Goal: Communication & Community: Answer question/provide support

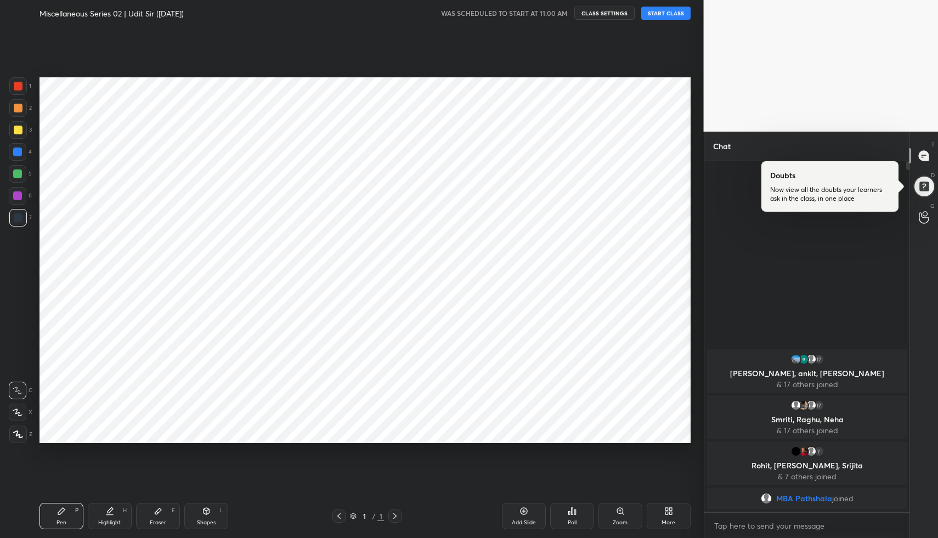
scroll to position [468, 659]
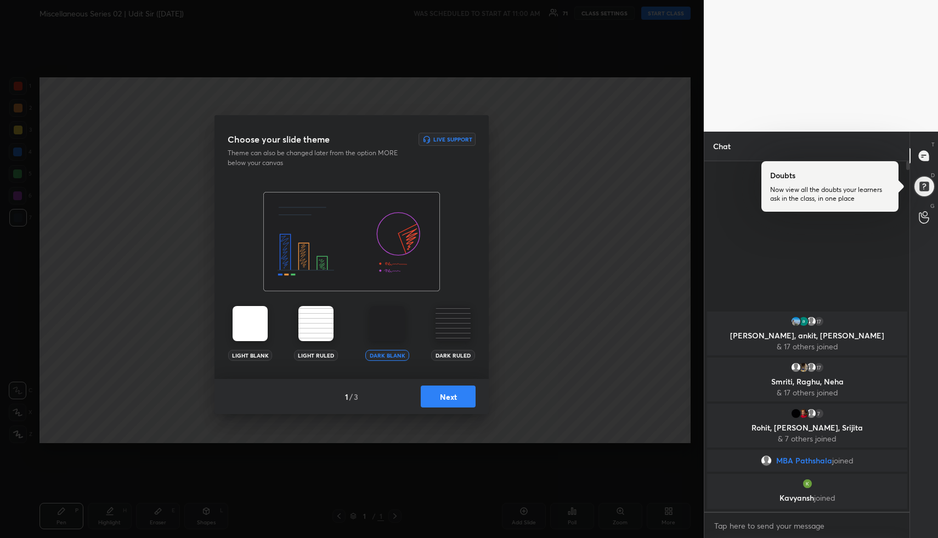
click at [458, 399] on button "Next" at bounding box center [448, 397] width 55 height 22
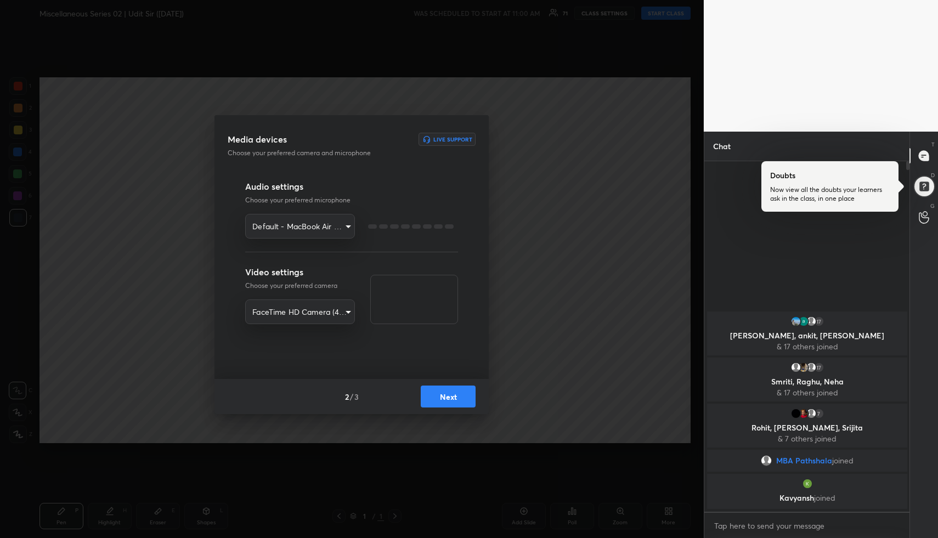
click at [458, 399] on button "Next" at bounding box center [448, 397] width 55 height 22
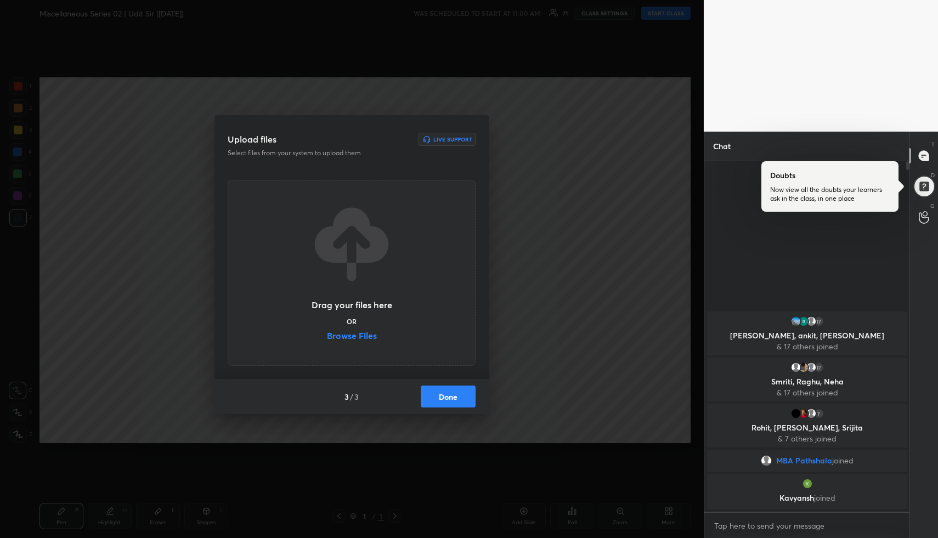
click at [458, 399] on button "Done" at bounding box center [448, 397] width 55 height 22
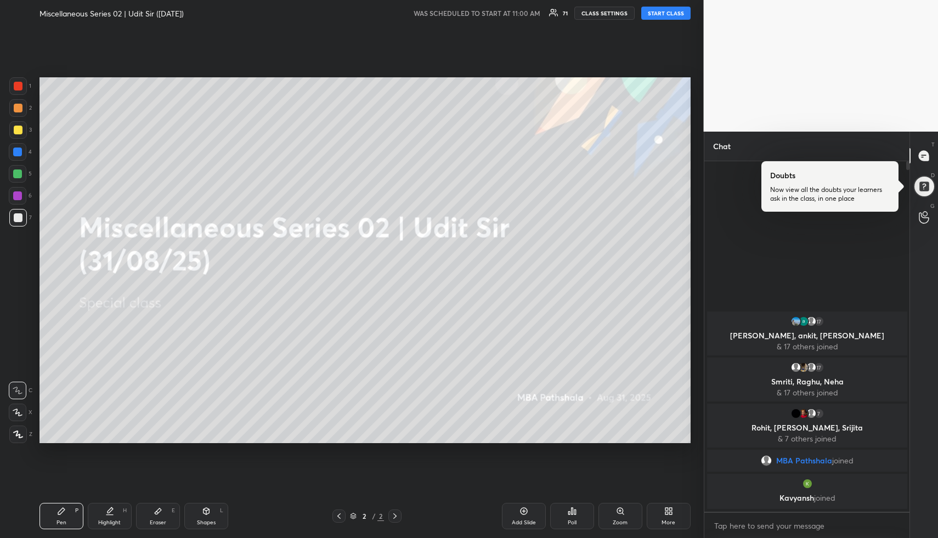
click at [670, 18] on button "START CLASS" at bounding box center [665, 13] width 49 height 13
click at [672, 517] on div "More" at bounding box center [669, 516] width 44 height 26
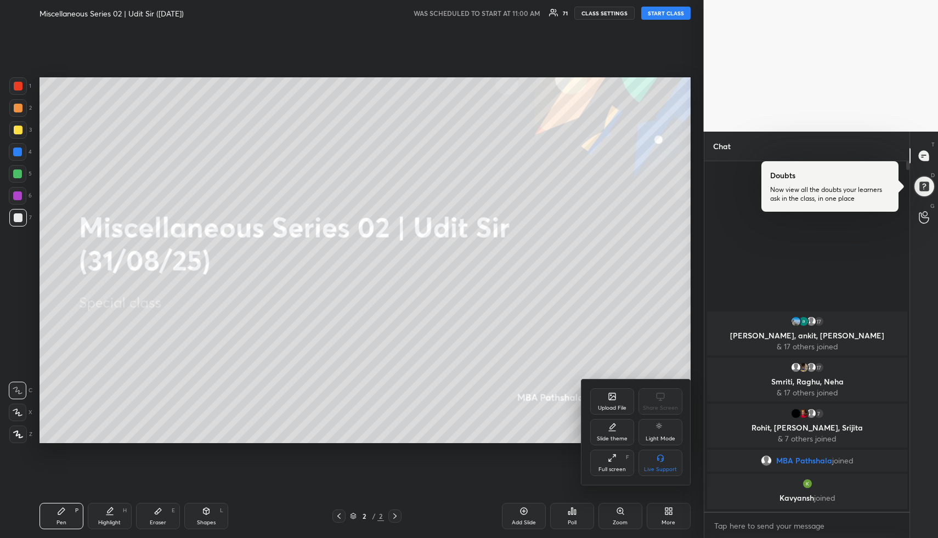
click at [618, 393] on div "Upload File" at bounding box center [612, 401] width 44 height 26
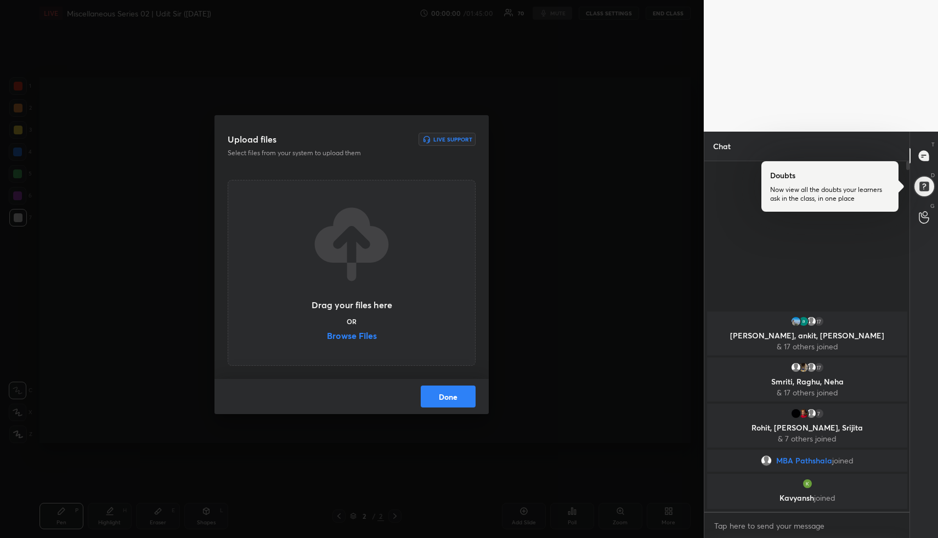
click at [369, 340] on label "Browse Files" at bounding box center [352, 337] width 50 height 12
click at [327, 340] on input "Browse Files" at bounding box center [327, 337] width 0 height 12
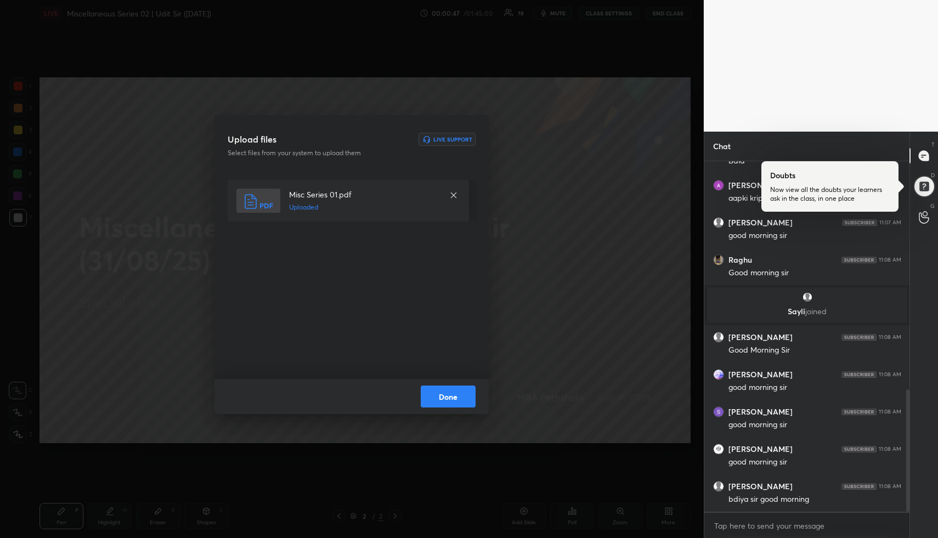
scroll to position [695, 0]
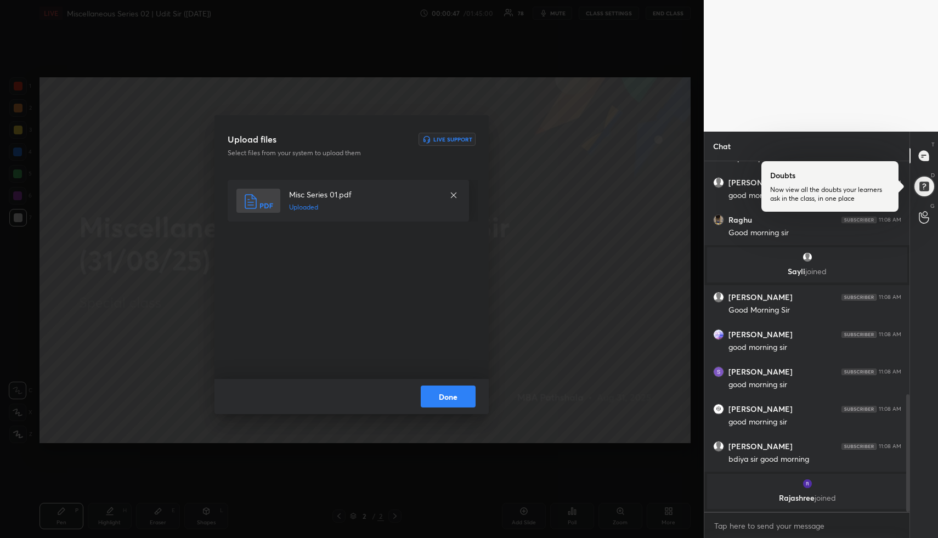
click at [461, 402] on button "Done" at bounding box center [448, 397] width 55 height 22
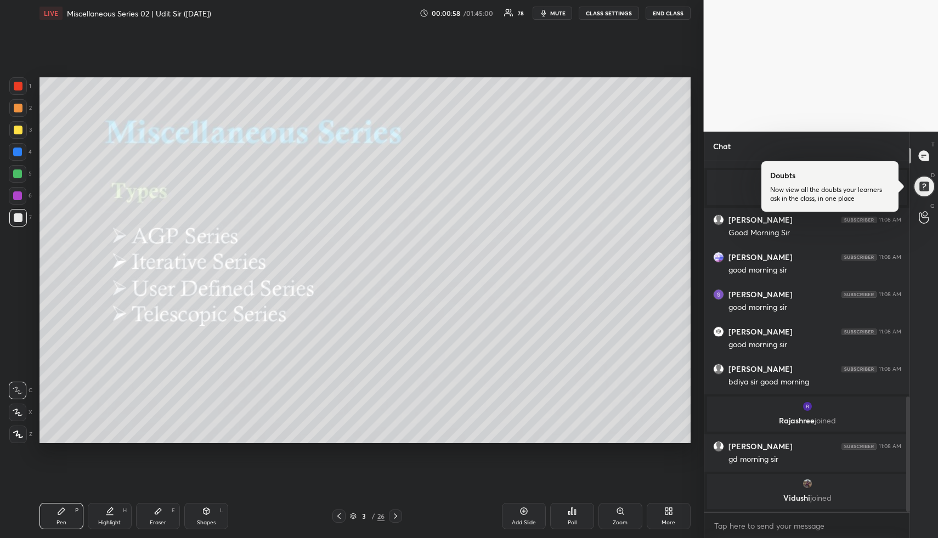
scroll to position [734, 0]
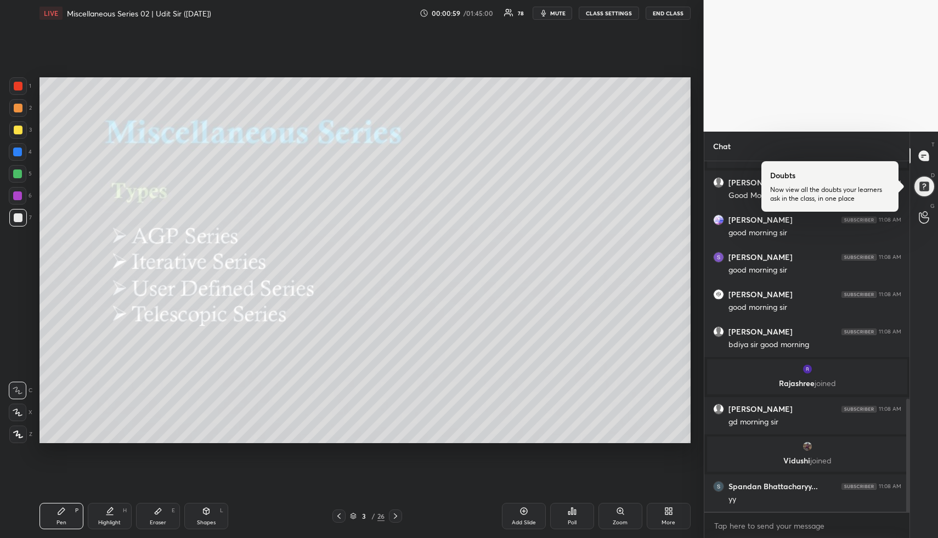
click at [206, 512] on icon at bounding box center [206, 511] width 9 height 9
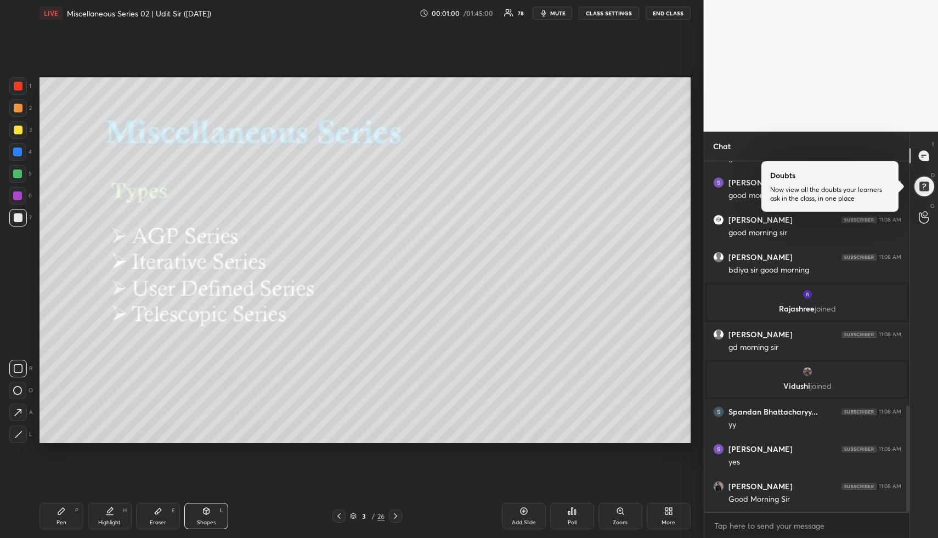
drag, startPoint x: 16, startPoint y: 126, endPoint x: 37, endPoint y: 148, distance: 30.7
click at [18, 127] on div at bounding box center [18, 130] width 9 height 9
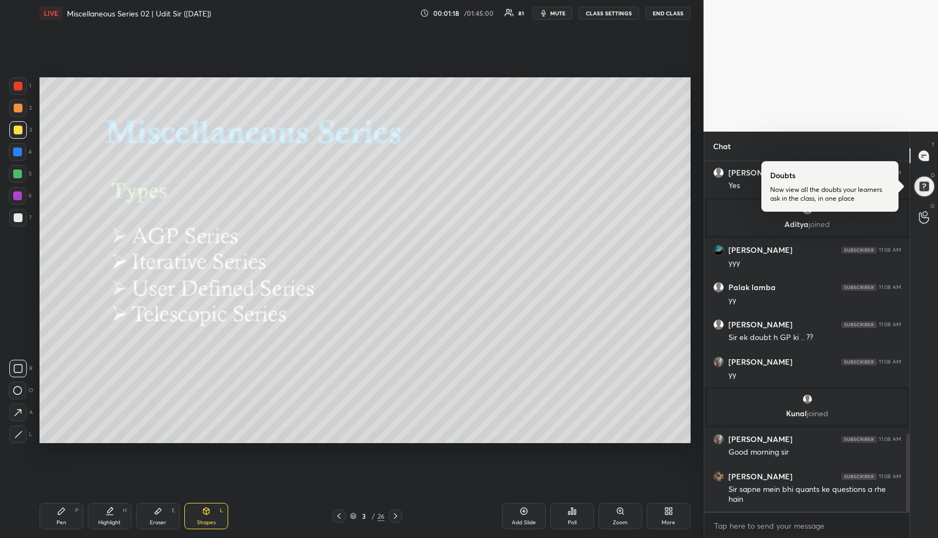
scroll to position [1224, 0]
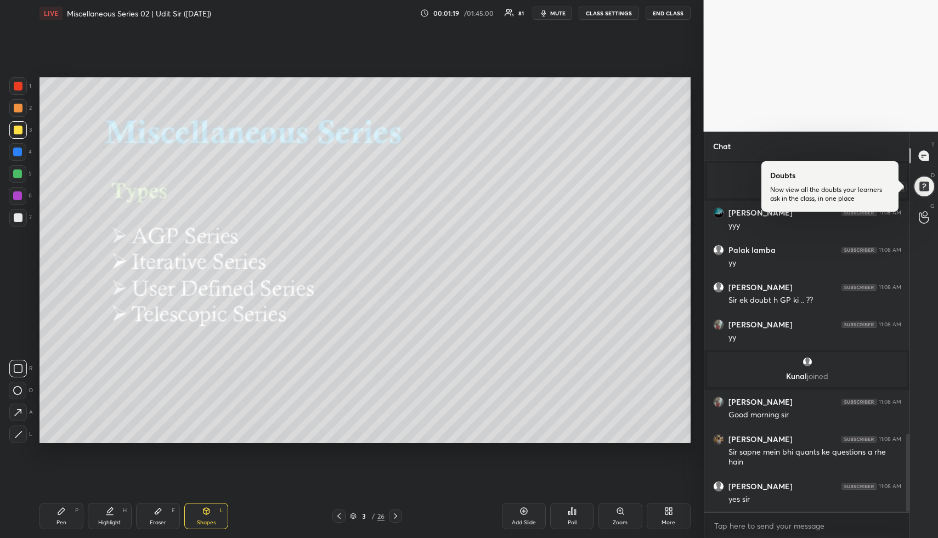
click at [930, 189] on div at bounding box center [924, 187] width 24 height 24
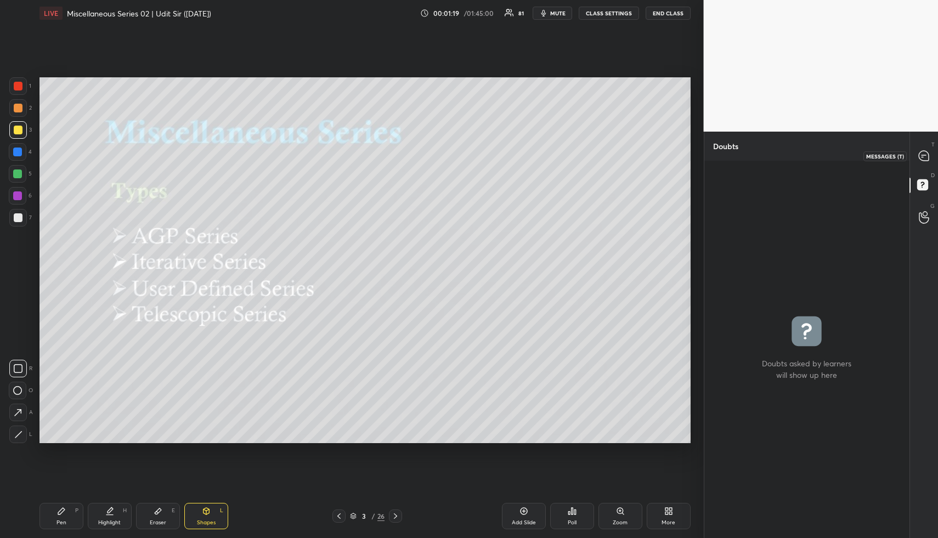
click at [925, 159] on icon at bounding box center [924, 156] width 10 height 10
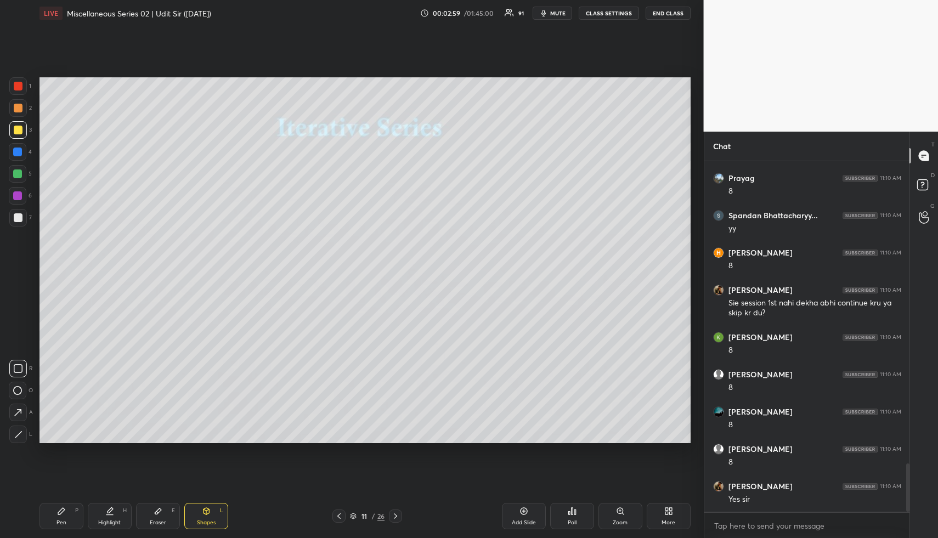
scroll to position [2229, 0]
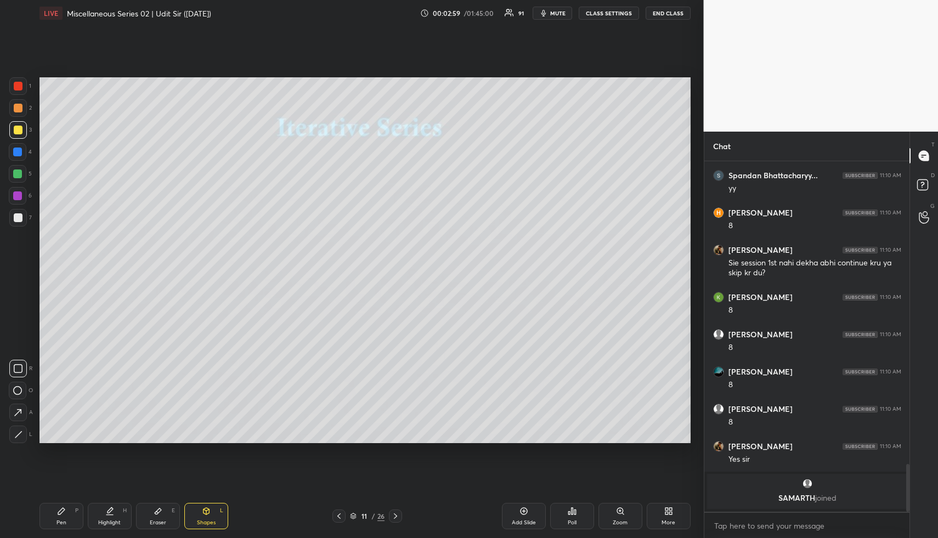
click at [19, 415] on icon at bounding box center [18, 413] width 12 height 12
click at [15, 172] on div at bounding box center [17, 174] width 9 height 9
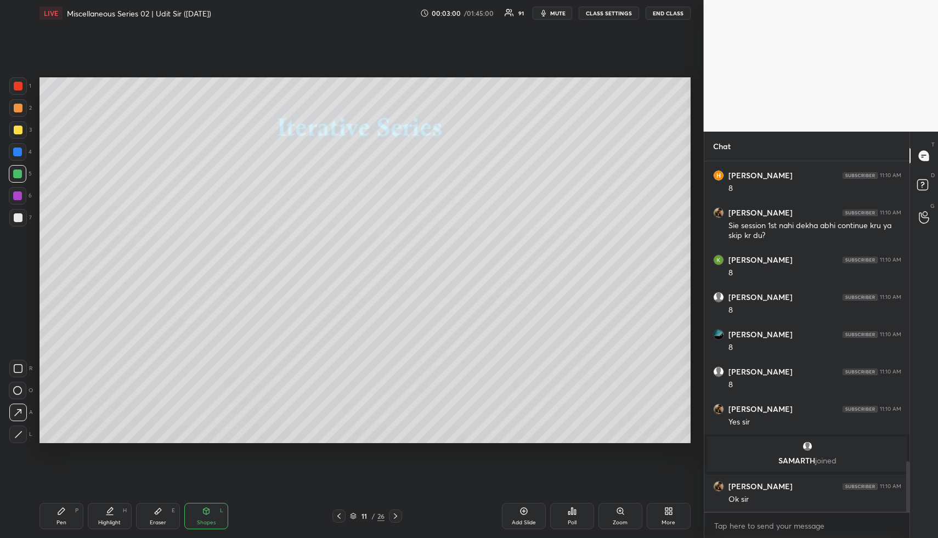
scroll to position [2087, 0]
click at [105, 517] on div "Highlight H" at bounding box center [110, 516] width 44 height 26
drag, startPoint x: 208, startPoint y: 522, endPoint x: 198, endPoint y: 501, distance: 22.8
click at [207, 522] on div "Shapes" at bounding box center [206, 522] width 19 height 5
drag, startPoint x: 16, startPoint y: 110, endPoint x: 24, endPoint y: 110, distance: 7.7
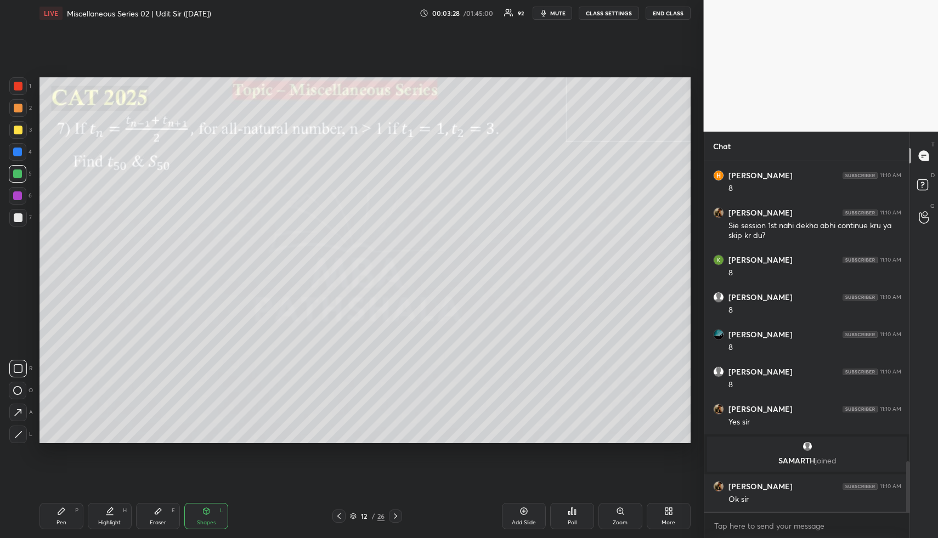
click at [18, 110] on div at bounding box center [18, 108] width 9 height 9
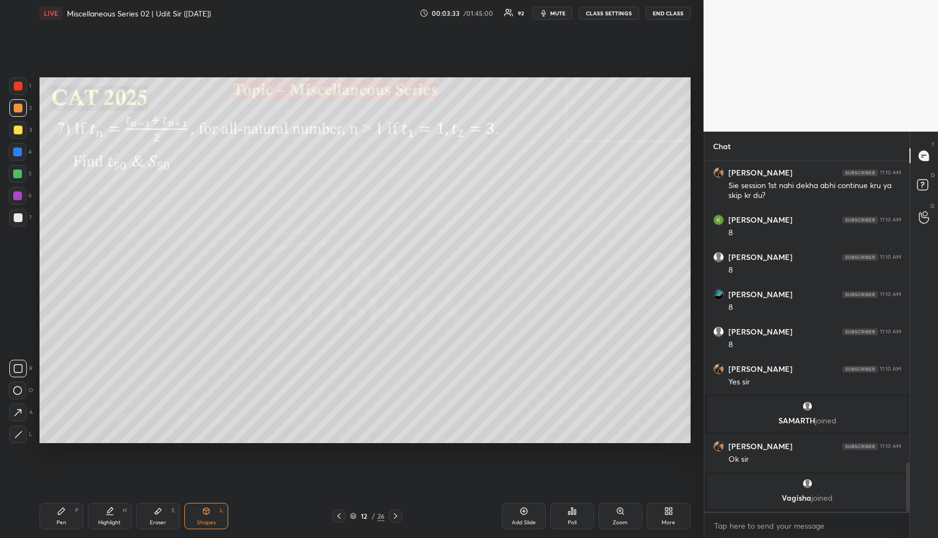
click at [114, 515] on div "Highlight H" at bounding box center [110, 516] width 44 height 26
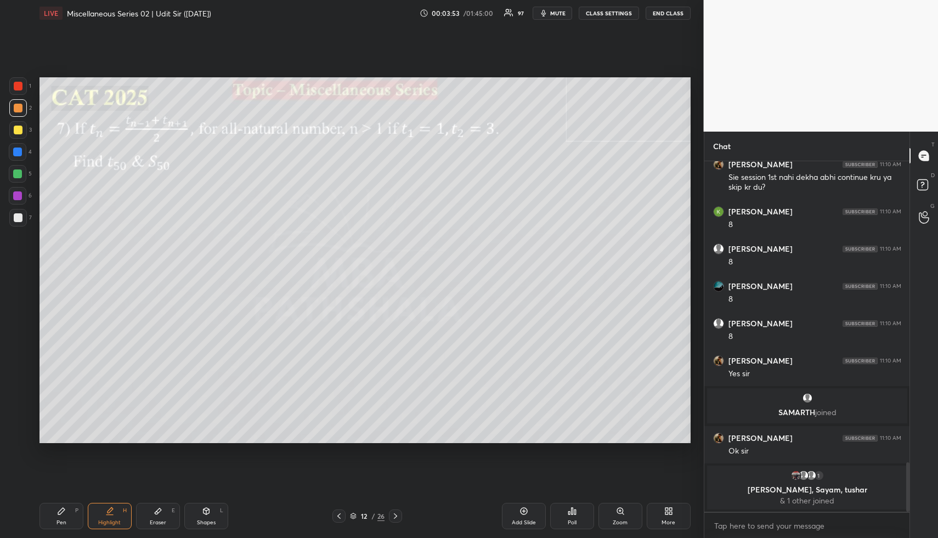
drag, startPoint x: 101, startPoint y: 528, endPoint x: 100, endPoint y: 512, distance: 16.5
click at [101, 528] on div "Highlight H" at bounding box center [110, 516] width 44 height 26
click at [63, 526] on div "Pen P" at bounding box center [62, 516] width 44 height 26
drag, startPoint x: 20, startPoint y: 132, endPoint x: 30, endPoint y: 139, distance: 11.4
click at [21, 132] on div at bounding box center [18, 130] width 9 height 9
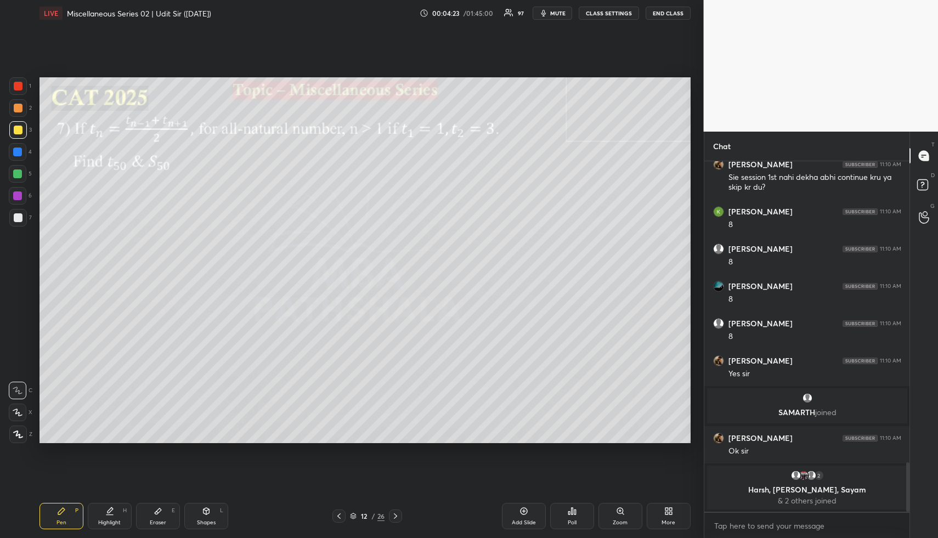
click at [112, 509] on icon at bounding box center [109, 511] width 9 height 9
click at [158, 511] on icon at bounding box center [158, 512] width 7 height 6
drag, startPoint x: 18, startPoint y: 437, endPoint x: 38, endPoint y: 413, distance: 32.3
click at [19, 436] on g at bounding box center [17, 434] width 9 height 9
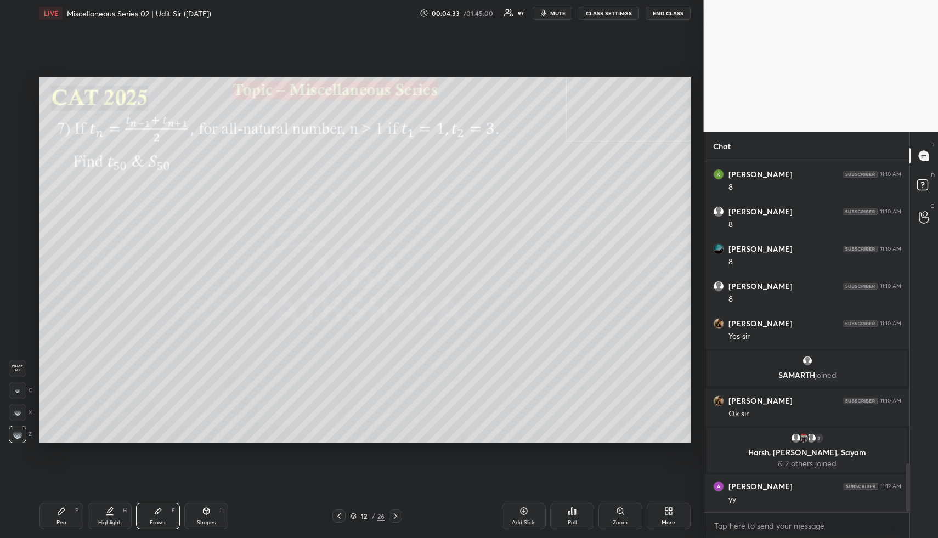
scroll to position [2180, 0]
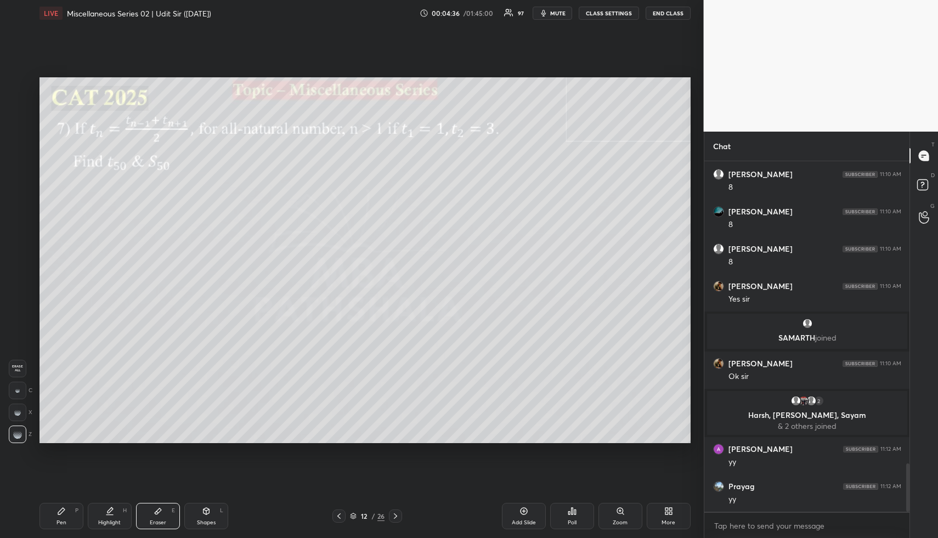
drag, startPoint x: 119, startPoint y: 516, endPoint x: 124, endPoint y: 505, distance: 11.8
click at [120, 516] on div "Highlight H" at bounding box center [110, 516] width 44 height 26
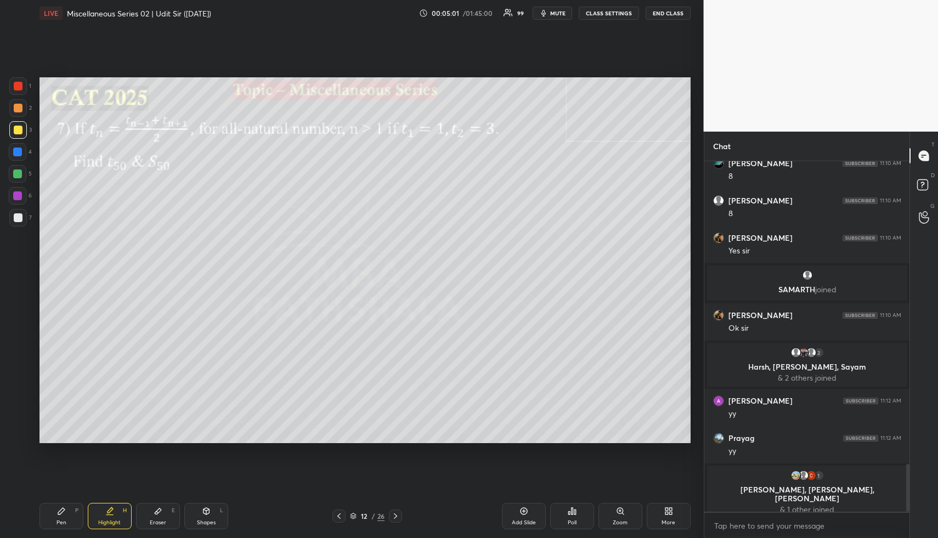
click at [108, 517] on div "Highlight H" at bounding box center [110, 516] width 44 height 26
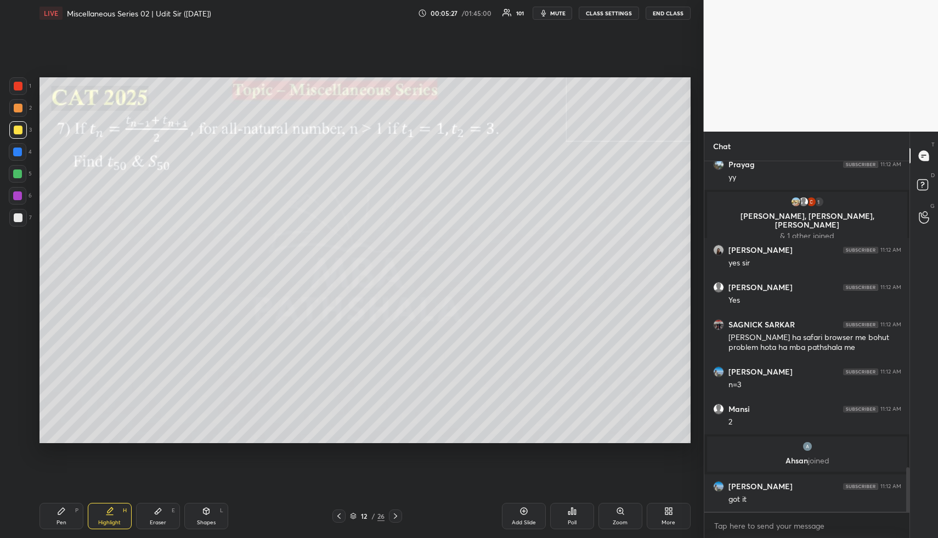
scroll to position [2410, 0]
click at [114, 525] on div "Highlight" at bounding box center [109, 522] width 22 height 5
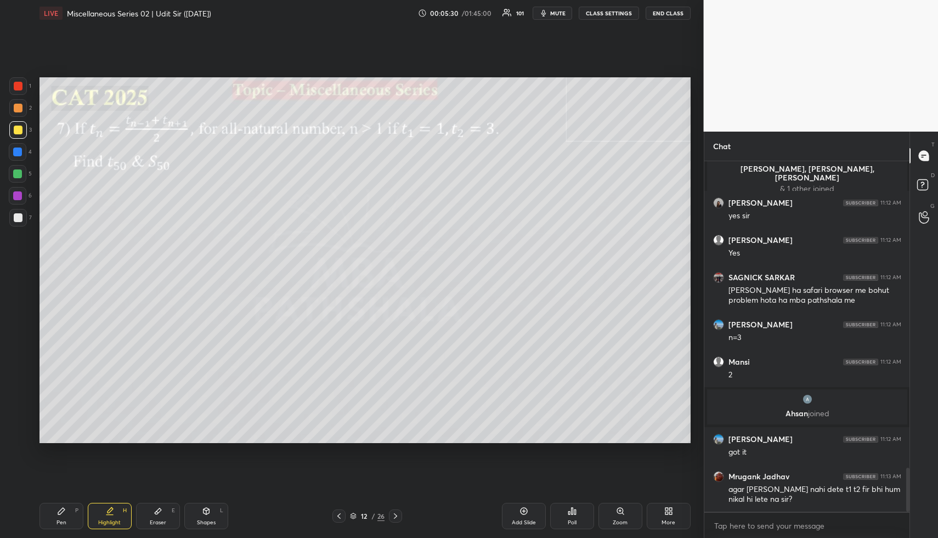
click at [67, 516] on div "Pen P" at bounding box center [62, 516] width 44 height 26
click at [16, 172] on div at bounding box center [17, 174] width 9 height 9
drag, startPoint x: 18, startPoint y: 413, endPoint x: 29, endPoint y: 383, distance: 32.1
click at [18, 413] on icon at bounding box center [18, 413] width 10 height 8
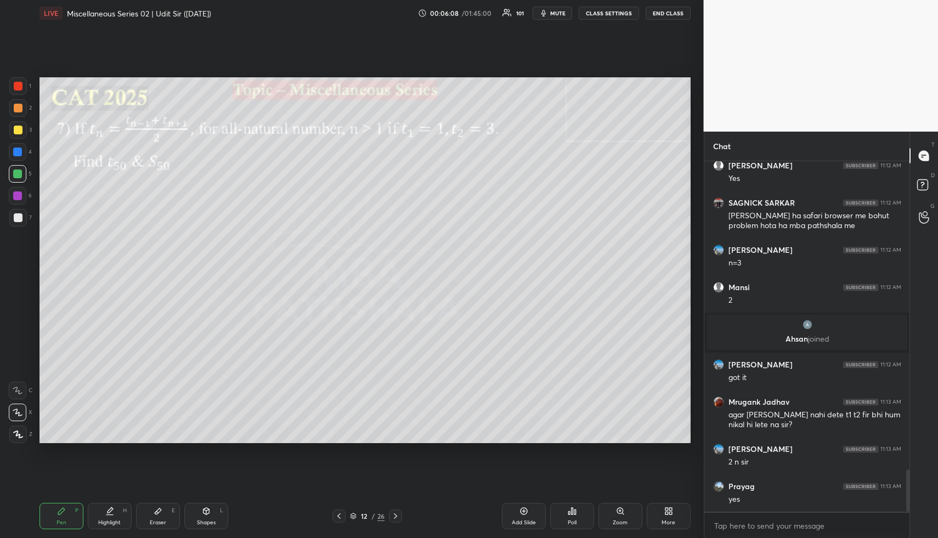
scroll to position [2569, 0]
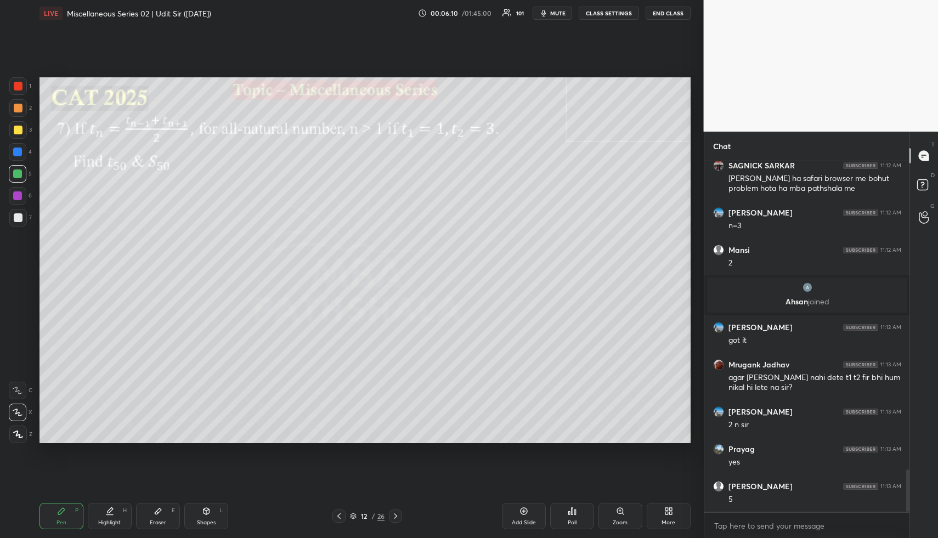
drag, startPoint x: 156, startPoint y: 512, endPoint x: 157, endPoint y: 463, distance: 49.4
click at [155, 513] on icon at bounding box center [158, 512] width 7 height 6
drag, startPoint x: 59, startPoint y: 523, endPoint x: 64, endPoint y: 488, distance: 35.4
click at [60, 520] on div "Pen" at bounding box center [62, 522] width 10 height 5
click at [208, 516] on div "Shapes L" at bounding box center [206, 516] width 44 height 26
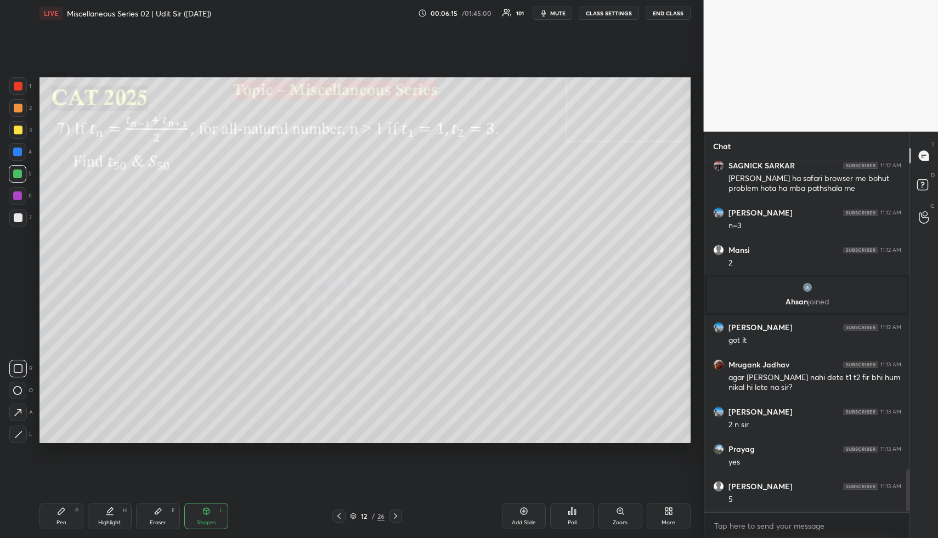
scroll to position [2609, 0]
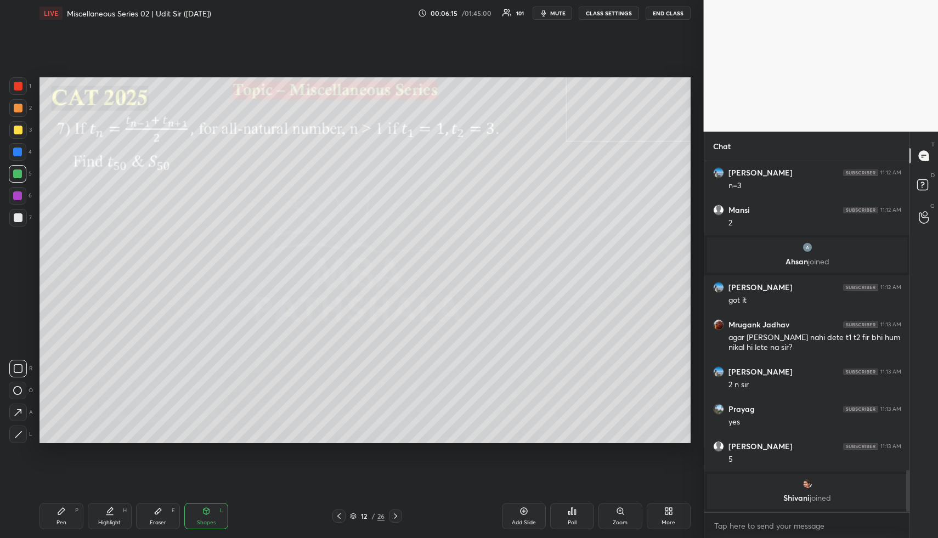
click at [12, 219] on div at bounding box center [18, 218] width 18 height 18
click at [104, 516] on div "Highlight H" at bounding box center [110, 516] width 44 height 26
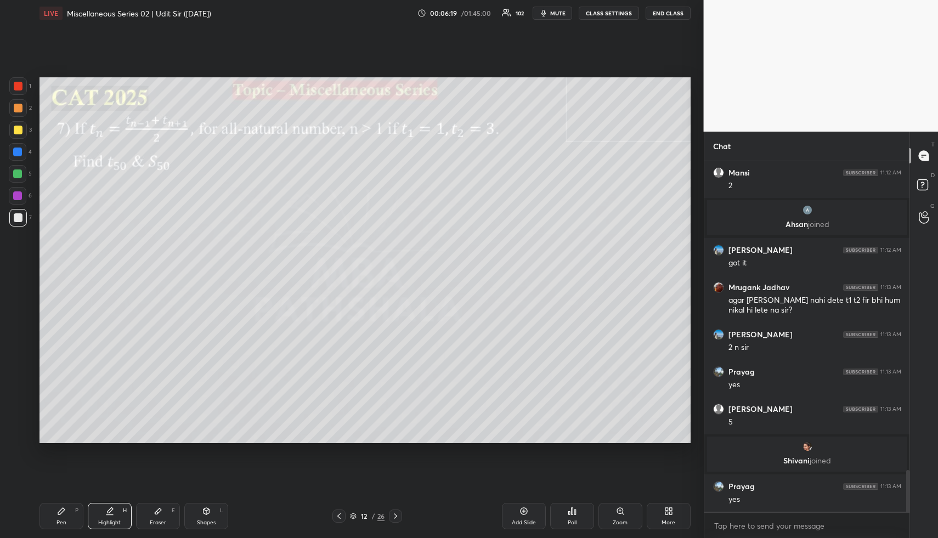
drag, startPoint x: 63, startPoint y: 523, endPoint x: 66, endPoint y: 489, distance: 34.2
click at [60, 521] on div "Pen" at bounding box center [62, 522] width 10 height 5
click at [22, 108] on div at bounding box center [18, 108] width 18 height 18
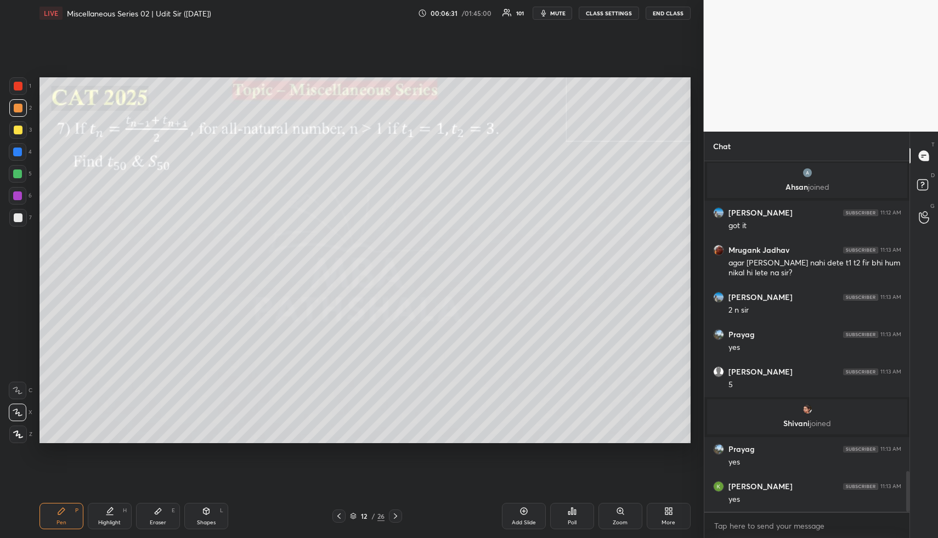
scroll to position [2665, 0]
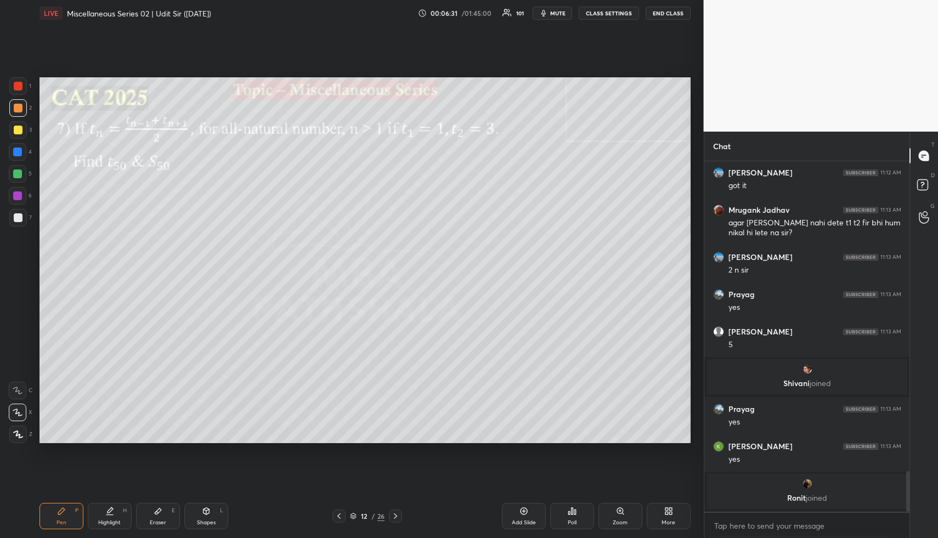
drag, startPoint x: 86, startPoint y: 531, endPoint x: 95, endPoint y: 525, distance: 10.4
click at [84, 529] on div "Pen P Highlight H Eraser E Shapes L 12 / 26 Add Slide Poll Zoom More" at bounding box center [365, 516] width 651 height 44
click at [93, 527] on div "Highlight H" at bounding box center [110, 516] width 44 height 26
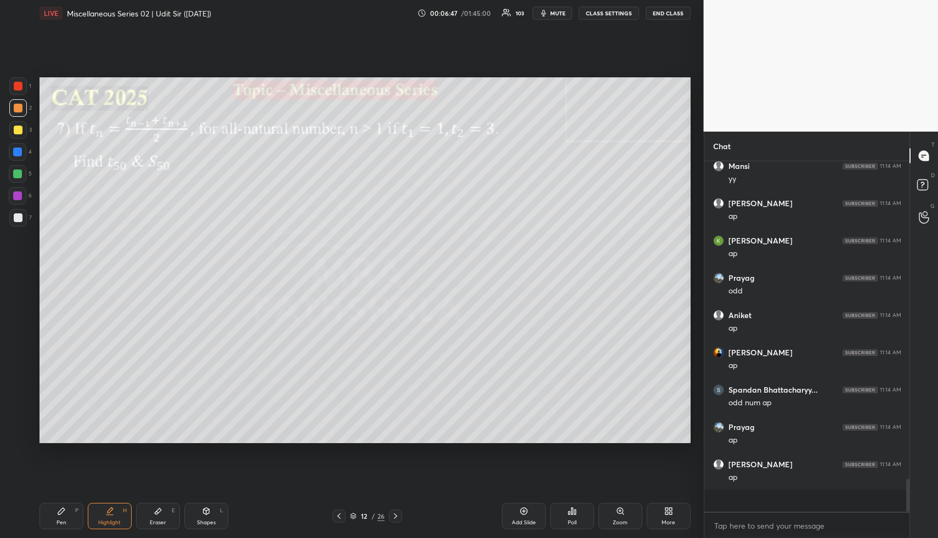
scroll to position [3120, 0]
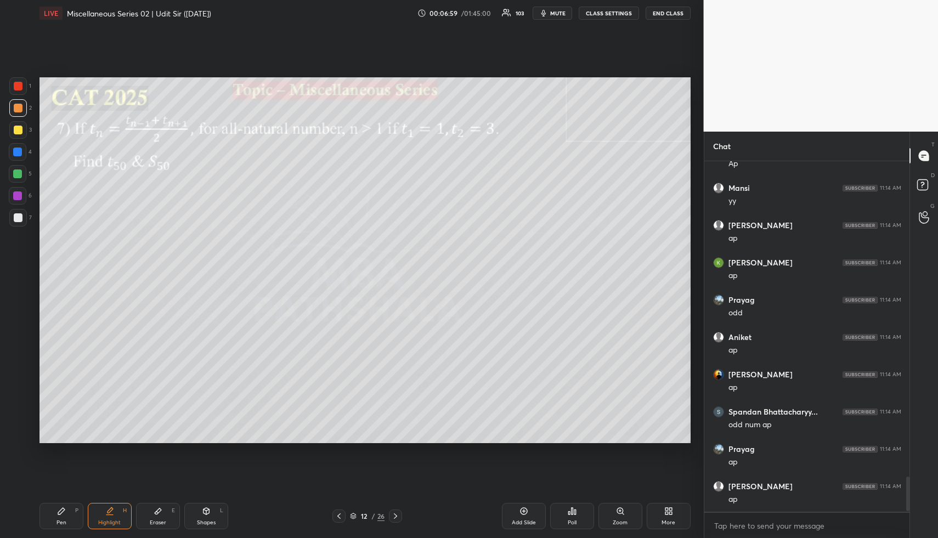
click at [64, 512] on div "Pen P" at bounding box center [62, 516] width 44 height 26
click at [15, 177] on div at bounding box center [17, 174] width 9 height 9
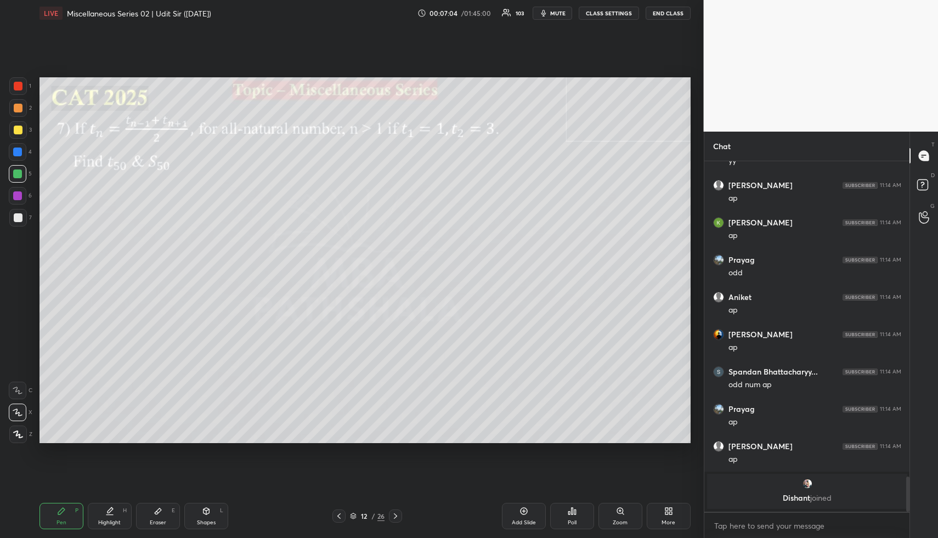
drag, startPoint x: 113, startPoint y: 521, endPoint x: 116, endPoint y: 458, distance: 63.2
click at [111, 515] on div "Highlight H" at bounding box center [110, 516] width 44 height 26
click at [58, 512] on div "Pen P" at bounding box center [62, 516] width 44 height 26
click at [23, 114] on div at bounding box center [18, 108] width 18 height 18
click at [120, 512] on div "Highlight H" at bounding box center [110, 516] width 44 height 26
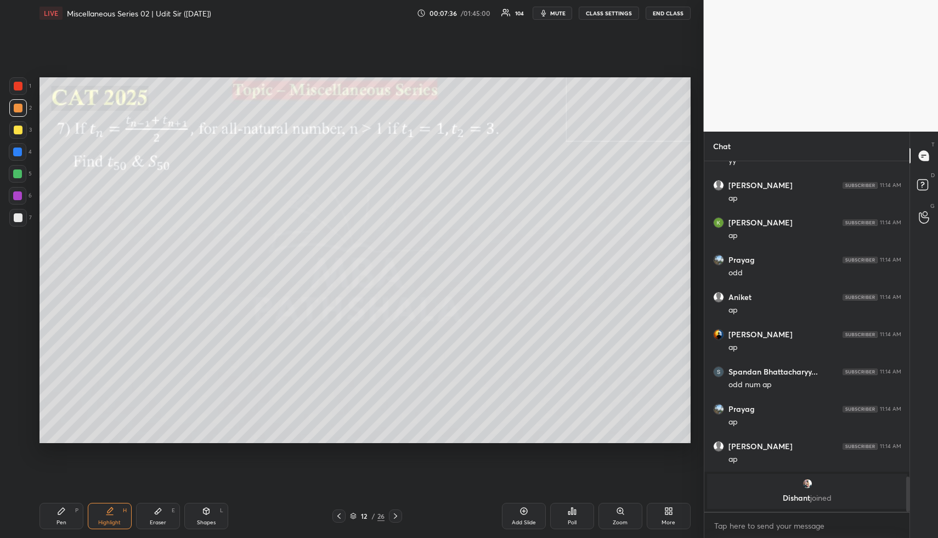
click at [209, 509] on div "Pen P Highlight H Eraser E Shapes L 12 / 26 Add Slide Poll Zoom More" at bounding box center [365, 516] width 651 height 44
click at [207, 523] on div "Shapes" at bounding box center [206, 522] width 19 height 5
click at [16, 154] on div at bounding box center [17, 152] width 9 height 9
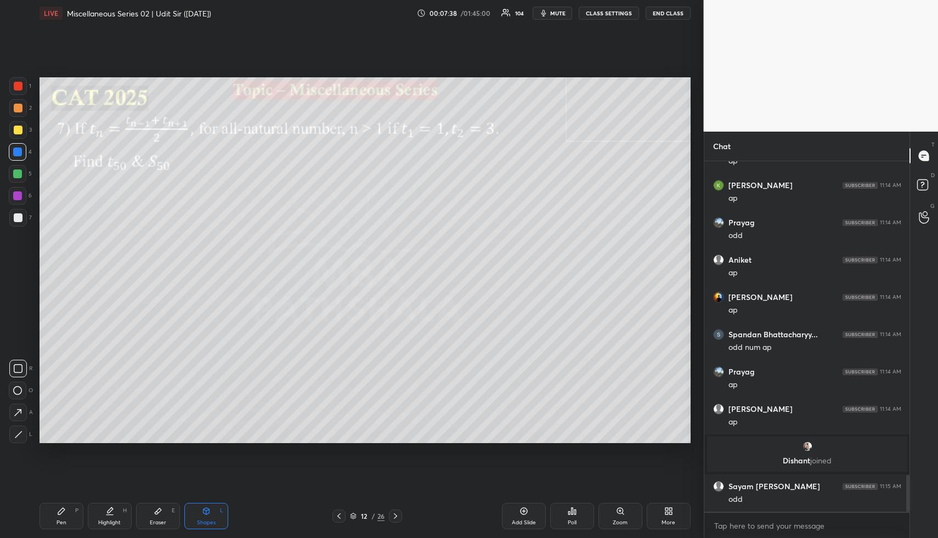
click at [21, 413] on icon at bounding box center [18, 413] width 12 height 12
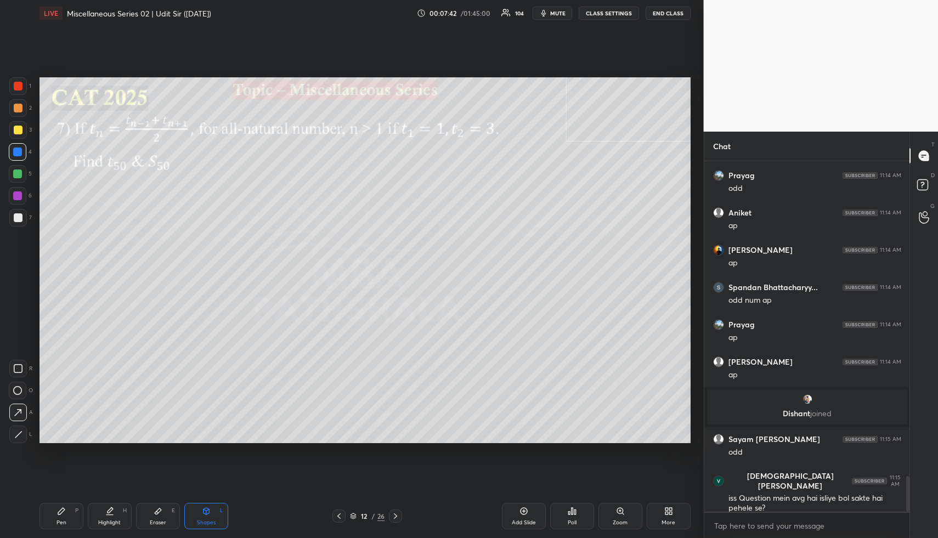
scroll to position [3087, 0]
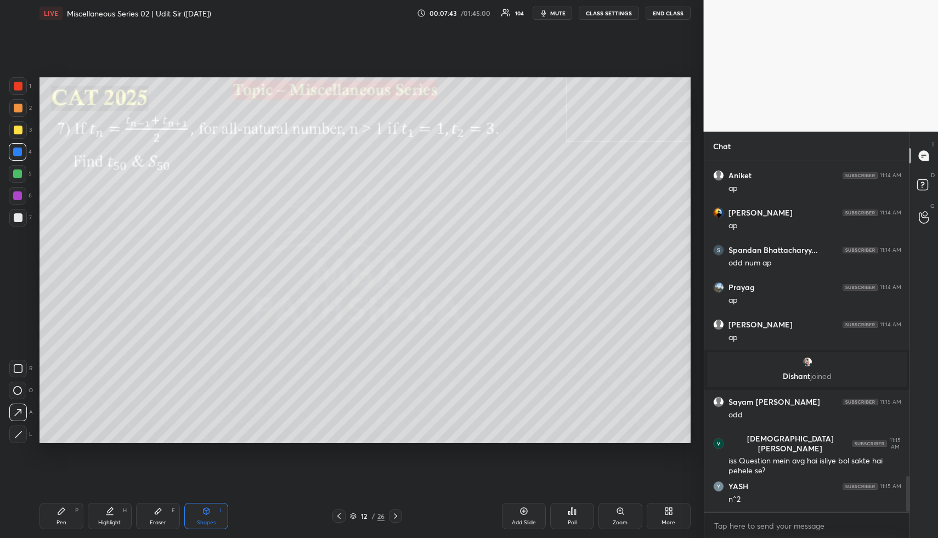
drag, startPoint x: 101, startPoint y: 522, endPoint x: 107, endPoint y: 514, distance: 9.8
click at [102, 523] on div "Highlight" at bounding box center [109, 522] width 22 height 5
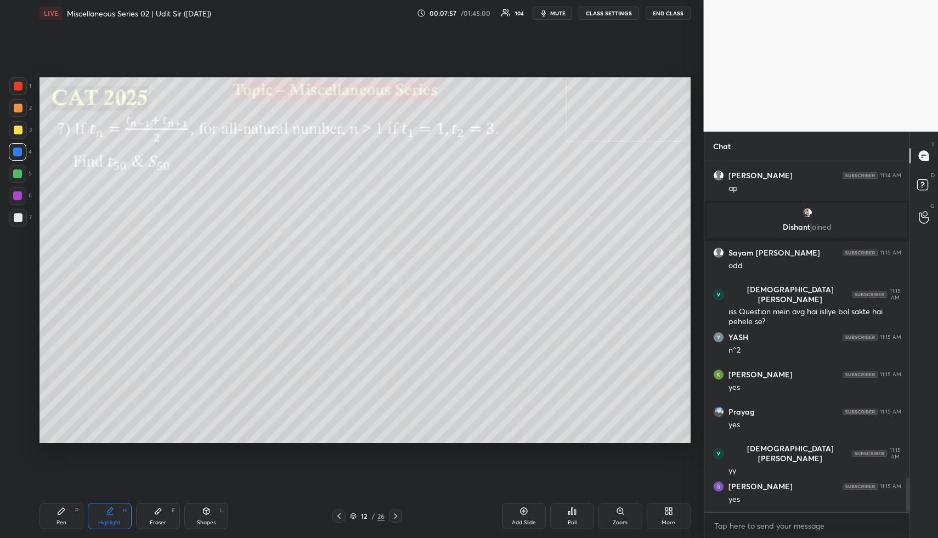
scroll to position [3273, 0]
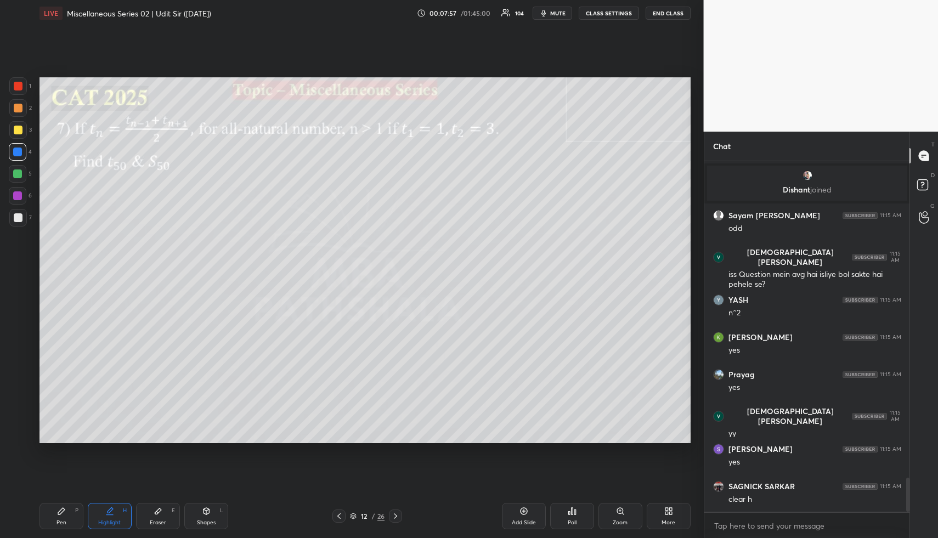
click at [95, 528] on div "Highlight H" at bounding box center [110, 516] width 44 height 26
drag, startPoint x: 66, startPoint y: 526, endPoint x: 65, endPoint y: 517, distance: 9.5
click at [66, 526] on div "Pen P" at bounding box center [62, 516] width 44 height 26
click at [15, 170] on div at bounding box center [17, 174] width 9 height 9
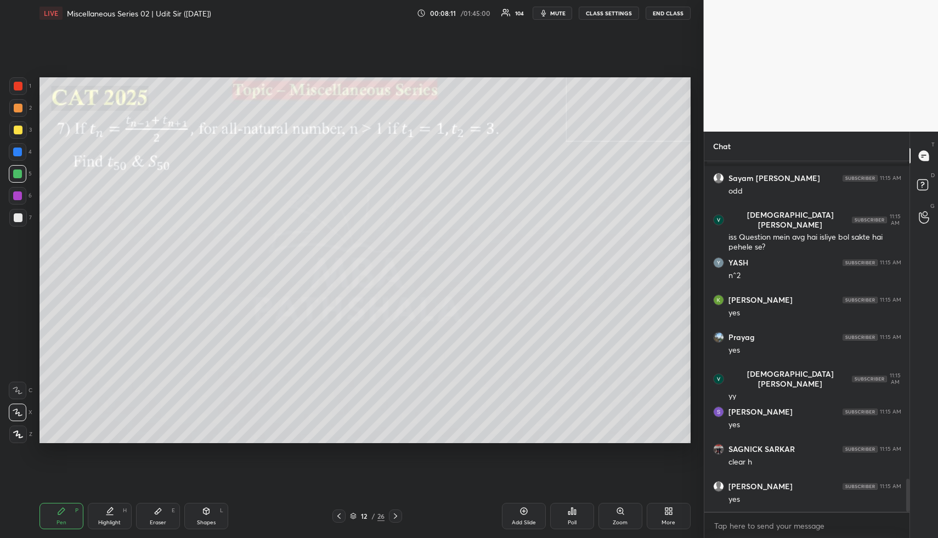
scroll to position [3351, 0]
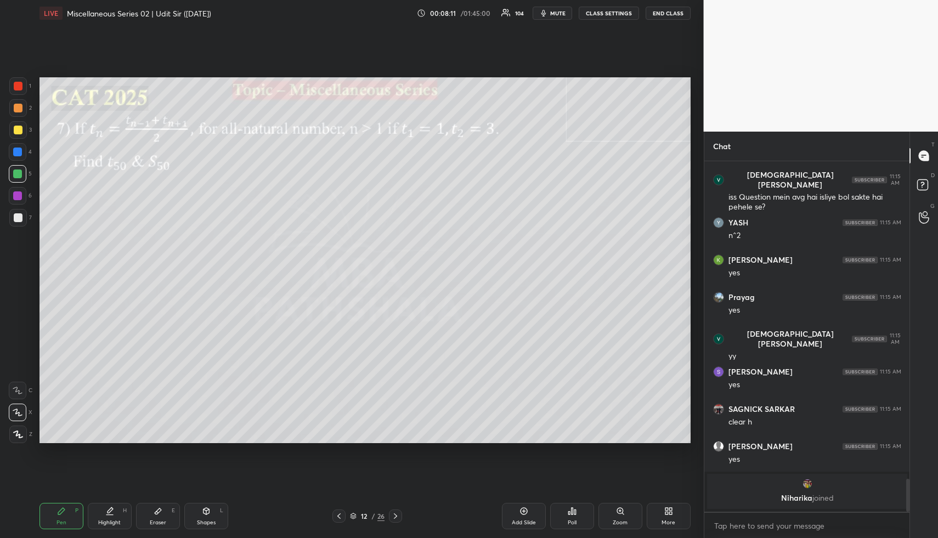
drag, startPoint x: 106, startPoint y: 526, endPoint x: 106, endPoint y: 512, distance: 13.7
click at [107, 524] on div "Highlight H" at bounding box center [110, 516] width 44 height 26
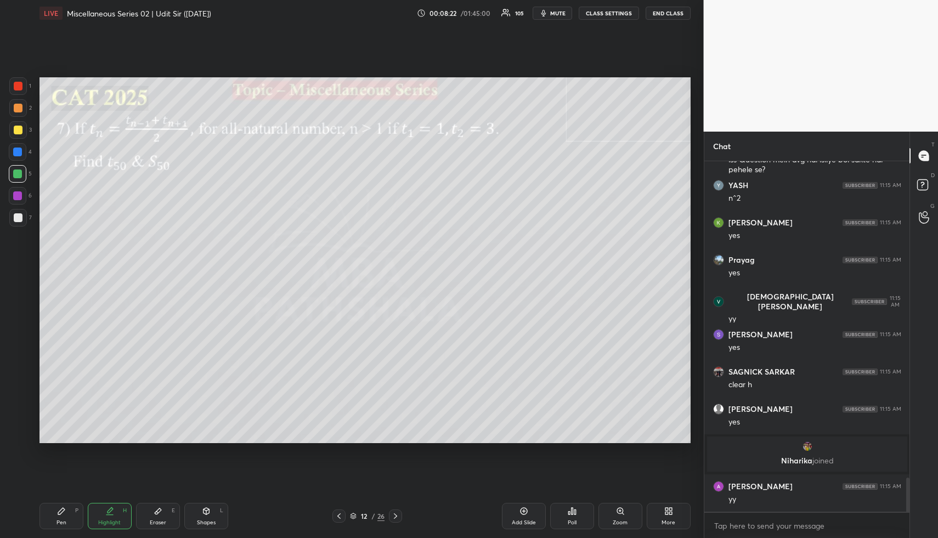
drag, startPoint x: 66, startPoint y: 529, endPoint x: 63, endPoint y: 524, distance: 5.9
click at [66, 528] on div "Pen P" at bounding box center [62, 516] width 44 height 26
click at [16, 104] on div at bounding box center [18, 108] width 9 height 9
click at [121, 511] on div "Highlight H" at bounding box center [110, 516] width 44 height 26
click at [531, 520] on div "Add Slide" at bounding box center [524, 522] width 24 height 5
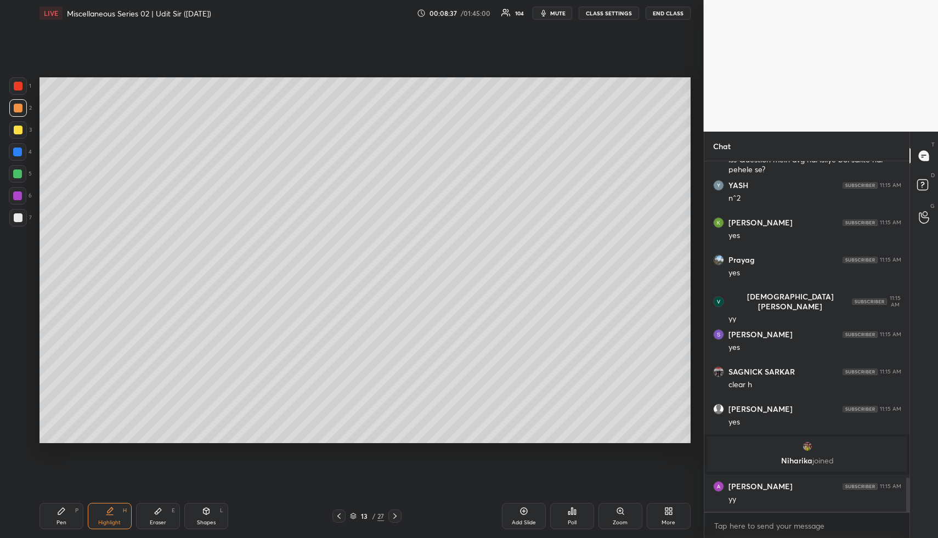
drag, startPoint x: 59, startPoint y: 518, endPoint x: 65, endPoint y: 480, distance: 39.0
click at [59, 519] on div "Pen P" at bounding box center [62, 516] width 44 height 26
click at [20, 105] on div at bounding box center [18, 108] width 9 height 9
drag, startPoint x: 24, startPoint y: 151, endPoint x: 38, endPoint y: 157, distance: 15.5
click at [25, 151] on div at bounding box center [18, 152] width 18 height 18
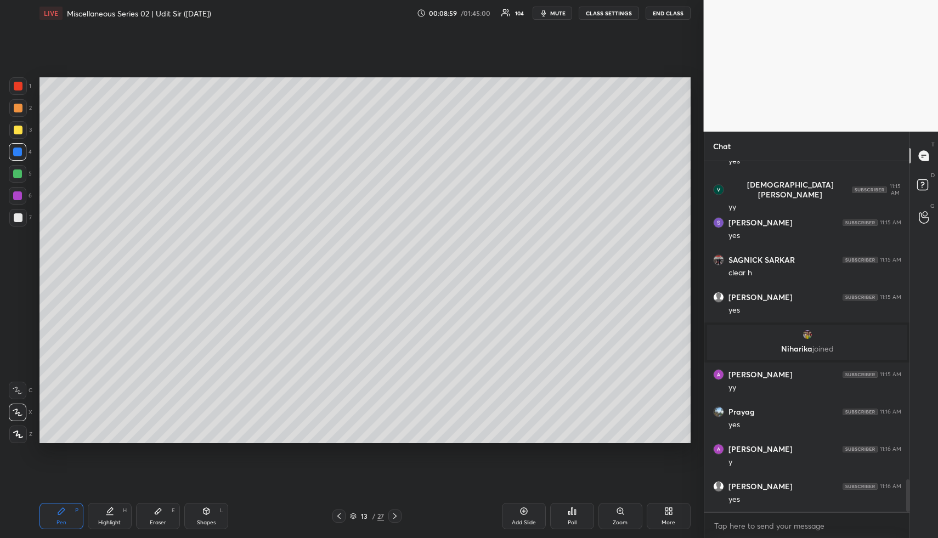
scroll to position [3433, 0]
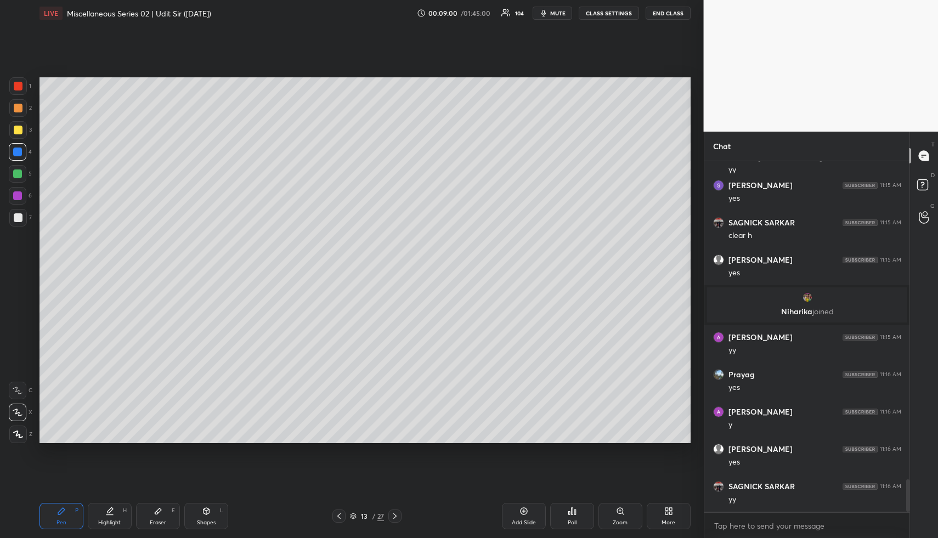
click at [106, 516] on div "Highlight H" at bounding box center [110, 516] width 44 height 26
click at [112, 514] on icon at bounding box center [109, 511] width 9 height 9
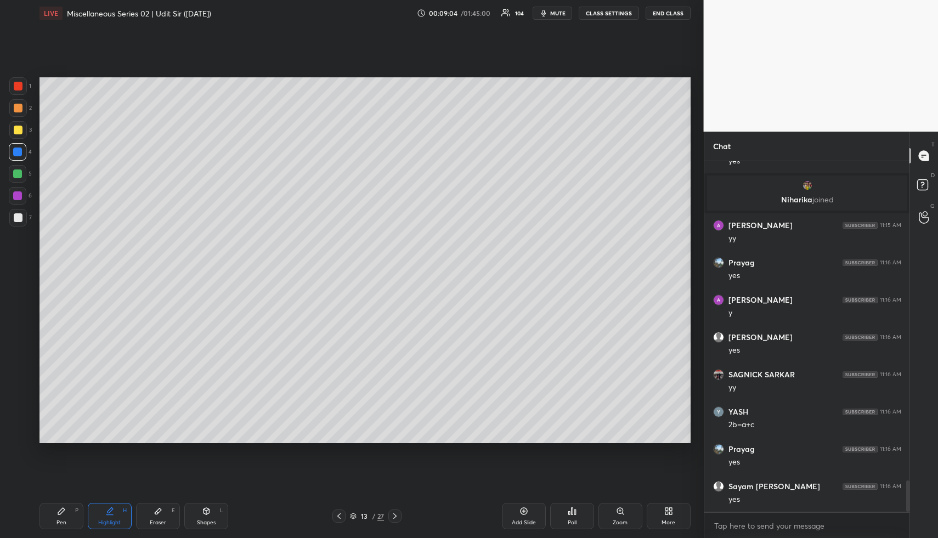
scroll to position [3657, 0]
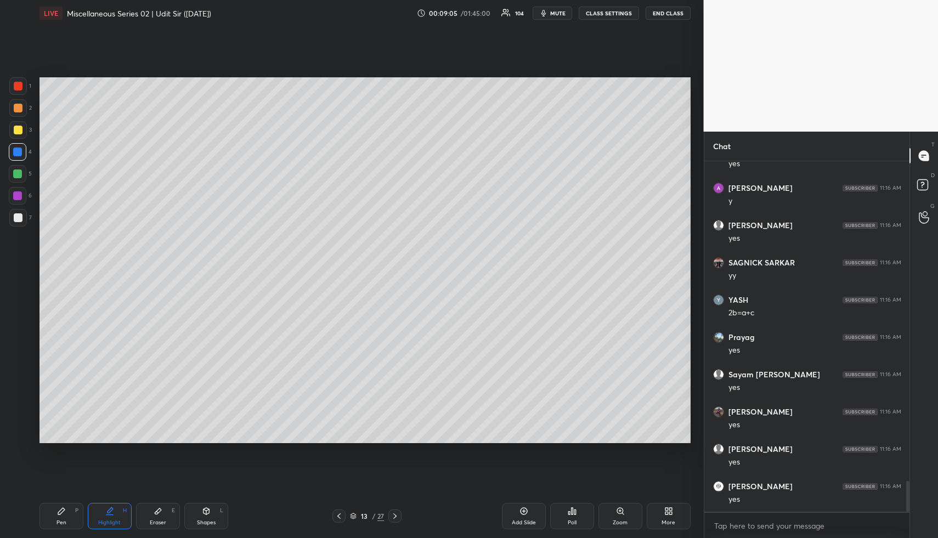
click at [101, 523] on div "Highlight" at bounding box center [109, 522] width 22 height 5
drag, startPoint x: 197, startPoint y: 511, endPoint x: 194, endPoint y: 505, distance: 6.1
click at [197, 509] on div "Shapes L" at bounding box center [206, 516] width 44 height 26
click at [19, 172] on div at bounding box center [17, 174] width 9 height 9
click at [340, 514] on icon at bounding box center [339, 516] width 9 height 9
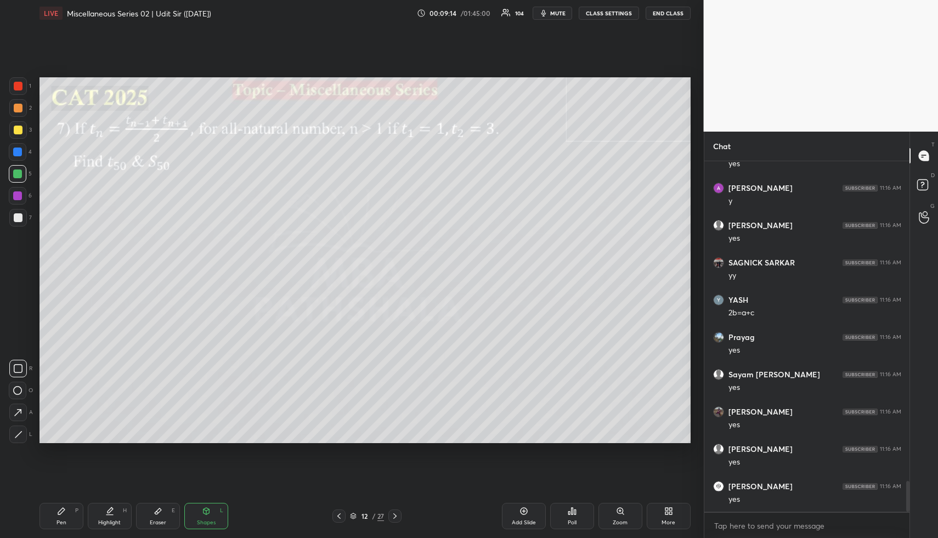
click at [116, 511] on div "Highlight H" at bounding box center [110, 516] width 44 height 26
click at [64, 522] on div "Pen" at bounding box center [62, 522] width 10 height 5
click at [16, 151] on div at bounding box center [17, 152] width 9 height 9
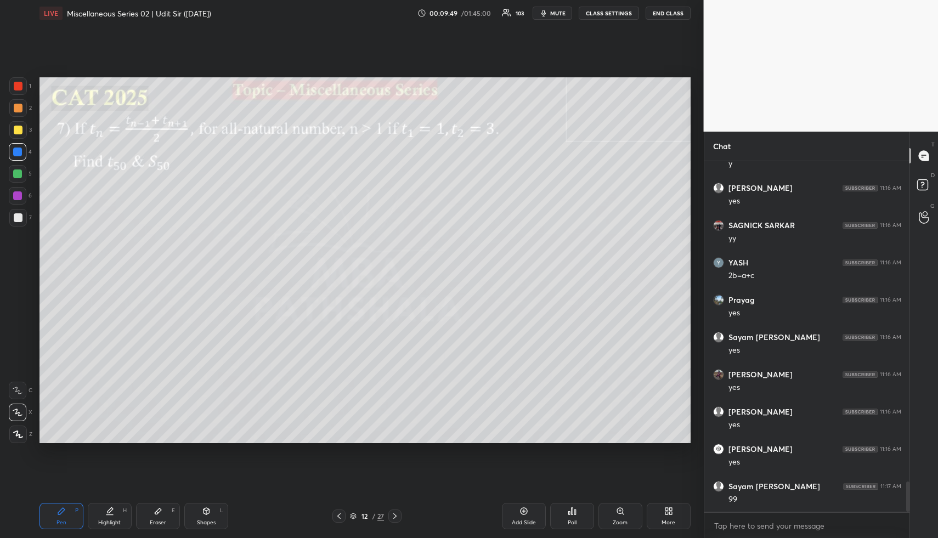
scroll to position [3731, 0]
drag, startPoint x: 117, startPoint y: 509, endPoint x: 126, endPoint y: 483, distance: 27.2
click at [116, 507] on div "Highlight H" at bounding box center [110, 516] width 44 height 26
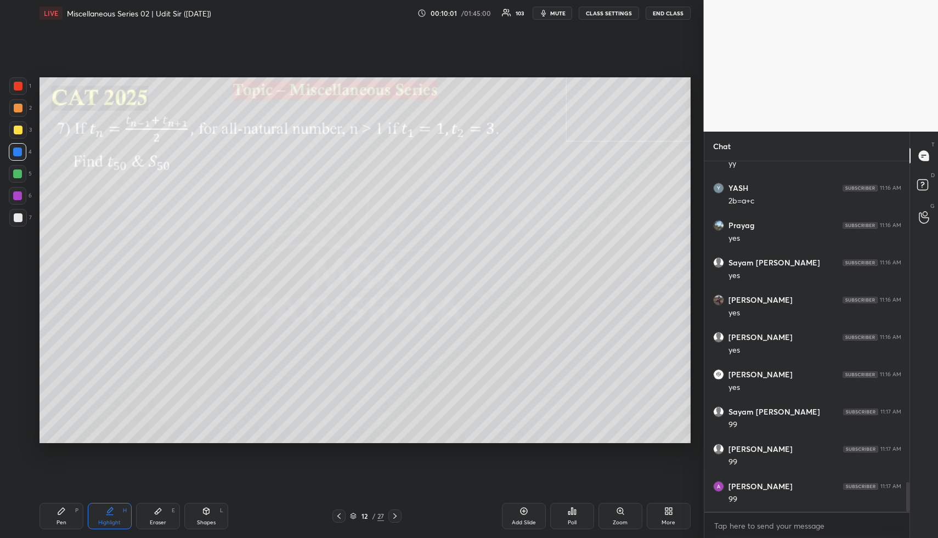
scroll to position [3806, 0]
click at [70, 522] on div "Pen P" at bounding box center [62, 516] width 44 height 26
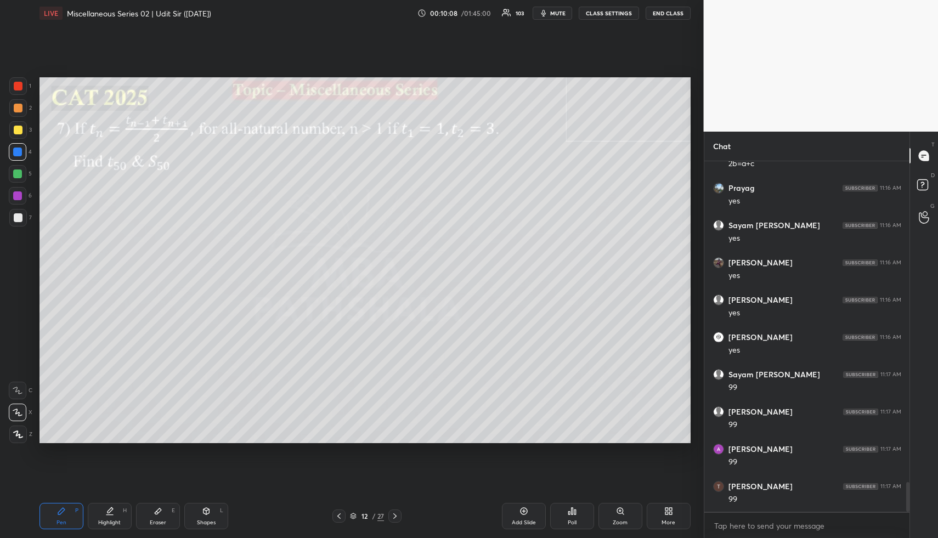
drag, startPoint x: 18, startPoint y: 174, endPoint x: 28, endPoint y: 175, distance: 9.9
click at [19, 174] on div at bounding box center [17, 174] width 9 height 9
drag, startPoint x: 19, startPoint y: 152, endPoint x: 36, endPoint y: 159, distance: 18.4
click at [20, 154] on div at bounding box center [17, 152] width 9 height 9
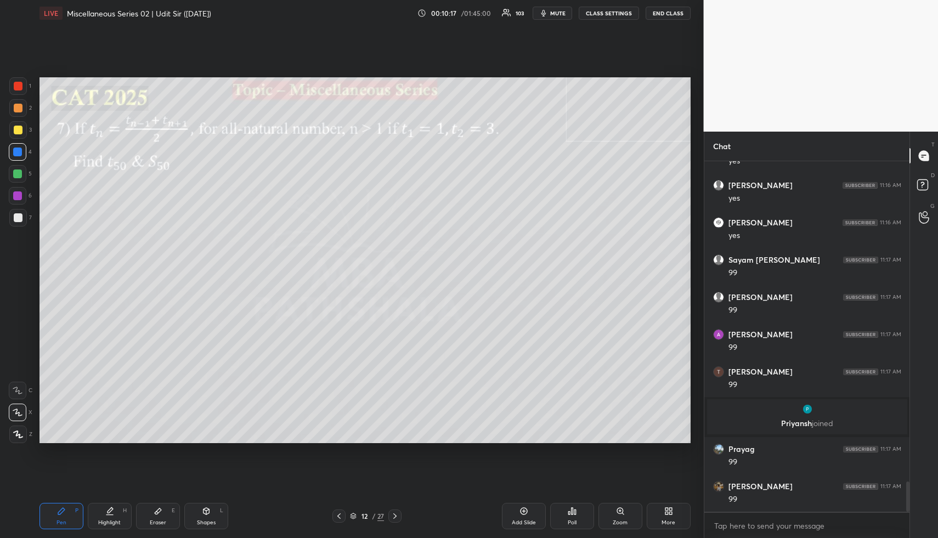
scroll to position [3787, 0]
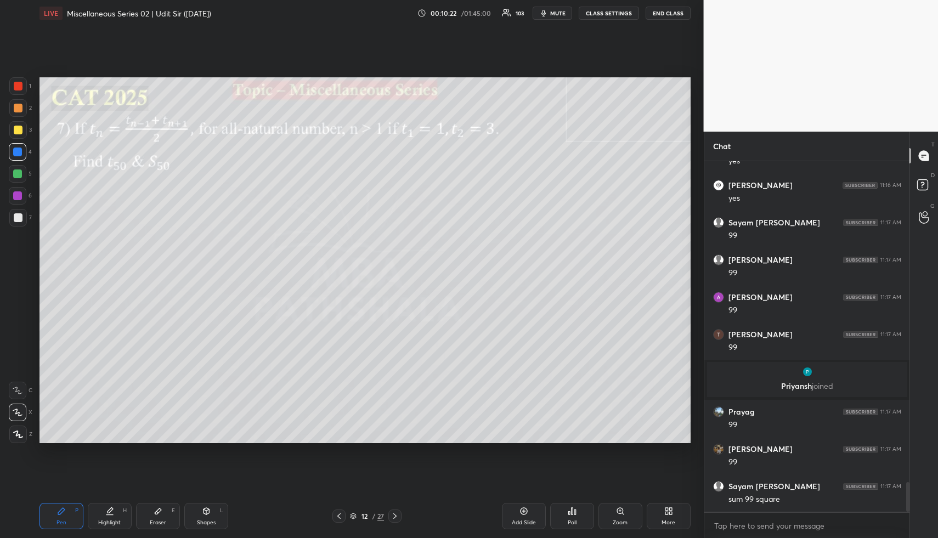
click at [104, 515] on div "Highlight H" at bounding box center [110, 516] width 44 height 26
drag, startPoint x: 109, startPoint y: 517, endPoint x: 138, endPoint y: 459, distance: 65.3
click at [109, 517] on div "Highlight H" at bounding box center [110, 516] width 44 height 26
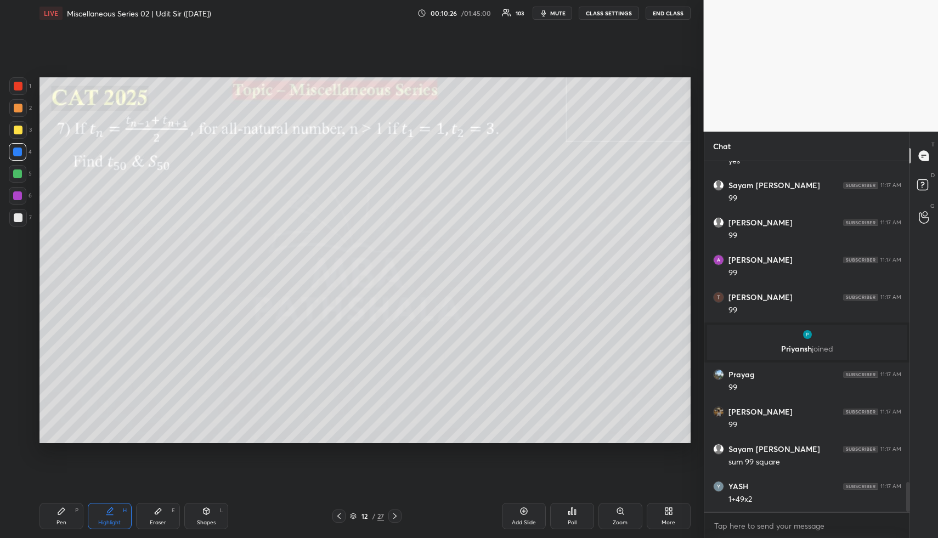
click at [119, 524] on div "Highlight H" at bounding box center [110, 516] width 44 height 26
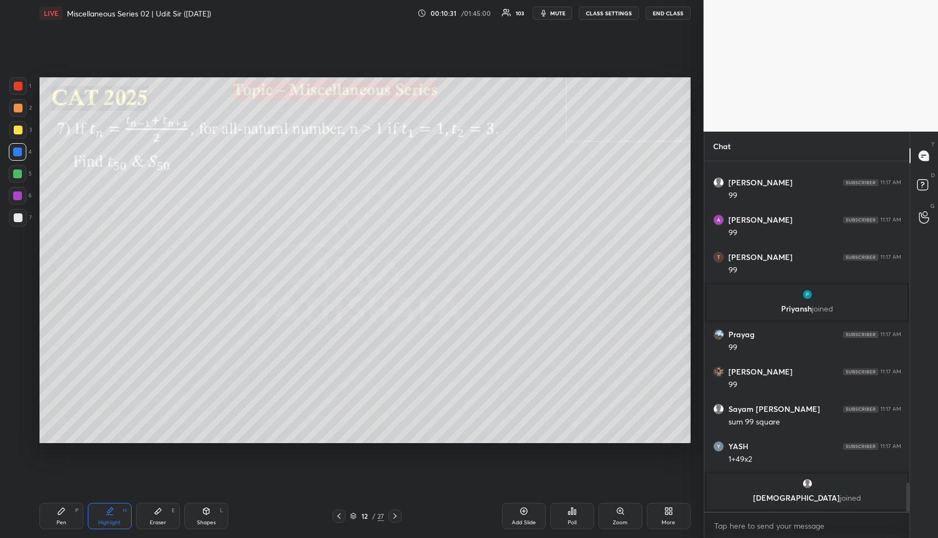
drag, startPoint x: 76, startPoint y: 522, endPoint x: 93, endPoint y: 521, distance: 17.6
click at [75, 522] on div "Pen P" at bounding box center [62, 516] width 44 height 26
click at [106, 507] on icon at bounding box center [109, 511] width 9 height 9
click at [61, 523] on div "Pen" at bounding box center [62, 522] width 10 height 5
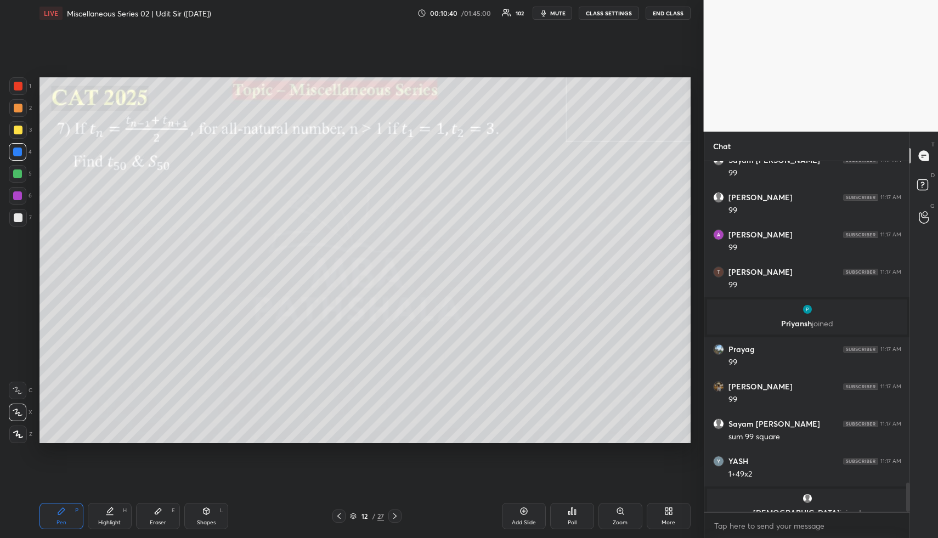
click at [20, 132] on div at bounding box center [18, 130] width 9 height 9
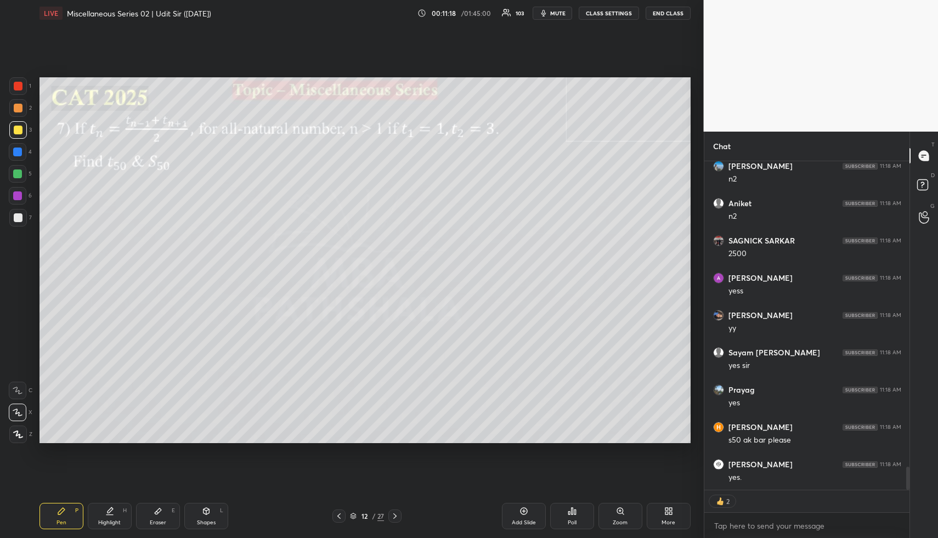
scroll to position [4320, 0]
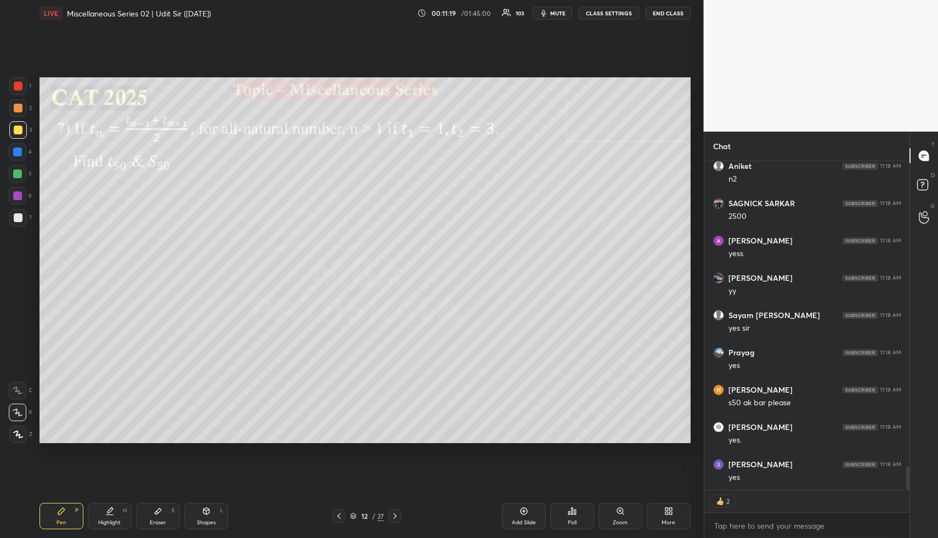
drag, startPoint x: 107, startPoint y: 518, endPoint x: 112, endPoint y: 509, distance: 11.0
click at [107, 518] on div "Highlight H" at bounding box center [110, 516] width 44 height 26
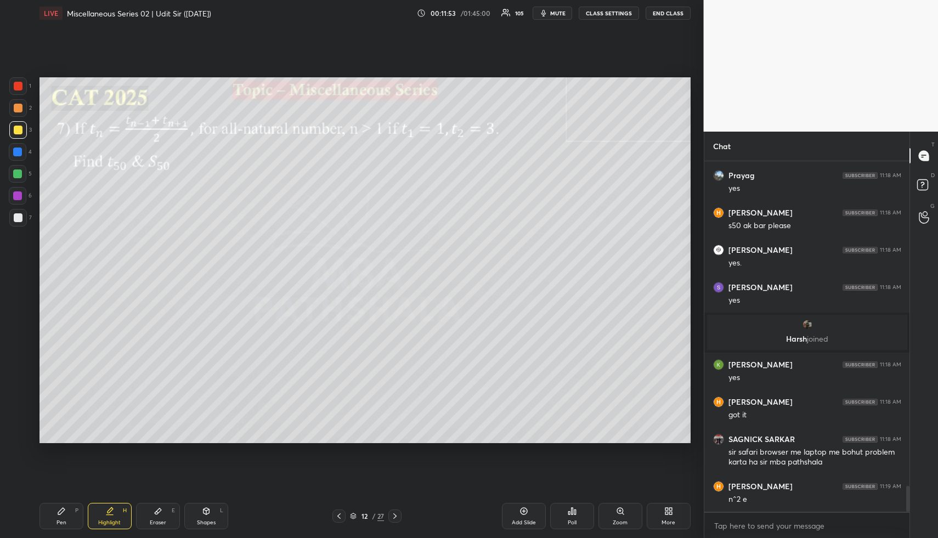
scroll to position [4386, 0]
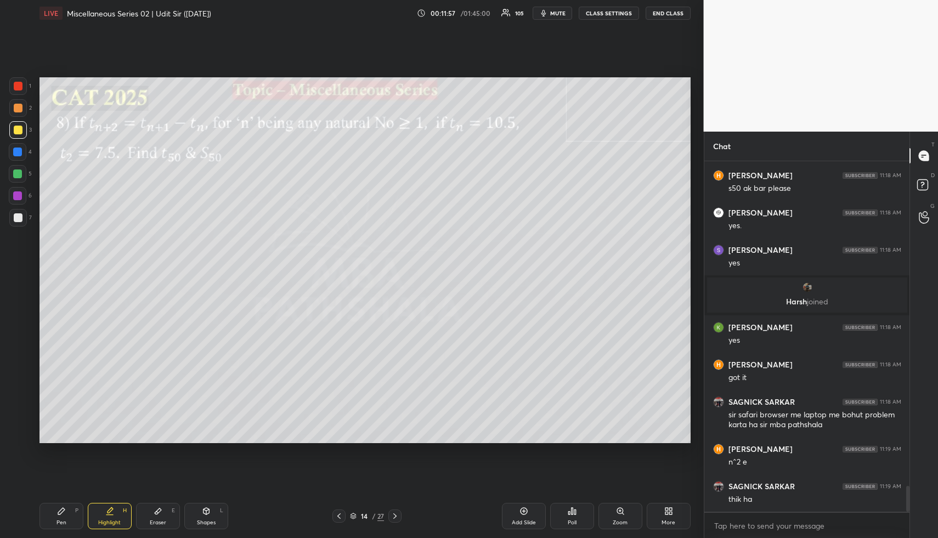
click at [214, 510] on div "Shapes L" at bounding box center [206, 516] width 44 height 26
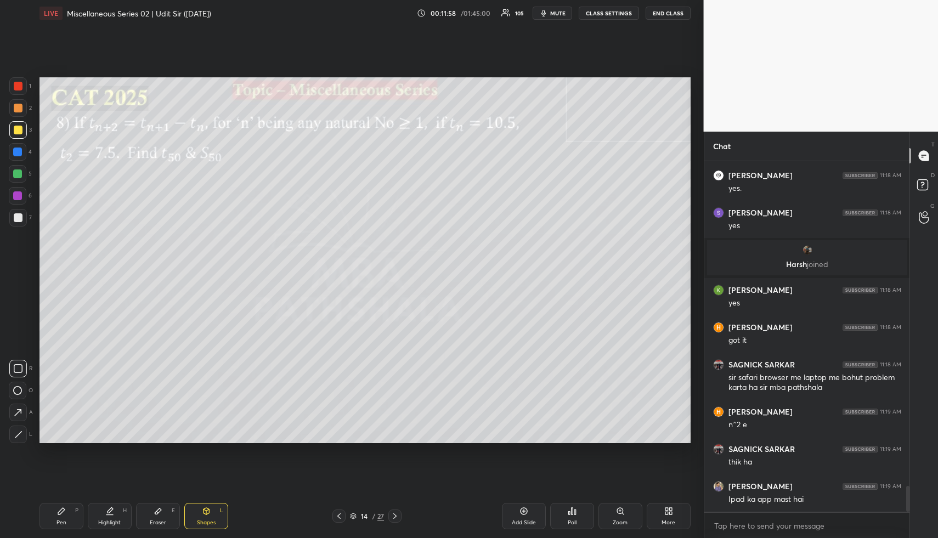
click at [24, 113] on div at bounding box center [18, 108] width 18 height 18
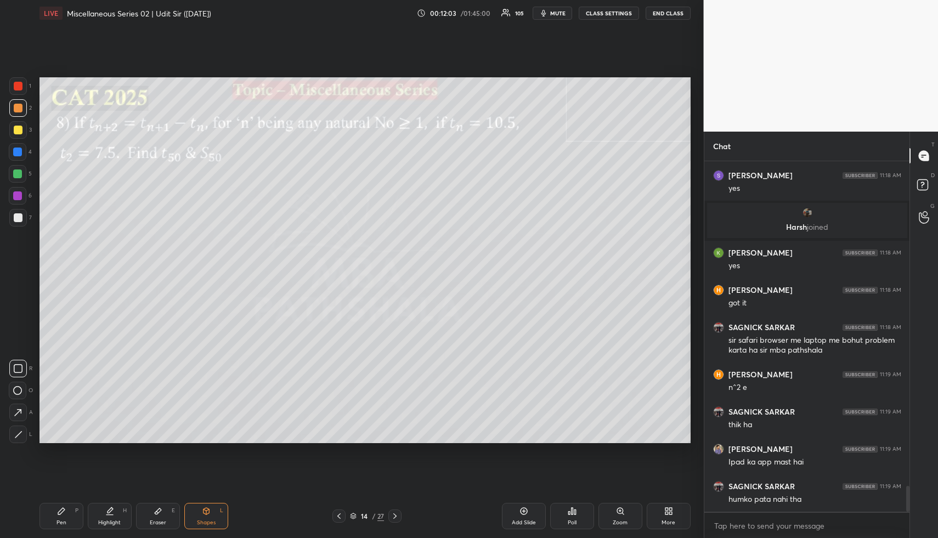
click at [113, 518] on div "Highlight H" at bounding box center [110, 516] width 44 height 26
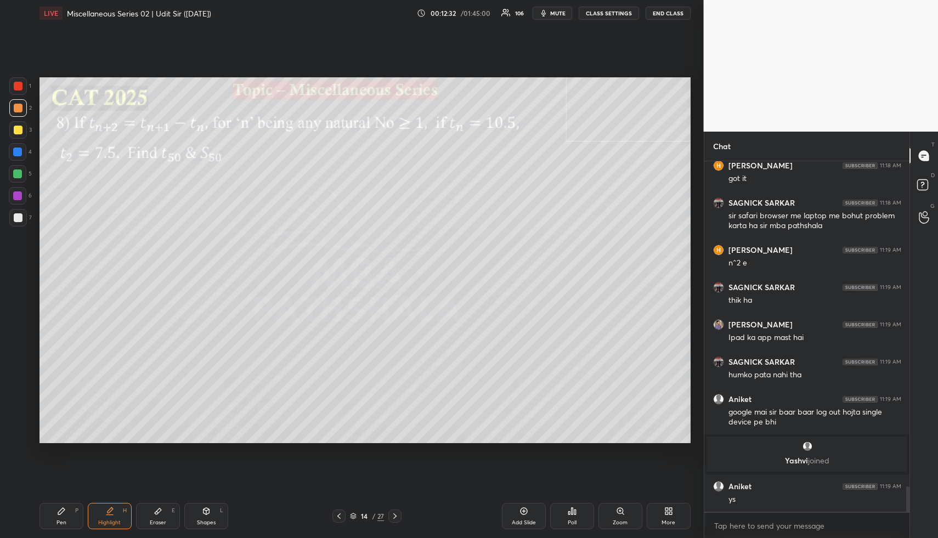
scroll to position [4538, 0]
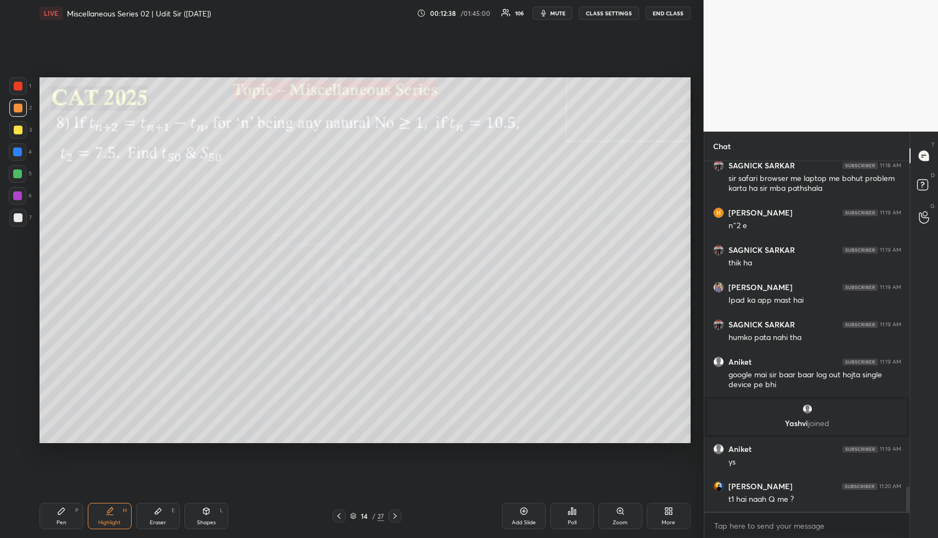
click at [58, 514] on icon at bounding box center [61, 511] width 7 height 7
drag, startPoint x: 22, startPoint y: 102, endPoint x: 38, endPoint y: 100, distance: 15.9
click at [22, 102] on div at bounding box center [18, 108] width 18 height 18
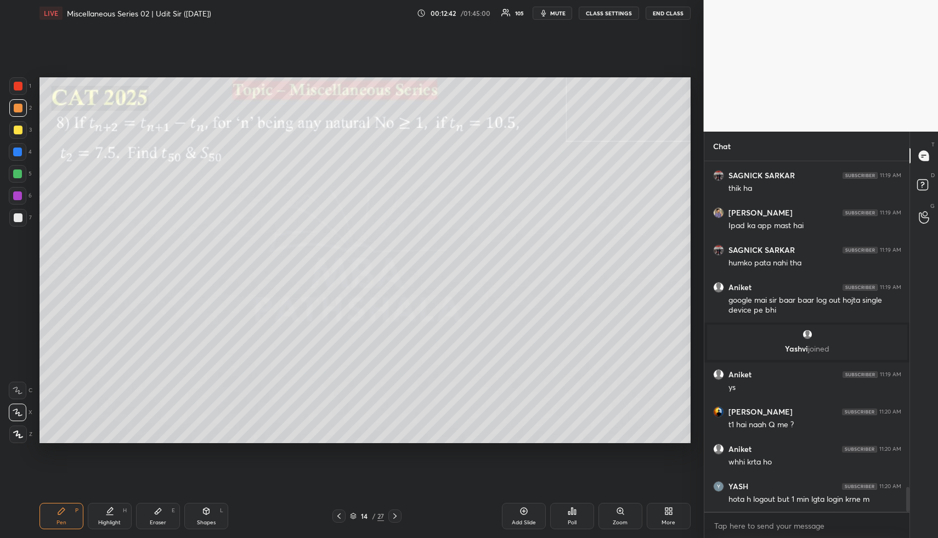
scroll to position [4650, 0]
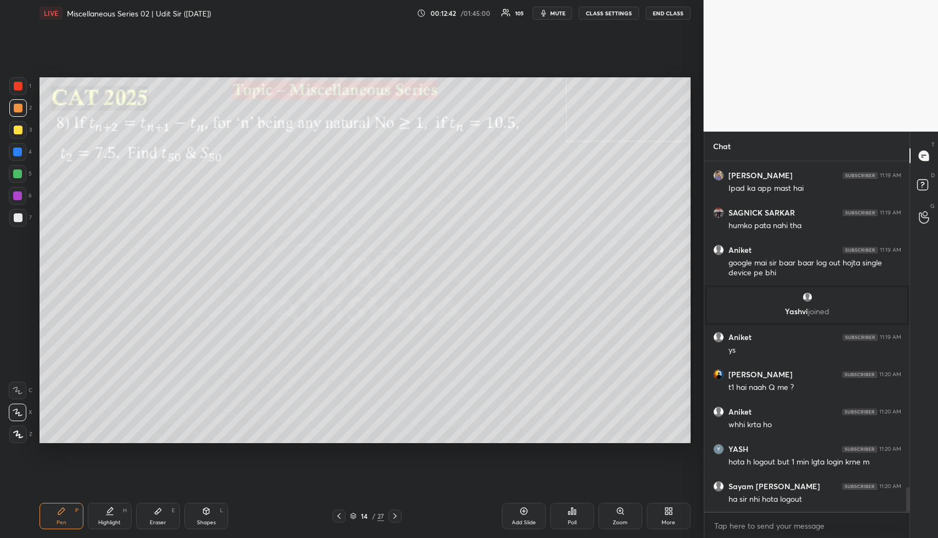
click at [115, 510] on div "Highlight H" at bounding box center [110, 516] width 44 height 26
drag, startPoint x: 115, startPoint y: 510, endPoint x: 149, endPoint y: 449, distance: 70.0
click at [114, 513] on div "Highlight H" at bounding box center [110, 516] width 44 height 26
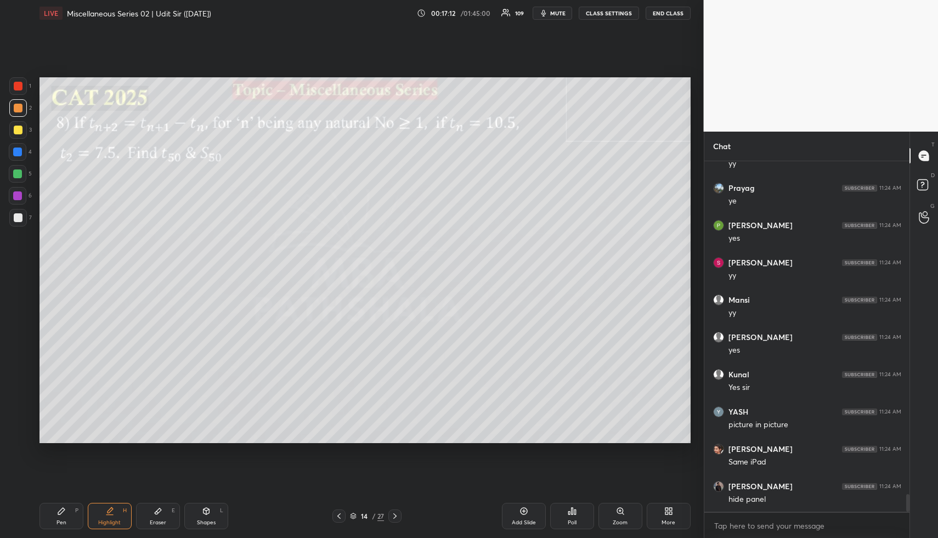
scroll to position [6664, 0]
click at [97, 510] on div "Highlight H" at bounding box center [110, 516] width 44 height 26
click at [100, 515] on div "Highlight H" at bounding box center [110, 516] width 44 height 26
drag, startPoint x: 100, startPoint y: 519, endPoint x: 119, endPoint y: 459, distance: 63.2
click at [100, 520] on div "Highlight" at bounding box center [109, 522] width 22 height 5
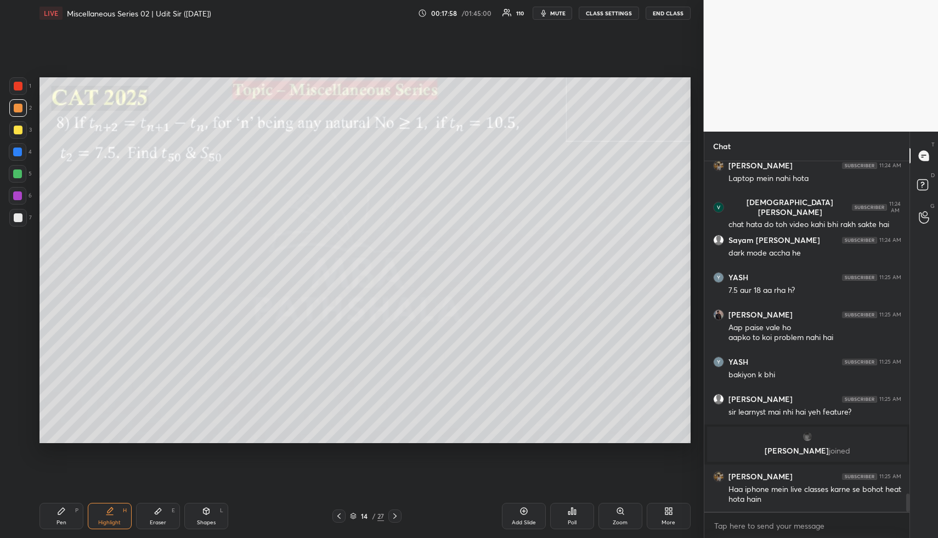
scroll to position [6421, 0]
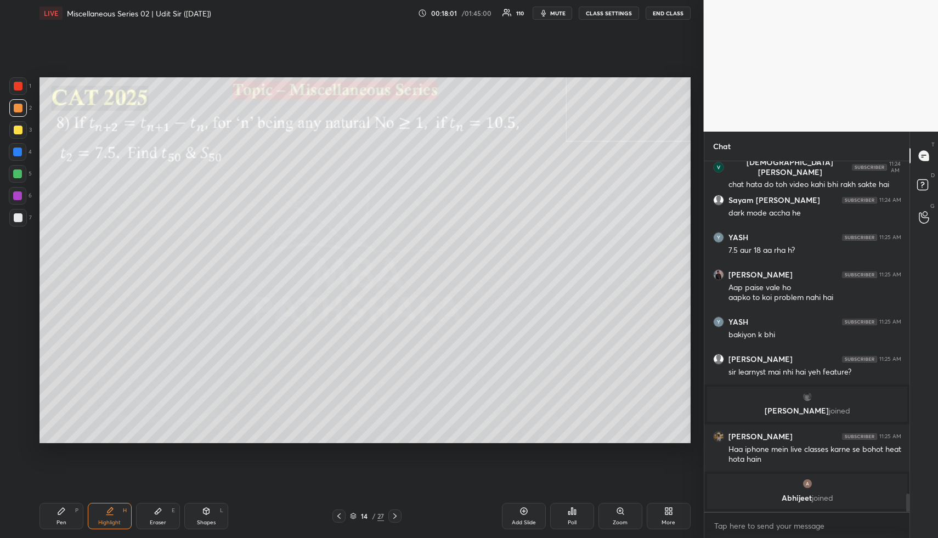
click at [99, 523] on div "Highlight" at bounding box center [109, 522] width 22 height 5
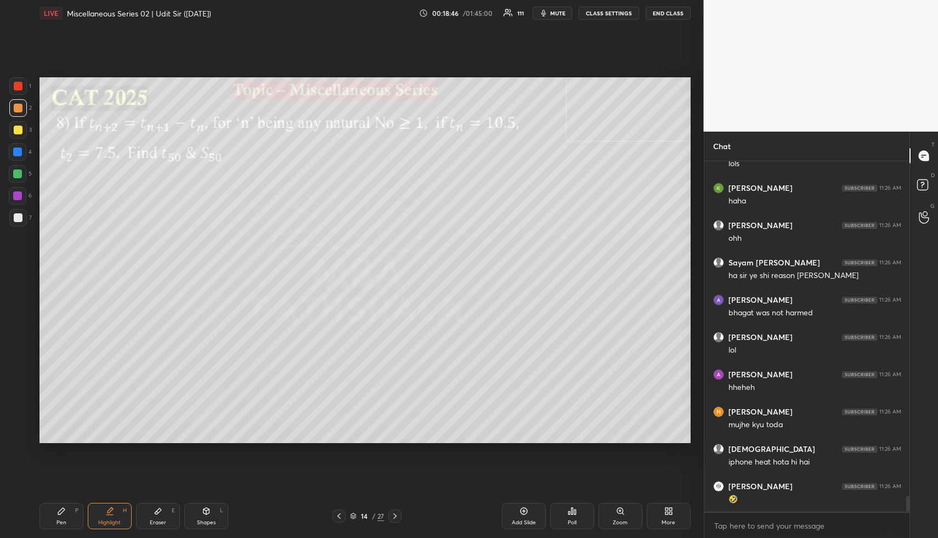
scroll to position [7344, 0]
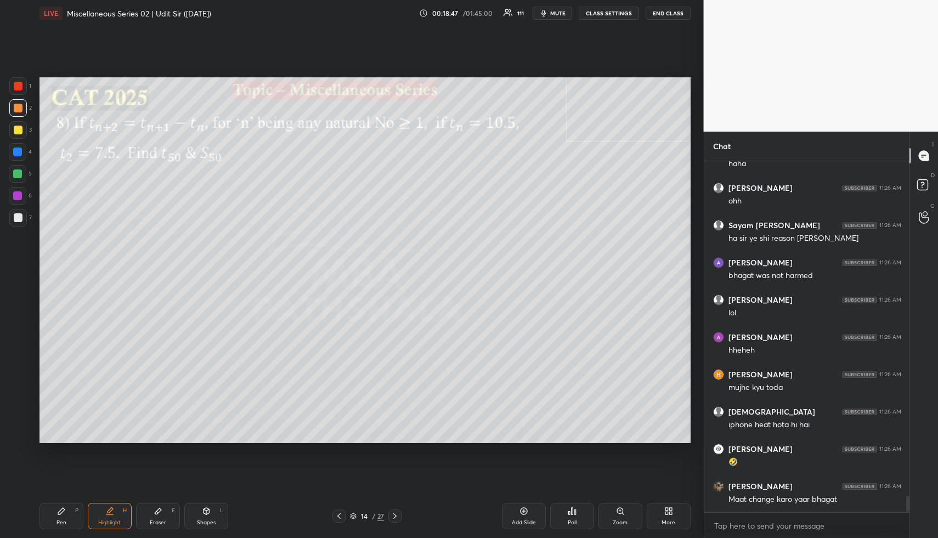
click at [111, 514] on div "Highlight H" at bounding box center [110, 516] width 44 height 26
click at [110, 514] on icon at bounding box center [109, 511] width 9 height 9
drag, startPoint x: 110, startPoint y: 514, endPoint x: 125, endPoint y: 458, distance: 57.9
click at [110, 514] on icon at bounding box center [109, 511] width 9 height 9
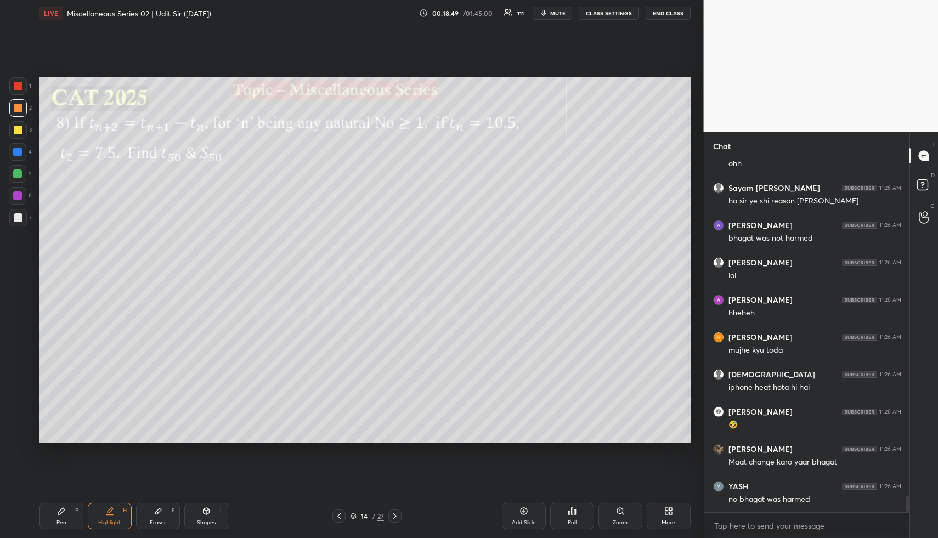
scroll to position [7418, 0]
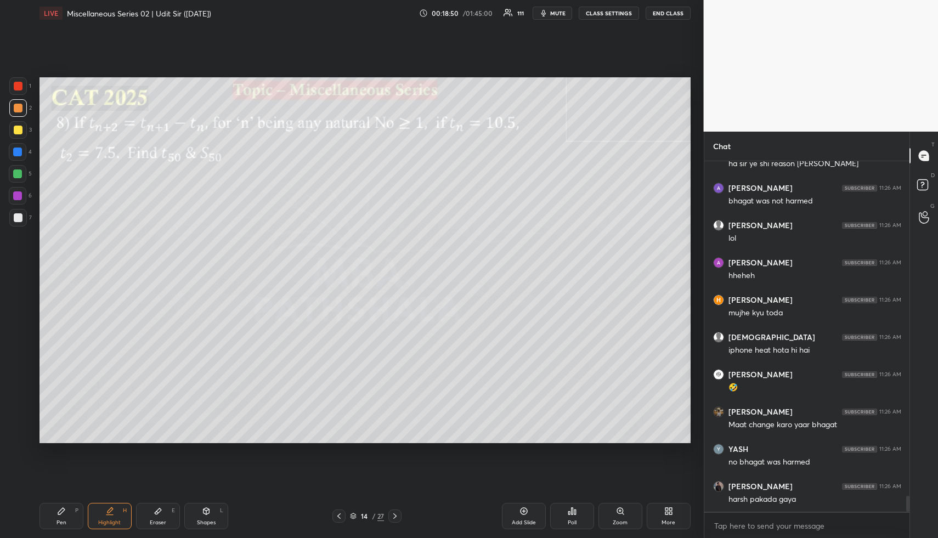
click at [60, 515] on icon at bounding box center [61, 511] width 9 height 9
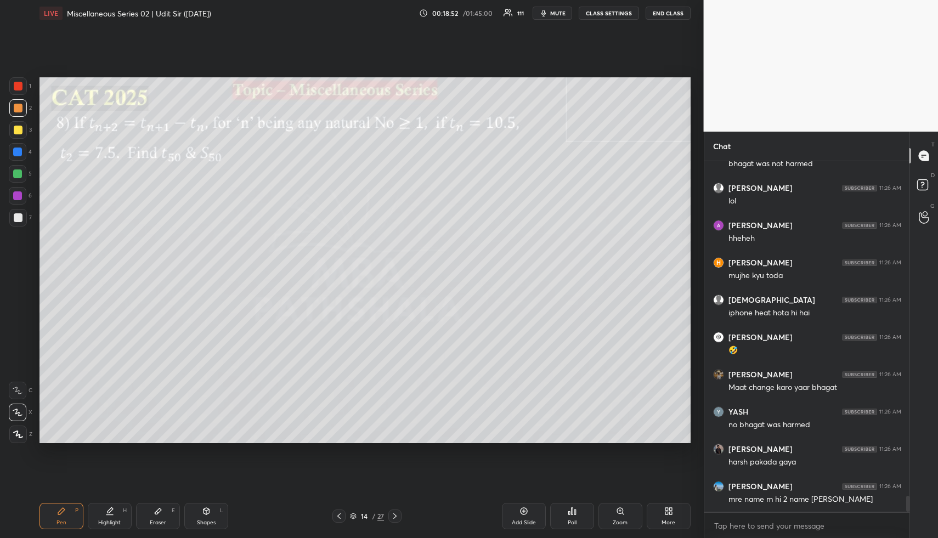
drag, startPoint x: 18, startPoint y: 174, endPoint x: 12, endPoint y: 213, distance: 38.9
click at [18, 174] on div at bounding box center [17, 174] width 9 height 9
drag, startPoint x: 18, startPoint y: 433, endPoint x: 12, endPoint y: 416, distance: 18.4
click at [17, 433] on icon at bounding box center [18, 435] width 10 height 8
click at [20, 150] on div at bounding box center [17, 152] width 9 height 9
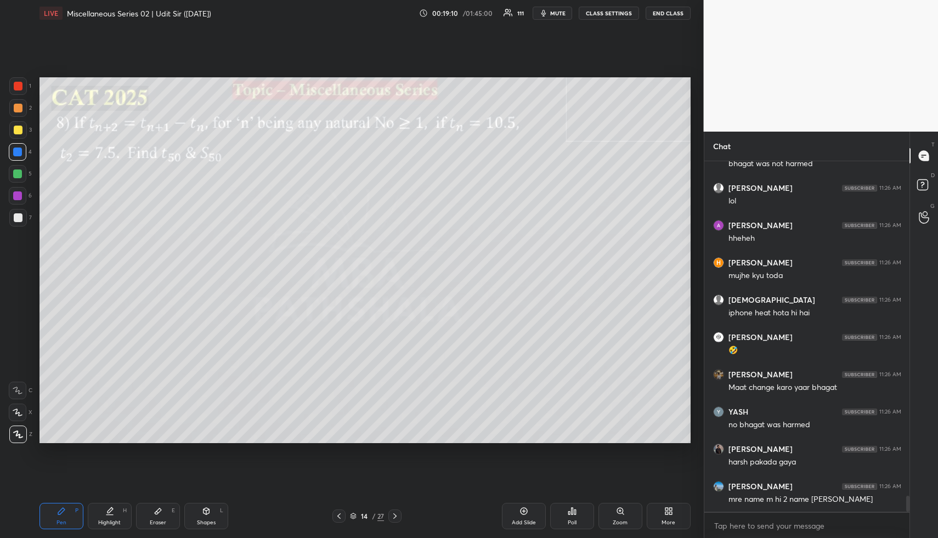
click at [118, 520] on div "Highlight" at bounding box center [109, 522] width 22 height 5
click at [157, 521] on div "Eraser" at bounding box center [158, 522] width 16 height 5
click at [60, 526] on div "Pen" at bounding box center [62, 522] width 10 height 5
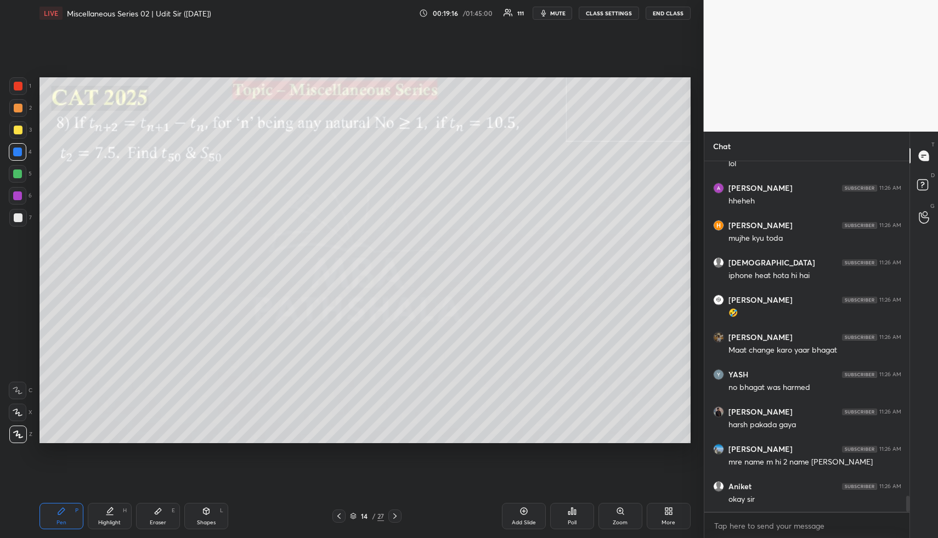
scroll to position [7568, 0]
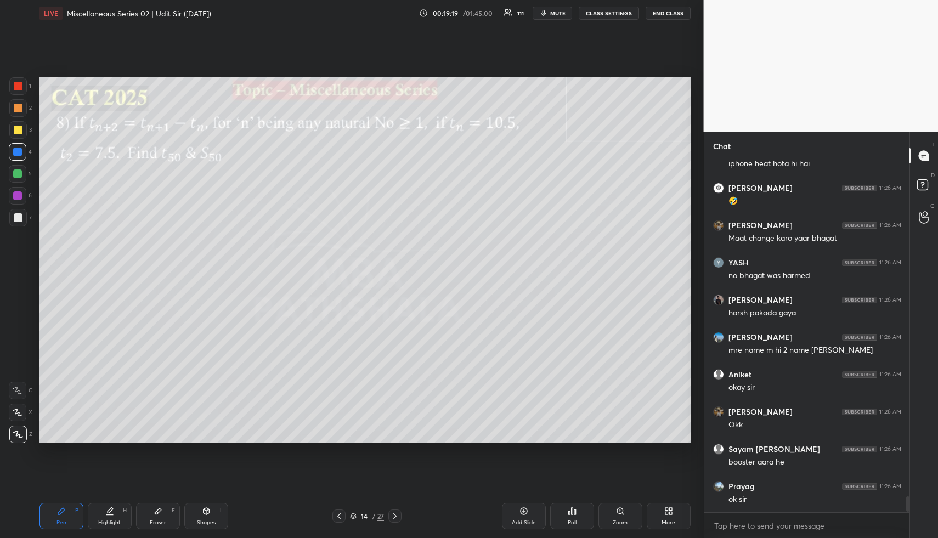
click at [111, 523] on div "Highlight" at bounding box center [109, 522] width 22 height 5
click at [114, 521] on div "Highlight" at bounding box center [109, 522] width 22 height 5
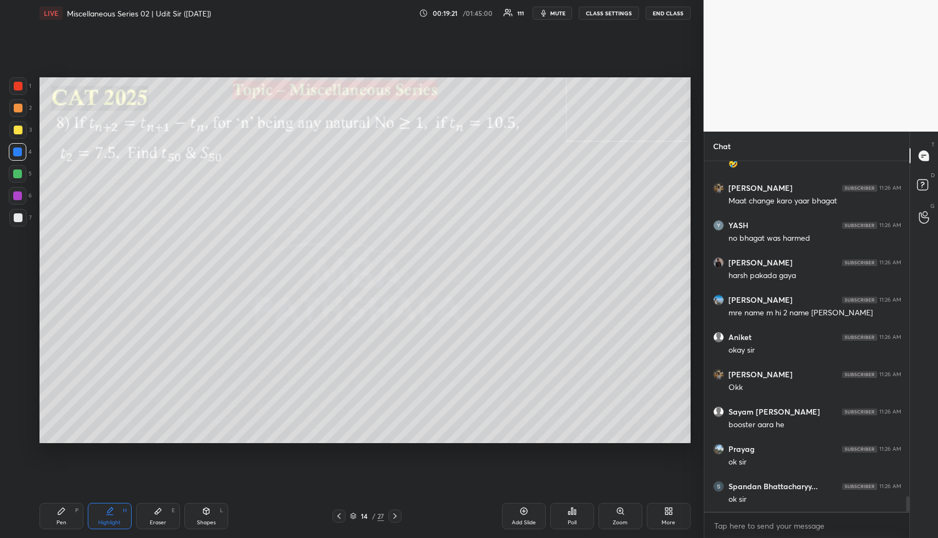
click at [116, 524] on div "Highlight" at bounding box center [109, 522] width 22 height 5
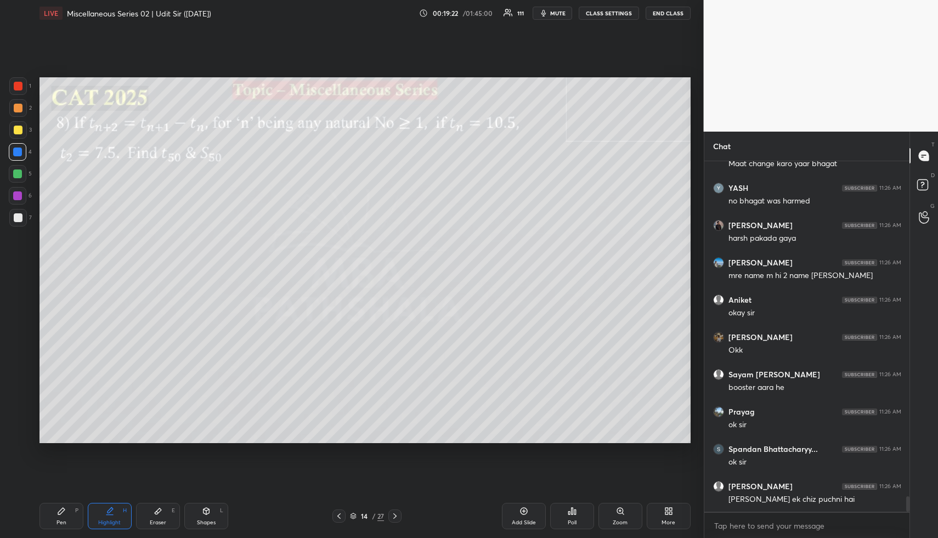
click at [114, 534] on div "Pen P Highlight H Eraser E Shapes L 14 / 27 Add Slide Poll Zoom More" at bounding box center [365, 516] width 651 height 44
click at [120, 518] on div "Highlight H" at bounding box center [110, 516] width 44 height 26
click at [108, 523] on div "Highlight" at bounding box center [109, 522] width 22 height 5
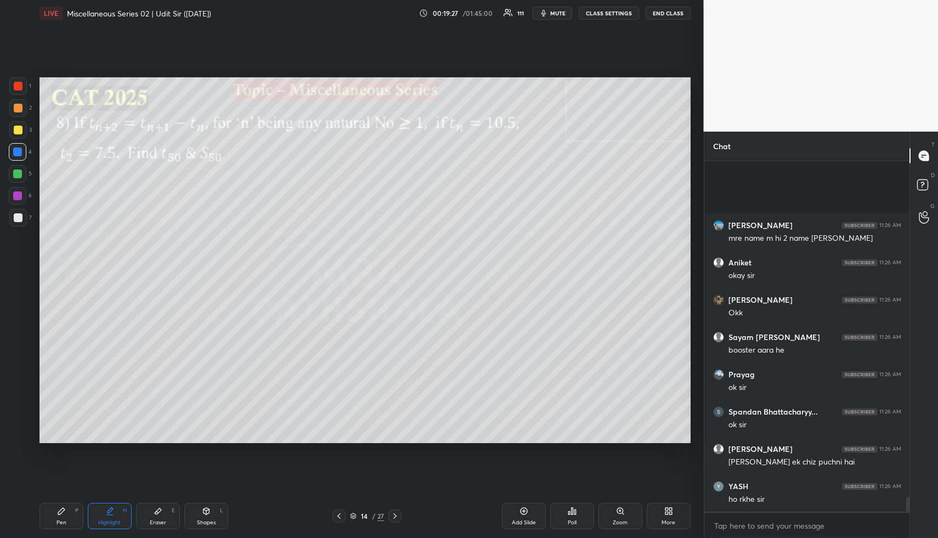
scroll to position [7829, 0]
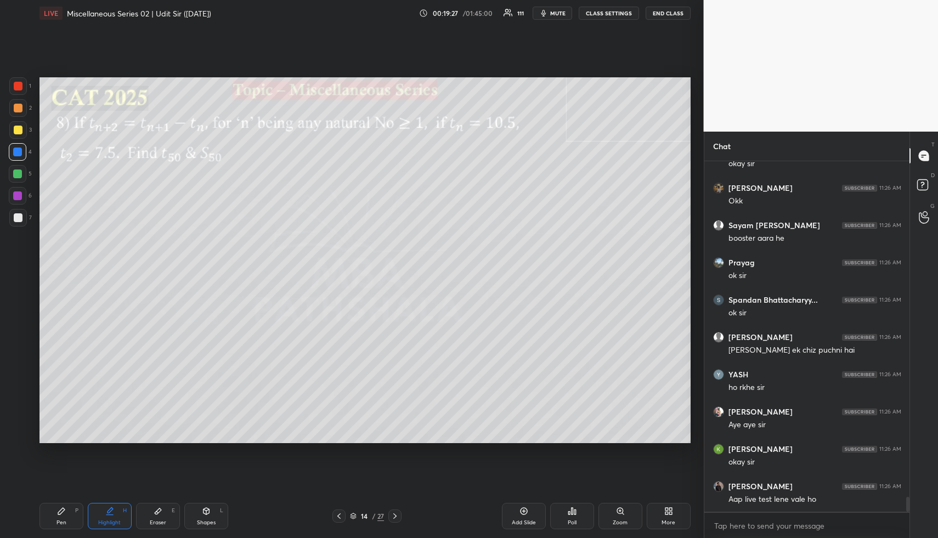
drag, startPoint x: 147, startPoint y: 513, endPoint x: 156, endPoint y: 498, distance: 17.5
click at [148, 513] on div "Eraser E" at bounding box center [158, 516] width 44 height 26
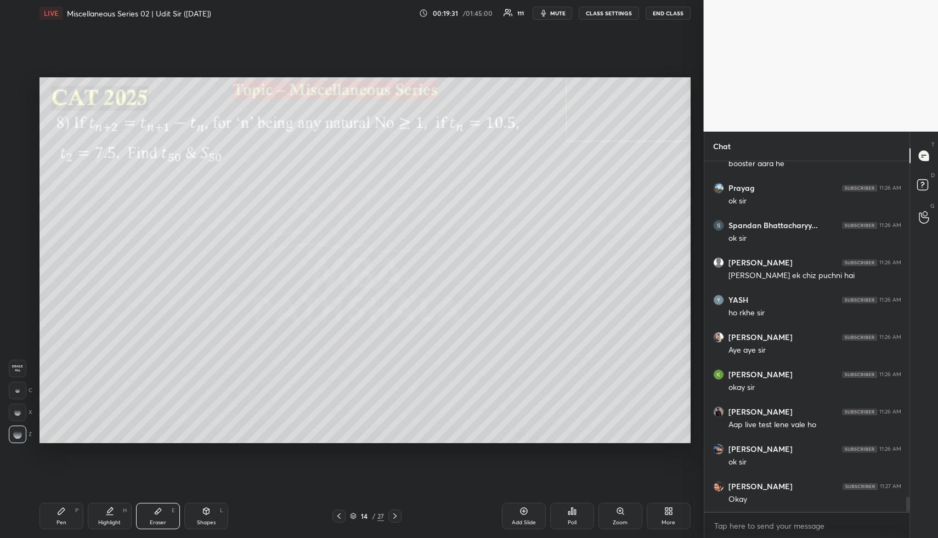
scroll to position [7941, 0]
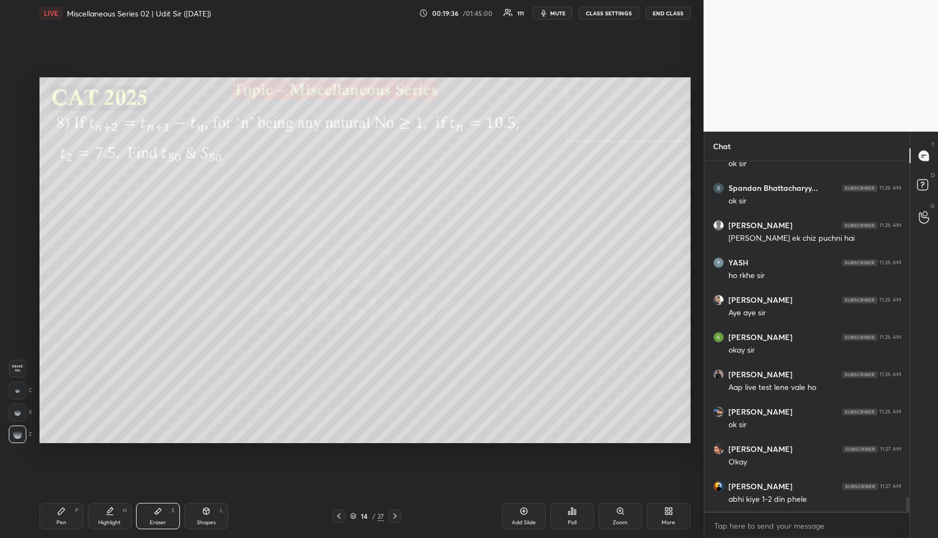
click at [110, 510] on icon at bounding box center [110, 510] width 5 height 5
click at [66, 515] on div "Pen P" at bounding box center [62, 516] width 44 height 26
click at [66, 520] on div "Pen P" at bounding box center [62, 516] width 44 height 26
click at [13, 113] on div at bounding box center [18, 108] width 18 height 18
drag, startPoint x: 18, startPoint y: 175, endPoint x: 17, endPoint y: 167, distance: 7.8
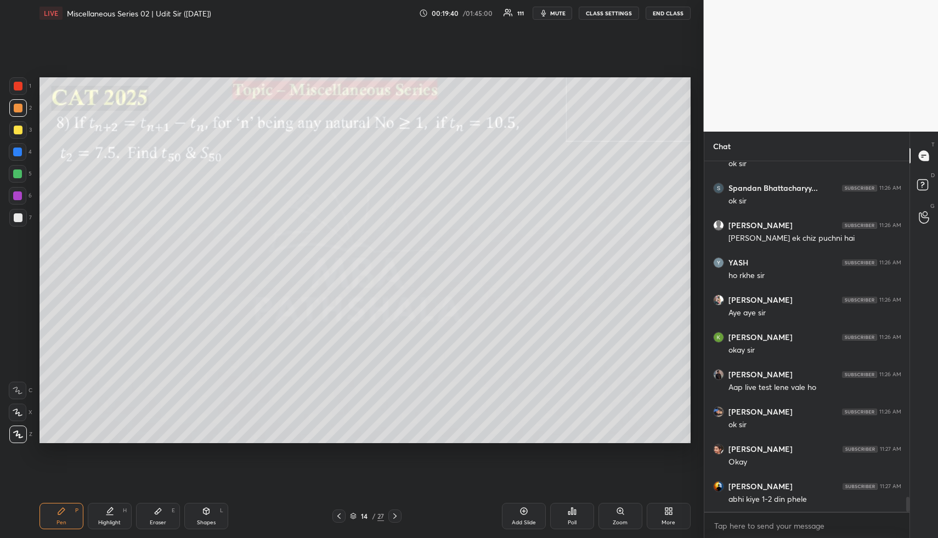
click at [18, 174] on div at bounding box center [17, 174] width 9 height 9
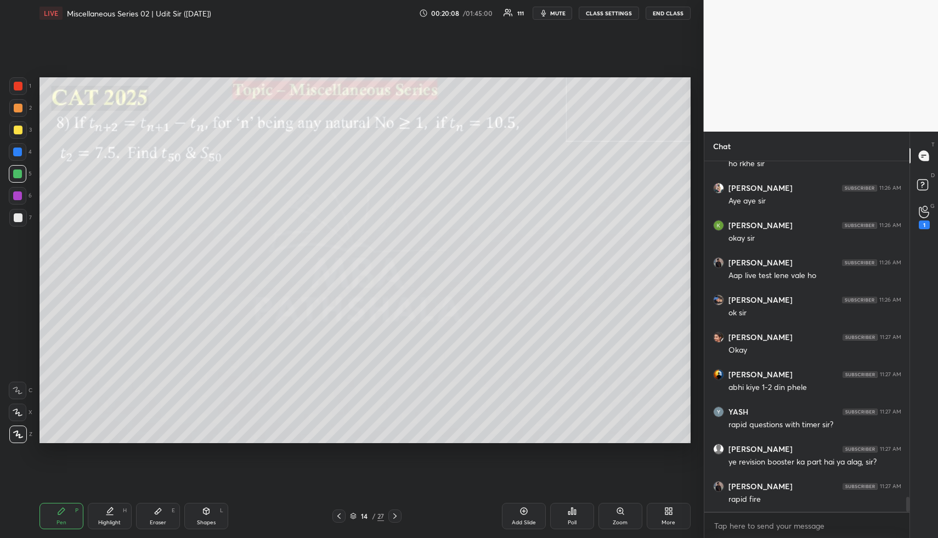
scroll to position [8090, 0]
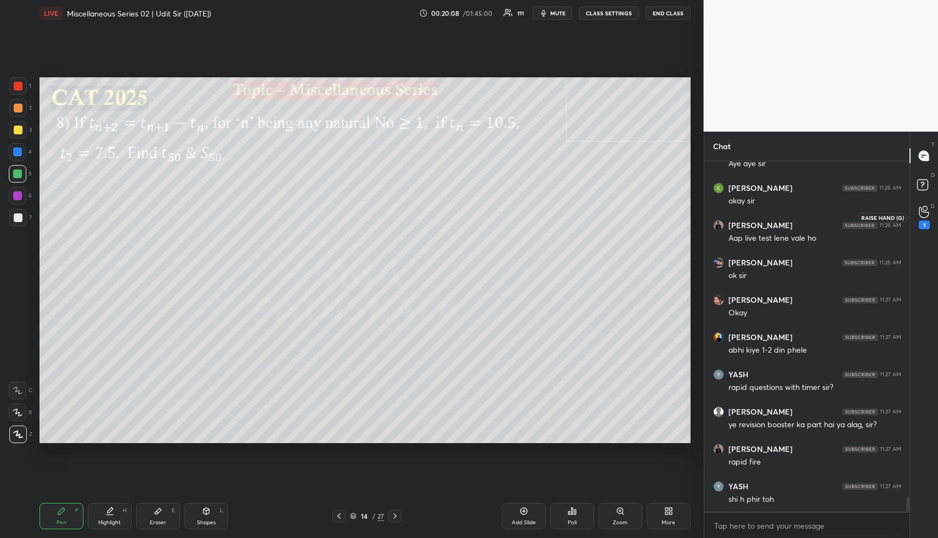
click at [926, 215] on icon at bounding box center [924, 212] width 10 height 13
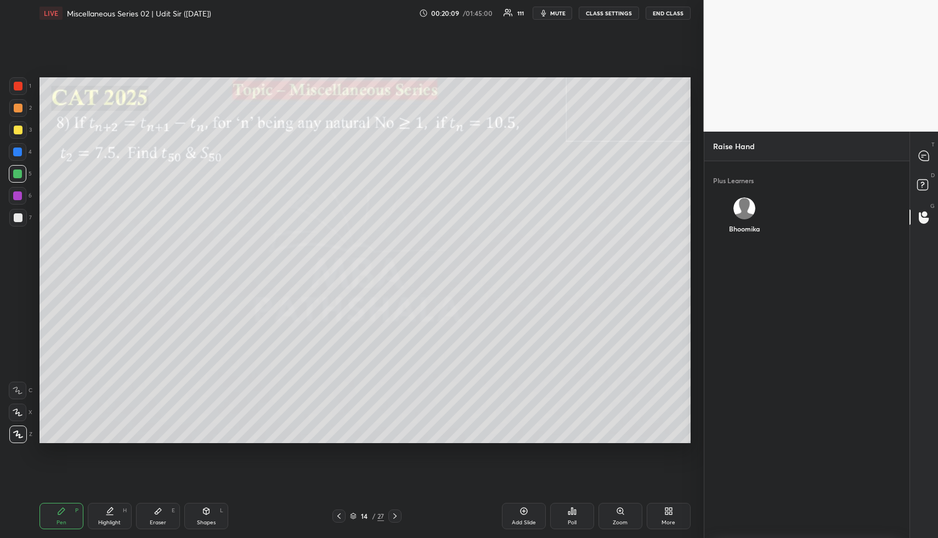
click at [745, 213] on div "Bhoomika" at bounding box center [744, 218] width 62 height 58
click at [747, 239] on button "INVITE" at bounding box center [744, 236] width 53 height 14
click at [928, 183] on icon at bounding box center [925, 187] width 20 height 20
click at [925, 163] on div at bounding box center [925, 156] width 22 height 20
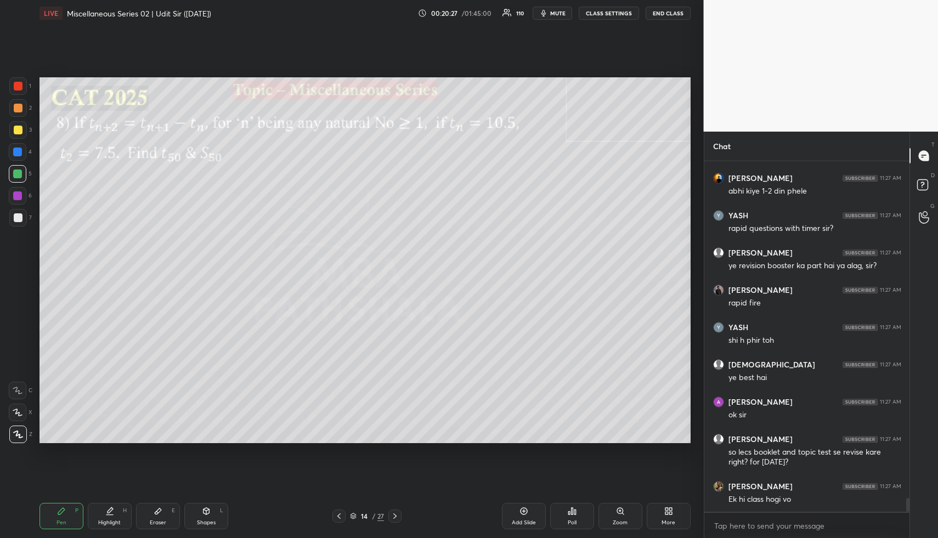
scroll to position [8551, 0]
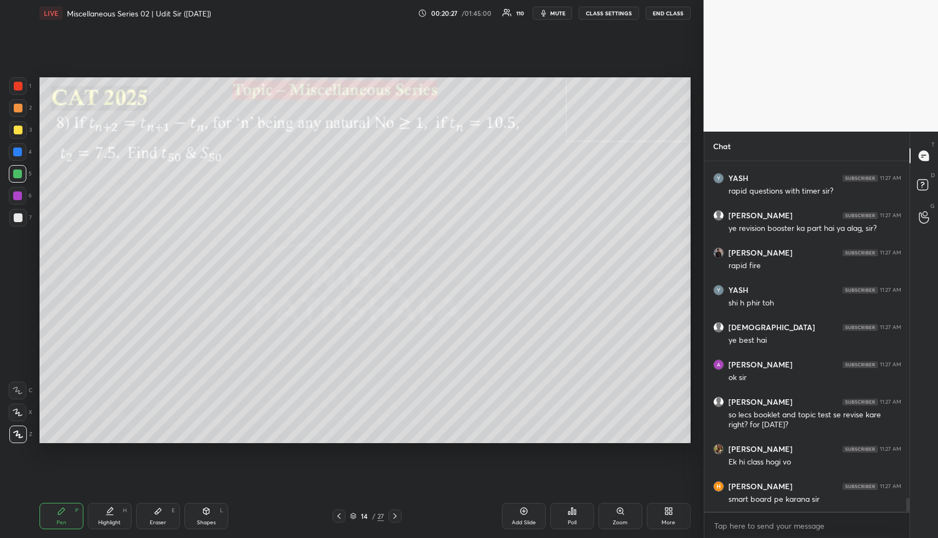
click at [114, 517] on div "Highlight H" at bounding box center [110, 516] width 44 height 26
drag, startPoint x: 210, startPoint y: 514, endPoint x: 206, endPoint y: 510, distance: 5.8
click at [208, 514] on div "Shapes L" at bounding box center [206, 516] width 44 height 26
click at [19, 153] on div at bounding box center [17, 152] width 9 height 9
click at [156, 516] on div "Eraser E" at bounding box center [158, 516] width 44 height 26
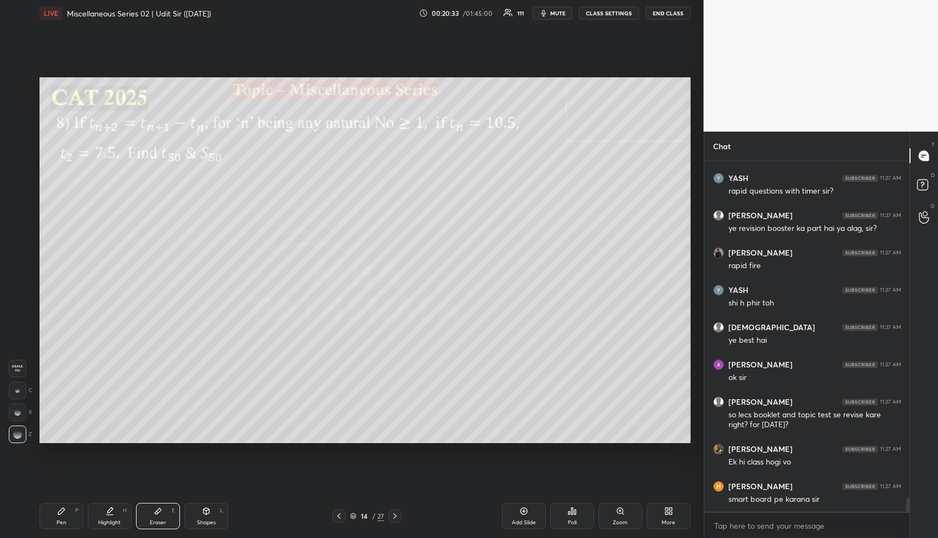
scroll to position [8589, 0]
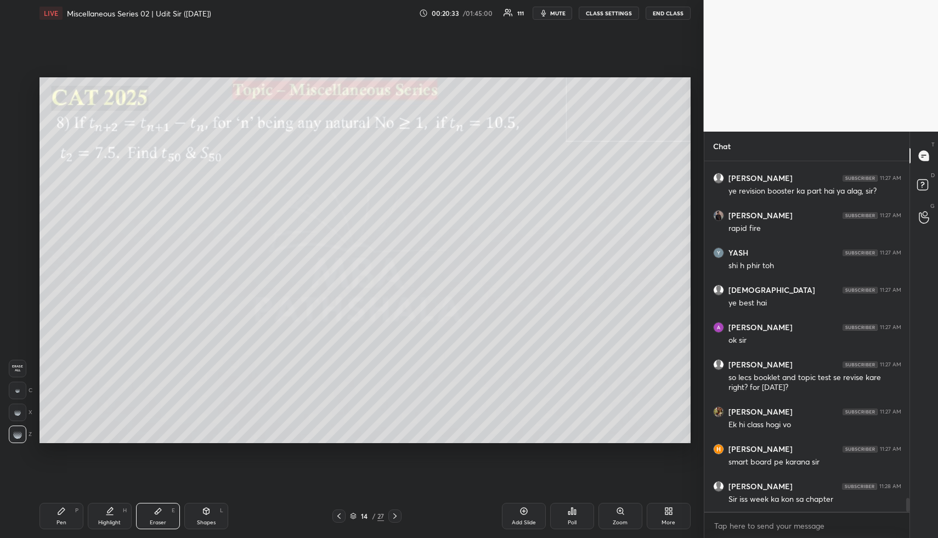
drag, startPoint x: 18, startPoint y: 365, endPoint x: 30, endPoint y: 377, distance: 17.1
click at [18, 365] on span "Erase all" at bounding box center [17, 369] width 16 height 8
drag, startPoint x: 199, startPoint y: 517, endPoint x: 169, endPoint y: 463, distance: 62.1
click at [197, 516] on div "Shapes L" at bounding box center [206, 516] width 44 height 26
click at [106, 520] on div "Highlight H" at bounding box center [110, 516] width 44 height 26
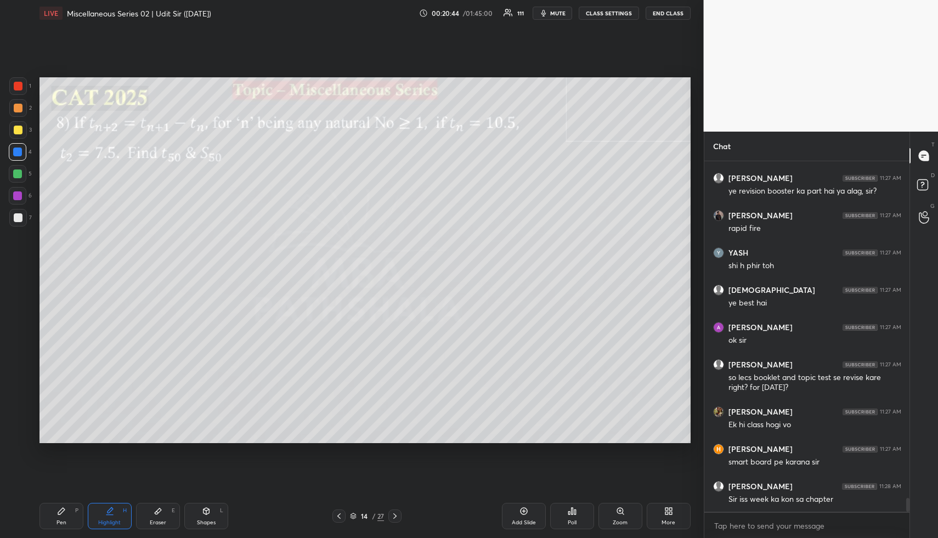
click at [64, 521] on div "Pen" at bounding box center [62, 522] width 10 height 5
click at [19, 172] on div at bounding box center [17, 174] width 9 height 9
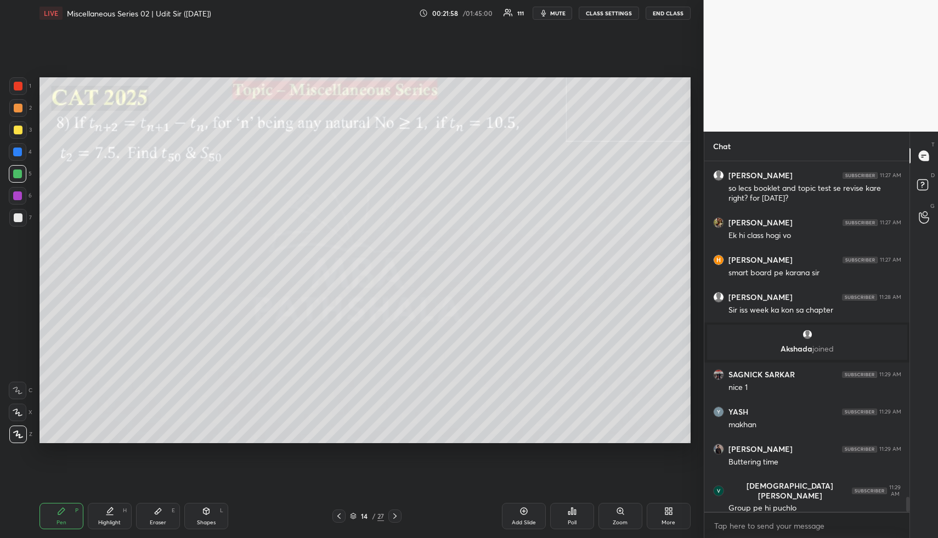
scroll to position [8011, 0]
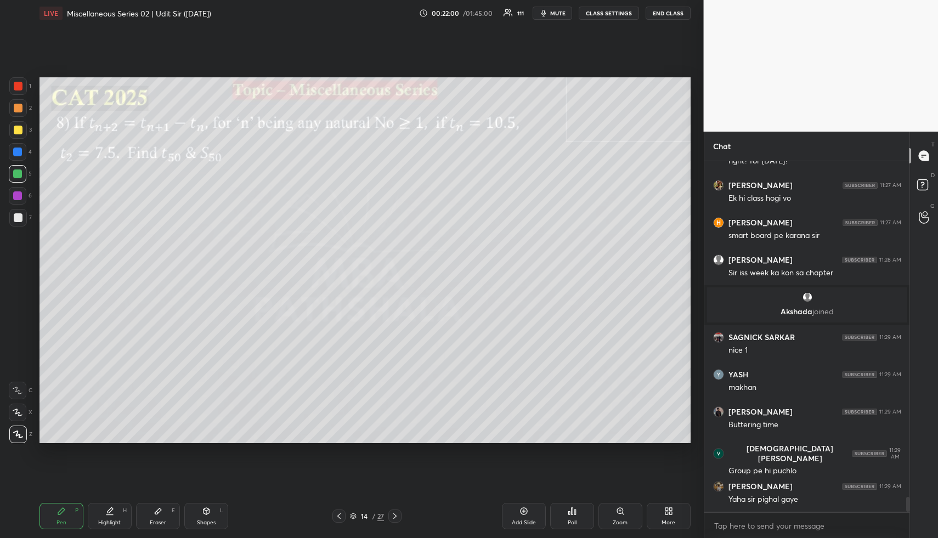
click at [65, 517] on div "Pen P" at bounding box center [62, 516] width 44 height 26
click at [19, 127] on div at bounding box center [18, 130] width 9 height 9
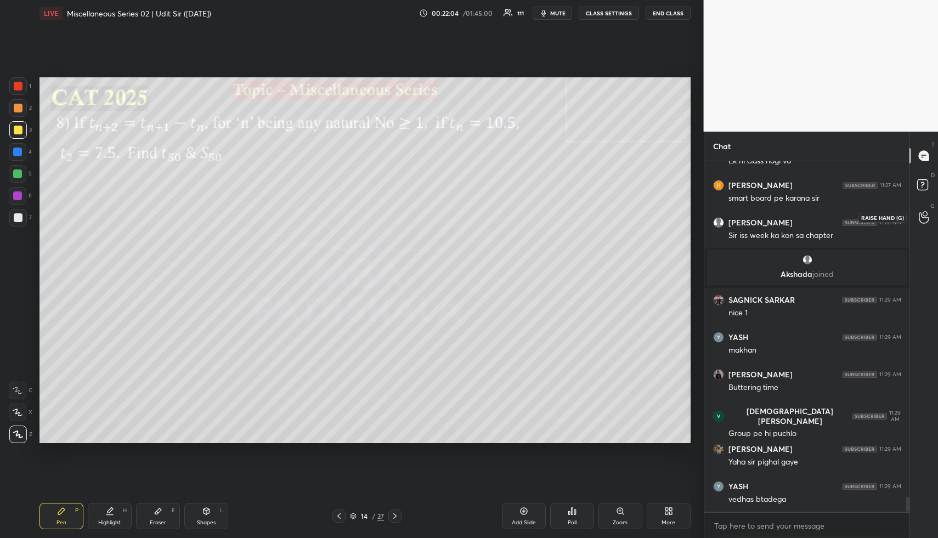
click at [928, 221] on icon at bounding box center [924, 217] width 10 height 11
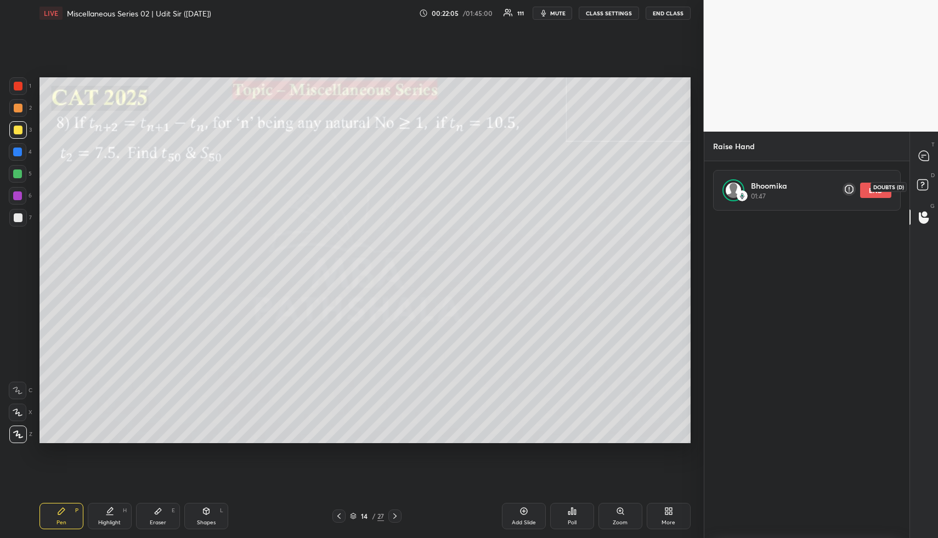
click at [923, 187] on rect at bounding box center [922, 185] width 10 height 10
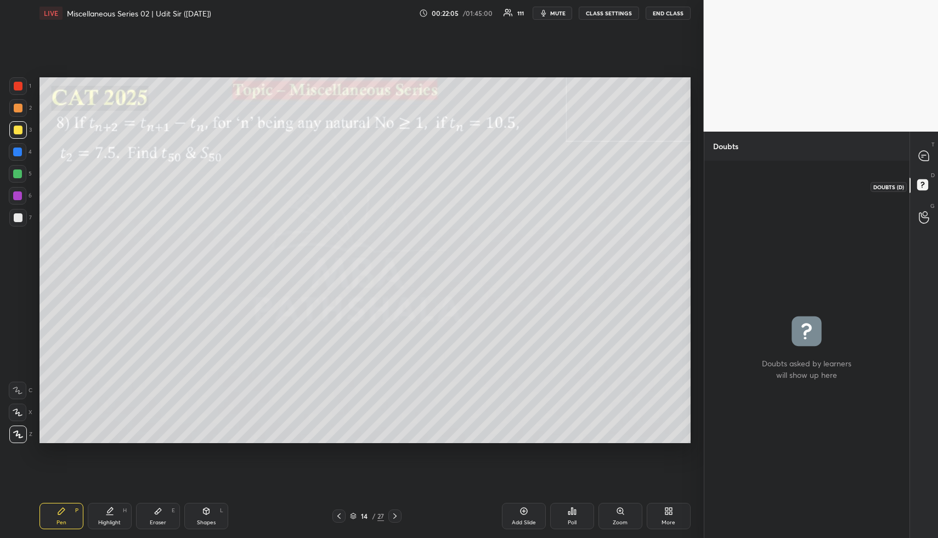
click at [924, 155] on icon at bounding box center [924, 155] width 4 height 0
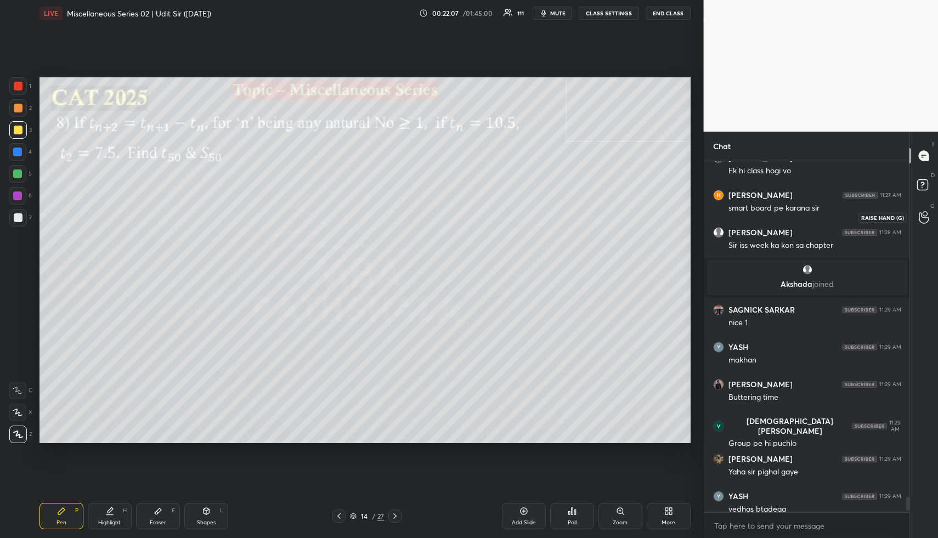
drag, startPoint x: 924, startPoint y: 218, endPoint x: 905, endPoint y: 210, distance: 20.2
click at [923, 217] on icon at bounding box center [924, 217] width 10 height 11
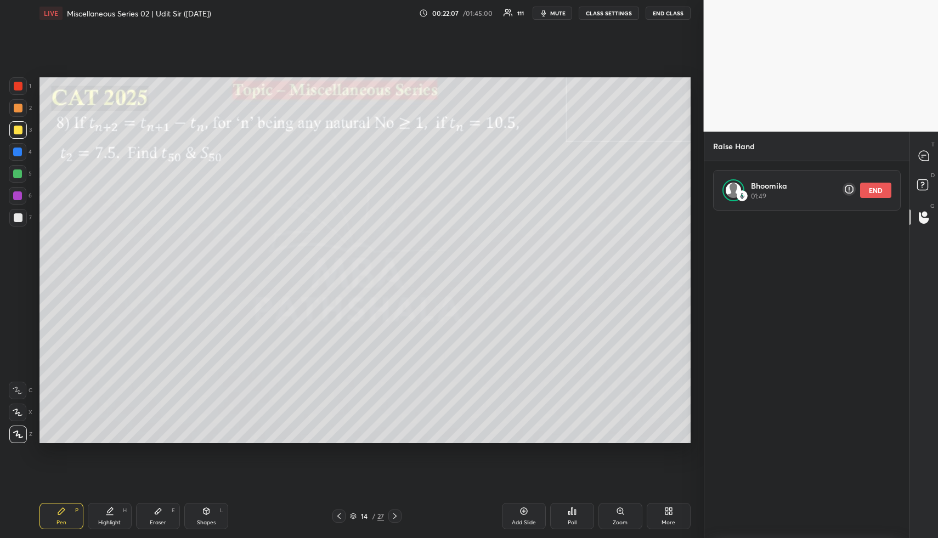
click at [879, 193] on button "END" at bounding box center [875, 190] width 31 height 15
click at [924, 179] on icon at bounding box center [925, 187] width 20 height 20
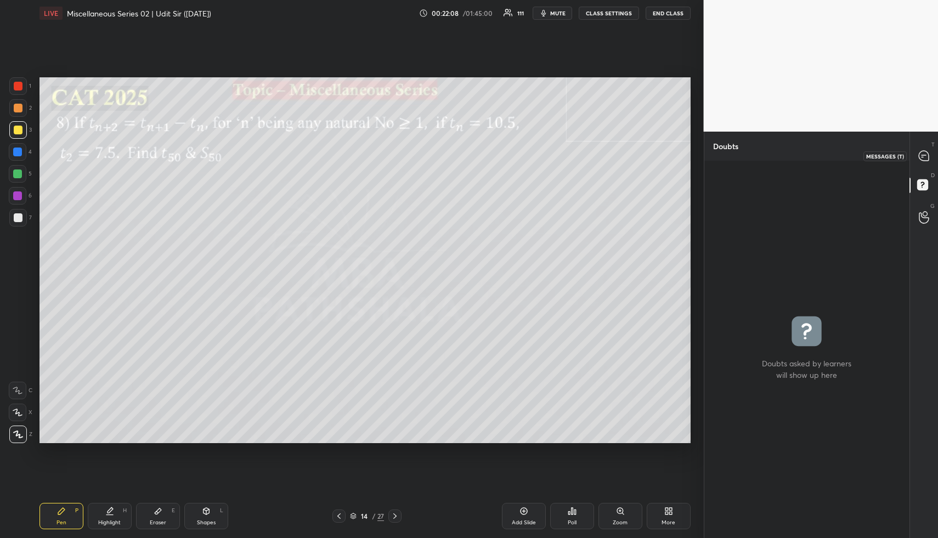
drag, startPoint x: 923, startPoint y: 154, endPoint x: 927, endPoint y: 169, distance: 15.2
click at [923, 154] on icon at bounding box center [924, 156] width 10 height 10
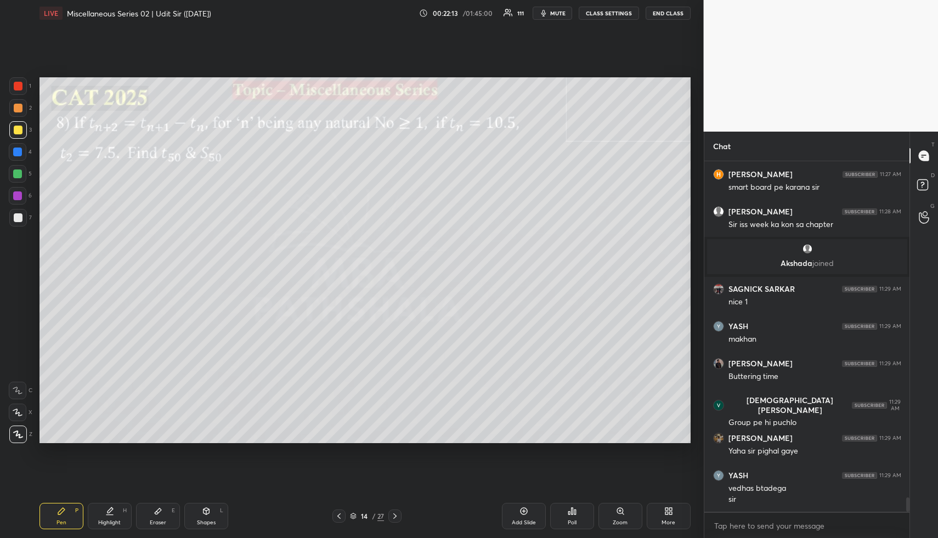
click at [116, 521] on div "Highlight" at bounding box center [109, 522] width 22 height 5
drag, startPoint x: 116, startPoint y: 521, endPoint x: 123, endPoint y: 489, distance: 32.2
click at [115, 520] on div "Highlight" at bounding box center [109, 522] width 22 height 5
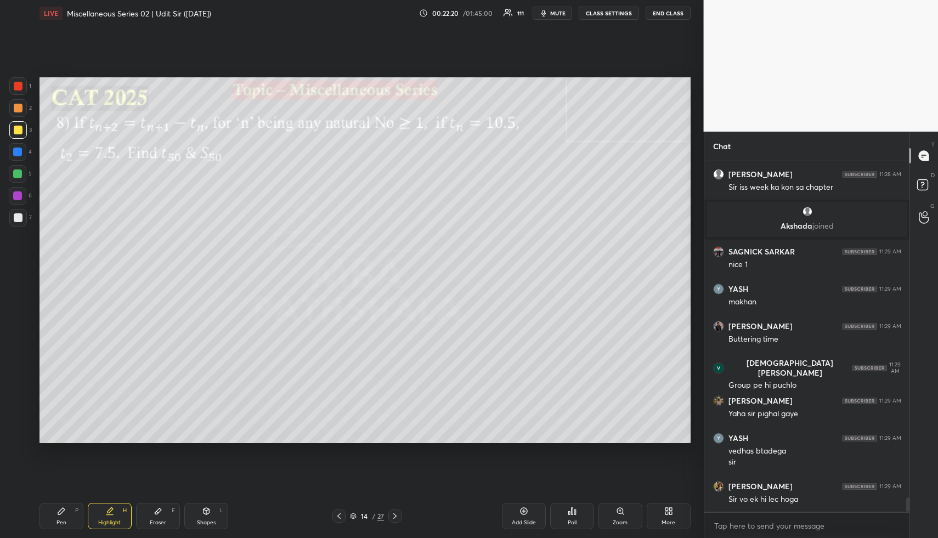
drag, startPoint x: 52, startPoint y: 522, endPoint x: 54, endPoint y: 517, distance: 5.6
click at [53, 523] on div "Pen P" at bounding box center [62, 516] width 44 height 26
click at [15, 150] on div at bounding box center [17, 152] width 9 height 9
click at [61, 528] on div "Pen P" at bounding box center [62, 516] width 44 height 26
click at [18, 149] on div at bounding box center [17, 152] width 9 height 9
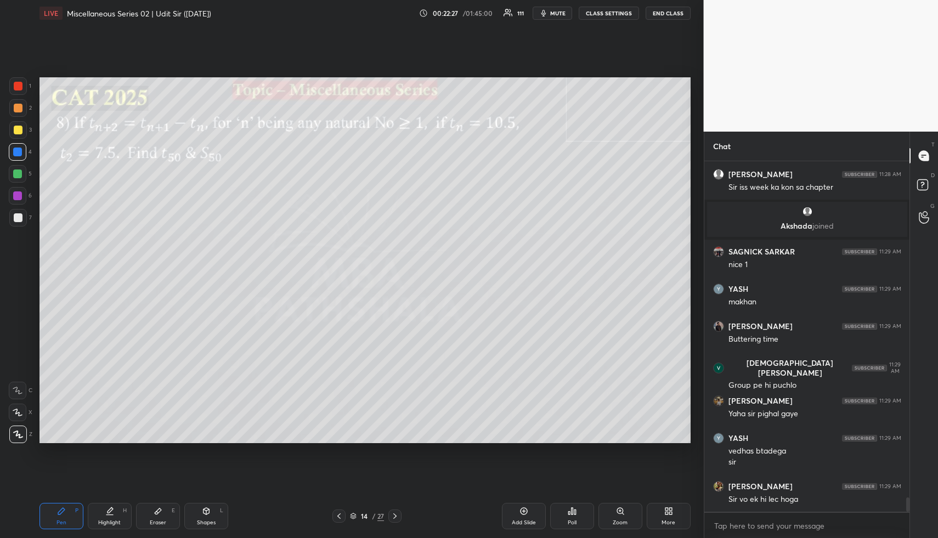
click at [20, 150] on div at bounding box center [17, 152] width 9 height 9
click at [19, 174] on div at bounding box center [17, 174] width 9 height 9
click at [20, 176] on div at bounding box center [17, 174] width 9 height 9
click at [60, 513] on div "Pen P" at bounding box center [62, 516] width 44 height 26
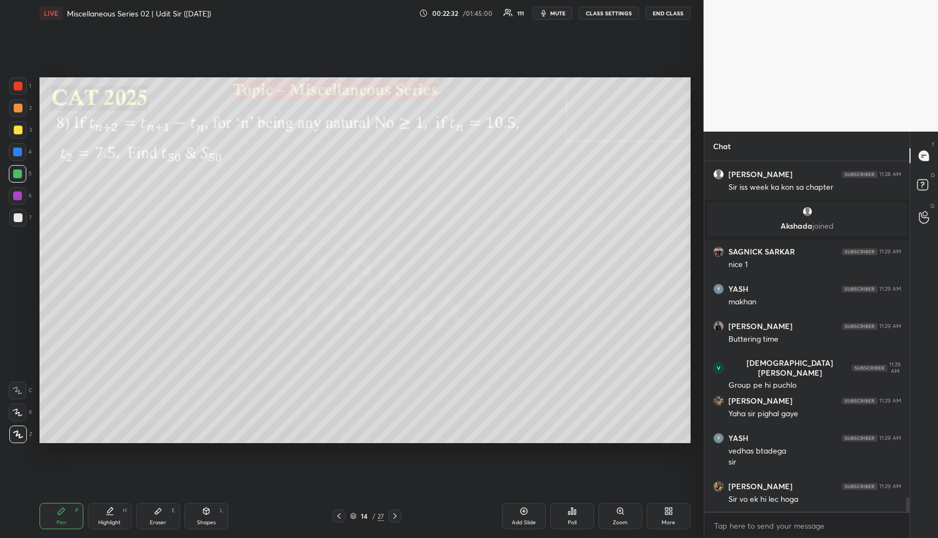
scroll to position [8399, 0]
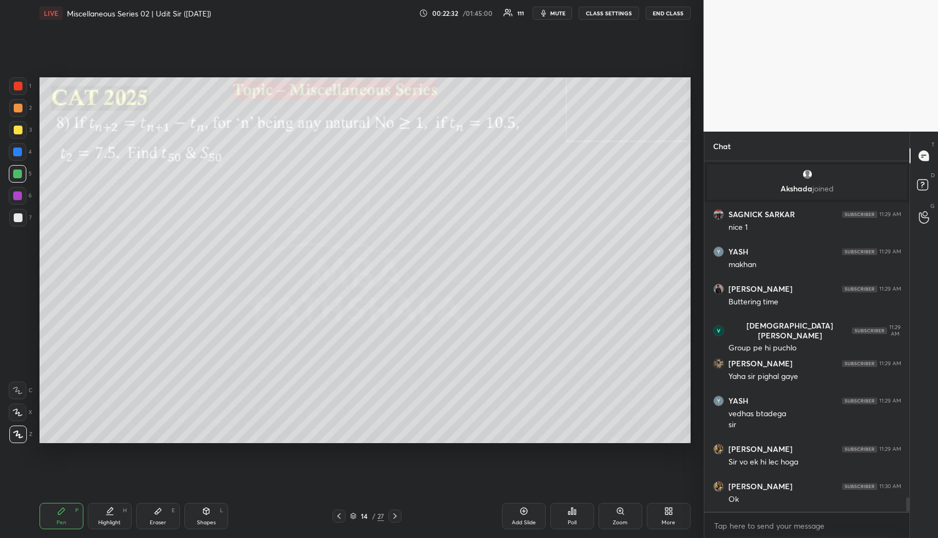
click at [21, 112] on div at bounding box center [18, 108] width 18 height 18
drag, startPoint x: 107, startPoint y: 520, endPoint x: 105, endPoint y: 477, distance: 42.3
click at [108, 520] on div "Highlight" at bounding box center [109, 522] width 22 height 5
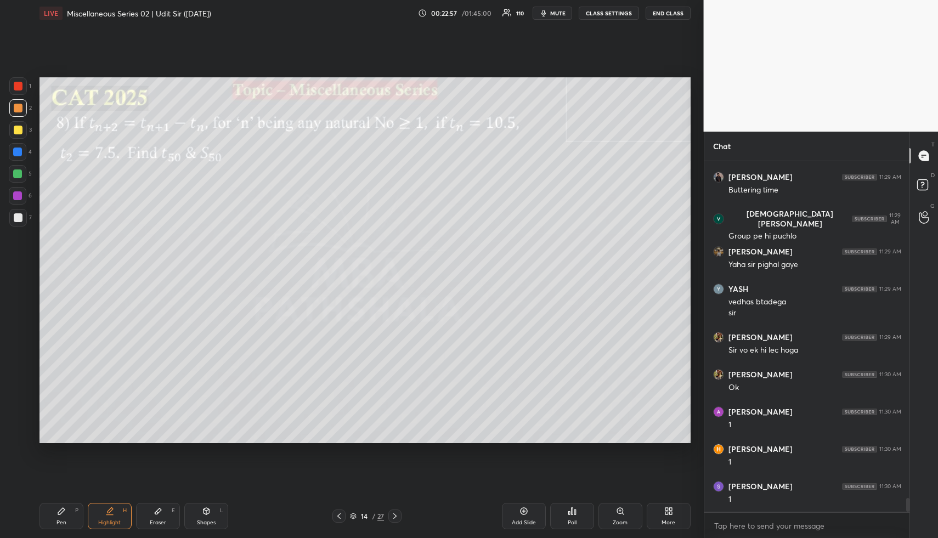
scroll to position [8549, 0]
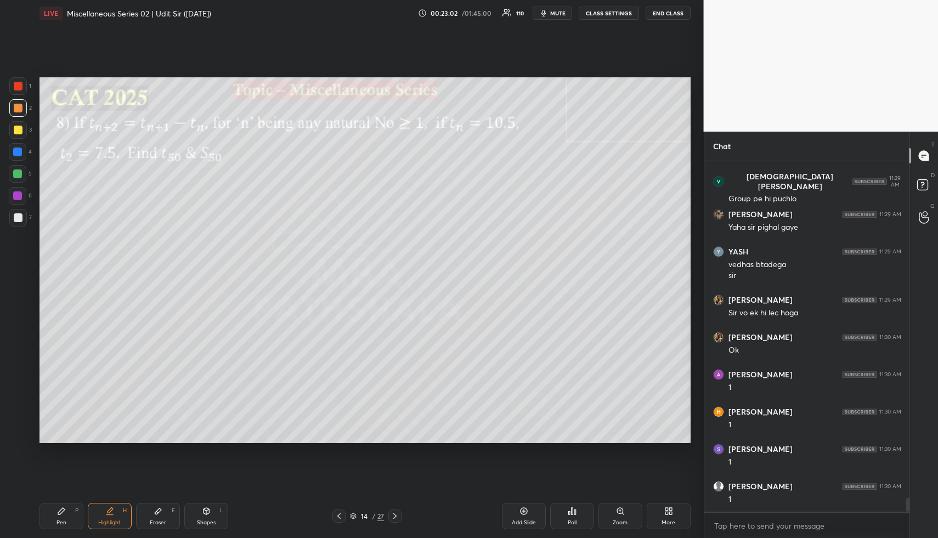
click at [61, 513] on icon at bounding box center [61, 511] width 9 height 9
click at [13, 170] on div at bounding box center [17, 174] width 9 height 9
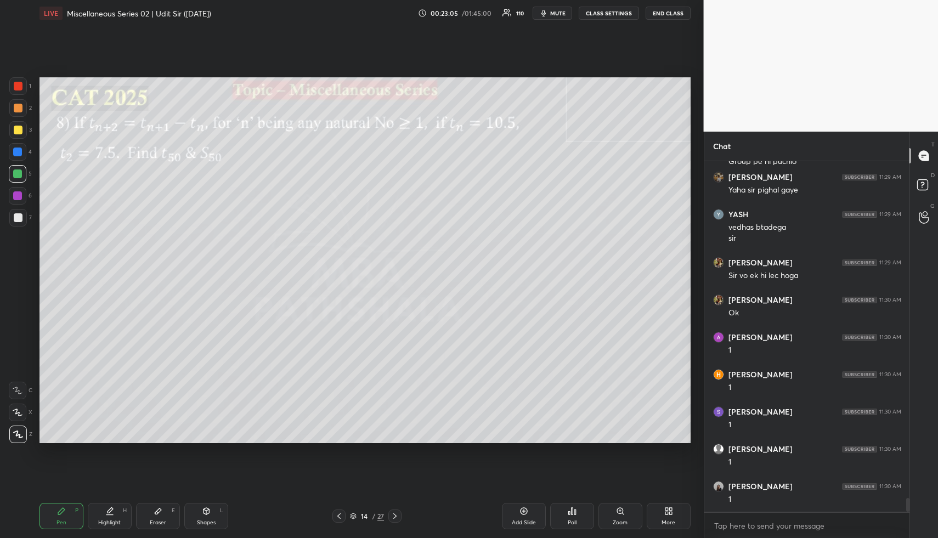
scroll to position [8623, 0]
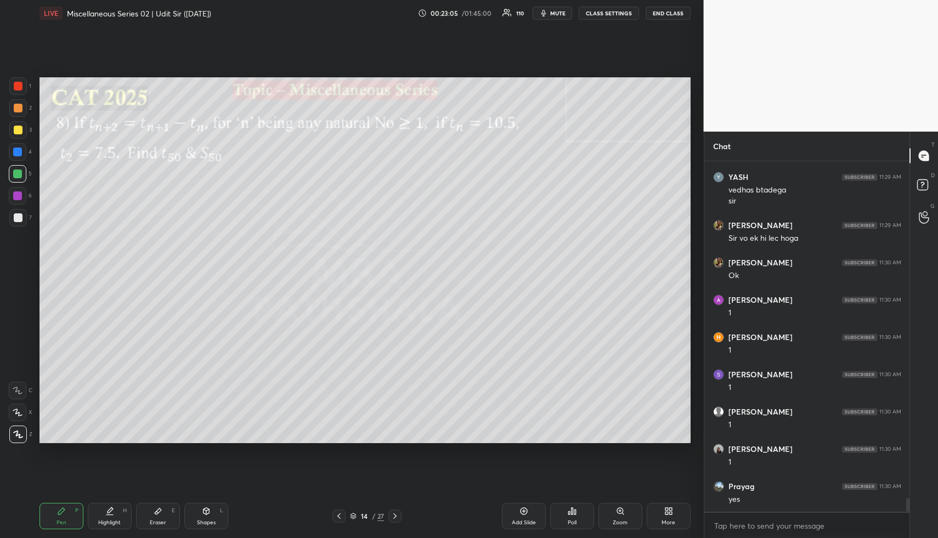
click at [19, 409] on icon at bounding box center [18, 413] width 10 height 8
click at [17, 105] on div at bounding box center [18, 108] width 9 height 9
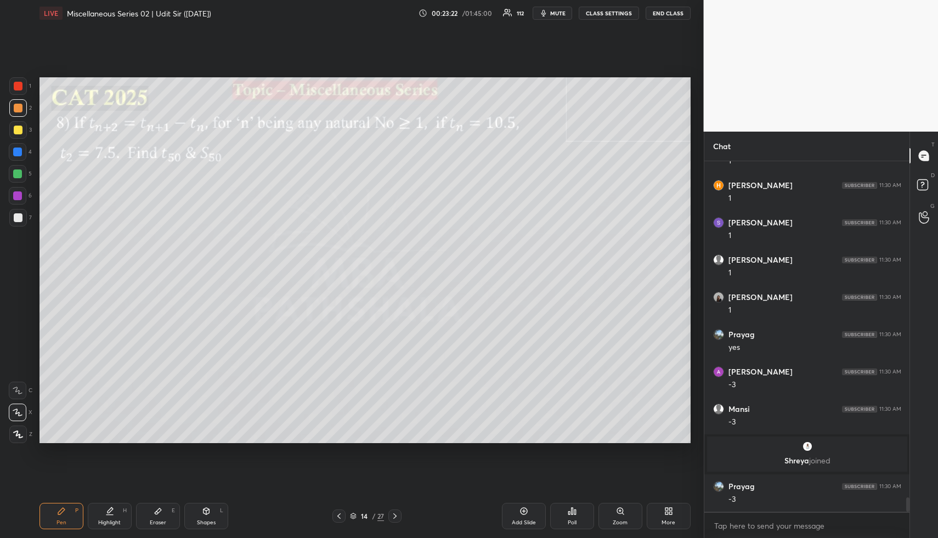
scroll to position [8332, 0]
click at [19, 154] on div at bounding box center [17, 152] width 9 height 9
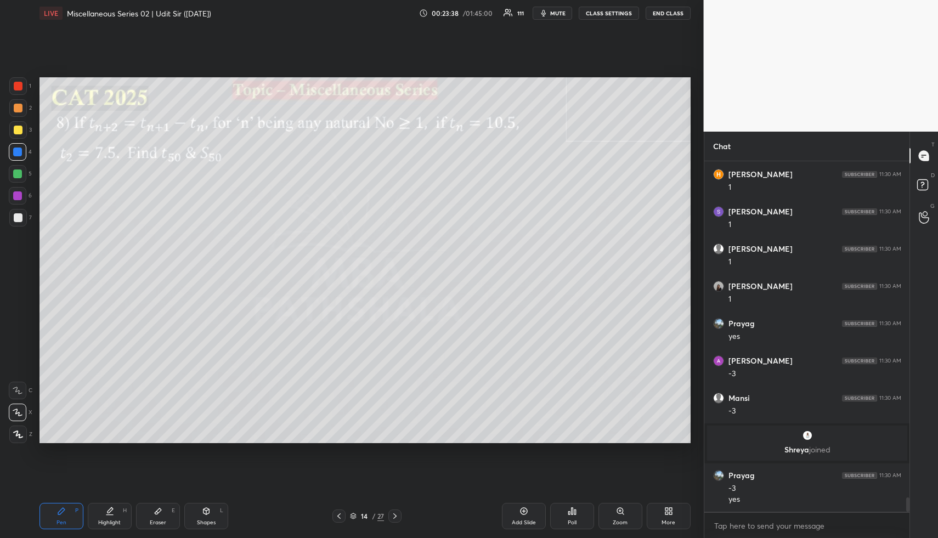
click at [19, 175] on div at bounding box center [17, 174] width 9 height 9
click at [19, 109] on div at bounding box center [18, 108] width 9 height 9
drag, startPoint x: 21, startPoint y: 151, endPoint x: 27, endPoint y: 155, distance: 7.9
click at [21, 151] on div at bounding box center [17, 152] width 9 height 9
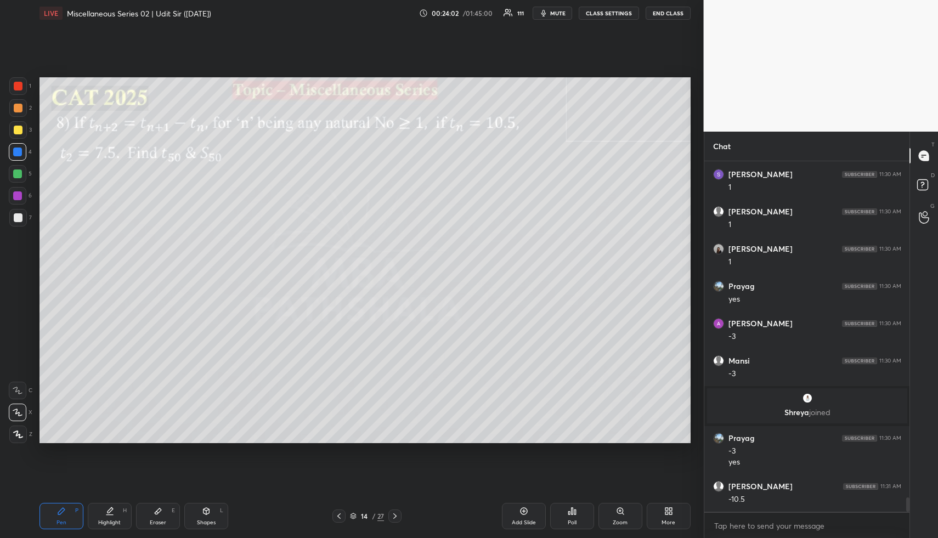
click at [18, 172] on div at bounding box center [17, 174] width 9 height 9
click at [108, 507] on icon at bounding box center [109, 511] width 9 height 9
click at [75, 512] on div "Pen P" at bounding box center [62, 516] width 44 height 26
click at [21, 109] on div at bounding box center [18, 108] width 9 height 9
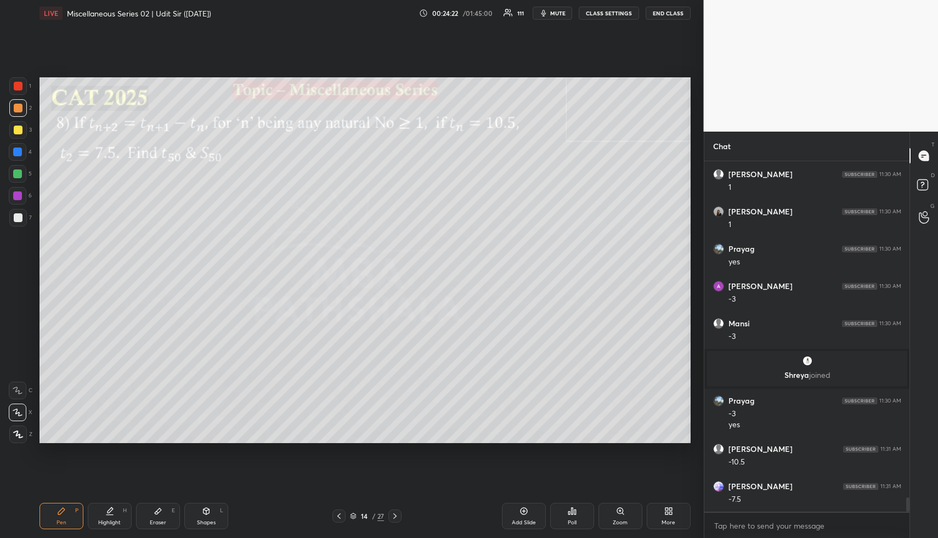
scroll to position [8455, 0]
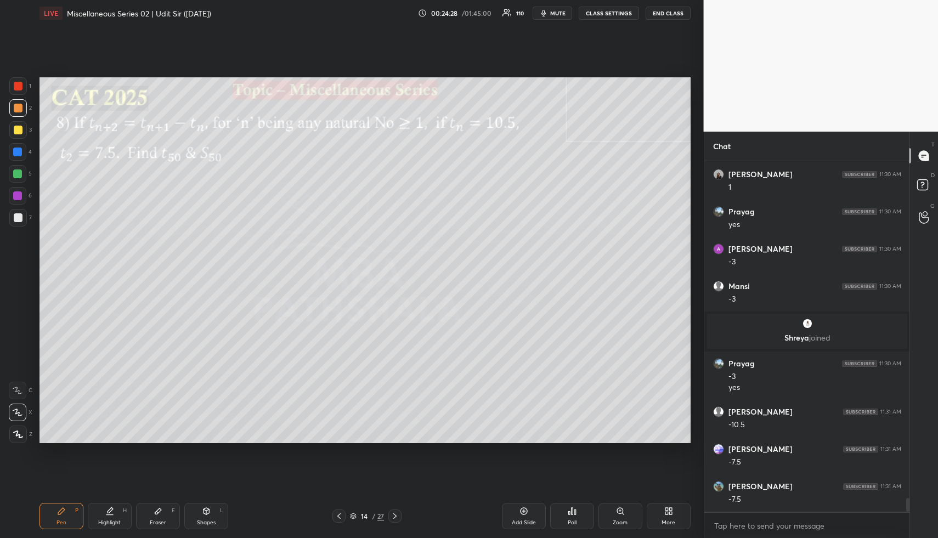
click at [16, 152] on div at bounding box center [17, 152] width 9 height 9
click at [104, 512] on div "Highlight H" at bounding box center [110, 516] width 44 height 26
drag, startPoint x: 110, startPoint y: 512, endPoint x: 111, endPoint y: 503, distance: 8.8
click at [107, 512] on icon at bounding box center [109, 511] width 9 height 9
click at [71, 515] on div "Pen P" at bounding box center [62, 516] width 44 height 26
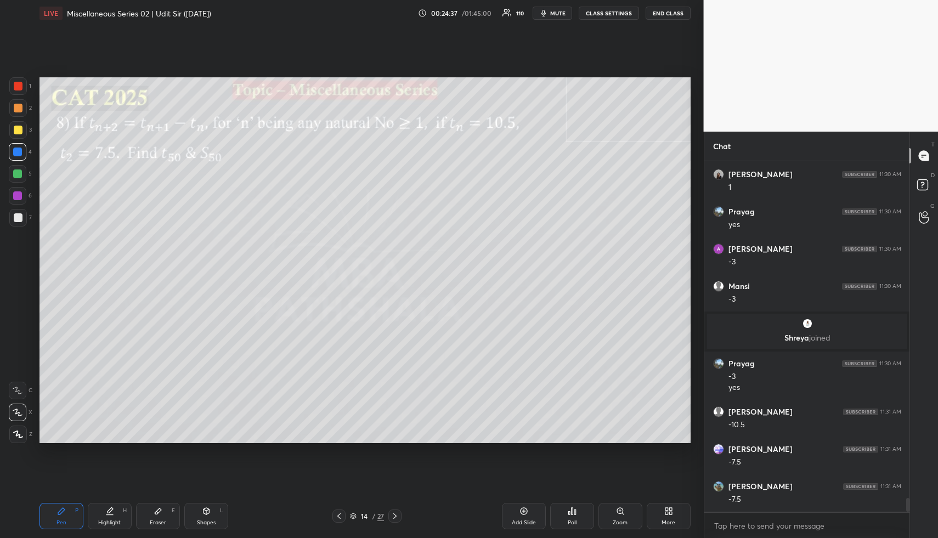
click at [16, 172] on div at bounding box center [17, 174] width 9 height 9
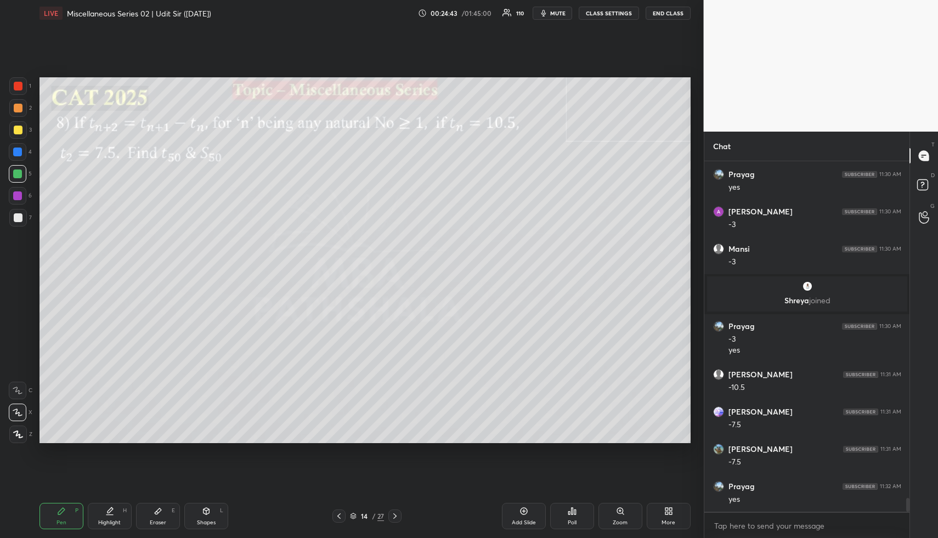
click at [21, 111] on div at bounding box center [18, 108] width 9 height 9
click at [8, 146] on div "1 2 3 4 5 6 7 R O A L C X Z Erase all C X Z" at bounding box center [17, 260] width 35 height 367
click at [18, 149] on div at bounding box center [17, 152] width 9 height 9
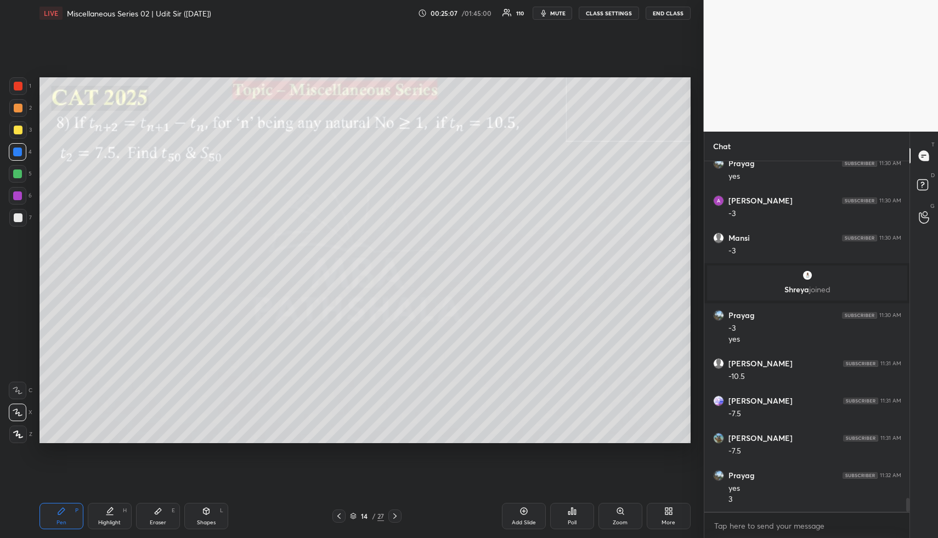
click at [115, 511] on div "Highlight H" at bounding box center [110, 516] width 44 height 26
drag, startPoint x: 106, startPoint y: 520, endPoint x: 204, endPoint y: 464, distance: 112.6
click at [110, 518] on div "Highlight H" at bounding box center [110, 516] width 44 height 26
click at [65, 516] on div "Pen P" at bounding box center [62, 516] width 44 height 26
click at [22, 174] on div at bounding box center [18, 174] width 18 height 18
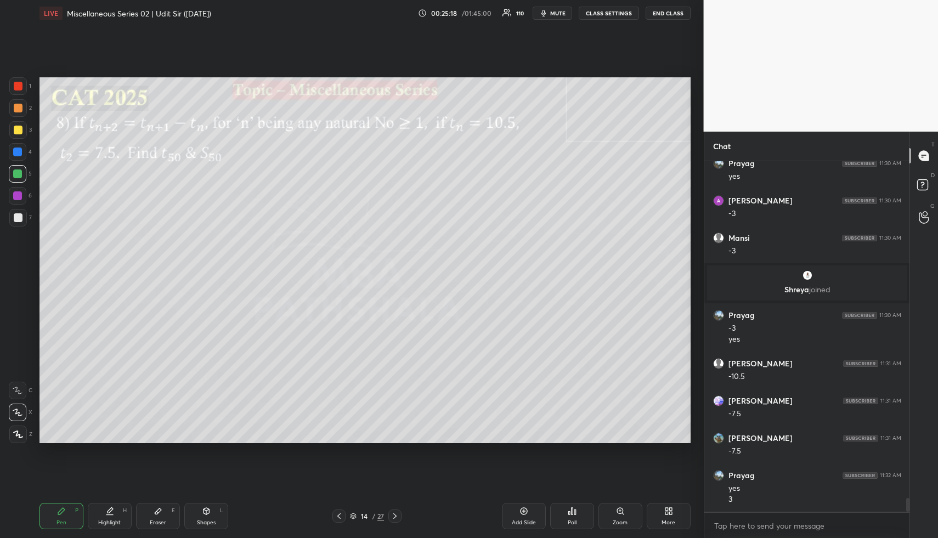
scroll to position [8544, 0]
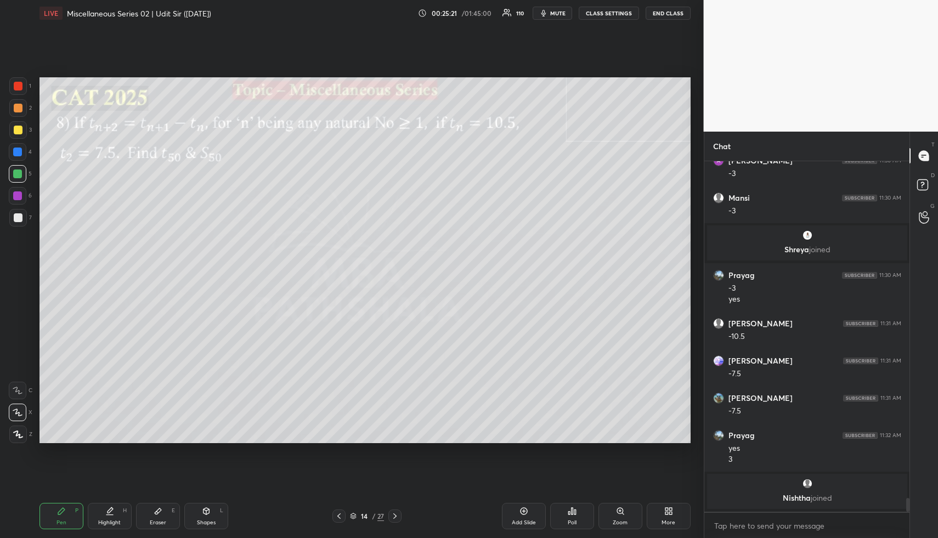
click at [101, 514] on div "Highlight H" at bounding box center [110, 516] width 44 height 26
click at [107, 515] on icon at bounding box center [109, 515] width 7 height 0
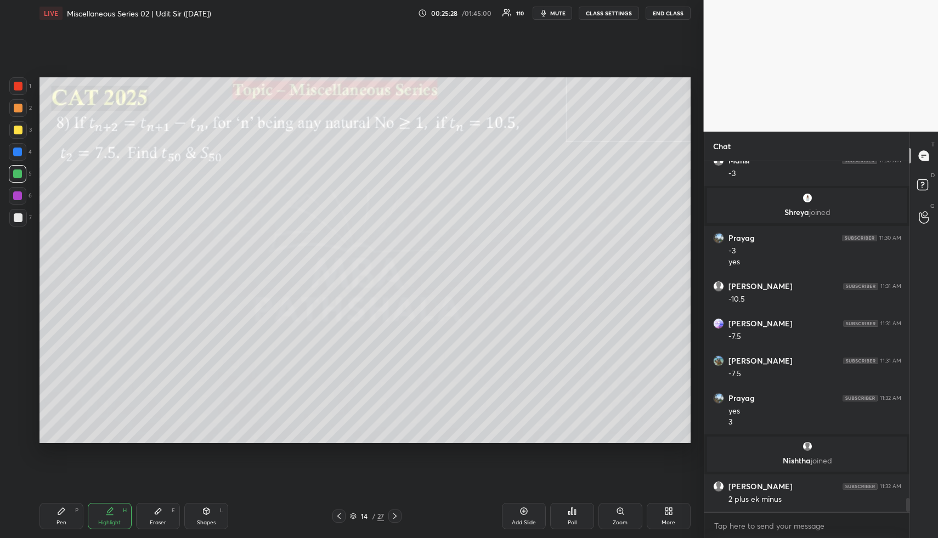
scroll to position [8556, 0]
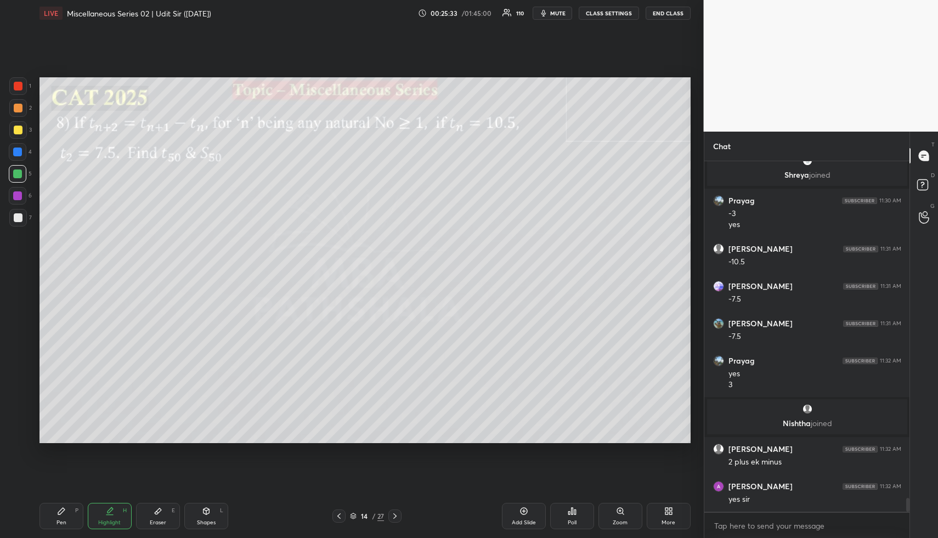
drag, startPoint x: 69, startPoint y: 517, endPoint x: 60, endPoint y: 480, distance: 38.3
click at [67, 518] on div "Pen P" at bounding box center [62, 516] width 44 height 26
click at [21, 193] on div at bounding box center [18, 196] width 18 height 18
drag, startPoint x: 105, startPoint y: 521, endPoint x: 143, endPoint y: 461, distance: 70.5
click at [108, 520] on div "Highlight" at bounding box center [109, 522] width 22 height 5
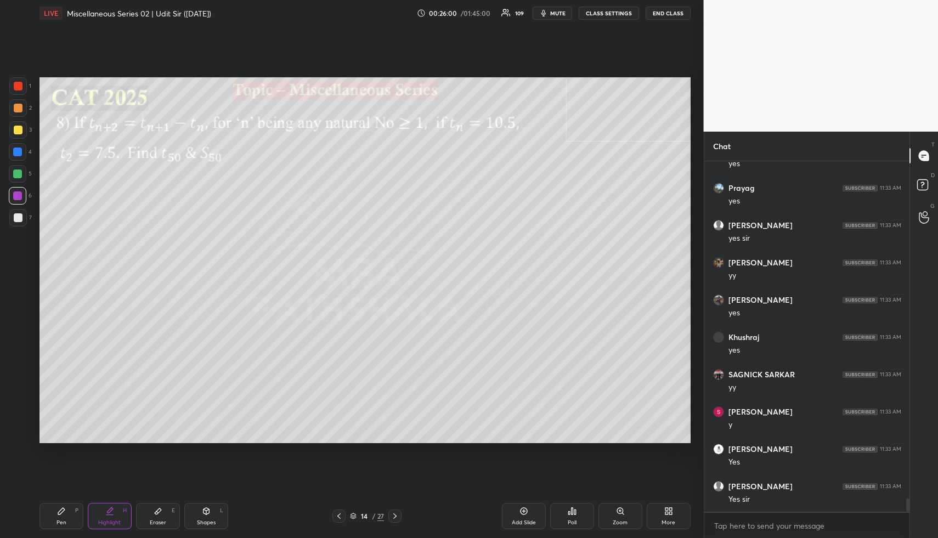
scroll to position [4, 4]
drag, startPoint x: 70, startPoint y: 517, endPoint x: 58, endPoint y: 471, distance: 47.5
click at [67, 517] on div "Pen P" at bounding box center [62, 516] width 44 height 26
click at [15, 149] on div at bounding box center [17, 152] width 9 height 9
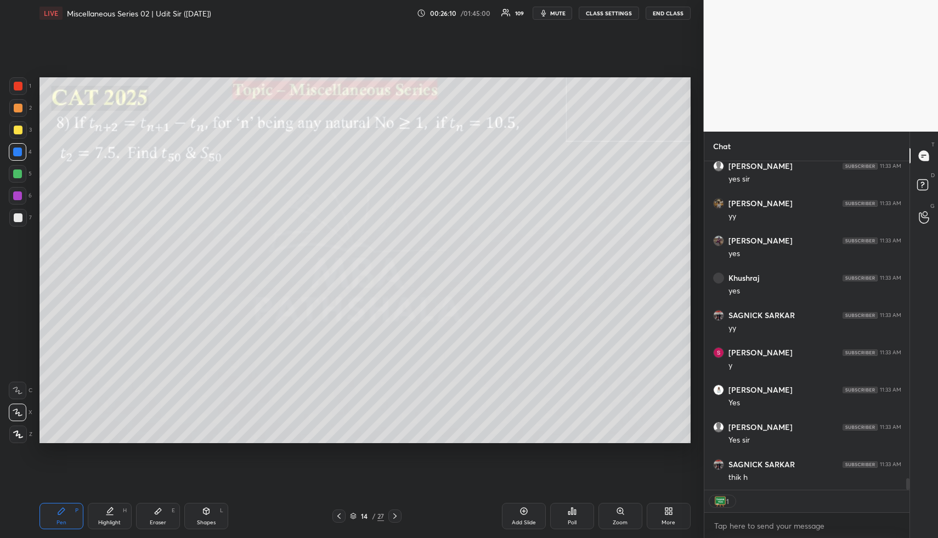
scroll to position [9116, 0]
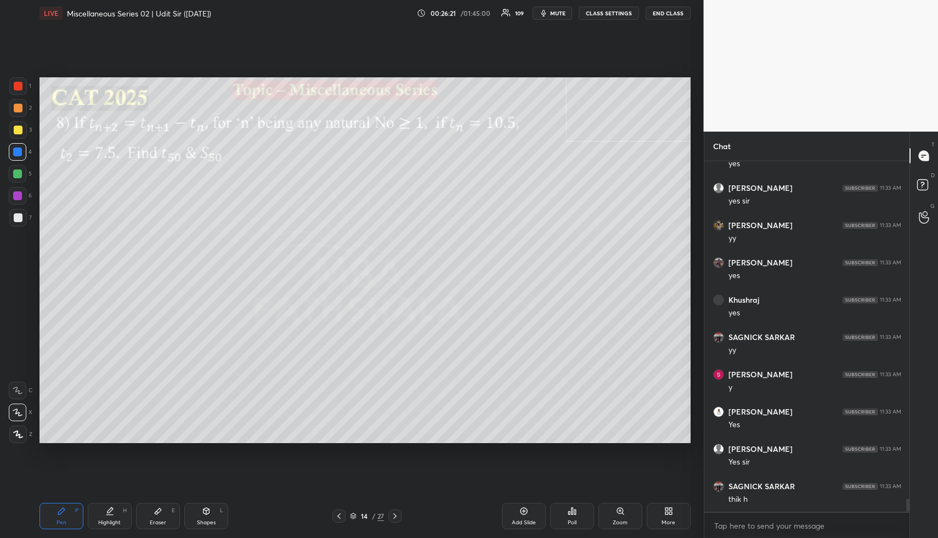
click at [104, 516] on div "Highlight H" at bounding box center [110, 516] width 44 height 26
click at [115, 516] on div "Highlight H" at bounding box center [110, 516] width 44 height 26
drag, startPoint x: 65, startPoint y: 515, endPoint x: 70, endPoint y: 468, distance: 47.4
click at [64, 516] on div "Pen P" at bounding box center [62, 516] width 44 height 26
drag, startPoint x: 21, startPoint y: 193, endPoint x: 31, endPoint y: 192, distance: 10.4
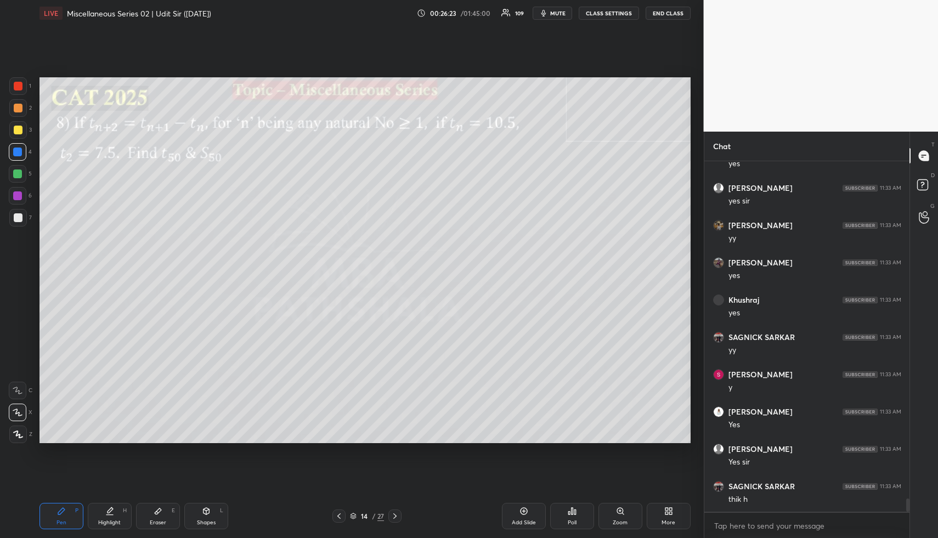
click at [21, 195] on div at bounding box center [17, 195] width 9 height 9
drag, startPoint x: 112, startPoint y: 515, endPoint x: 128, endPoint y: 483, distance: 36.1
click at [111, 515] on icon at bounding box center [109, 511] width 9 height 9
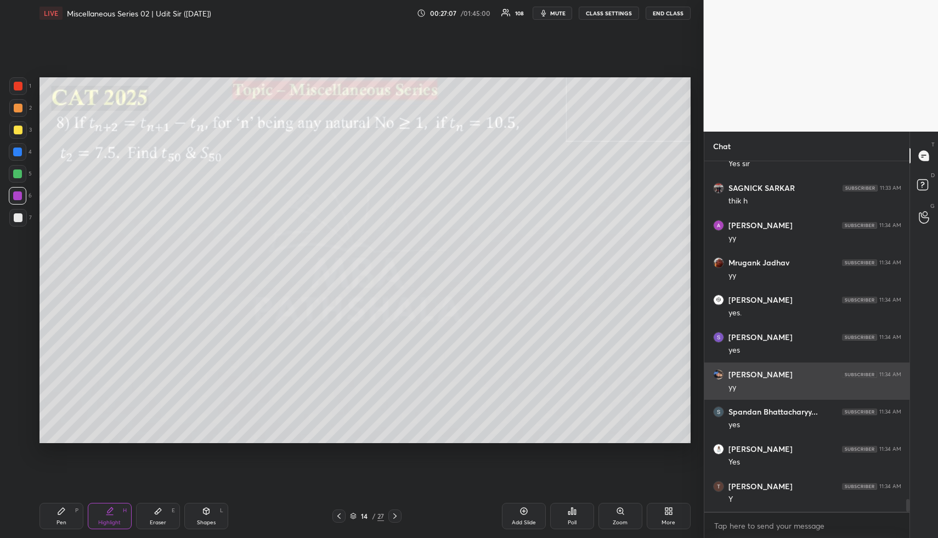
scroll to position [9452, 0]
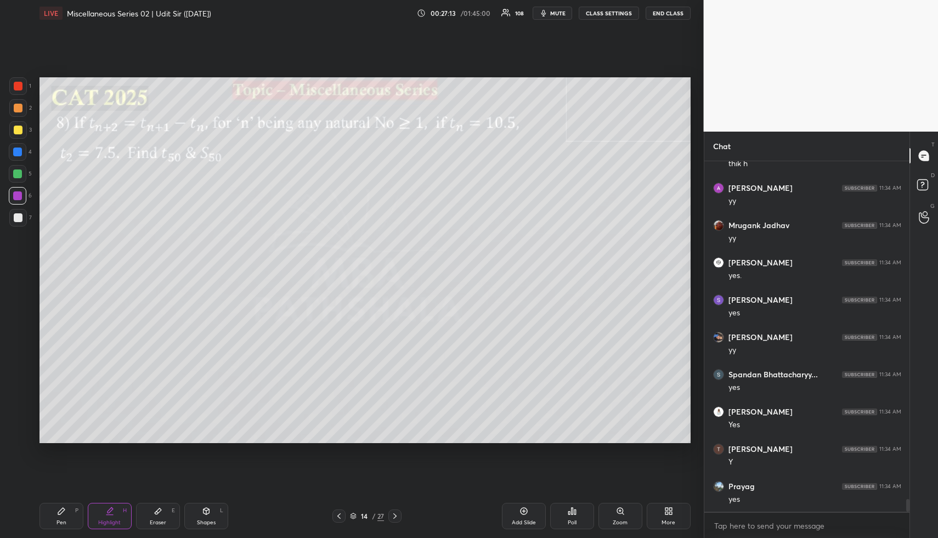
drag, startPoint x: 57, startPoint y: 519, endPoint x: 78, endPoint y: 523, distance: 21.8
click at [57, 520] on div "Pen" at bounding box center [62, 522] width 10 height 5
click at [94, 517] on div "Highlight H" at bounding box center [110, 516] width 44 height 26
drag, startPoint x: 62, startPoint y: 520, endPoint x: 58, endPoint y: 489, distance: 31.0
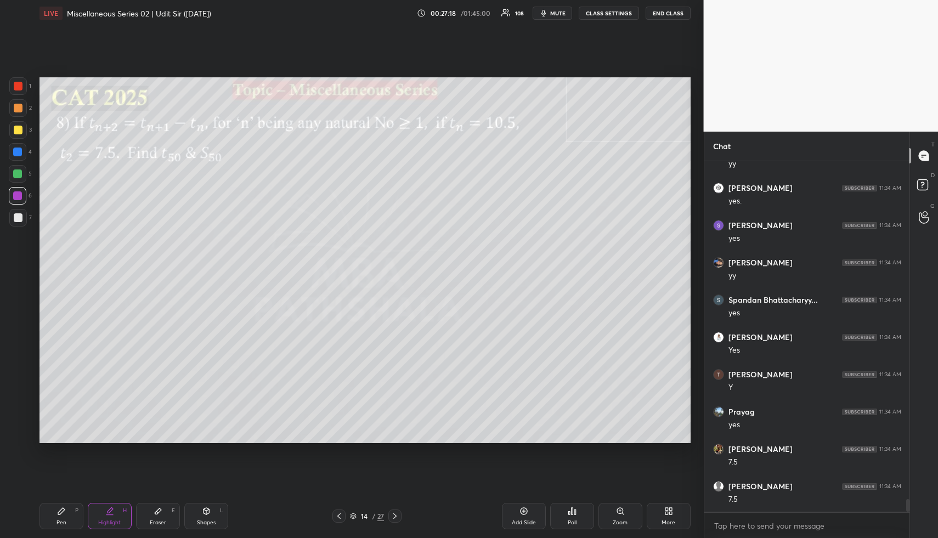
click at [63, 520] on div "Pen" at bounding box center [62, 522] width 10 height 5
click at [27, 126] on div "3" at bounding box center [20, 130] width 22 height 18
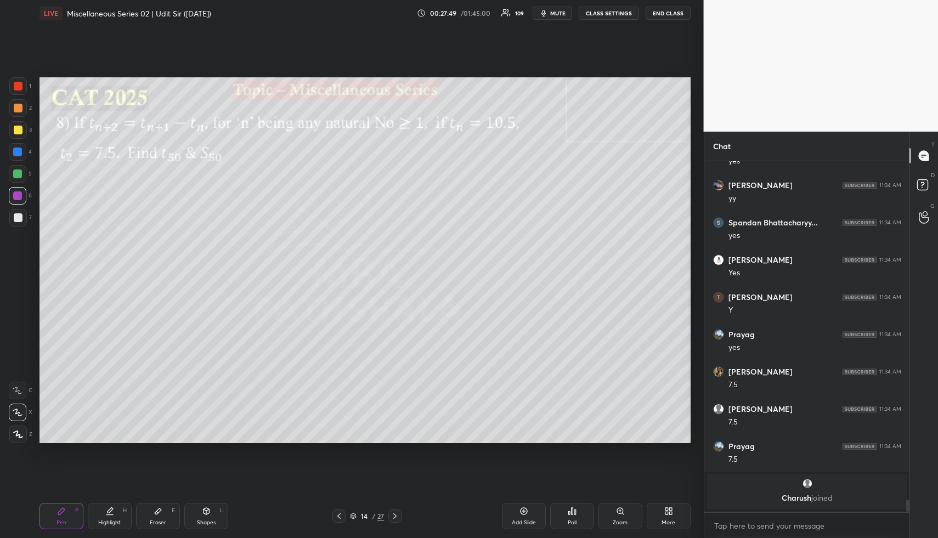
drag, startPoint x: 103, startPoint y: 521, endPoint x: 125, endPoint y: 494, distance: 34.3
click at [103, 521] on div "Highlight" at bounding box center [109, 522] width 22 height 5
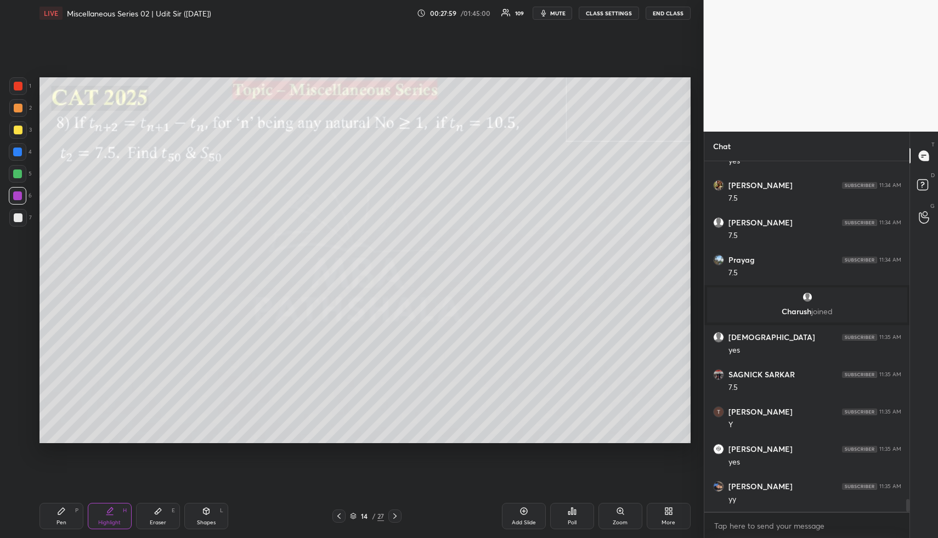
scroll to position [9493, 0]
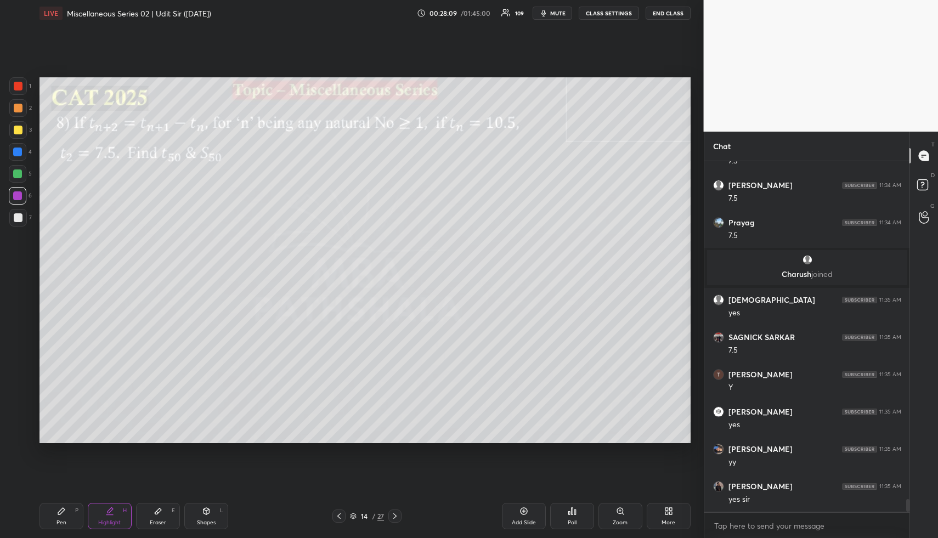
click at [112, 522] on div "Highlight" at bounding box center [109, 522] width 22 height 5
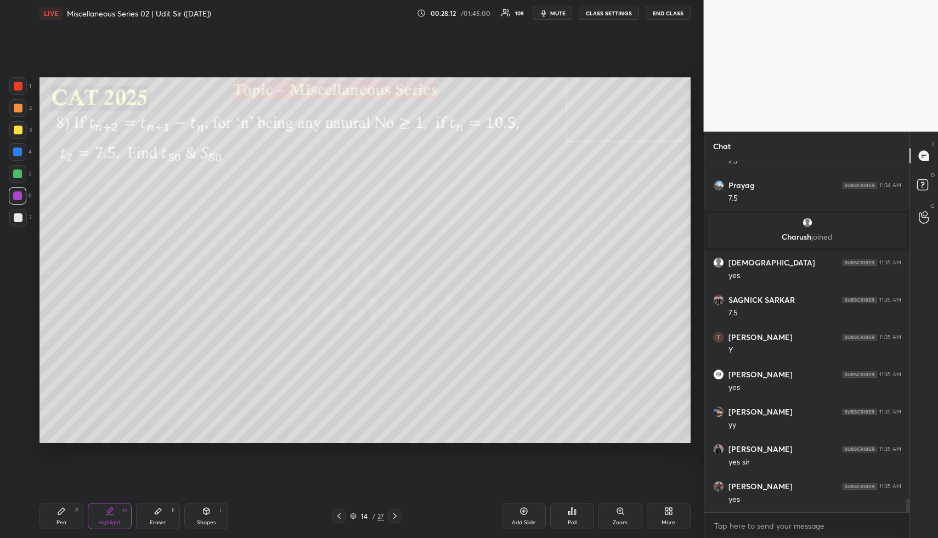
scroll to position [9605, 0]
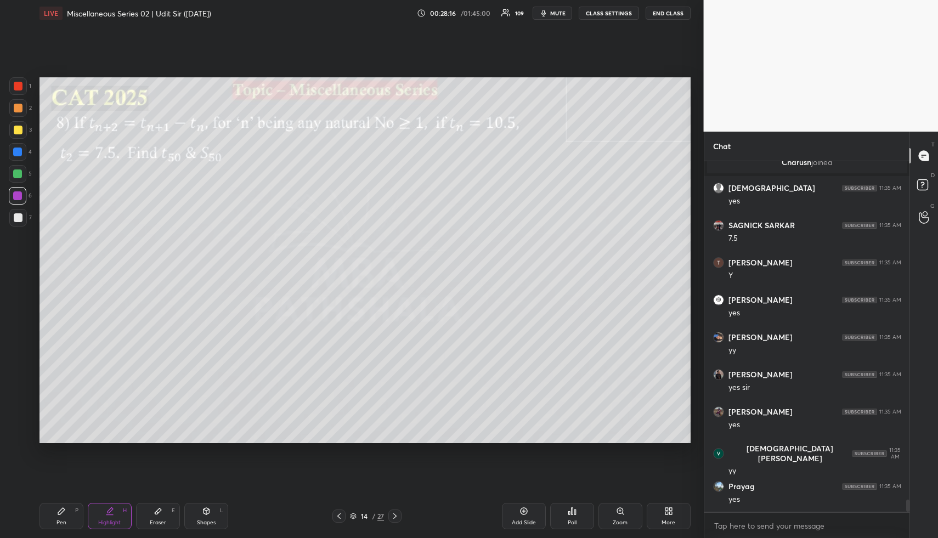
click at [61, 521] on div "Pen" at bounding box center [62, 522] width 10 height 5
drag, startPoint x: 22, startPoint y: 128, endPoint x: 32, endPoint y: 128, distance: 9.3
click at [22, 128] on div at bounding box center [18, 130] width 18 height 18
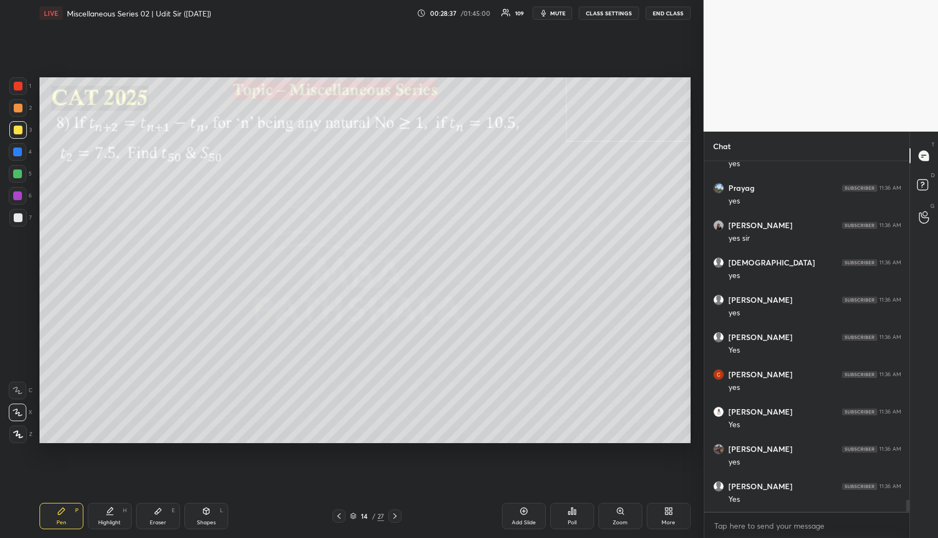
scroll to position [9978, 0]
click at [112, 516] on div "Highlight H" at bounding box center [110, 516] width 44 height 26
click at [117, 515] on div "Highlight H" at bounding box center [110, 516] width 44 height 26
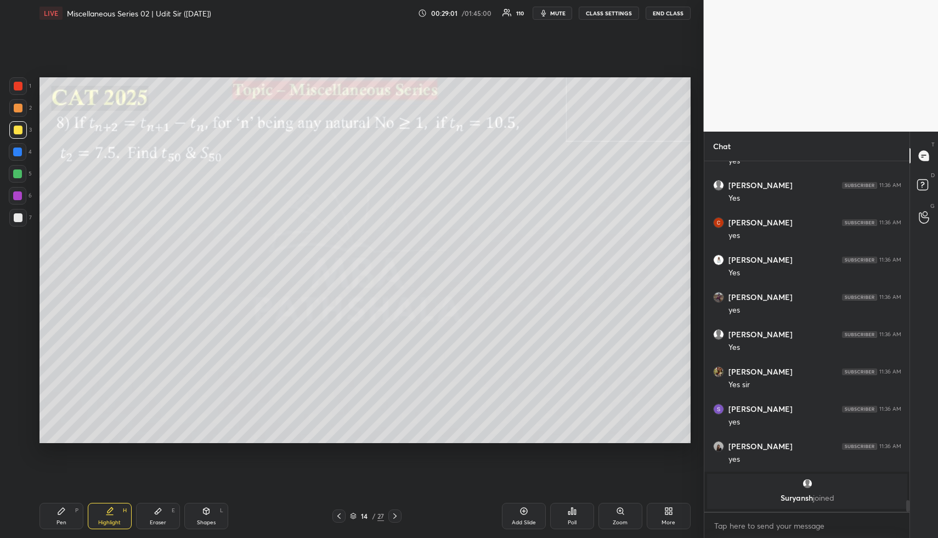
drag, startPoint x: 123, startPoint y: 522, endPoint x: 134, endPoint y: 504, distance: 21.4
click at [122, 522] on div "Highlight H" at bounding box center [110, 516] width 44 height 26
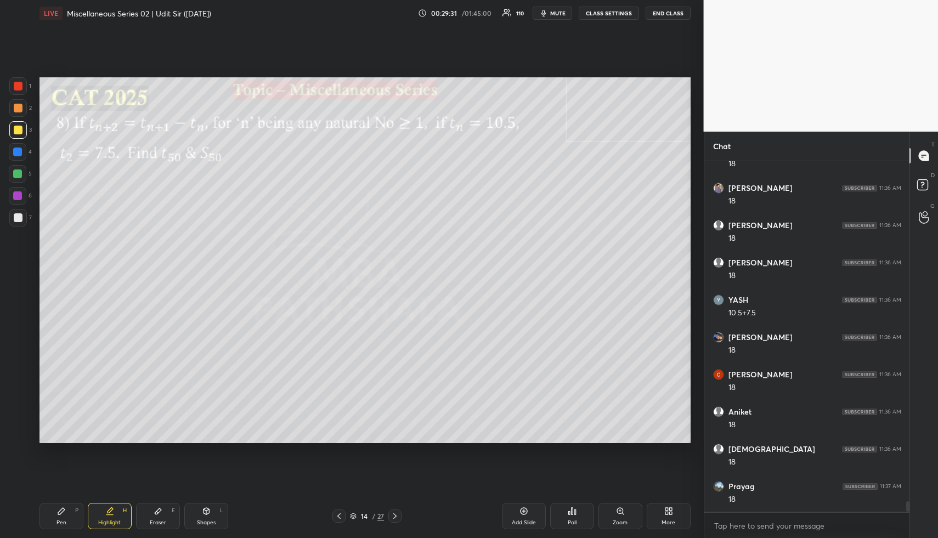
scroll to position [11178, 0]
drag, startPoint x: 60, startPoint y: 520, endPoint x: 58, endPoint y: 477, distance: 42.3
click at [58, 516] on div "Pen P" at bounding box center [62, 516] width 44 height 26
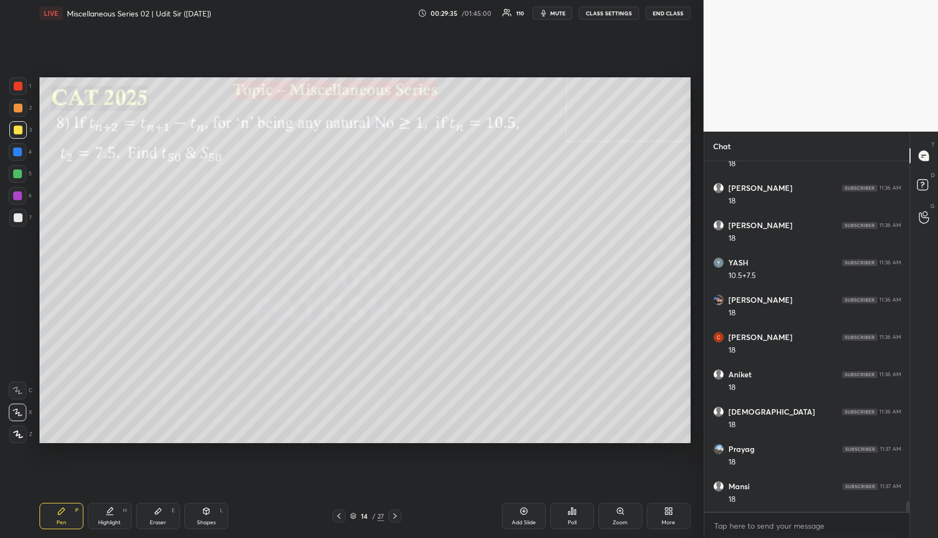
scroll to position [11216, 0]
click at [22, 108] on div at bounding box center [18, 108] width 18 height 18
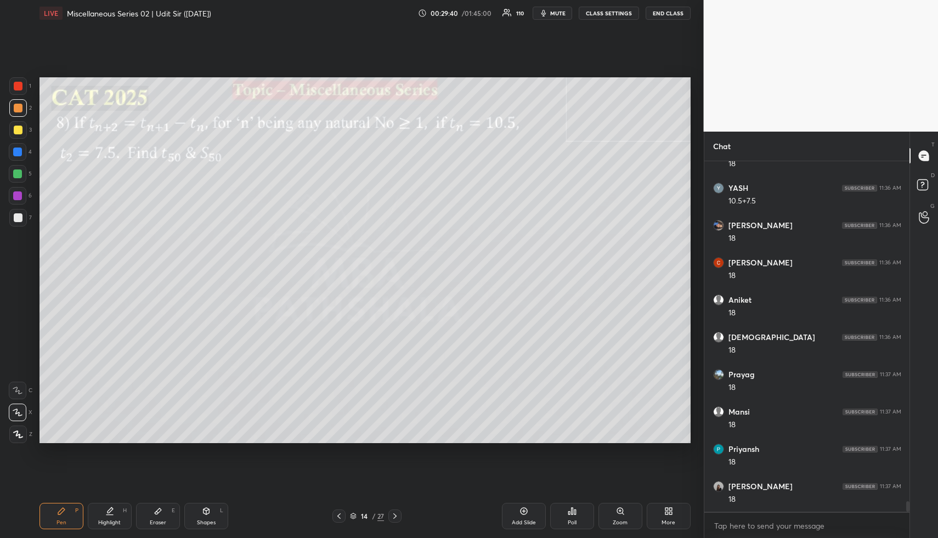
click at [103, 520] on div "Highlight" at bounding box center [109, 522] width 22 height 5
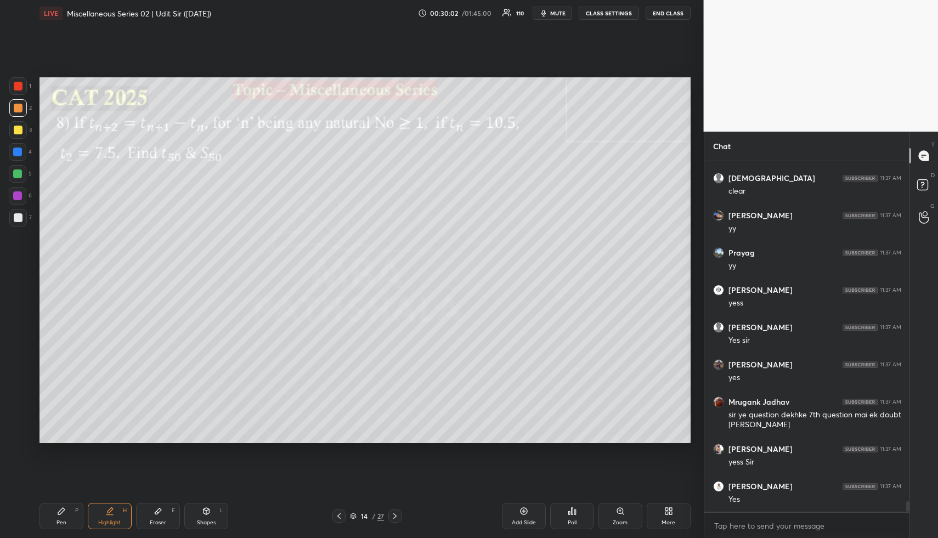
scroll to position [11636, 0]
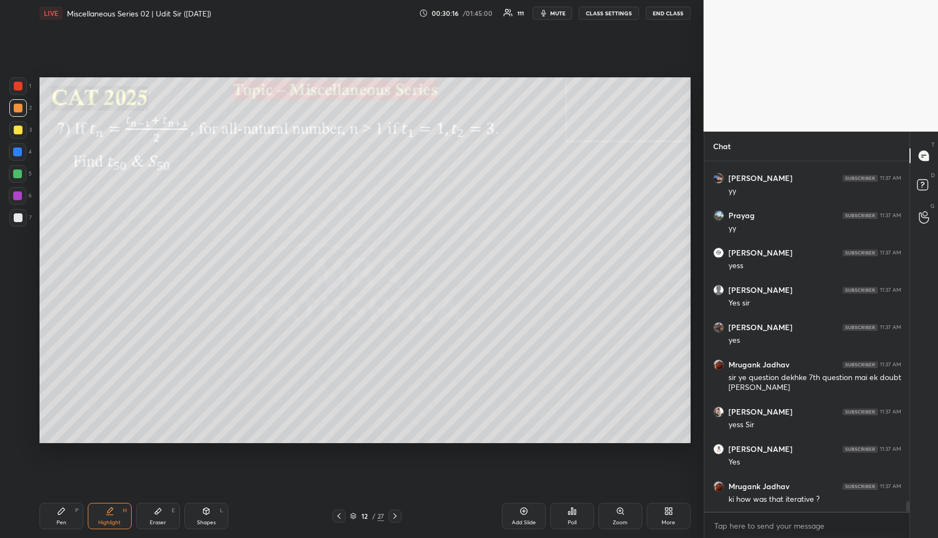
click at [123, 515] on div "Highlight H" at bounding box center [110, 516] width 44 height 26
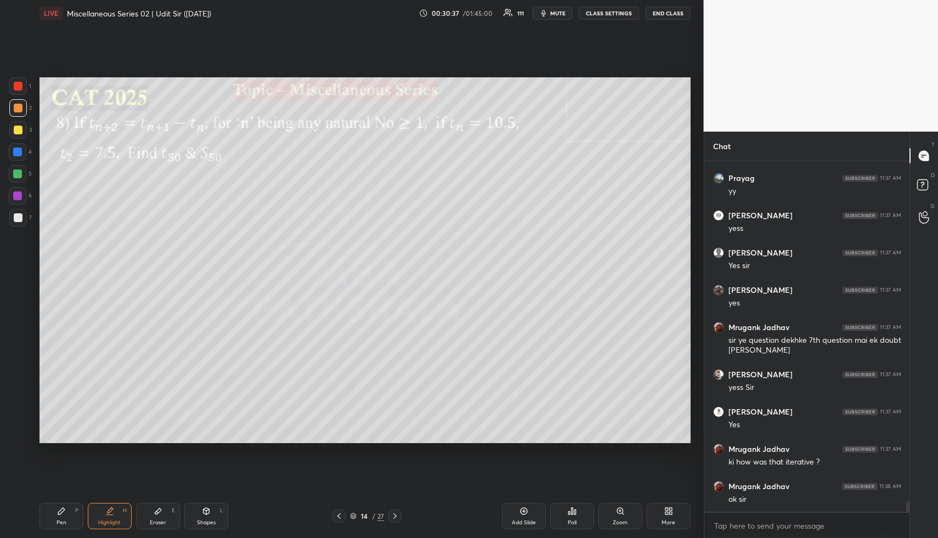
drag, startPoint x: 112, startPoint y: 514, endPoint x: 129, endPoint y: 488, distance: 31.1
click at [114, 515] on icon at bounding box center [109, 511] width 9 height 9
click at [110, 512] on icon at bounding box center [109, 511] width 9 height 9
drag, startPoint x: 116, startPoint y: 526, endPoint x: 117, endPoint y: 518, distance: 7.2
click at [117, 523] on div "Highlight" at bounding box center [109, 522] width 22 height 5
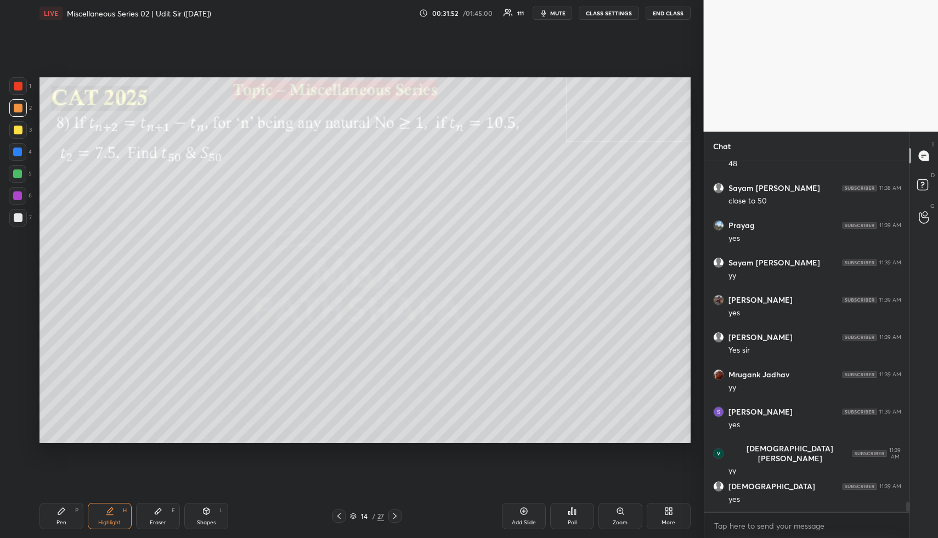
scroll to position [12270, 0]
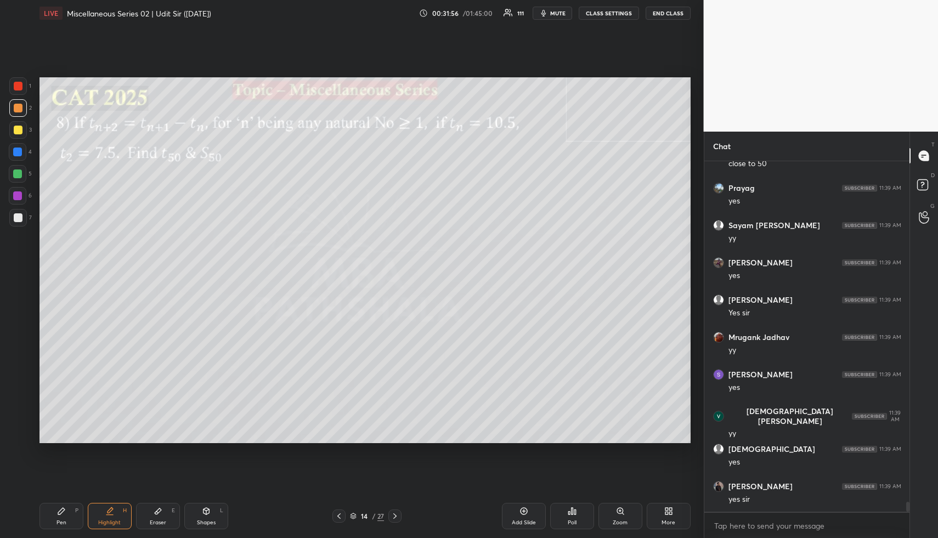
click at [520, 508] on div "Add Slide" at bounding box center [524, 516] width 44 height 26
drag, startPoint x: 60, startPoint y: 516, endPoint x: 59, endPoint y: 468, distance: 48.3
click at [60, 516] on div "Pen P" at bounding box center [62, 516] width 44 height 26
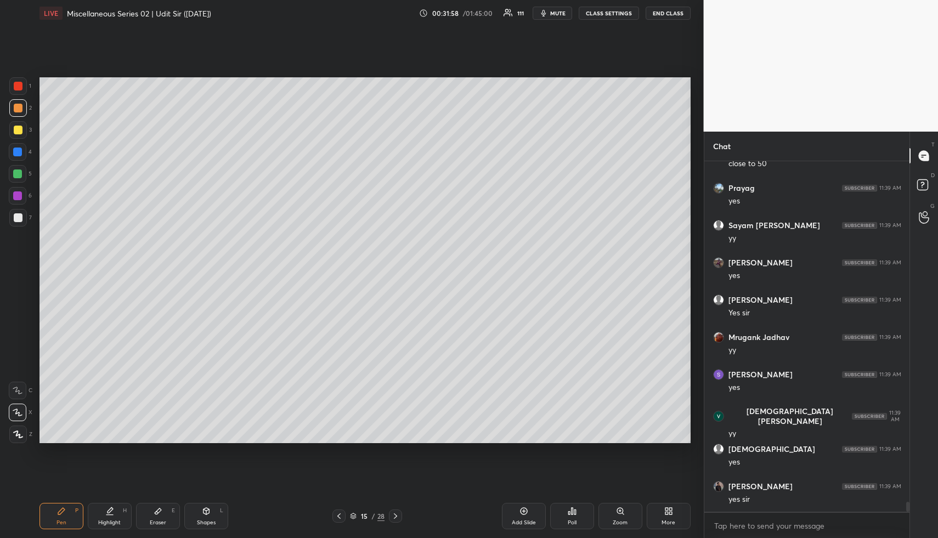
click at [18, 110] on div at bounding box center [18, 108] width 9 height 9
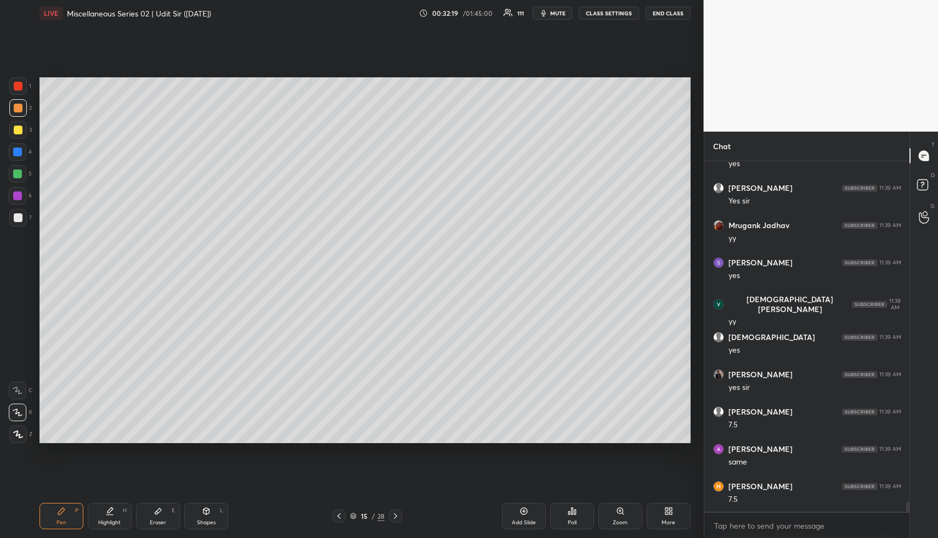
scroll to position [12457, 0]
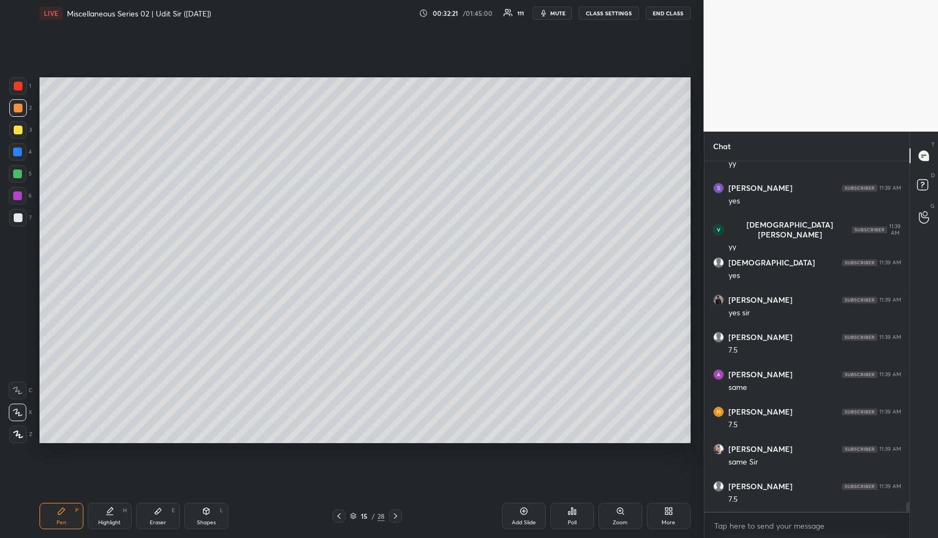
drag, startPoint x: 110, startPoint y: 518, endPoint x: 133, endPoint y: 467, distance: 56.0
click at [107, 515] on div "Highlight H" at bounding box center [110, 516] width 44 height 26
click at [340, 520] on icon at bounding box center [339, 516] width 9 height 9
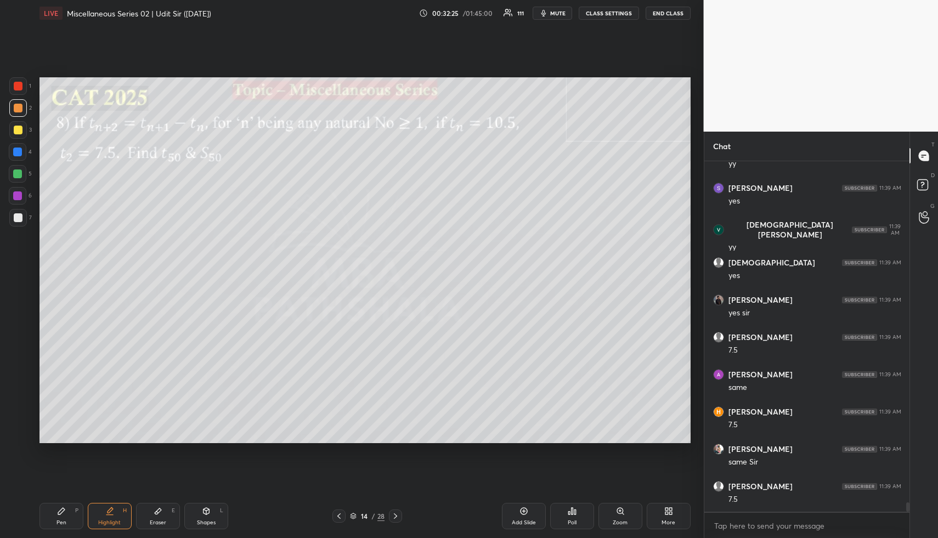
drag, startPoint x: 122, startPoint y: 512, endPoint x: 178, endPoint y: 446, distance: 87.6
click at [131, 505] on div "Highlight H" at bounding box center [110, 516] width 44 height 26
click at [353, 516] on icon at bounding box center [353, 516] width 7 height 7
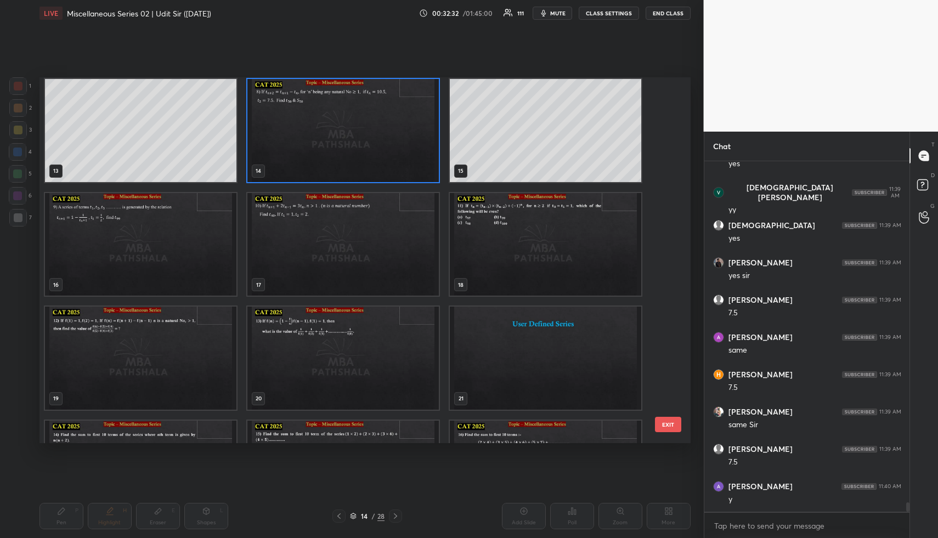
scroll to position [12531, 0]
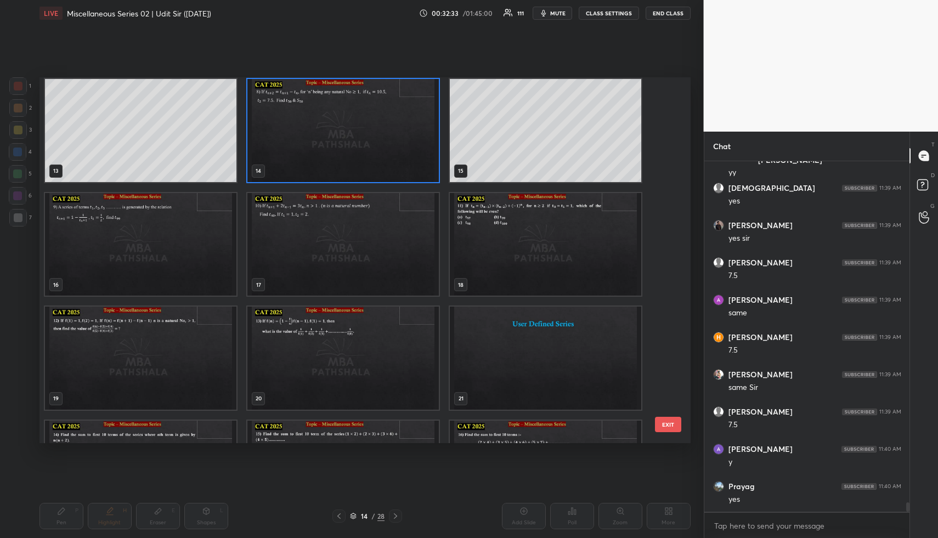
click at [140, 244] on img "grid" at bounding box center [140, 244] width 191 height 103
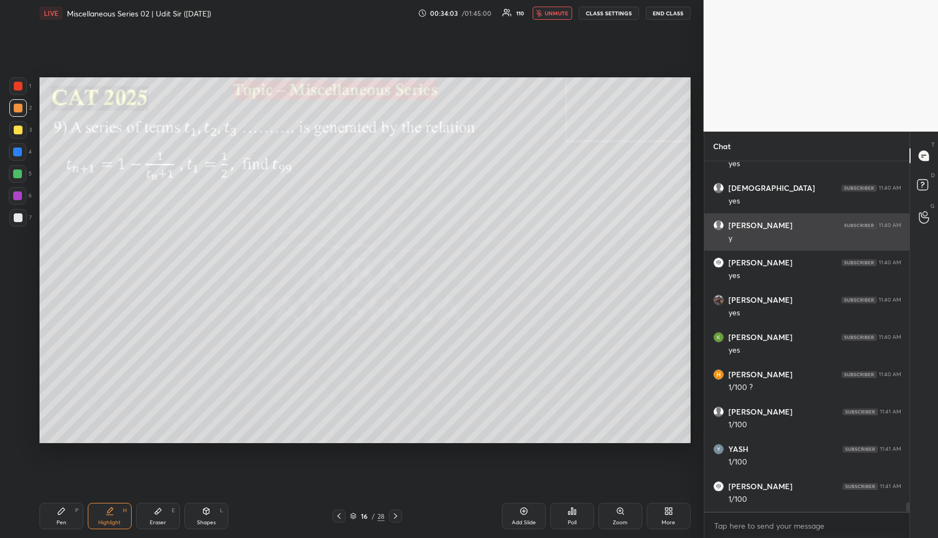
scroll to position [12904, 0]
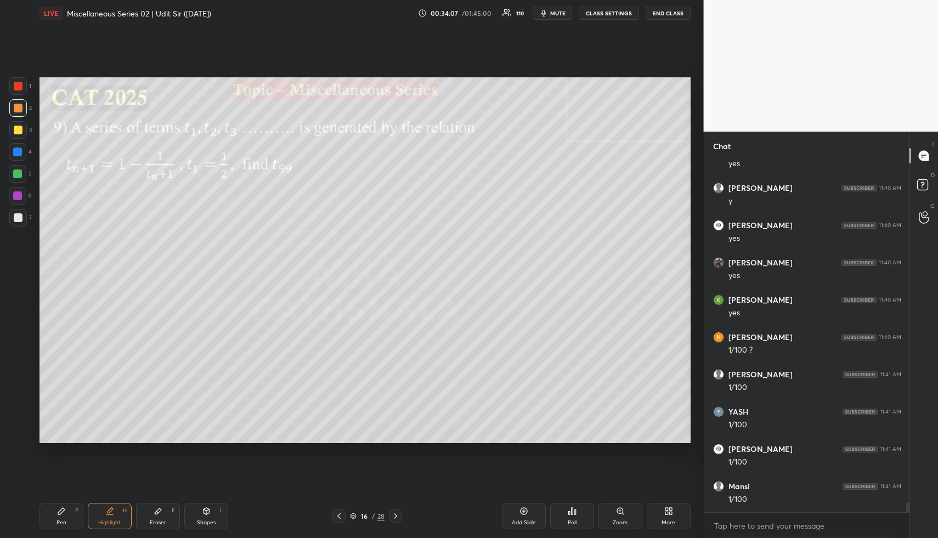
click at [112, 522] on div "Highlight" at bounding box center [109, 522] width 22 height 5
drag, startPoint x: 203, startPoint y: 511, endPoint x: 198, endPoint y: 503, distance: 9.9
click at [202, 508] on icon at bounding box center [206, 511] width 9 height 9
drag, startPoint x: 19, startPoint y: 127, endPoint x: 33, endPoint y: 130, distance: 14.0
click at [20, 128] on div at bounding box center [18, 130] width 9 height 9
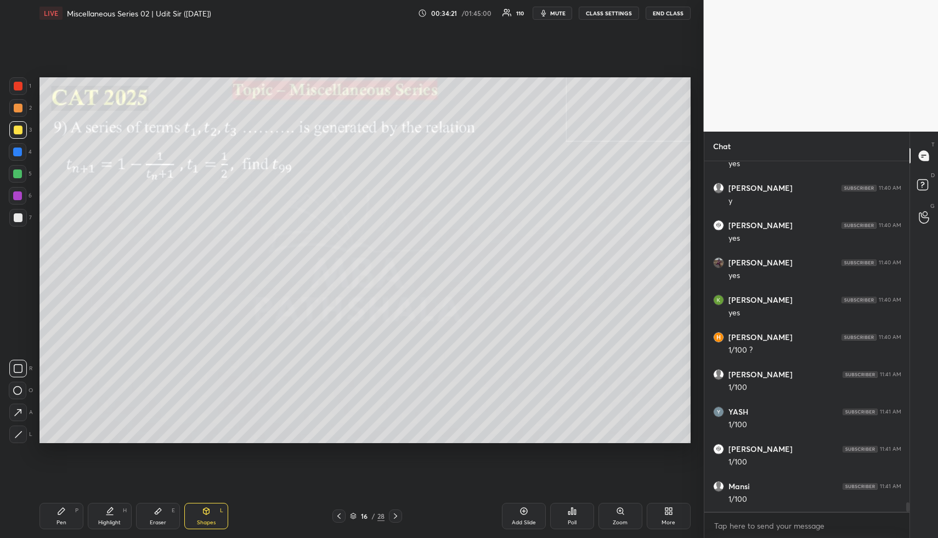
drag, startPoint x: 116, startPoint y: 515, endPoint x: 81, endPoint y: 520, distance: 36.1
click at [112, 514] on div "Highlight H" at bounding box center [110, 516] width 44 height 26
drag, startPoint x: 66, startPoint y: 518, endPoint x: 66, endPoint y: 512, distance: 6.6
click at [64, 518] on div "Pen P" at bounding box center [62, 516] width 44 height 26
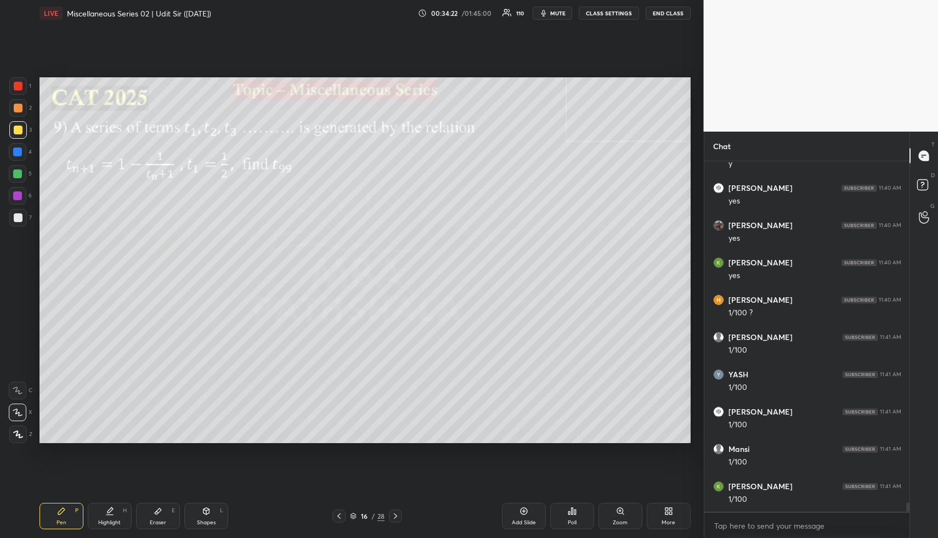
click at [19, 149] on div at bounding box center [17, 152] width 9 height 9
click at [15, 153] on div at bounding box center [17, 152] width 9 height 9
click at [17, 108] on div at bounding box center [18, 108] width 9 height 9
click at [16, 178] on div at bounding box center [18, 174] width 18 height 18
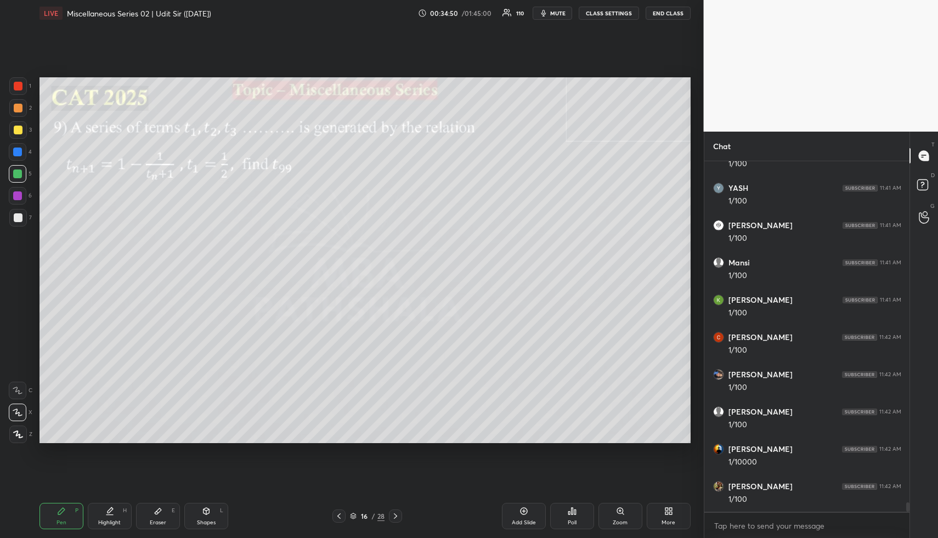
scroll to position [13166, 0]
drag, startPoint x: 157, startPoint y: 517, endPoint x: 146, endPoint y: 458, distance: 60.3
click at [157, 516] on div "Eraser E" at bounding box center [158, 516] width 44 height 26
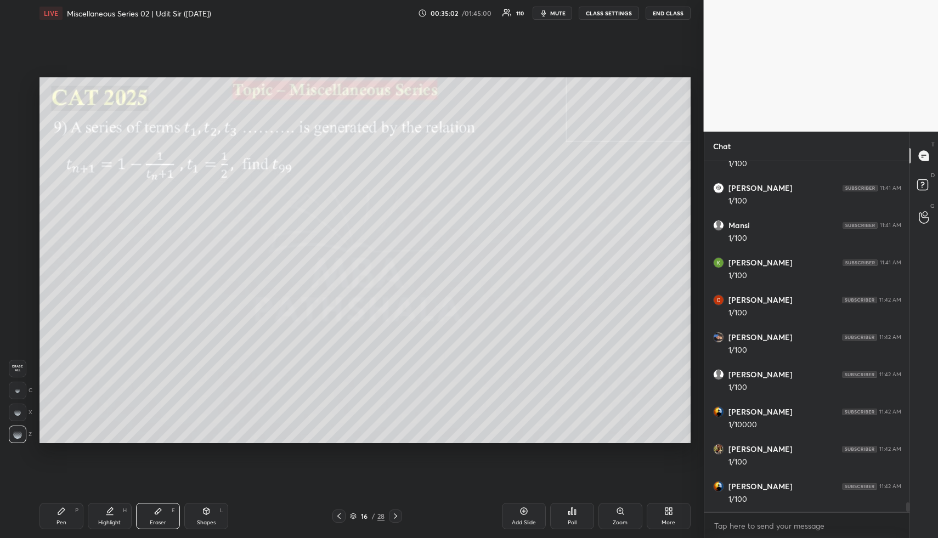
drag, startPoint x: 60, startPoint y: 518, endPoint x: 86, endPoint y: 452, distance: 70.5
click at [60, 516] on div "Pen P" at bounding box center [62, 516] width 44 height 26
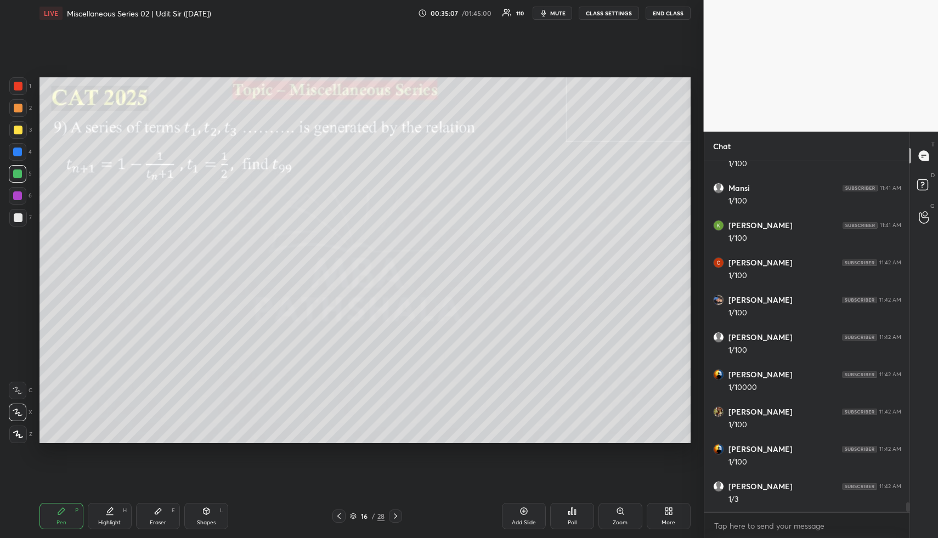
click at [63, 518] on div "Pen P" at bounding box center [62, 516] width 44 height 26
click at [21, 111] on div at bounding box center [18, 108] width 9 height 9
drag, startPoint x: 63, startPoint y: 514, endPoint x: 63, endPoint y: 496, distance: 18.1
click at [63, 513] on div "Pen P" at bounding box center [62, 516] width 44 height 26
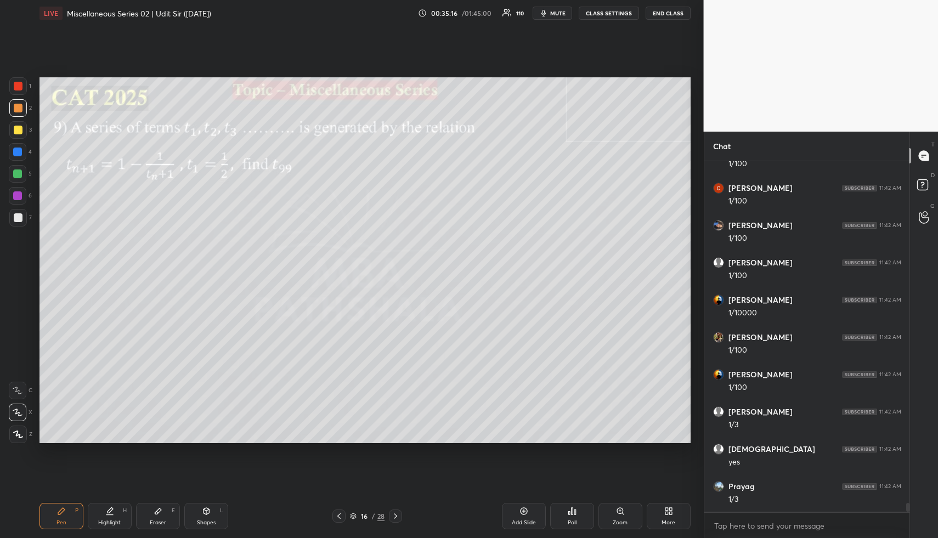
click at [19, 168] on div at bounding box center [18, 174] width 18 height 18
click at [17, 179] on div at bounding box center [18, 174] width 18 height 18
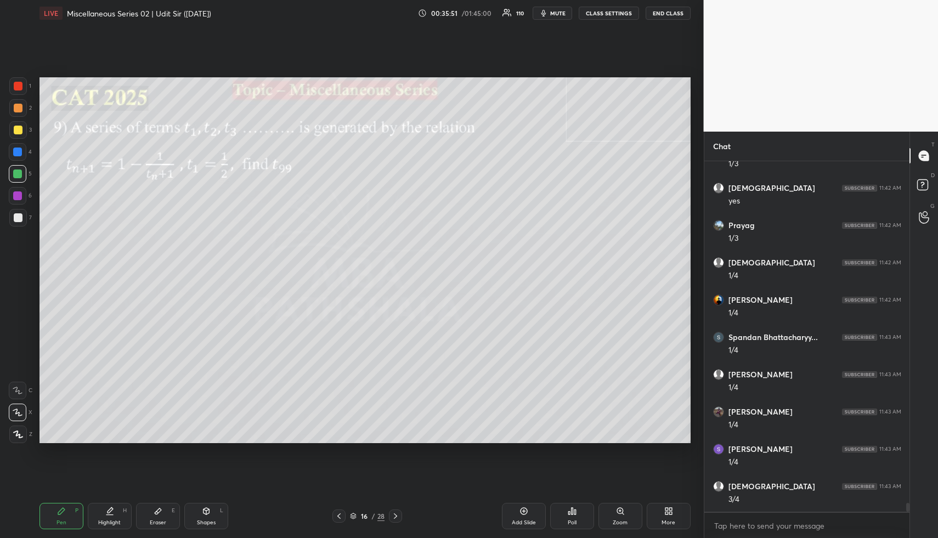
scroll to position [13576, 0]
click at [108, 524] on div "Highlight" at bounding box center [109, 522] width 22 height 5
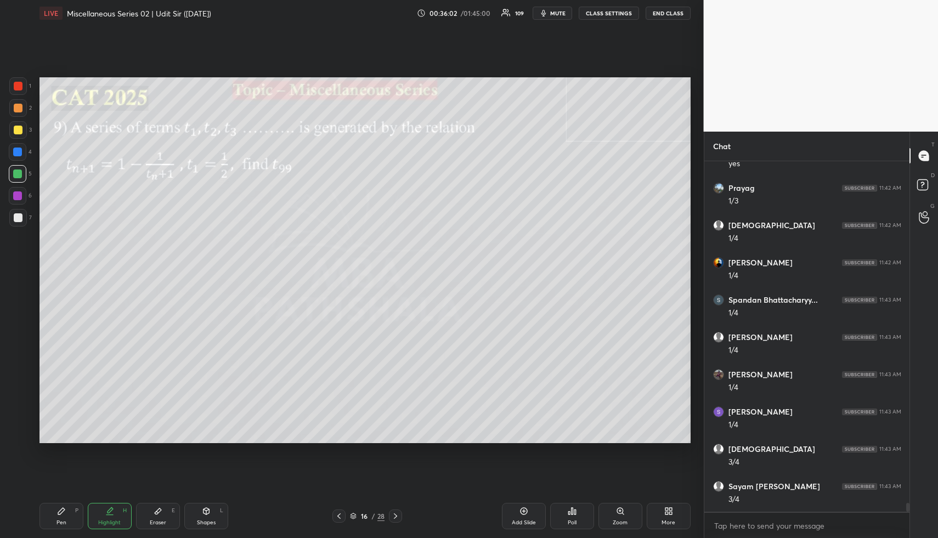
drag, startPoint x: 109, startPoint y: 524, endPoint x: 112, endPoint y: 513, distance: 11.5
click at [109, 524] on div "Highlight" at bounding box center [109, 522] width 22 height 5
drag, startPoint x: 58, startPoint y: 521, endPoint x: 66, endPoint y: 446, distance: 75.6
click at [59, 517] on div "Pen P" at bounding box center [62, 516] width 44 height 26
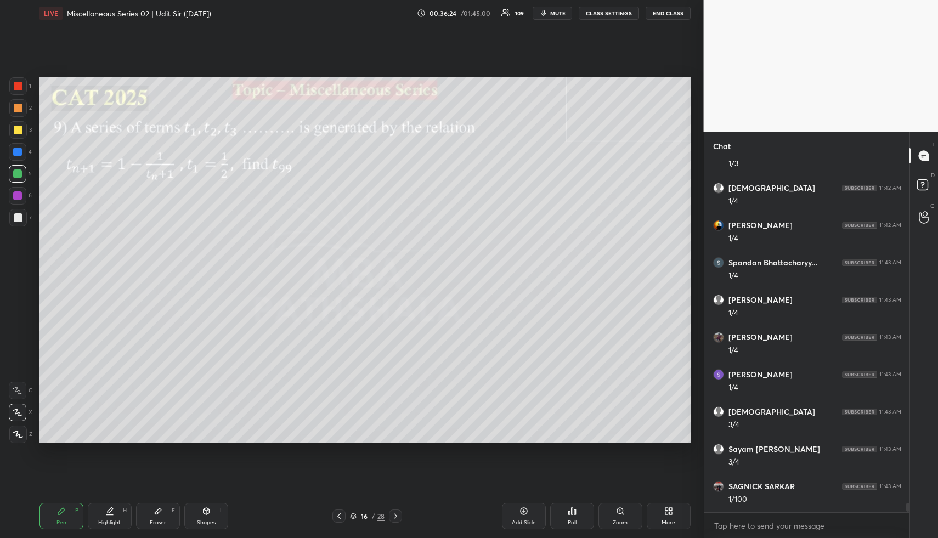
scroll to position [13651, 0]
drag, startPoint x: 20, startPoint y: 104, endPoint x: 35, endPoint y: 111, distance: 15.9
click at [21, 105] on div at bounding box center [18, 108] width 9 height 9
drag, startPoint x: 16, startPoint y: 174, endPoint x: 33, endPoint y: 174, distance: 16.5
click at [19, 174] on div at bounding box center [17, 174] width 9 height 9
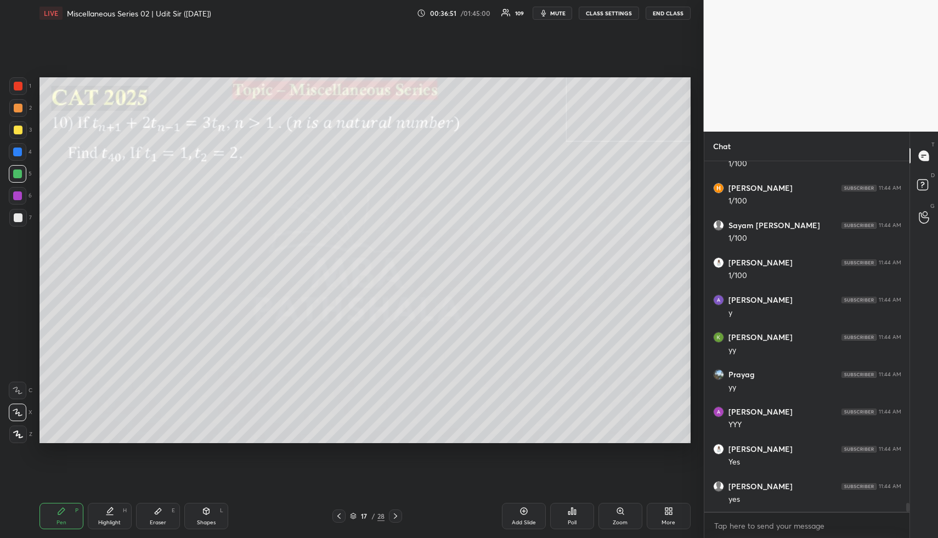
scroll to position [14061, 0]
click at [207, 511] on icon at bounding box center [206, 511] width 6 height 7
click at [20, 105] on div at bounding box center [18, 108] width 9 height 9
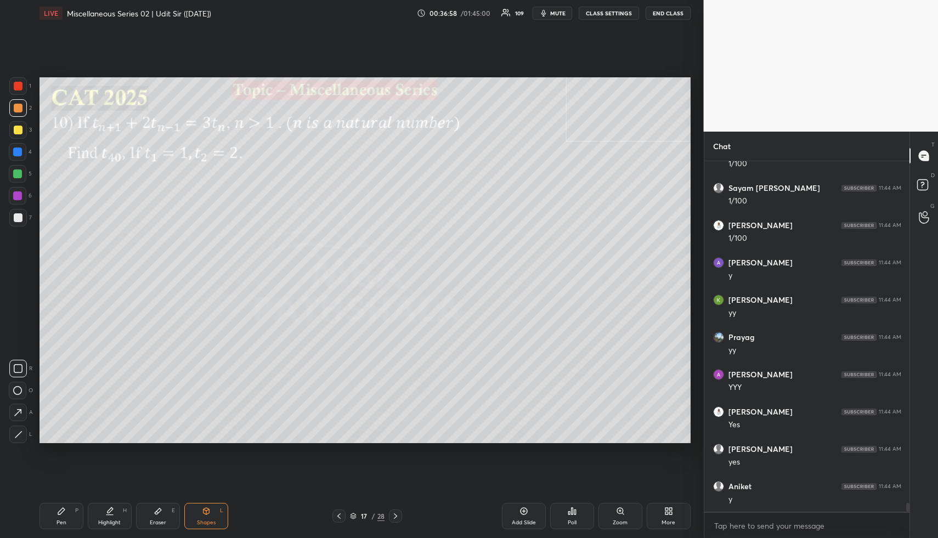
click at [119, 508] on div "Highlight H" at bounding box center [110, 516] width 44 height 26
click at [120, 510] on div "Highlight H" at bounding box center [110, 516] width 44 height 26
click at [353, 519] on icon at bounding box center [353, 518] width 5 height 2
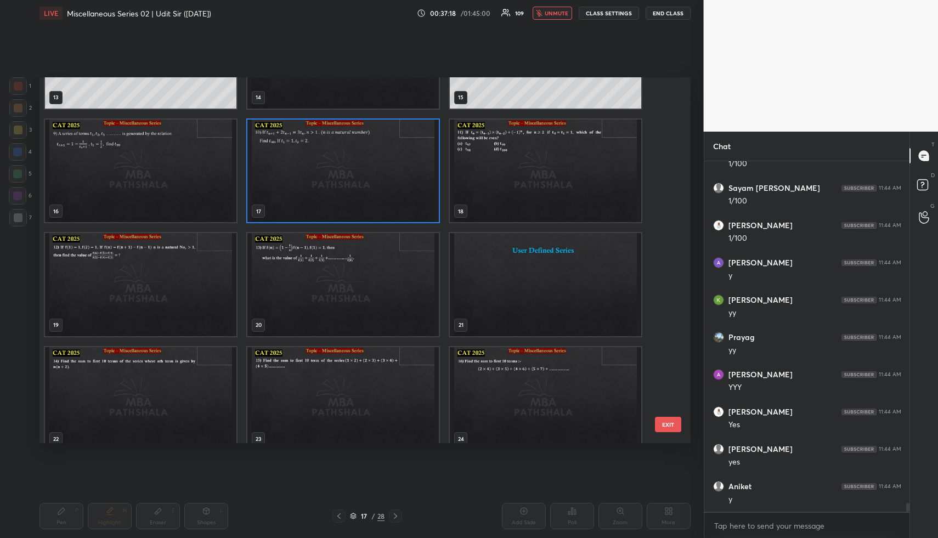
scroll to position [527, 0]
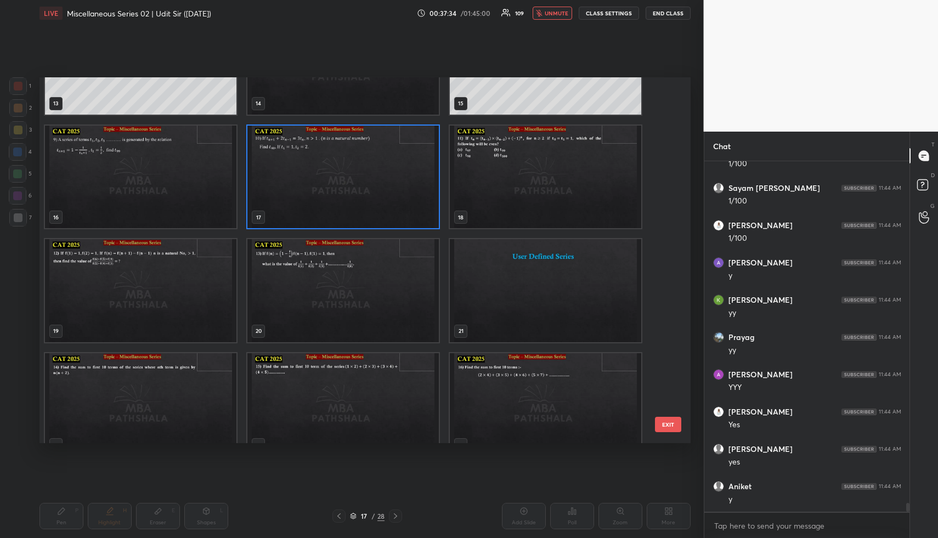
click at [343, 216] on img "grid" at bounding box center [342, 176] width 191 height 103
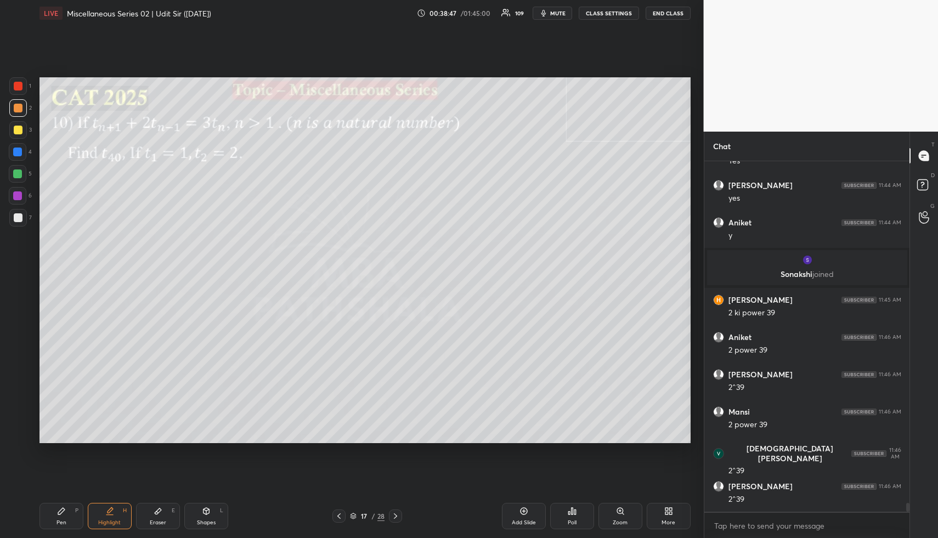
scroll to position [13234, 0]
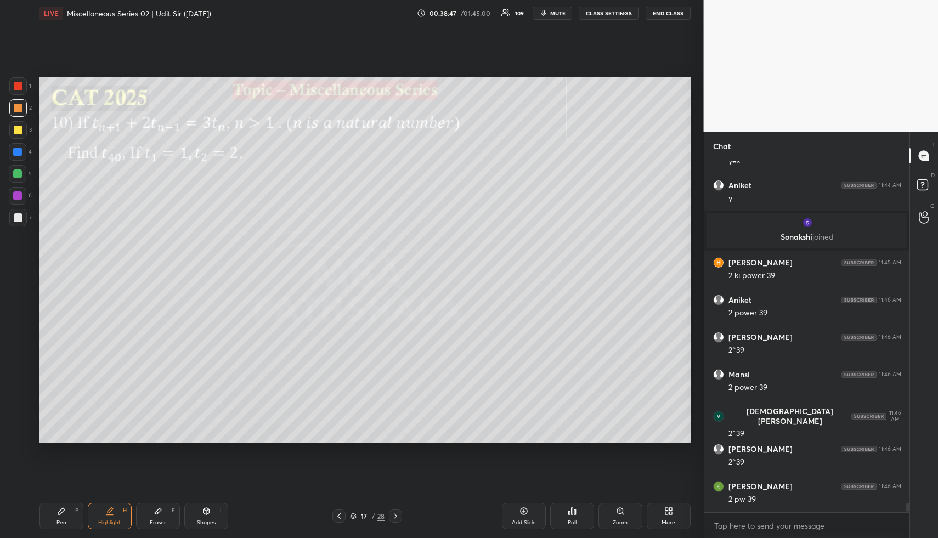
click at [110, 507] on div "Highlight H" at bounding box center [110, 516] width 44 height 26
click at [110, 508] on icon at bounding box center [109, 511] width 9 height 9
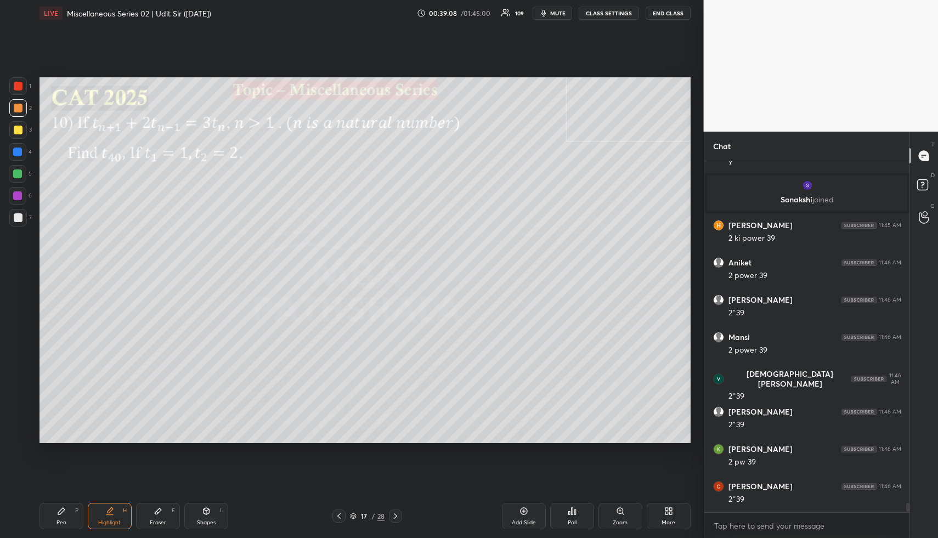
click at [63, 515] on icon at bounding box center [61, 511] width 9 height 9
click at [13, 133] on div at bounding box center [18, 130] width 18 height 18
click at [18, 158] on div at bounding box center [18, 152] width 18 height 18
click at [16, 174] on div at bounding box center [17, 174] width 9 height 9
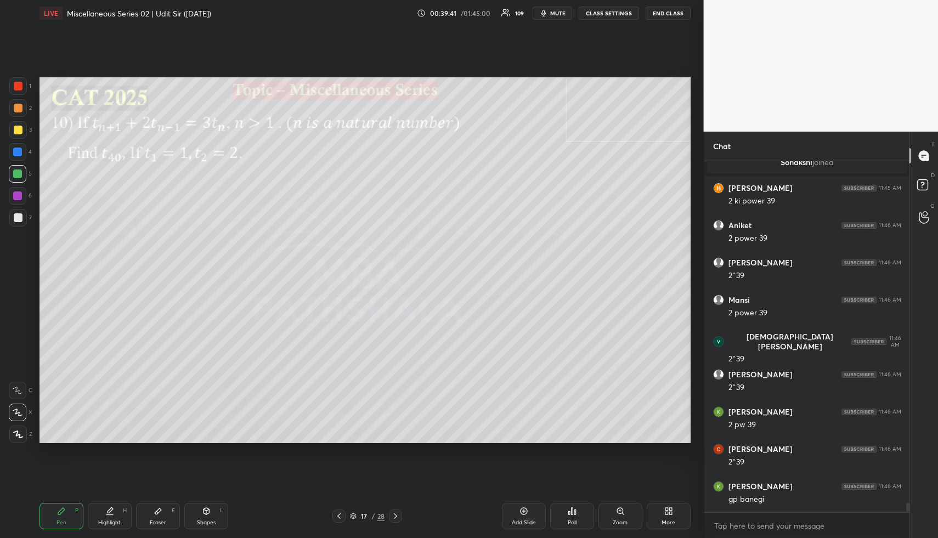
click at [18, 104] on div at bounding box center [18, 108] width 9 height 9
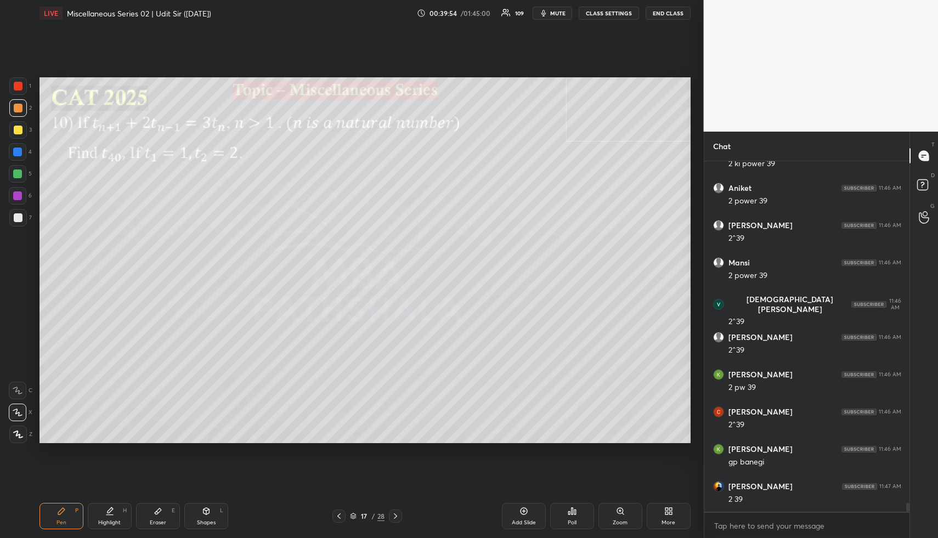
click at [51, 517] on div "Pen P" at bounding box center [62, 516] width 44 height 26
click at [20, 154] on div at bounding box center [17, 152] width 9 height 9
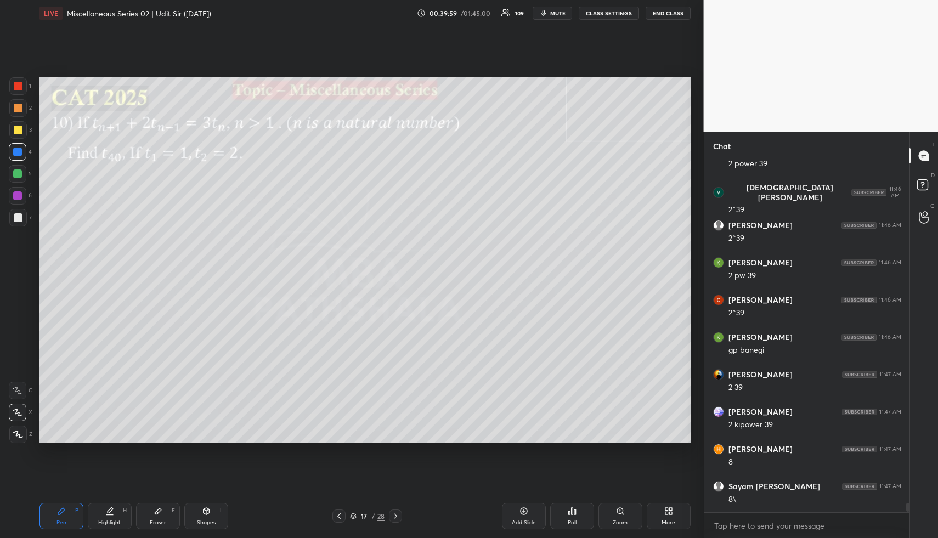
scroll to position [13495, 0]
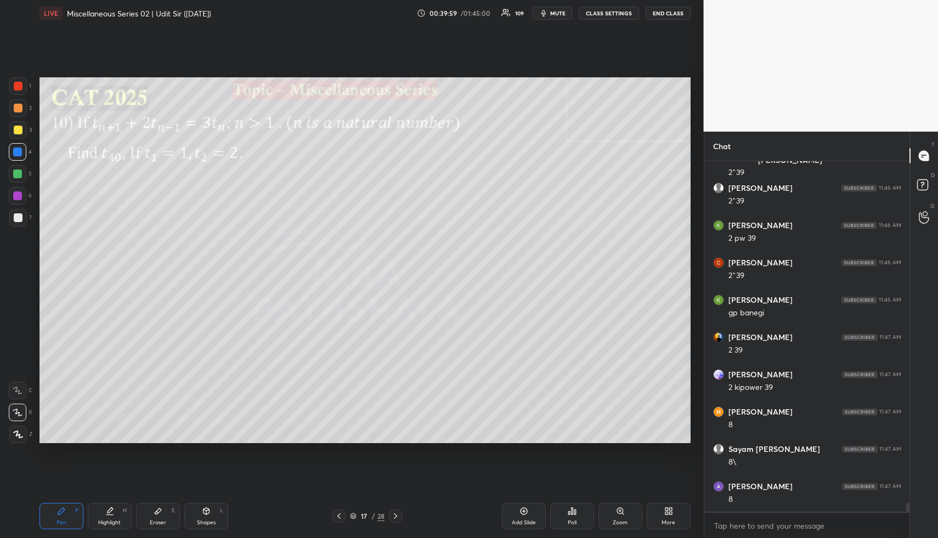
click at [109, 514] on icon at bounding box center [109, 511] width 9 height 9
drag, startPoint x: 58, startPoint y: 505, endPoint x: 55, endPoint y: 497, distance: 8.7
click at [56, 505] on div "Pen P" at bounding box center [62, 516] width 44 height 26
click at [19, 178] on div at bounding box center [17, 174] width 9 height 9
drag, startPoint x: 20, startPoint y: 104, endPoint x: 32, endPoint y: 108, distance: 12.0
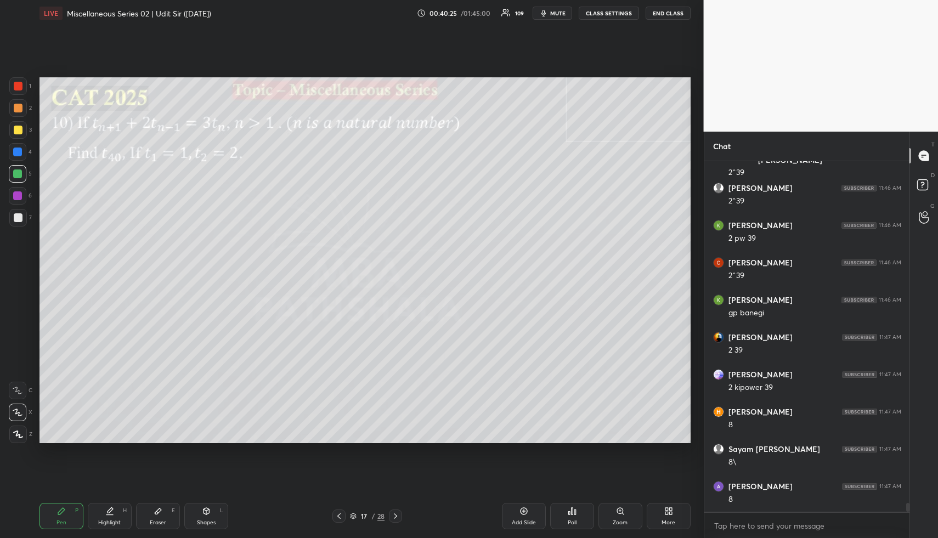
click at [23, 105] on div at bounding box center [18, 108] width 18 height 18
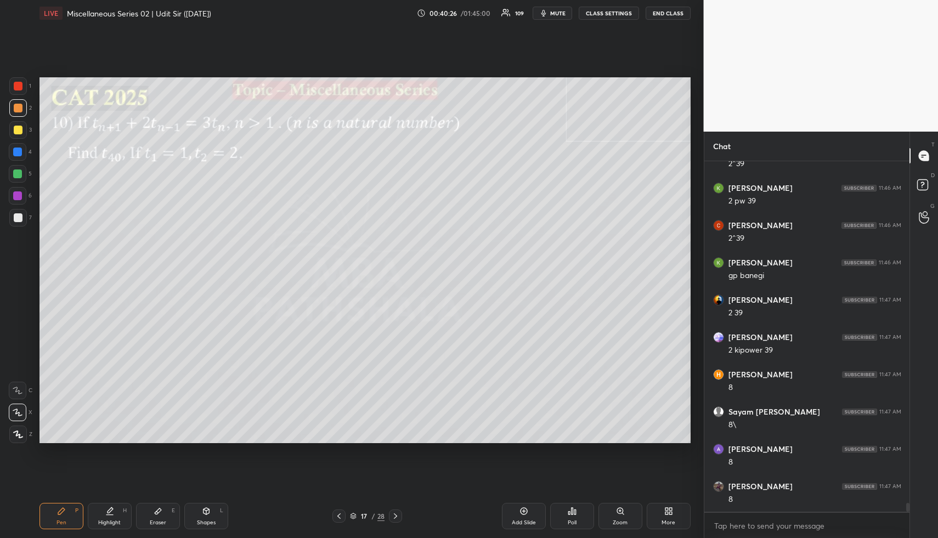
scroll to position [13569, 0]
drag, startPoint x: 118, startPoint y: 510, endPoint x: 134, endPoint y: 488, distance: 27.4
click at [118, 510] on div "Highlight H" at bounding box center [110, 516] width 44 height 26
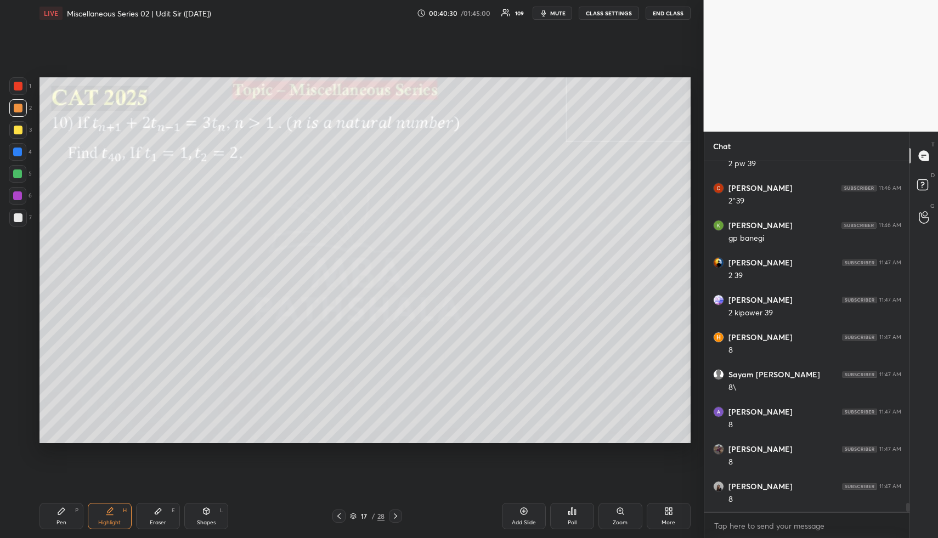
drag, startPoint x: 70, startPoint y: 512, endPoint x: 66, endPoint y: 458, distance: 54.4
click at [67, 514] on div "Pen P" at bounding box center [62, 516] width 44 height 26
click at [22, 131] on div at bounding box center [18, 130] width 18 height 18
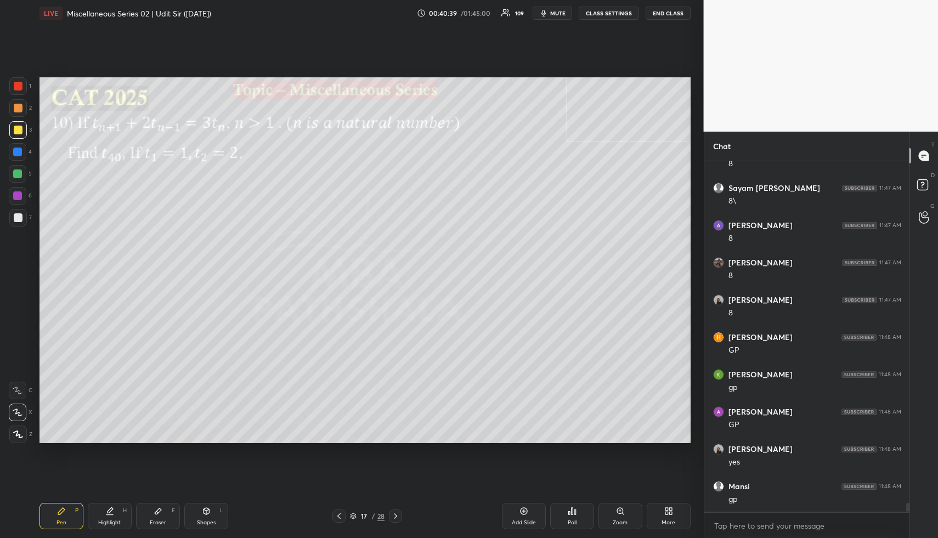
scroll to position [13793, 0]
drag, startPoint x: 111, startPoint y: 505, endPoint x: 122, endPoint y: 511, distance: 12.5
click at [112, 505] on div "Pen P Highlight H Eraser E Shapes L 17 / 28 Add Slide Poll Zoom More" at bounding box center [365, 516] width 651 height 44
drag, startPoint x: 97, startPoint y: 522, endPoint x: 105, endPoint y: 520, distance: 8.5
click at [98, 522] on div "Highlight H" at bounding box center [110, 516] width 44 height 26
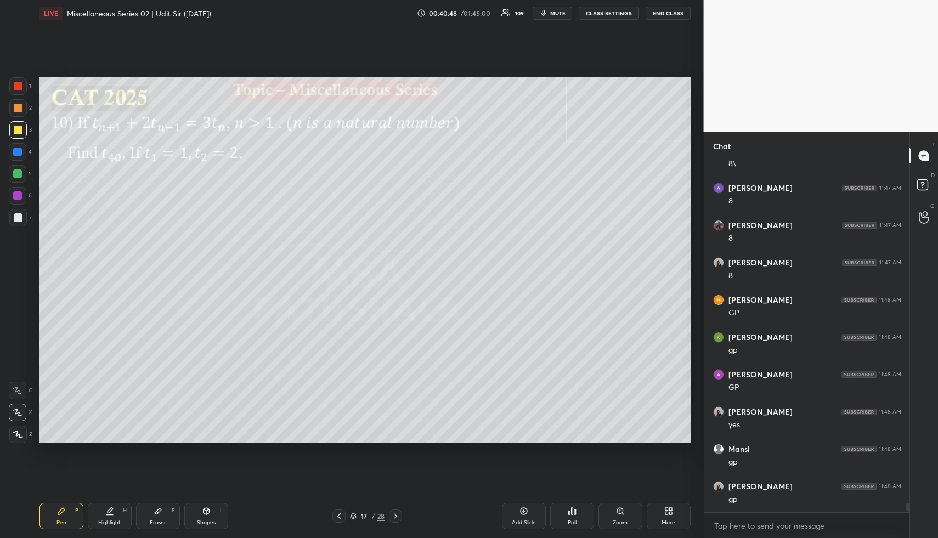
click at [105, 520] on div "Highlight" at bounding box center [109, 522] width 22 height 5
click at [61, 514] on icon at bounding box center [61, 511] width 9 height 9
click at [18, 150] on div at bounding box center [17, 152] width 9 height 9
click at [20, 109] on div at bounding box center [18, 108] width 9 height 9
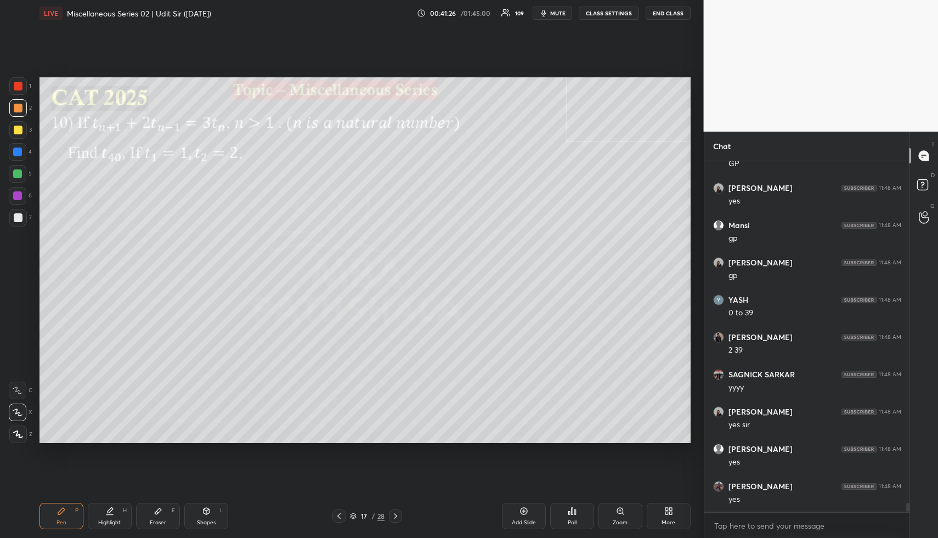
scroll to position [14054, 0]
click at [573, 518] on div "Poll" at bounding box center [572, 516] width 44 height 26
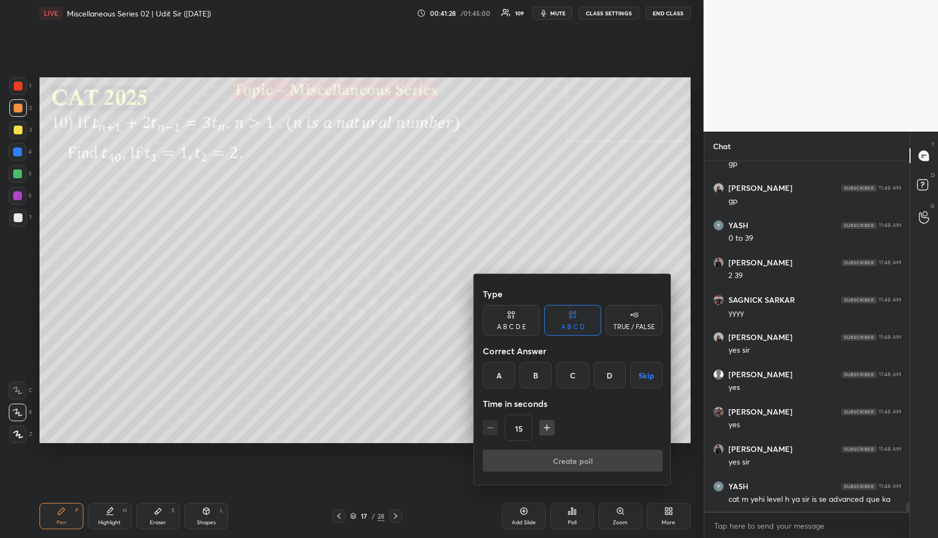
drag, startPoint x: 414, startPoint y: 380, endPoint x: 409, endPoint y: 385, distance: 7.0
click at [414, 380] on div at bounding box center [469, 269] width 938 height 538
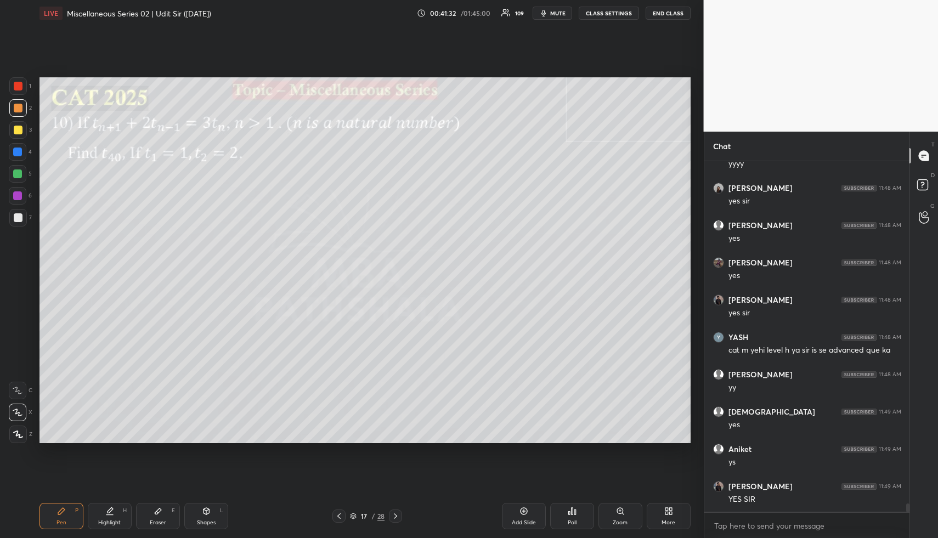
scroll to position [14278, 0]
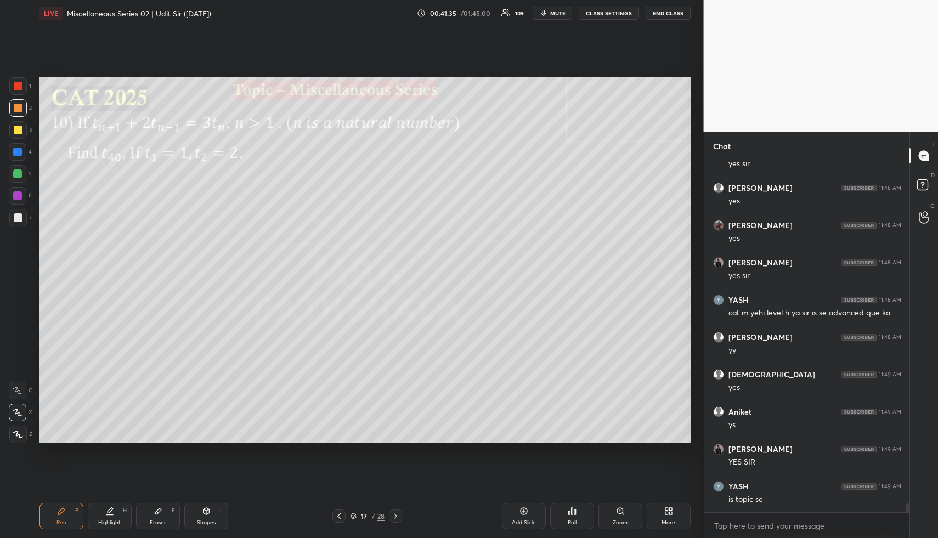
click at [127, 509] on div "Highlight H" at bounding box center [110, 516] width 44 height 26
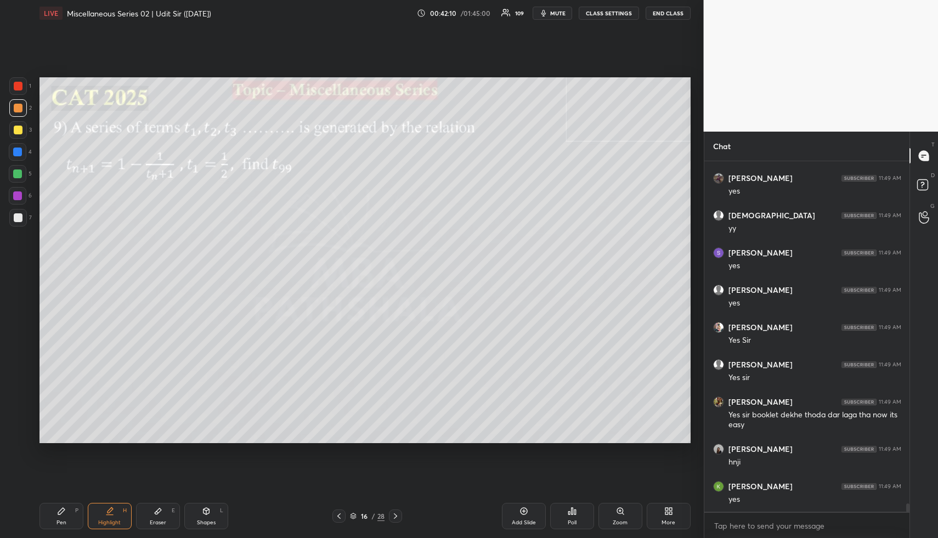
scroll to position [15017, 0]
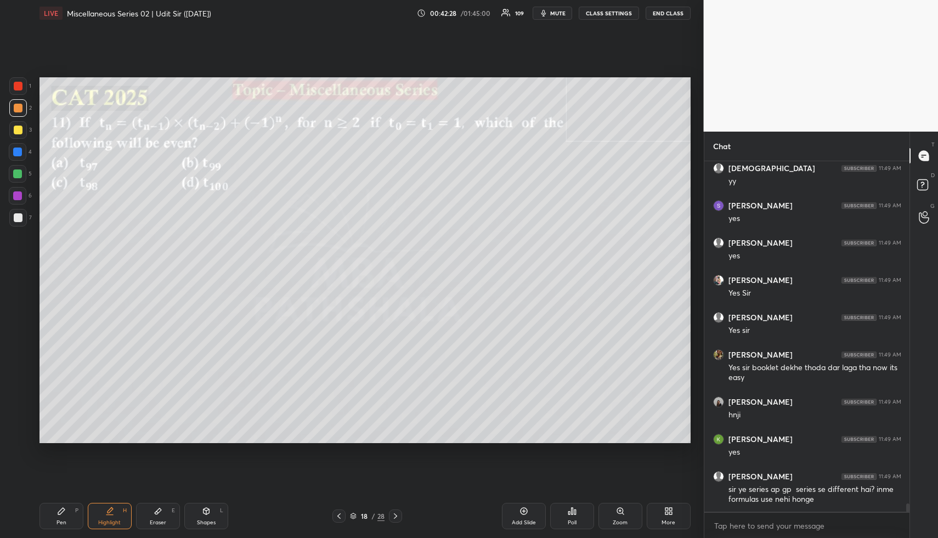
drag, startPoint x: 337, startPoint y: 515, endPoint x: 345, endPoint y: 515, distance: 8.2
click at [337, 515] on icon at bounding box center [339, 516] width 9 height 9
click at [401, 515] on div at bounding box center [395, 516] width 13 height 13
click at [81, 520] on div "Pen P" at bounding box center [62, 516] width 44 height 26
click at [18, 134] on div at bounding box center [18, 130] width 18 height 18
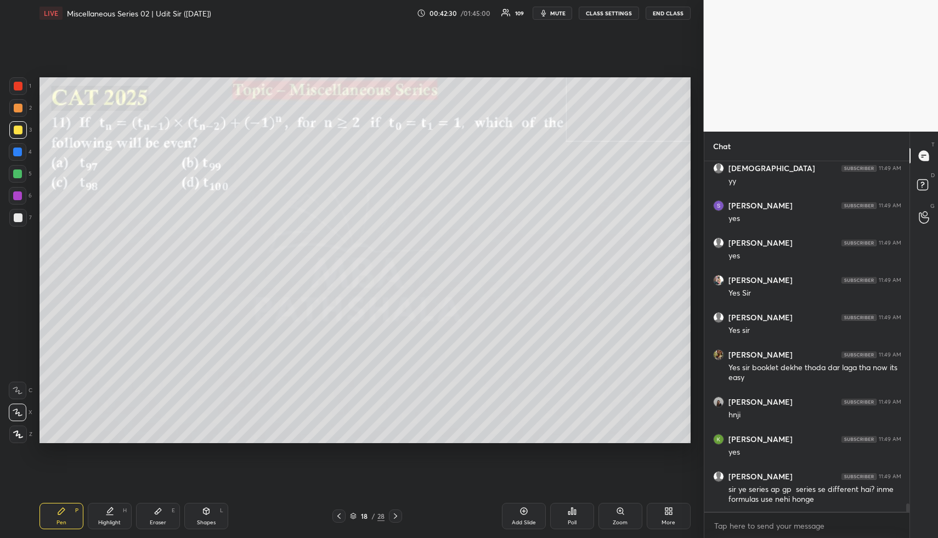
scroll to position [15054, 0]
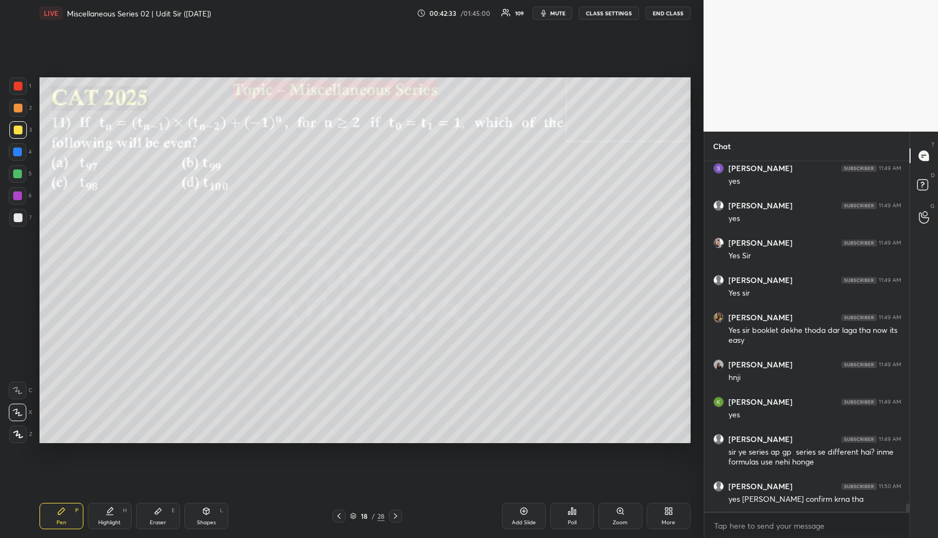
click at [99, 524] on div "Highlight H" at bounding box center [110, 516] width 44 height 26
drag, startPoint x: 102, startPoint y: 522, endPoint x: 102, endPoint y: 513, distance: 9.3
click at [102, 522] on div "Highlight" at bounding box center [109, 522] width 22 height 5
click at [206, 518] on div "Shapes L" at bounding box center [206, 516] width 44 height 26
drag, startPoint x: 22, startPoint y: 110, endPoint x: 33, endPoint y: 109, distance: 10.5
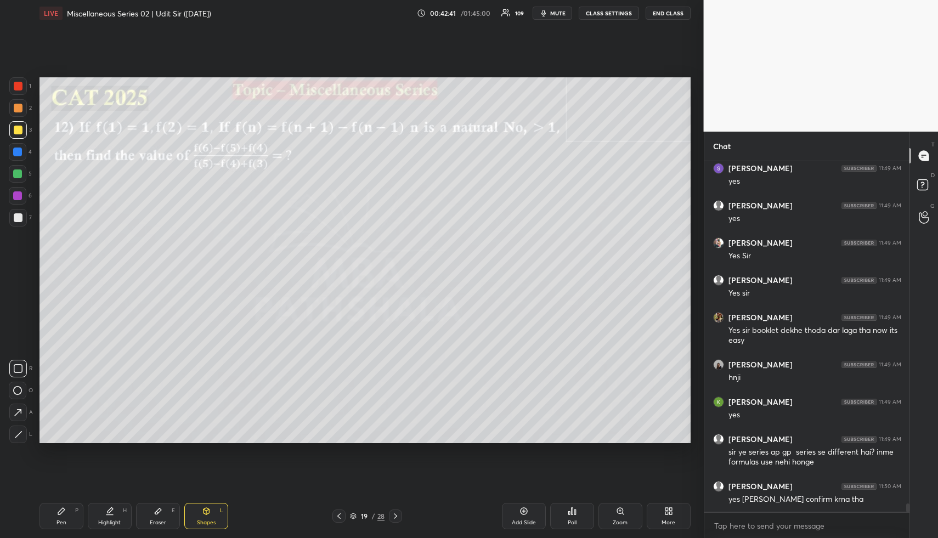
click at [22, 109] on div at bounding box center [18, 108] width 18 height 18
drag, startPoint x: 109, startPoint y: 512, endPoint x: 120, endPoint y: 464, distance: 49.5
click at [108, 510] on icon at bounding box center [109, 511] width 9 height 9
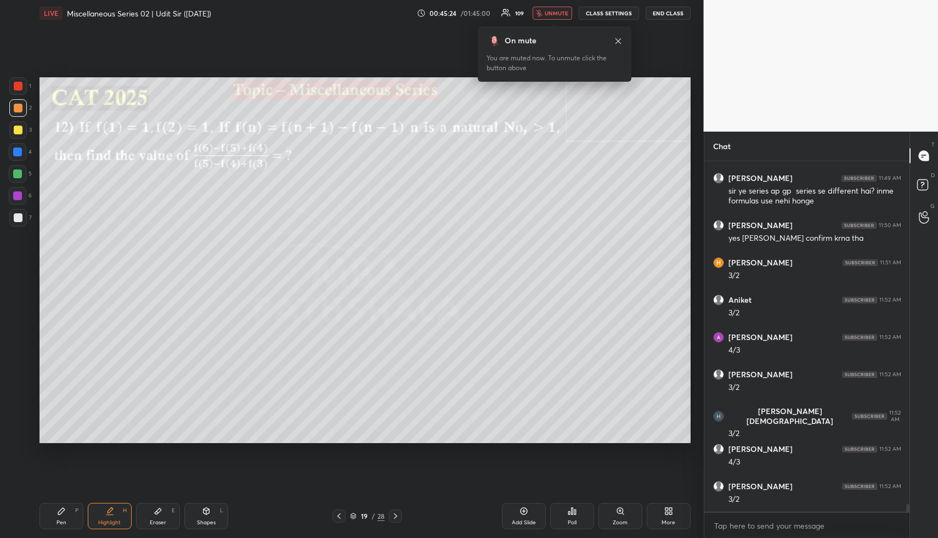
scroll to position [15352, 0]
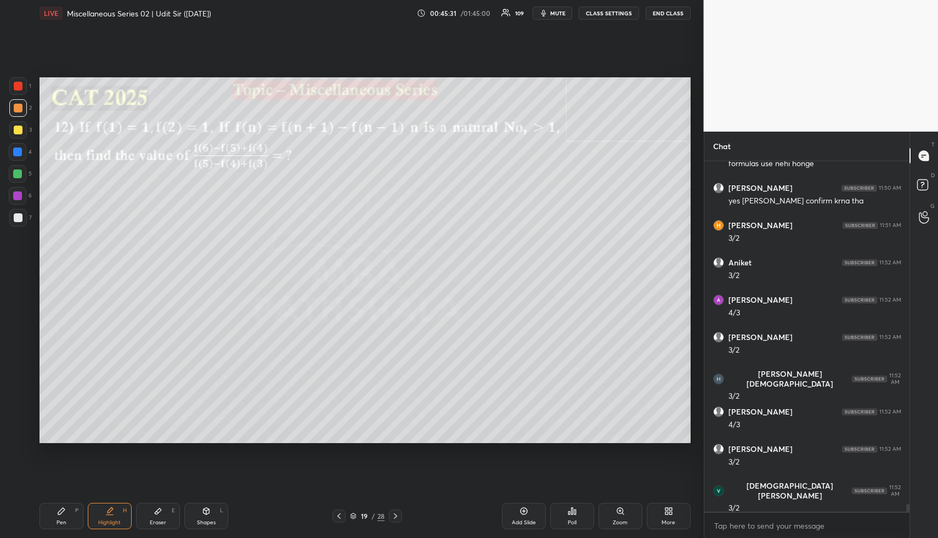
drag, startPoint x: 115, startPoint y: 521, endPoint x: 118, endPoint y: 515, distance: 6.1
click at [116, 518] on div "Highlight H" at bounding box center [110, 516] width 44 height 26
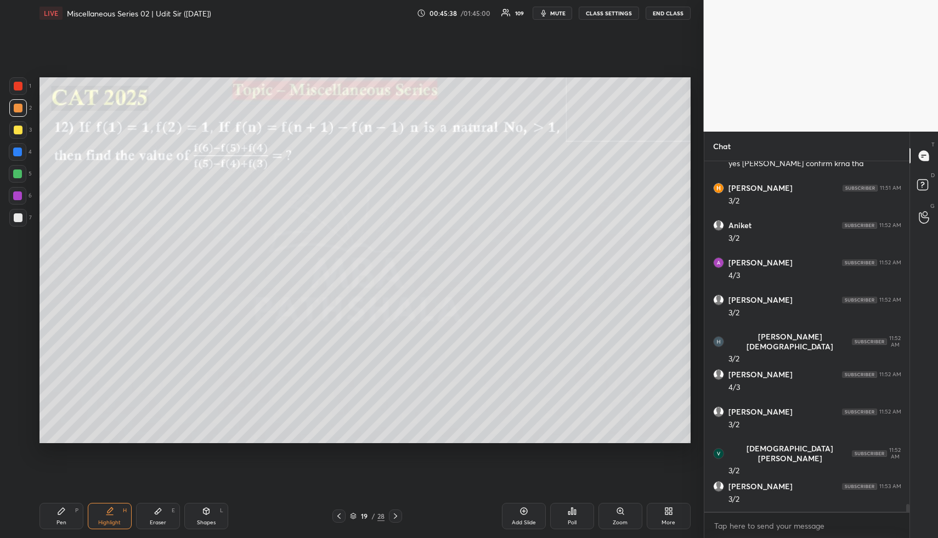
drag, startPoint x: 110, startPoint y: 516, endPoint x: 109, endPoint y: 498, distance: 18.1
click at [110, 515] on div "Highlight H" at bounding box center [110, 516] width 44 height 26
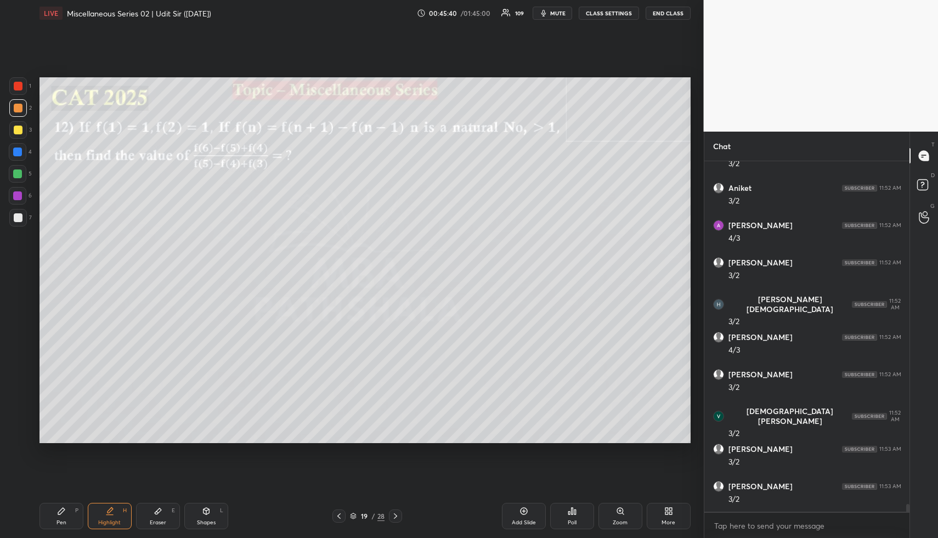
scroll to position [15464, 0]
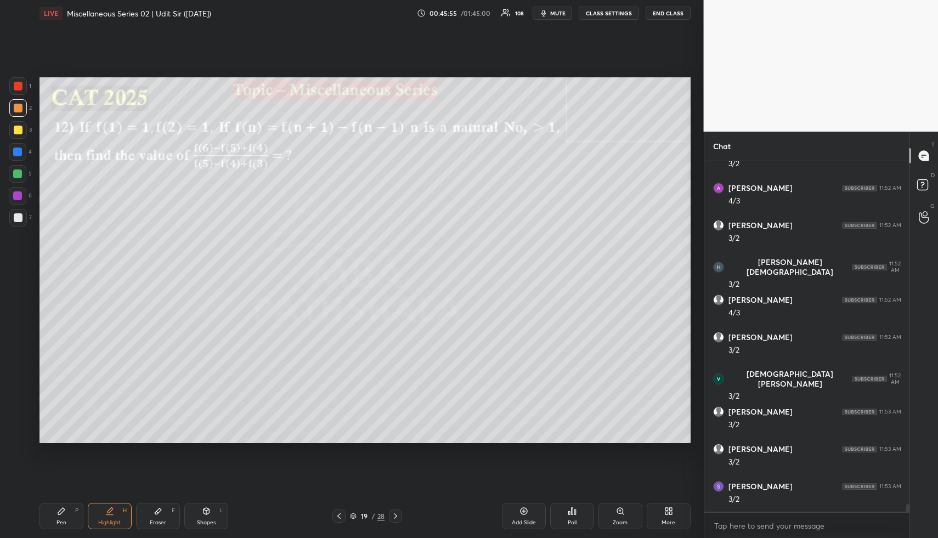
drag, startPoint x: 203, startPoint y: 526, endPoint x: 190, endPoint y: 479, distance: 48.8
click at [201, 525] on div "Shapes L" at bounding box center [206, 516] width 44 height 26
drag, startPoint x: 19, startPoint y: 176, endPoint x: 37, endPoint y: 167, distance: 20.1
click at [19, 176] on div at bounding box center [17, 174] width 9 height 9
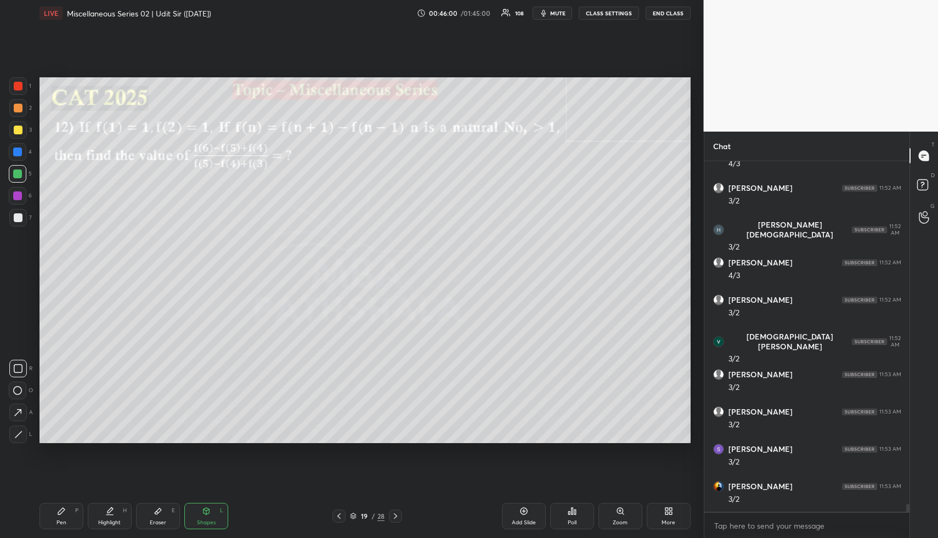
click at [105, 509] on icon at bounding box center [109, 511] width 9 height 9
drag, startPoint x: 70, startPoint y: 518, endPoint x: 60, endPoint y: 466, distance: 52.5
click at [67, 517] on div "Pen P" at bounding box center [62, 516] width 44 height 26
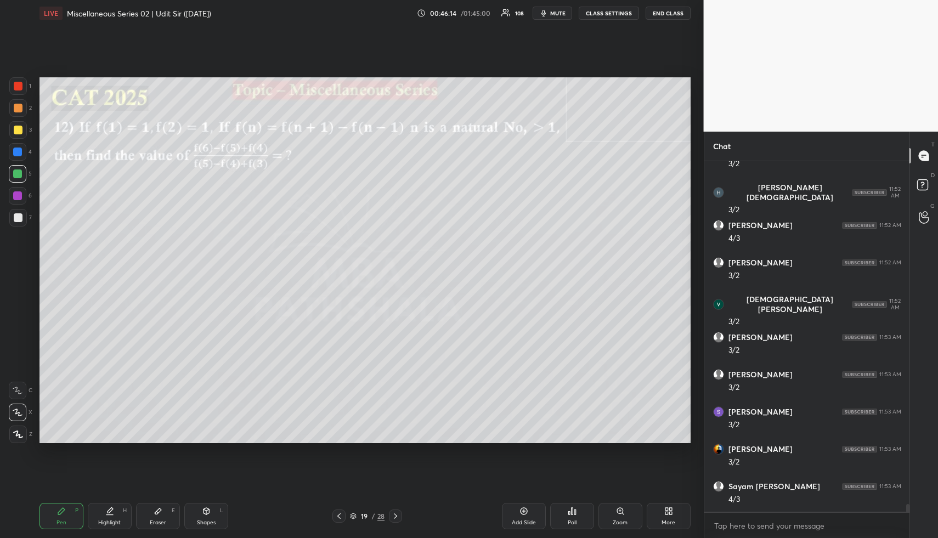
click at [117, 517] on div "Highlight H" at bounding box center [110, 516] width 44 height 26
drag, startPoint x: 117, startPoint y: 517, endPoint x: 120, endPoint y: 509, distance: 8.7
click at [117, 517] on div "Highlight H" at bounding box center [110, 516] width 44 height 26
drag, startPoint x: 160, startPoint y: 517, endPoint x: 172, endPoint y: 459, distance: 58.9
click at [160, 516] on div "Eraser E" at bounding box center [158, 516] width 44 height 26
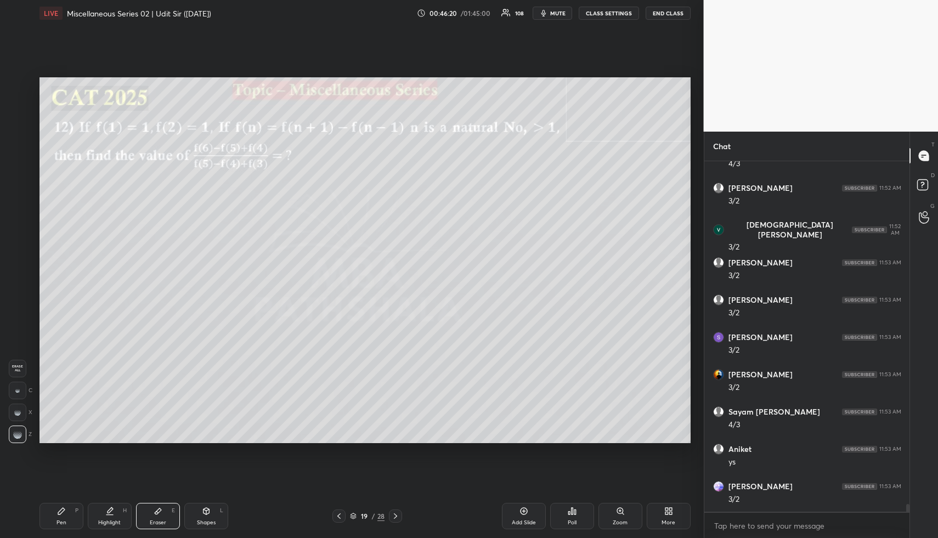
scroll to position [15651, 0]
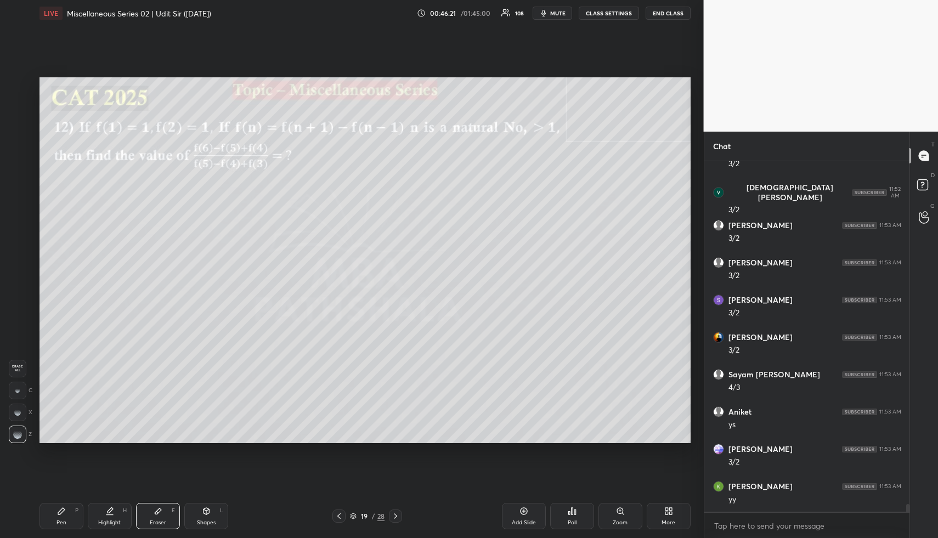
click at [16, 365] on span "Erase all" at bounding box center [17, 369] width 16 height 8
click at [199, 515] on div "Shapes L" at bounding box center [206, 516] width 44 height 26
click at [63, 505] on div "Pen P" at bounding box center [62, 516] width 44 height 26
click at [18, 108] on div at bounding box center [18, 108] width 9 height 9
click at [98, 520] on div "Highlight H" at bounding box center [110, 516] width 44 height 26
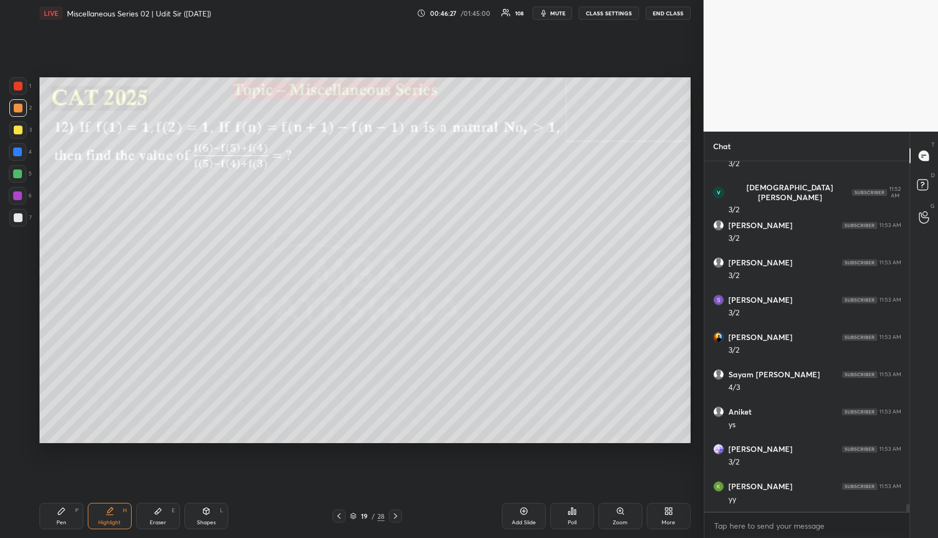
scroll to position [15688, 0]
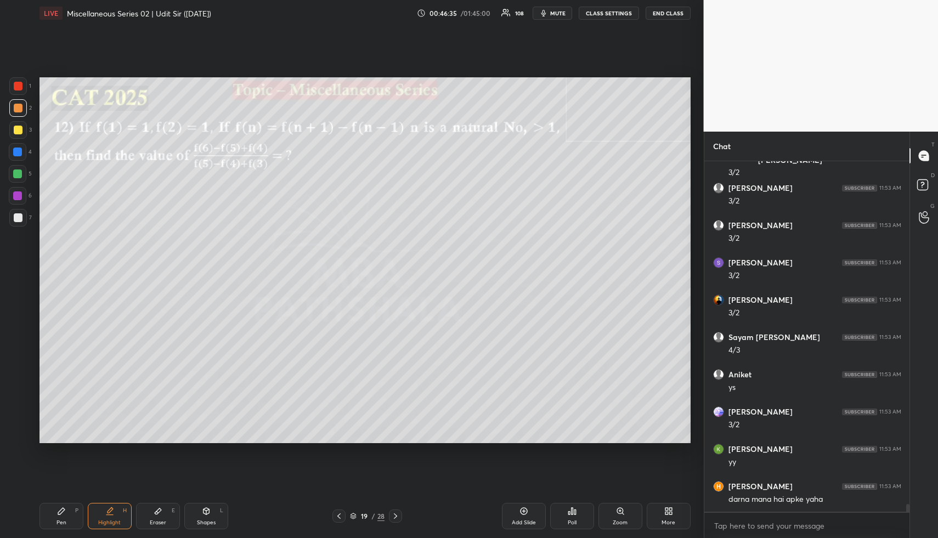
drag, startPoint x: 48, startPoint y: 523, endPoint x: 41, endPoint y: 472, distance: 52.1
click at [48, 523] on div "Pen P" at bounding box center [62, 516] width 44 height 26
drag, startPoint x: 22, startPoint y: 126, endPoint x: 23, endPoint y: 133, distance: 7.8
click at [22, 126] on div at bounding box center [18, 130] width 18 height 18
click at [210, 521] on div "Shapes" at bounding box center [206, 522] width 19 height 5
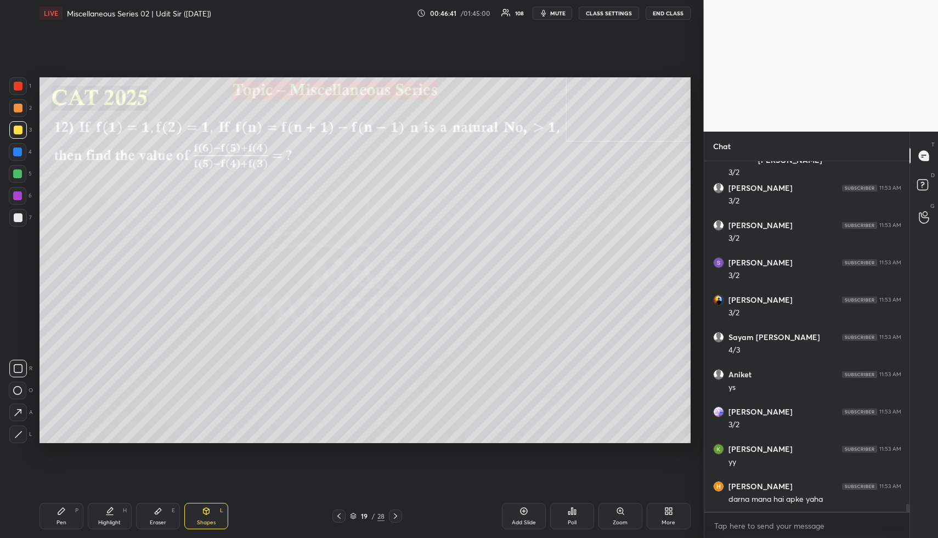
click at [18, 82] on div at bounding box center [18, 86] width 9 height 9
click at [58, 516] on div "Pen P" at bounding box center [62, 516] width 44 height 26
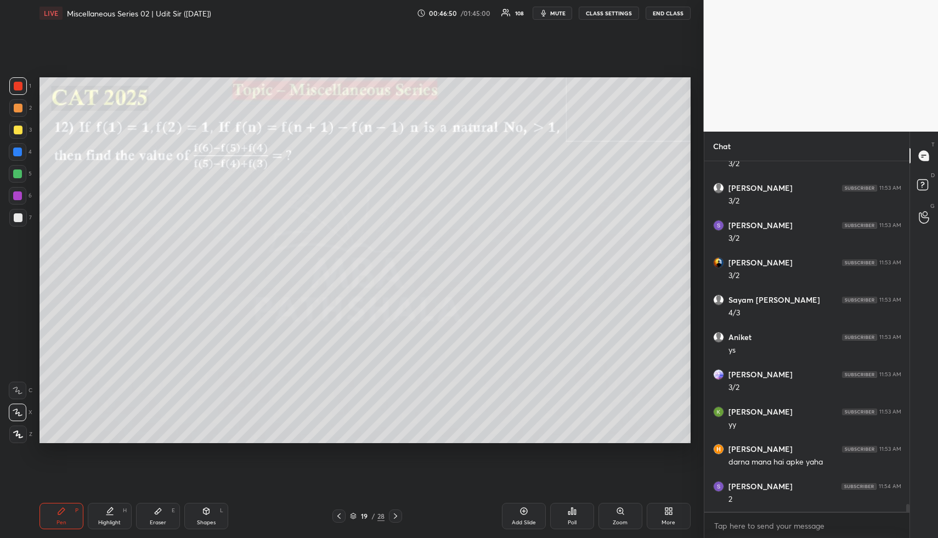
drag, startPoint x: 110, startPoint y: 524, endPoint x: 114, endPoint y: 504, distance: 20.7
click at [109, 521] on div "Highlight" at bounding box center [109, 522] width 22 height 5
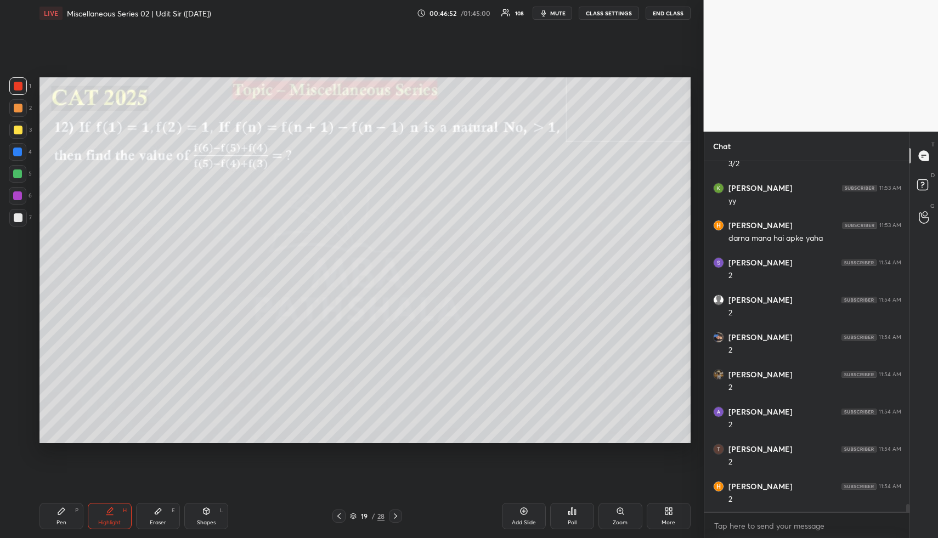
scroll to position [16099, 0]
drag, startPoint x: 65, startPoint y: 519, endPoint x: 64, endPoint y: 514, distance: 5.6
click at [64, 517] on div "Pen P" at bounding box center [62, 516] width 44 height 26
click at [17, 152] on div at bounding box center [17, 152] width 9 height 9
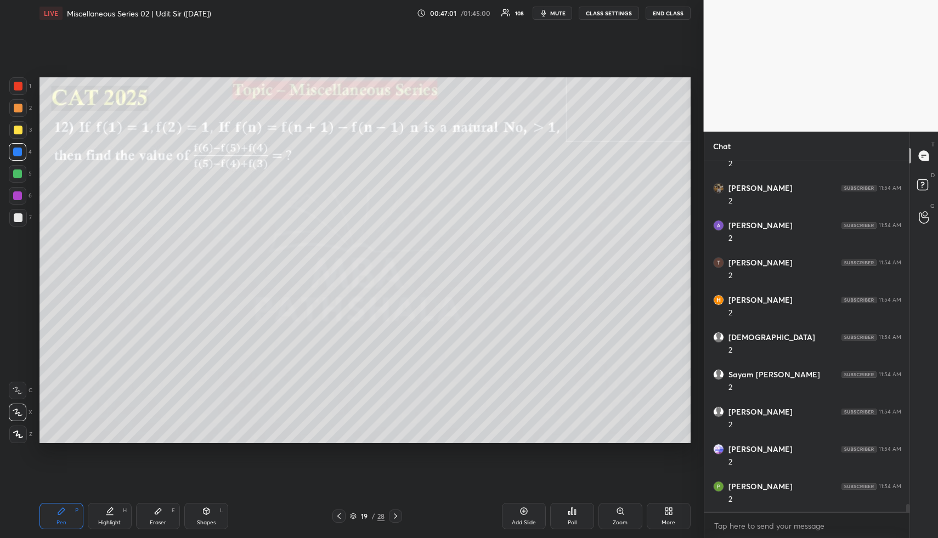
click at [19, 173] on div at bounding box center [17, 174] width 9 height 9
drag, startPoint x: 14, startPoint y: 154, endPoint x: 16, endPoint y: 163, distance: 9.0
click at [14, 155] on div at bounding box center [17, 152] width 9 height 9
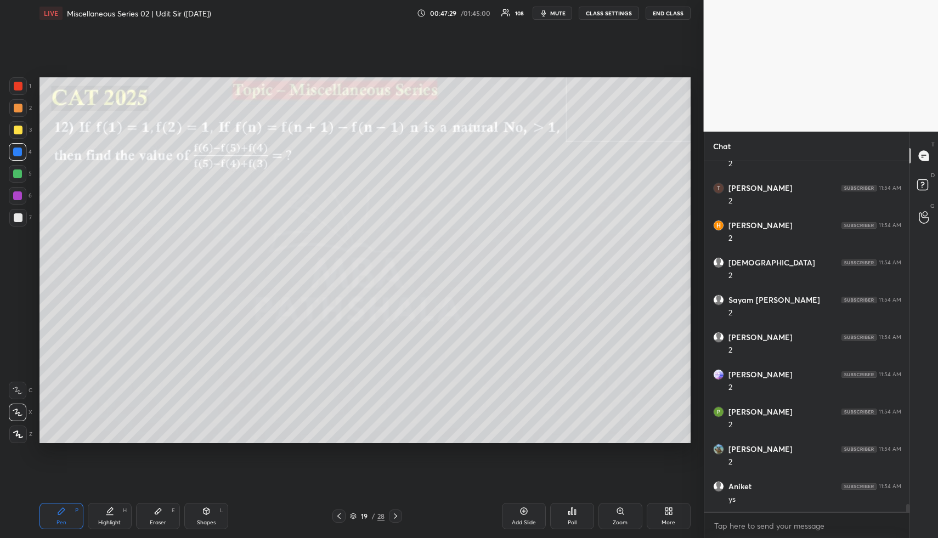
click at [14, 171] on div at bounding box center [17, 174] width 9 height 9
drag, startPoint x: 59, startPoint y: 524, endPoint x: 56, endPoint y: 498, distance: 26.5
click at [57, 521] on div "Pen" at bounding box center [62, 522] width 10 height 5
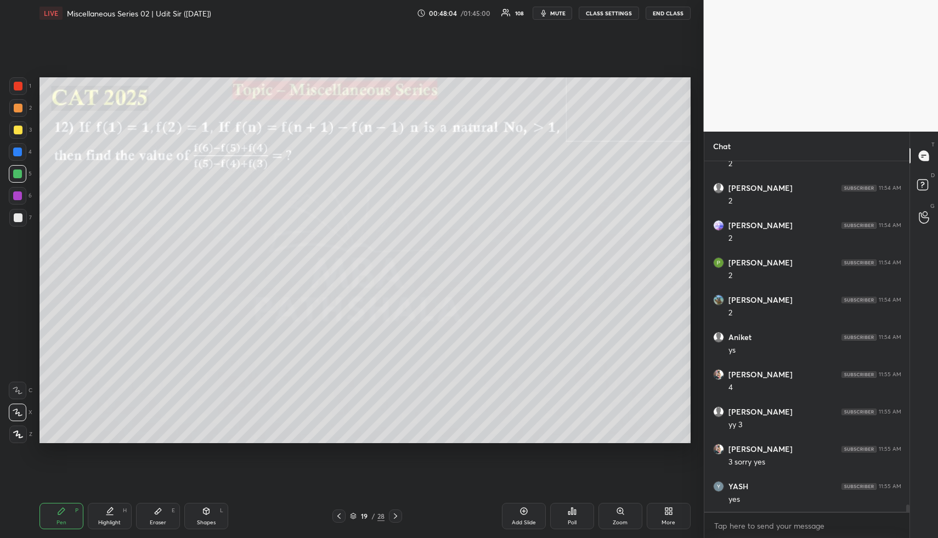
click at [13, 109] on div at bounding box center [18, 108] width 18 height 18
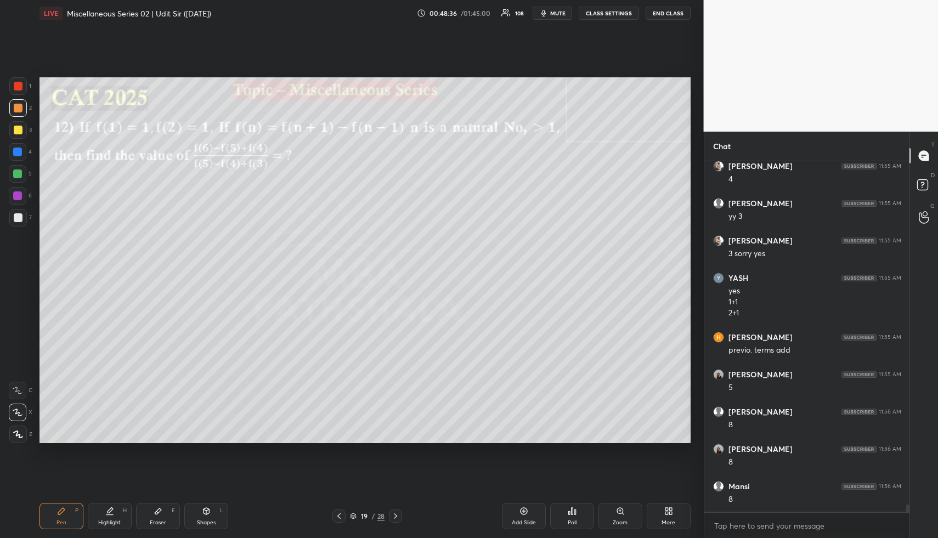
scroll to position [16606, 0]
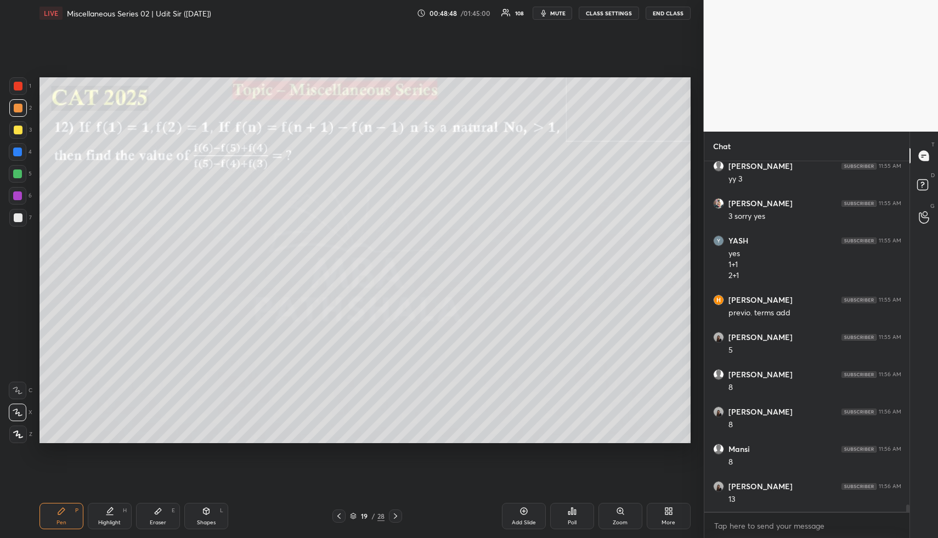
click at [65, 514] on div "Pen P" at bounding box center [62, 516] width 44 height 26
click at [20, 150] on div at bounding box center [17, 152] width 9 height 9
click at [20, 177] on div at bounding box center [17, 174] width 9 height 9
click at [111, 514] on icon at bounding box center [109, 511] width 9 height 9
drag, startPoint x: 112, startPoint y: 517, endPoint x: 123, endPoint y: 448, distance: 70.5
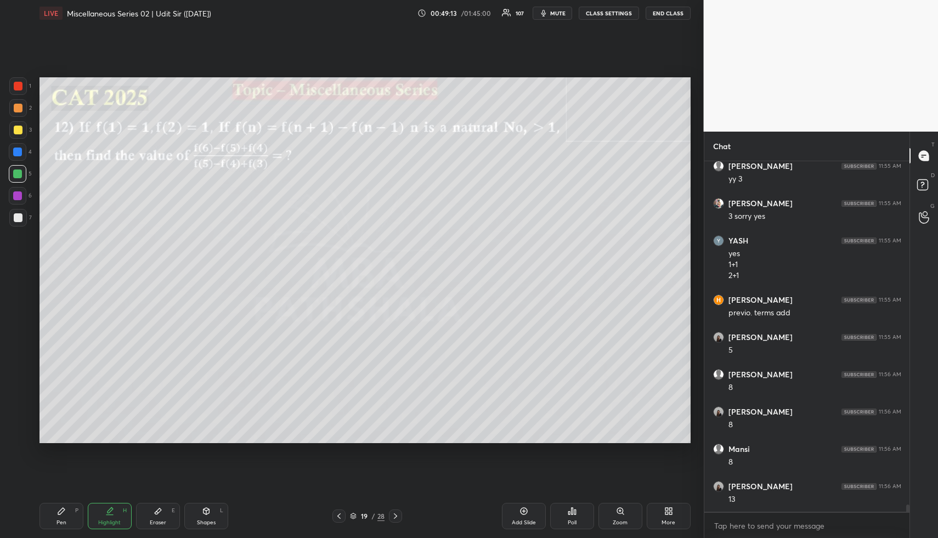
click at [111, 519] on div "Highlight H" at bounding box center [110, 516] width 44 height 26
click at [53, 516] on div "Pen P" at bounding box center [62, 516] width 44 height 26
click at [23, 125] on div at bounding box center [18, 130] width 18 height 18
click at [18, 173] on div at bounding box center [17, 174] width 9 height 9
drag, startPoint x: 21, startPoint y: 215, endPoint x: 33, endPoint y: 201, distance: 18.3
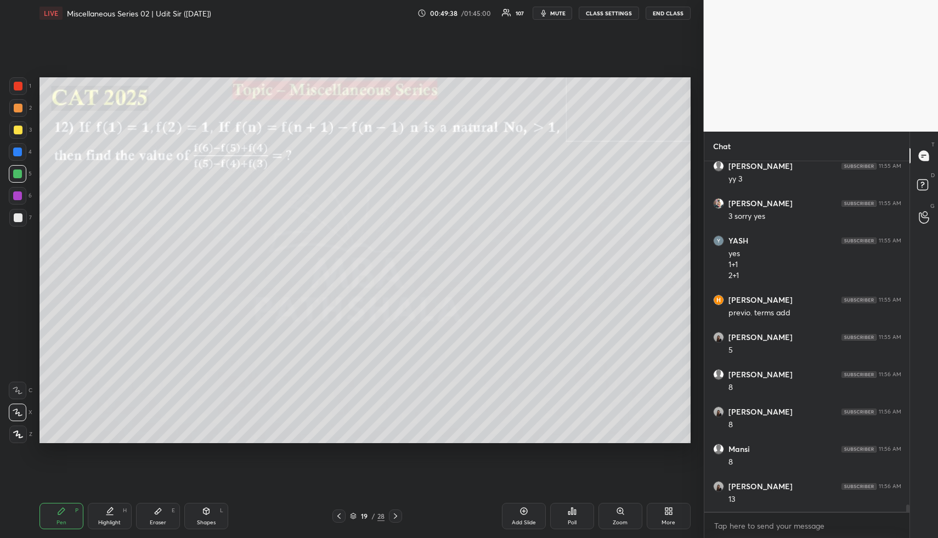
click at [21, 217] on div at bounding box center [18, 217] width 9 height 9
click at [18, 106] on div at bounding box center [18, 108] width 9 height 9
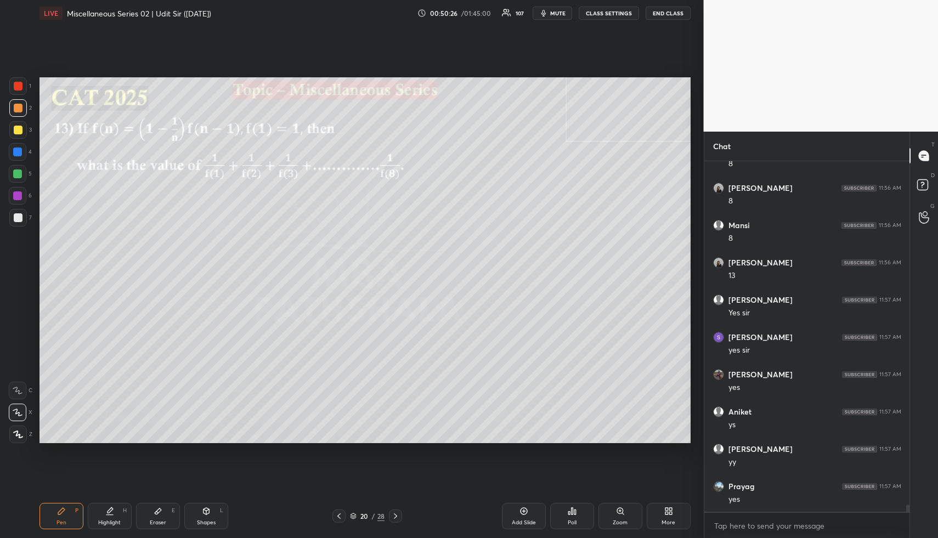
scroll to position [16867, 0]
click at [204, 515] on icon at bounding box center [206, 511] width 9 height 9
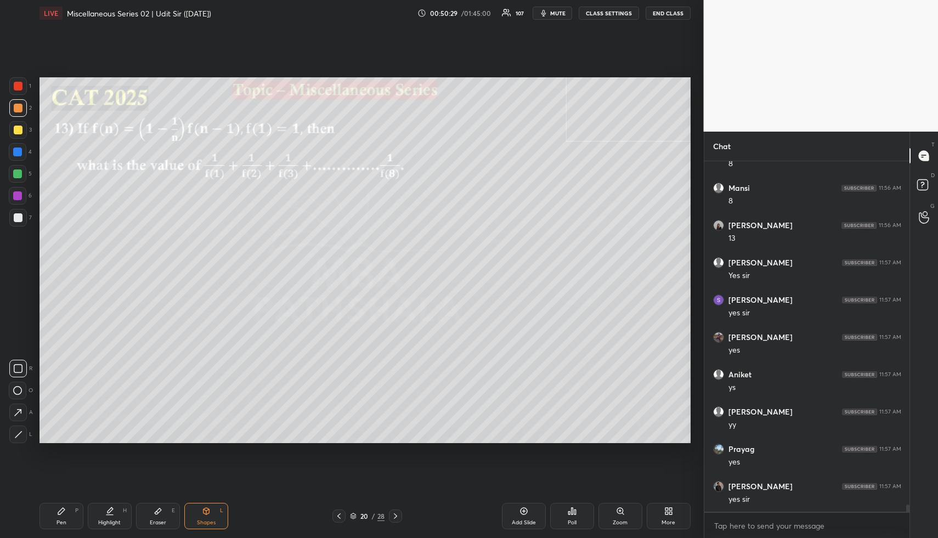
drag, startPoint x: 16, startPoint y: 127, endPoint x: 24, endPoint y: 123, distance: 8.4
click at [16, 127] on div at bounding box center [18, 130] width 9 height 9
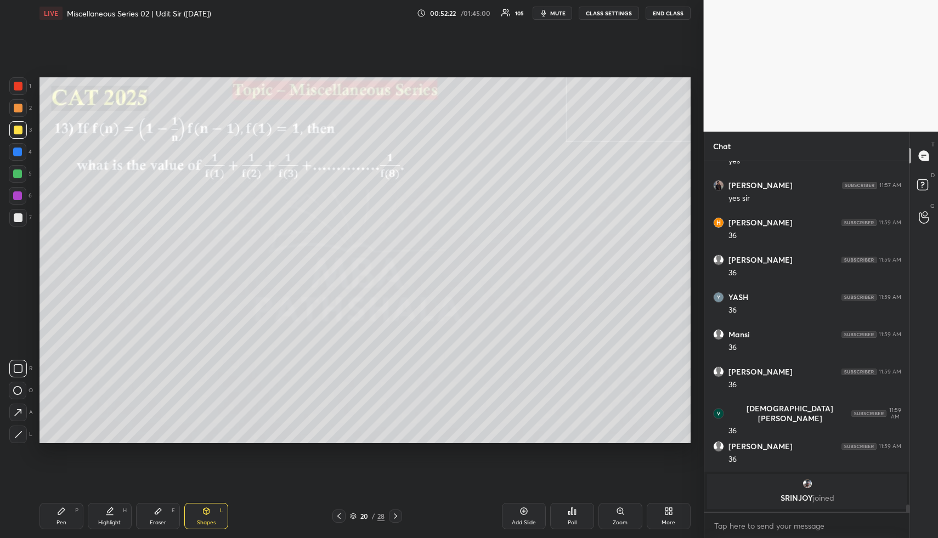
click at [54, 509] on div "Pen P" at bounding box center [62, 516] width 44 height 26
drag, startPoint x: 66, startPoint y: 510, endPoint x: 58, endPoint y: 500, distance: 13.3
click at [61, 508] on div "Pen P" at bounding box center [62, 516] width 44 height 26
click at [12, 109] on div at bounding box center [18, 108] width 18 height 18
drag, startPoint x: 12, startPoint y: 109, endPoint x: 19, endPoint y: 107, distance: 7.5
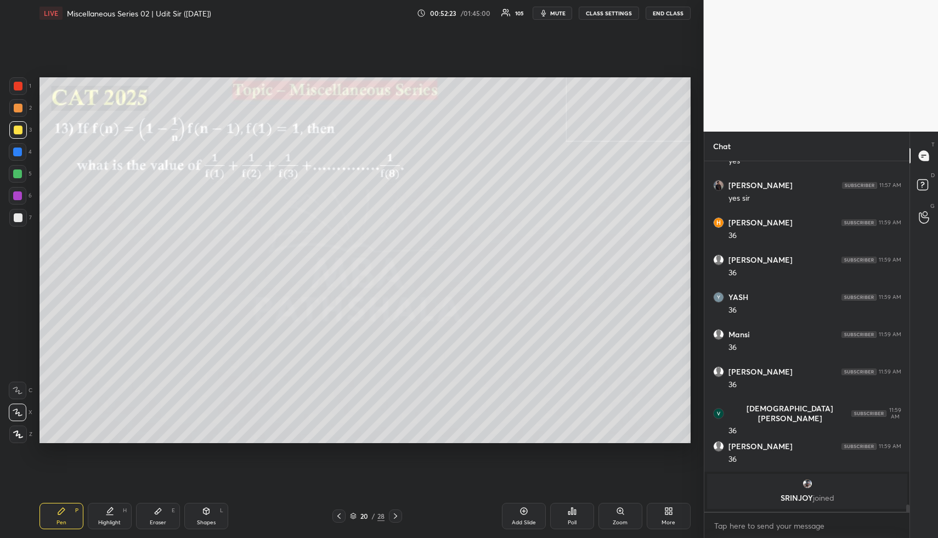
click at [17, 108] on div at bounding box center [18, 108] width 18 height 18
click at [20, 130] on div at bounding box center [18, 130] width 9 height 9
click at [21, 177] on div at bounding box center [18, 174] width 18 height 18
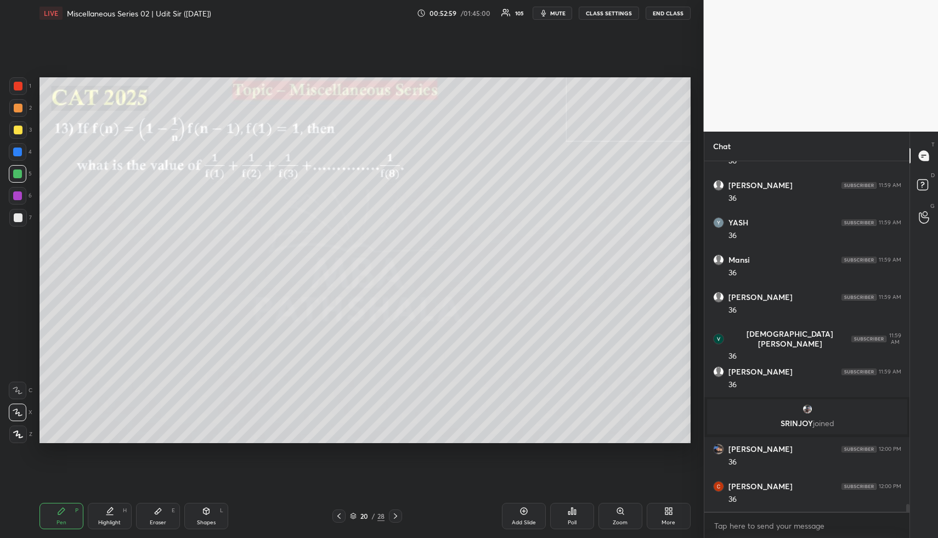
scroll to position [16129, 0]
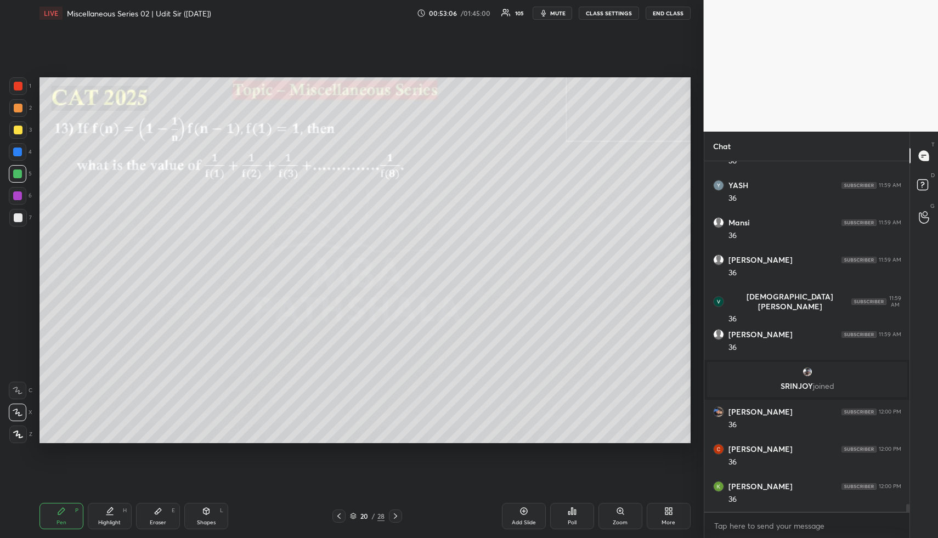
drag, startPoint x: 115, startPoint y: 518, endPoint x: 121, endPoint y: 447, distance: 71.6
click at [115, 517] on div "Highlight H" at bounding box center [110, 516] width 44 height 26
click at [72, 515] on div "Pen P" at bounding box center [62, 516] width 44 height 26
click at [20, 176] on div at bounding box center [17, 174] width 9 height 9
click at [22, 149] on div at bounding box center [18, 152] width 18 height 18
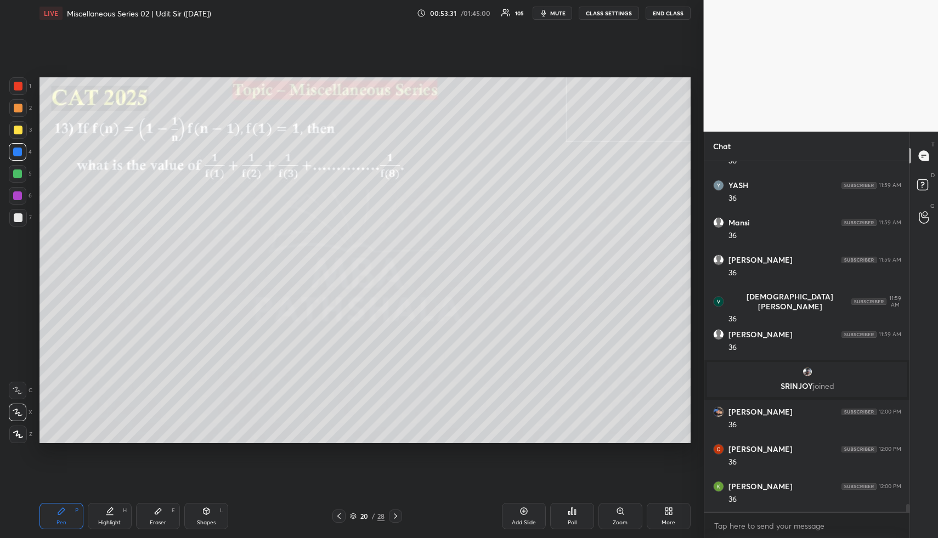
scroll to position [16167, 0]
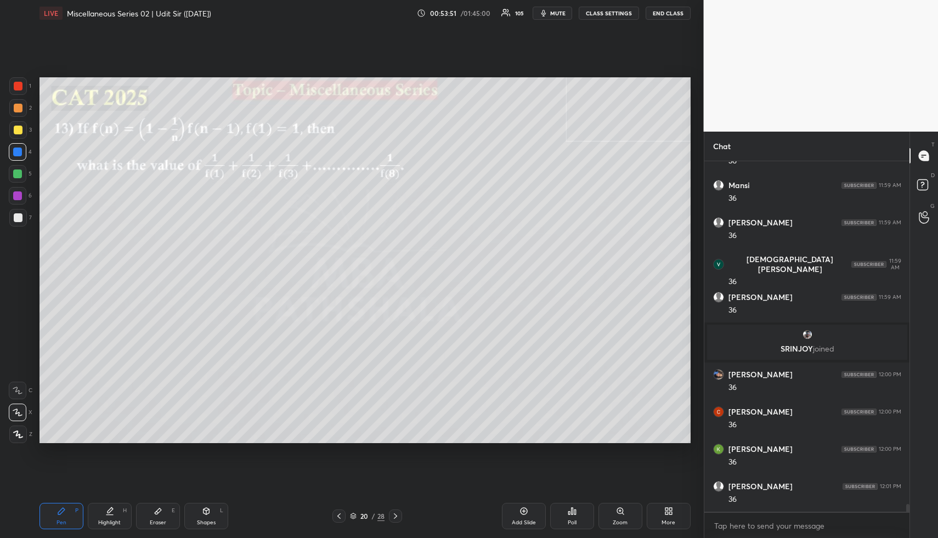
click at [110, 516] on div "Highlight H" at bounding box center [110, 516] width 44 height 26
click at [116, 521] on div "Highlight" at bounding box center [109, 522] width 22 height 5
drag, startPoint x: 67, startPoint y: 524, endPoint x: 67, endPoint y: 481, distance: 42.8
click at [66, 524] on div "Pen P" at bounding box center [62, 516] width 44 height 26
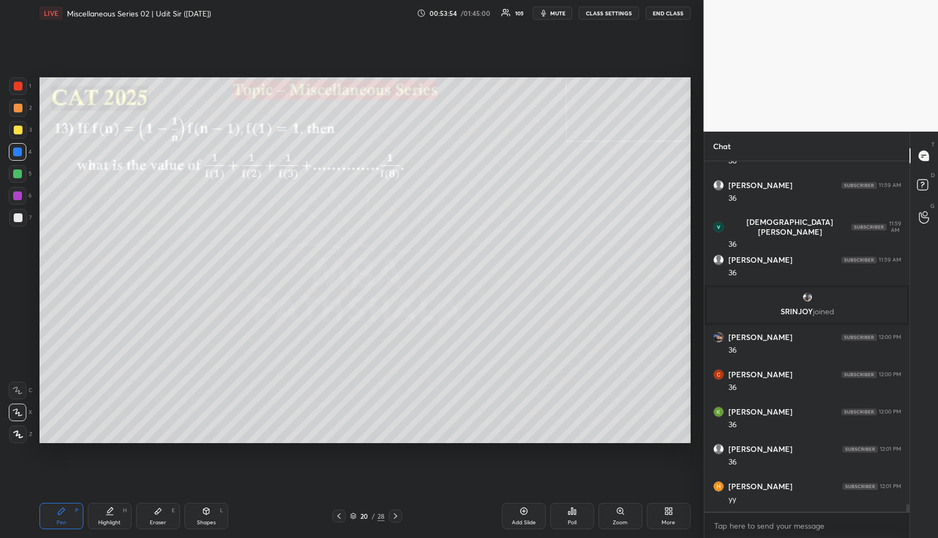
click at [13, 109] on div at bounding box center [18, 108] width 18 height 18
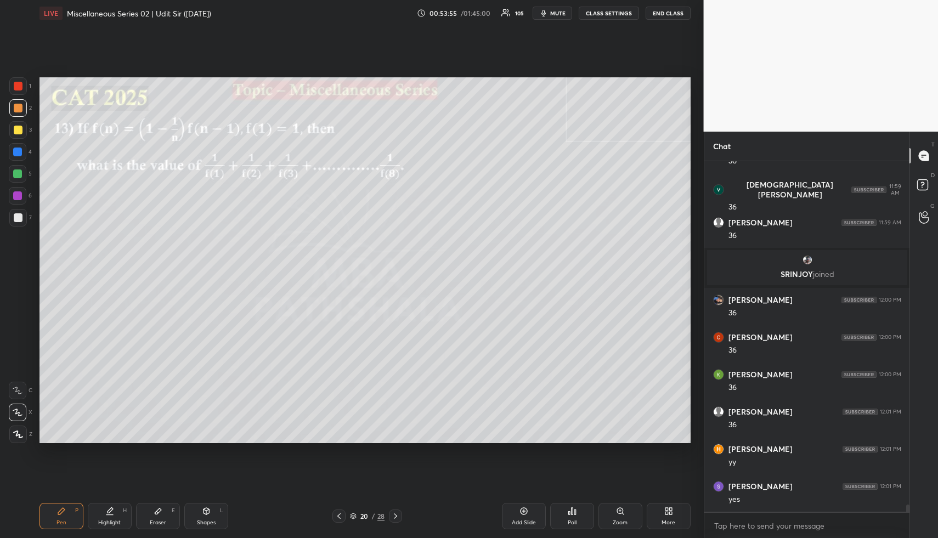
drag, startPoint x: 15, startPoint y: 105, endPoint x: 21, endPoint y: 110, distance: 8.2
click at [15, 105] on div at bounding box center [18, 108] width 9 height 9
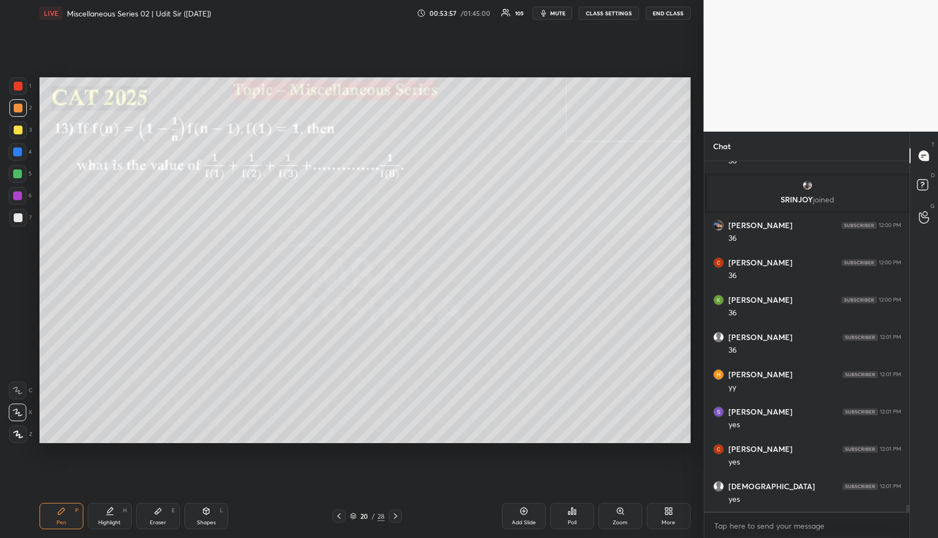
click at [21, 106] on div at bounding box center [18, 108] width 9 height 9
click at [20, 104] on div at bounding box center [18, 108] width 9 height 9
click at [126, 524] on div "Highlight H" at bounding box center [110, 516] width 44 height 26
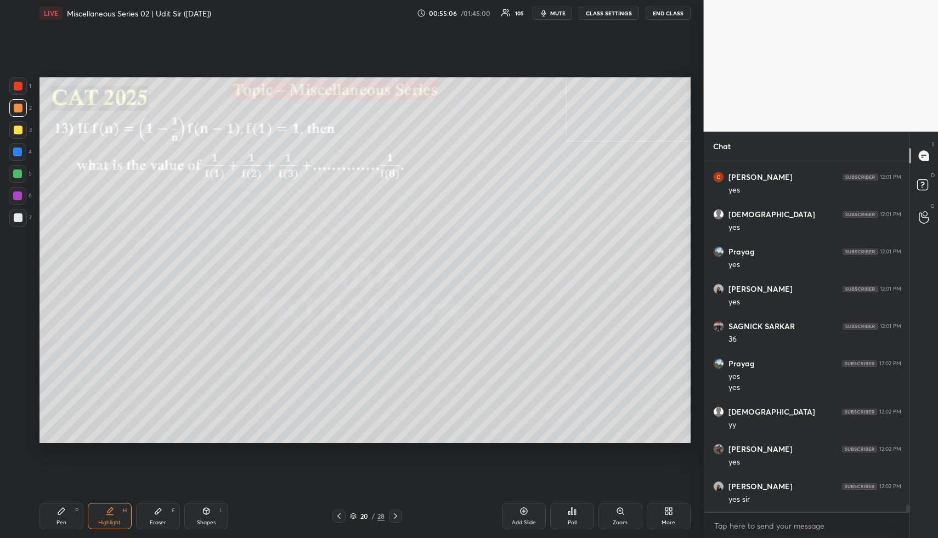
scroll to position [16625, 0]
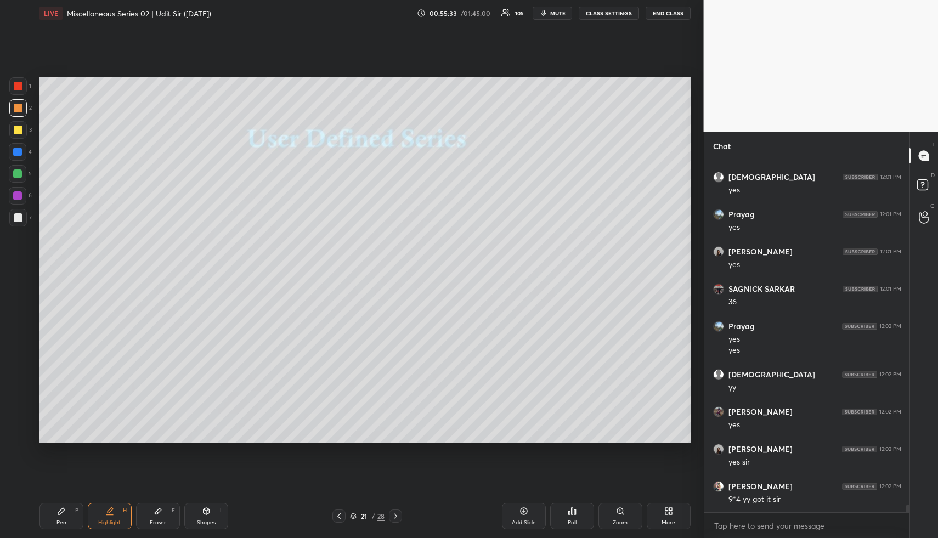
drag, startPoint x: 206, startPoint y: 515, endPoint x: 197, endPoint y: 503, distance: 14.9
click at [205, 515] on div "Shapes L" at bounding box center [206, 516] width 44 height 26
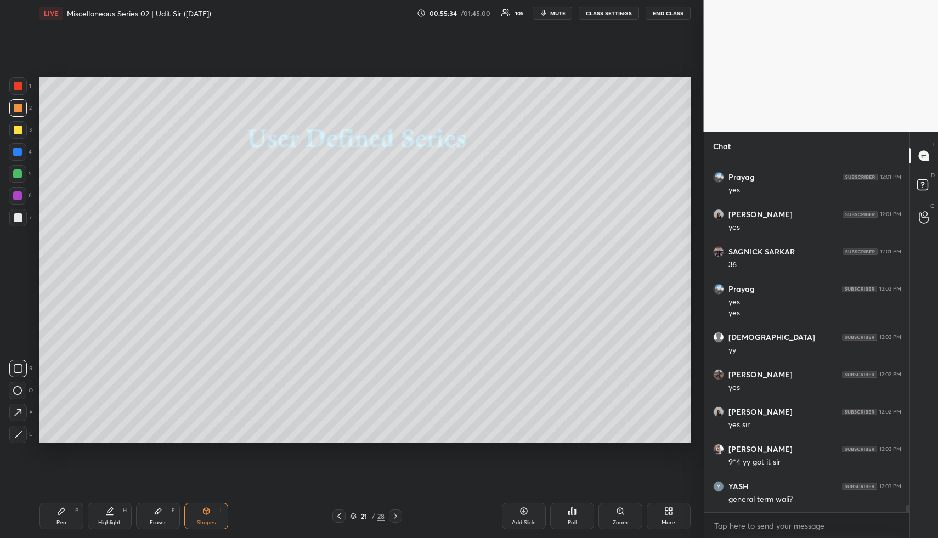
drag, startPoint x: 20, startPoint y: 126, endPoint x: 24, endPoint y: 177, distance: 50.6
click at [21, 127] on div at bounding box center [18, 130] width 9 height 9
drag, startPoint x: 20, startPoint y: 429, endPoint x: 26, endPoint y: 411, distance: 18.6
click at [20, 428] on div at bounding box center [18, 435] width 18 height 18
click at [109, 515] on div "Highlight H" at bounding box center [110, 516] width 44 height 26
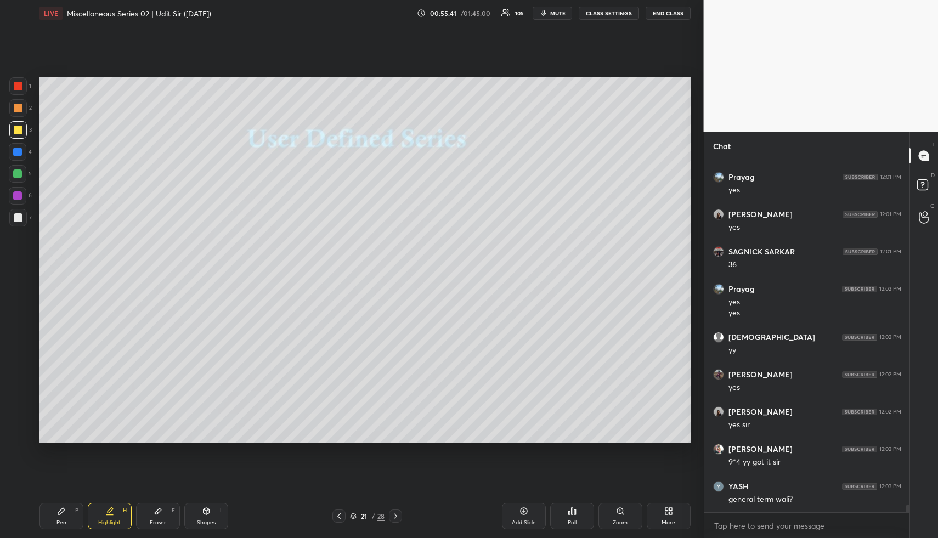
drag, startPoint x: 67, startPoint y: 510, endPoint x: 57, endPoint y: 460, distance: 50.6
click at [67, 512] on div "Pen P" at bounding box center [62, 516] width 44 height 26
click at [18, 105] on div at bounding box center [18, 108] width 9 height 9
click at [104, 514] on div "Highlight H" at bounding box center [110, 516] width 44 height 26
drag, startPoint x: 111, startPoint y: 512, endPoint x: 113, endPoint y: 451, distance: 60.9
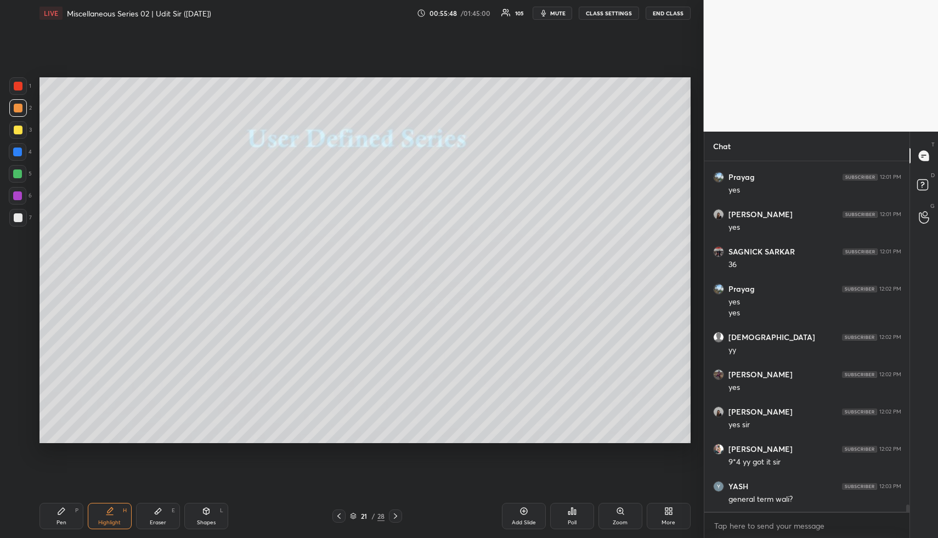
click at [111, 512] on icon at bounding box center [109, 511] width 9 height 9
click at [160, 522] on div "Eraser E" at bounding box center [158, 516] width 44 height 26
drag, startPoint x: 16, startPoint y: 373, endPoint x: 32, endPoint y: 369, distance: 16.9
click at [18, 374] on div "Erase all" at bounding box center [18, 369] width 18 height 18
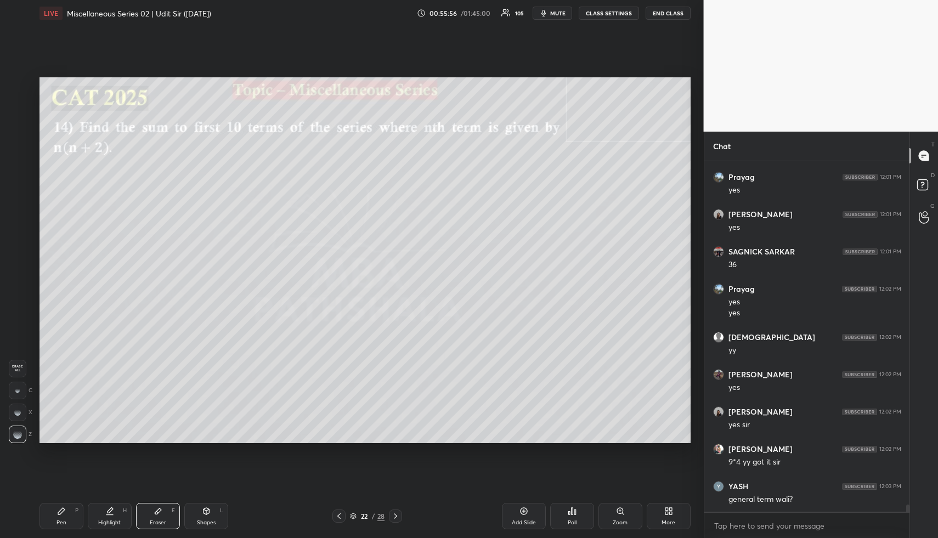
drag, startPoint x: 208, startPoint y: 524, endPoint x: 205, endPoint y: 508, distance: 16.2
click at [207, 521] on div "Shapes" at bounding box center [206, 522] width 19 height 5
drag, startPoint x: 16, startPoint y: 105, endPoint x: 25, endPoint y: 109, distance: 9.1
click at [18, 105] on div at bounding box center [18, 108] width 9 height 9
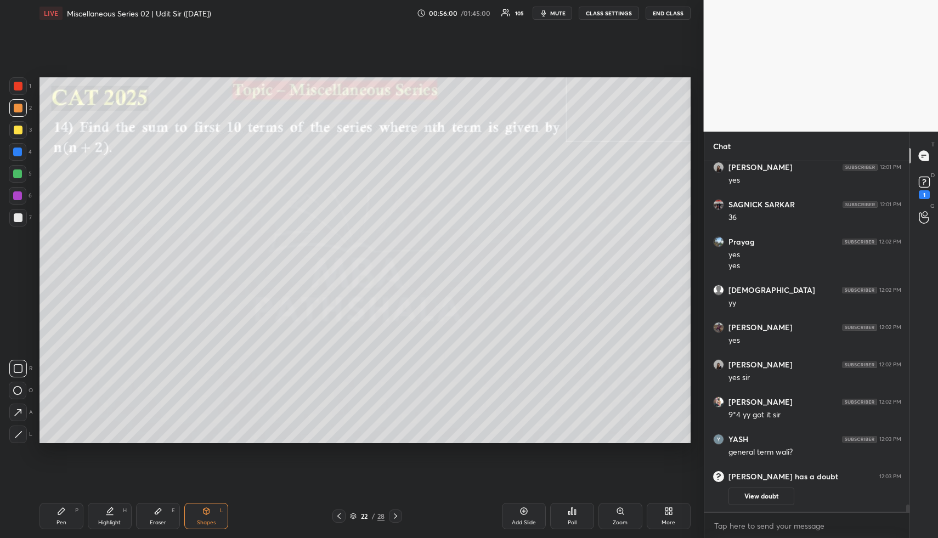
drag, startPoint x: 108, startPoint y: 519, endPoint x: 106, endPoint y: 451, distance: 68.0
click at [105, 518] on div "Highlight H" at bounding box center [110, 516] width 44 height 26
drag, startPoint x: 200, startPoint y: 514, endPoint x: 183, endPoint y: 477, distance: 41.0
click at [200, 515] on div "Shapes L" at bounding box center [206, 516] width 44 height 26
click at [19, 127] on div at bounding box center [18, 130] width 18 height 18
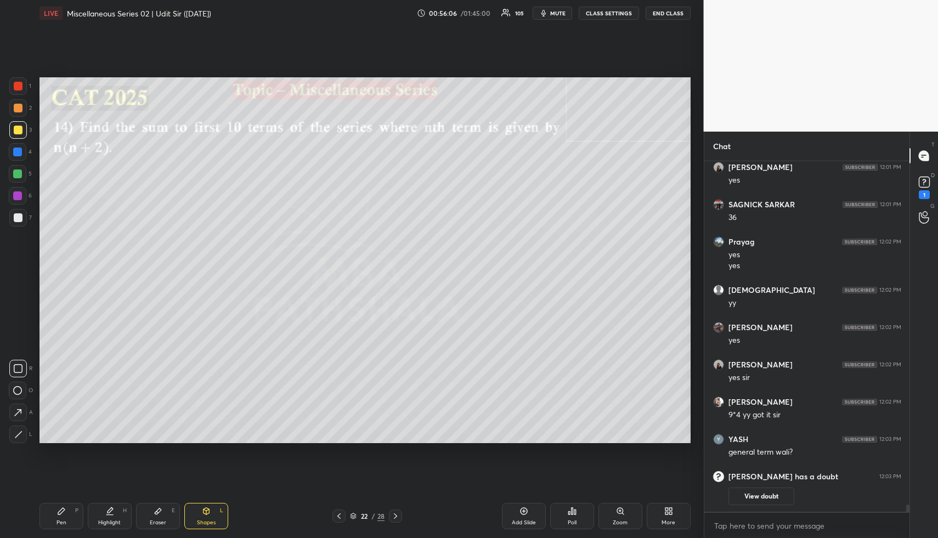
drag, startPoint x: 20, startPoint y: 436, endPoint x: 21, endPoint y: 427, distance: 8.8
click at [20, 431] on icon at bounding box center [18, 435] width 8 height 8
drag, startPoint x: 103, startPoint y: 515, endPoint x: 104, endPoint y: 461, distance: 53.8
click at [104, 511] on div "Highlight H" at bounding box center [110, 516] width 44 height 26
click at [921, 184] on rect at bounding box center [924, 182] width 10 height 10
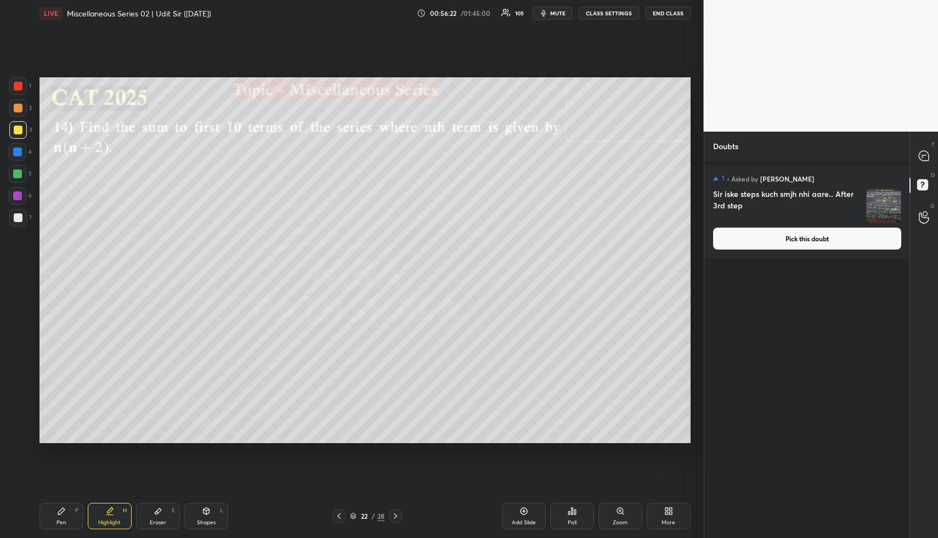
drag, startPoint x: 844, startPoint y: 239, endPoint x: 839, endPoint y: 234, distance: 6.6
click at [844, 239] on button "Pick this doubt" at bounding box center [807, 239] width 188 height 22
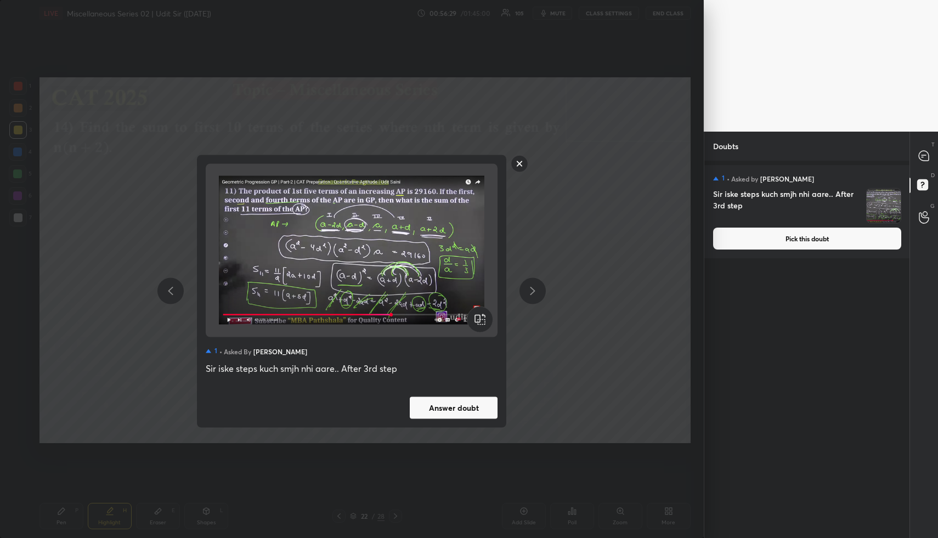
drag, startPoint x: 518, startPoint y: 167, endPoint x: 532, endPoint y: 162, distance: 14.6
click at [520, 167] on rect at bounding box center [519, 163] width 17 height 17
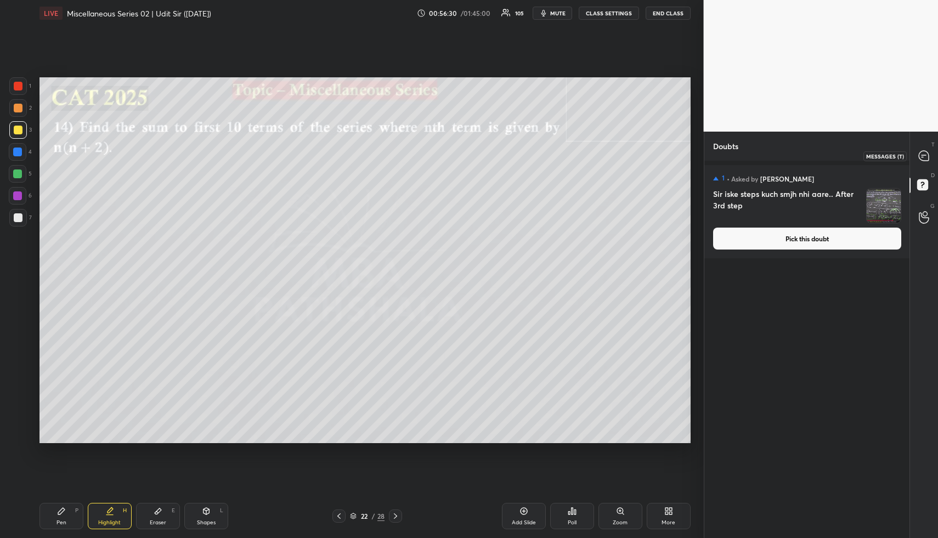
click at [925, 162] on div at bounding box center [925, 156] width 22 height 20
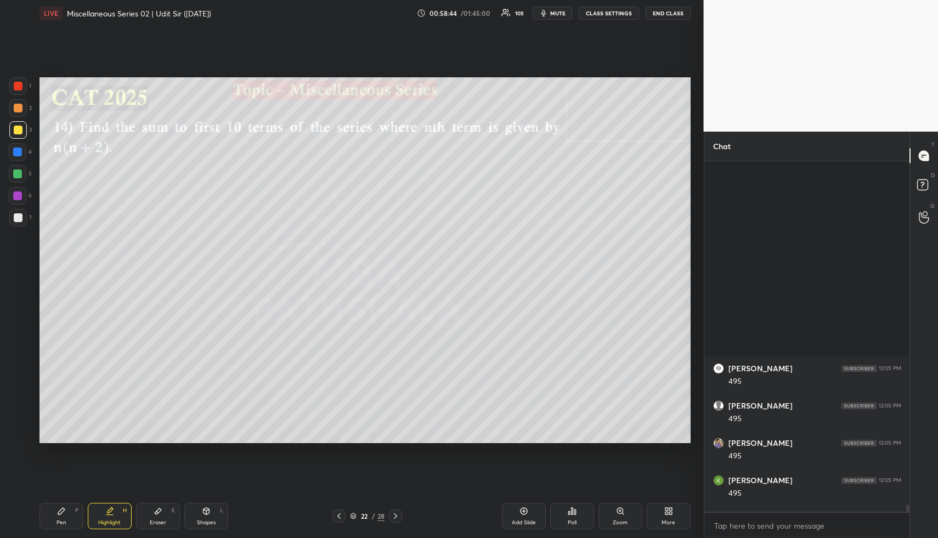
scroll to position [17048, 0]
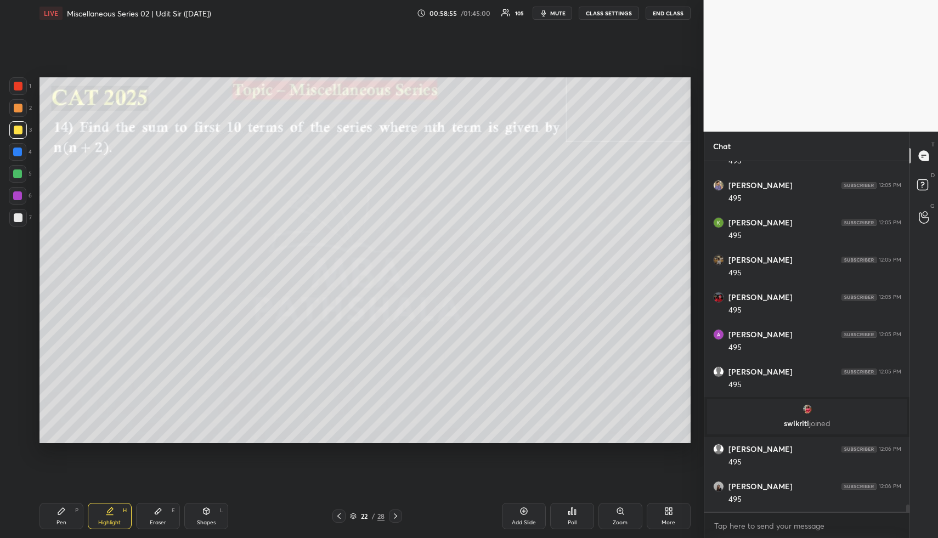
click at [158, 514] on icon at bounding box center [158, 511] width 9 height 9
drag, startPoint x: 20, startPoint y: 372, endPoint x: 28, endPoint y: 369, distance: 8.4
click at [26, 370] on div "Erase all" at bounding box center [19, 369] width 20 height 18
drag, startPoint x: 8, startPoint y: 367, endPoint x: 14, endPoint y: 364, distance: 6.9
click at [10, 366] on div "1 2 3 4 5 6 7 R O A L C X Z Erase all C X Z" at bounding box center [17, 260] width 35 height 367
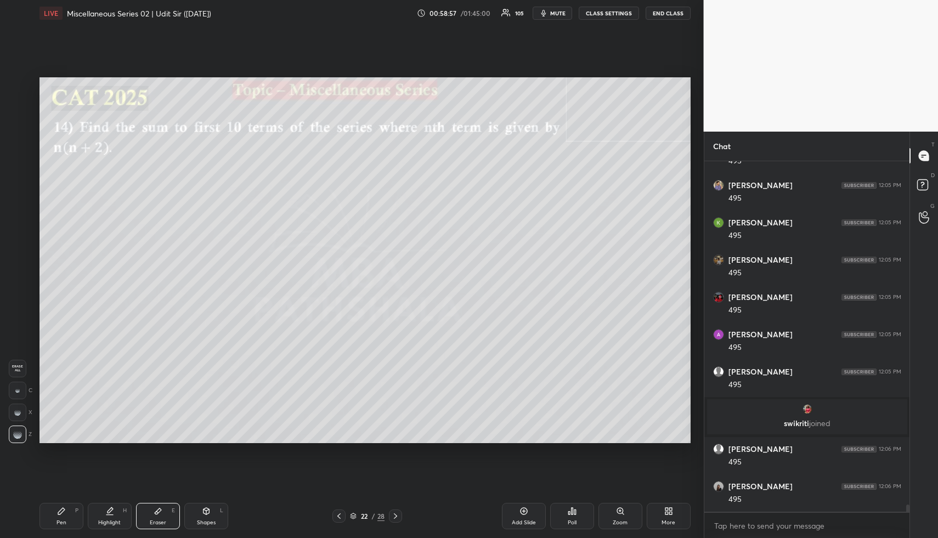
click at [24, 367] on span "Erase all" at bounding box center [17, 369] width 16 height 8
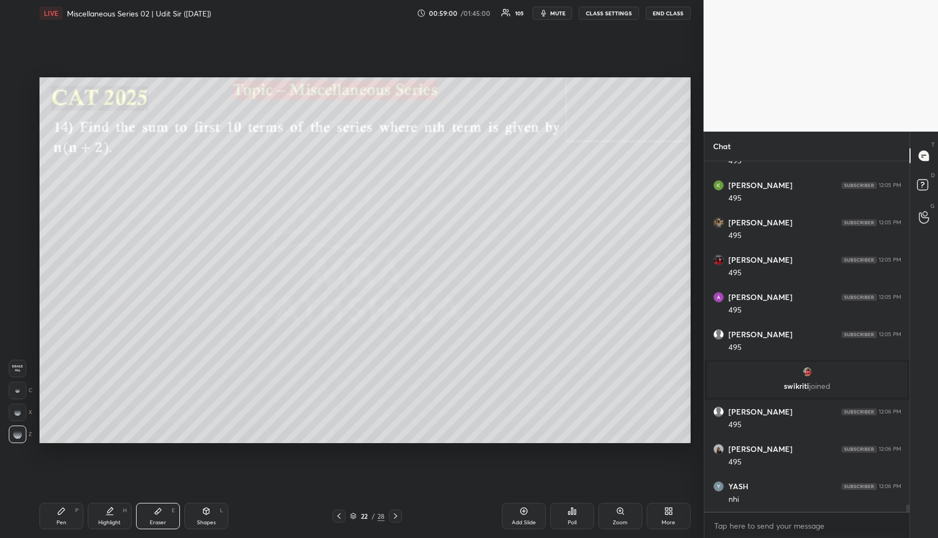
scroll to position [17122, 0]
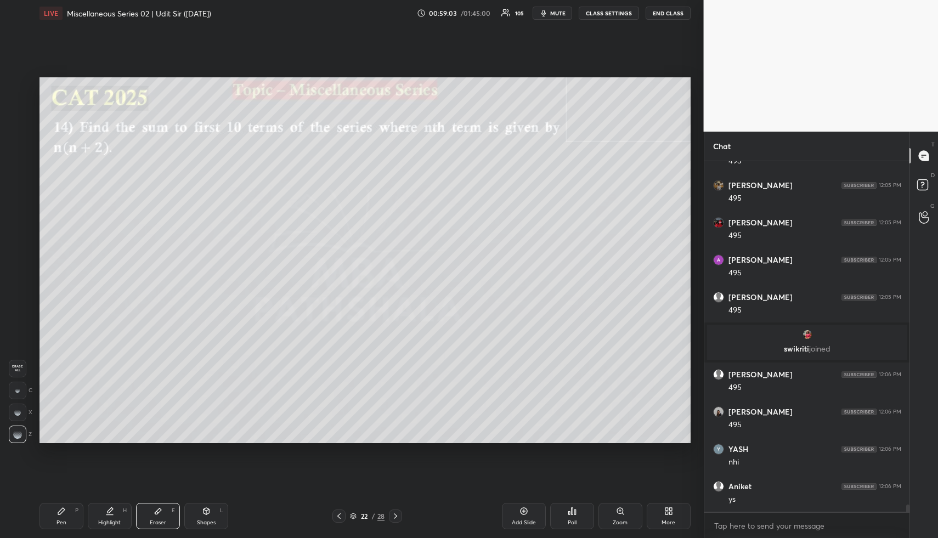
click at [111, 513] on icon at bounding box center [109, 511] width 9 height 9
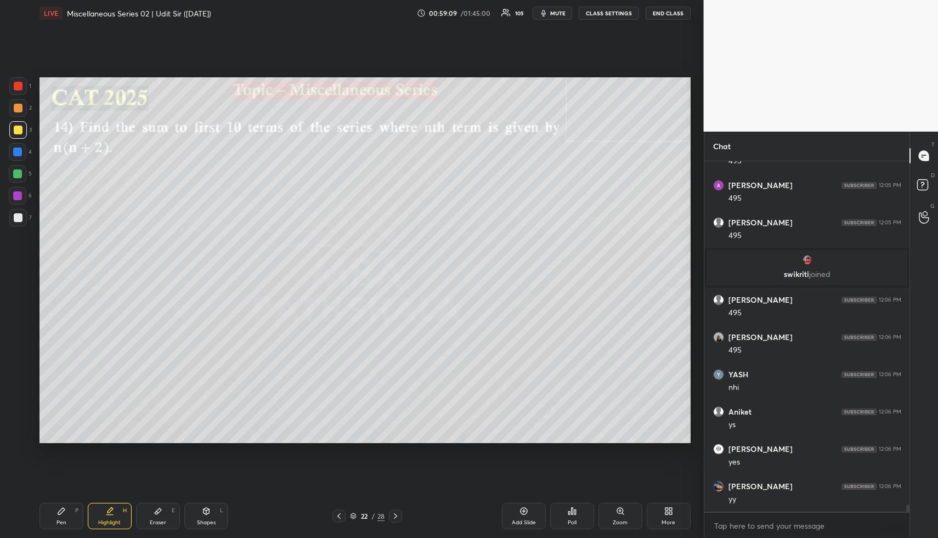
scroll to position [17234, 0]
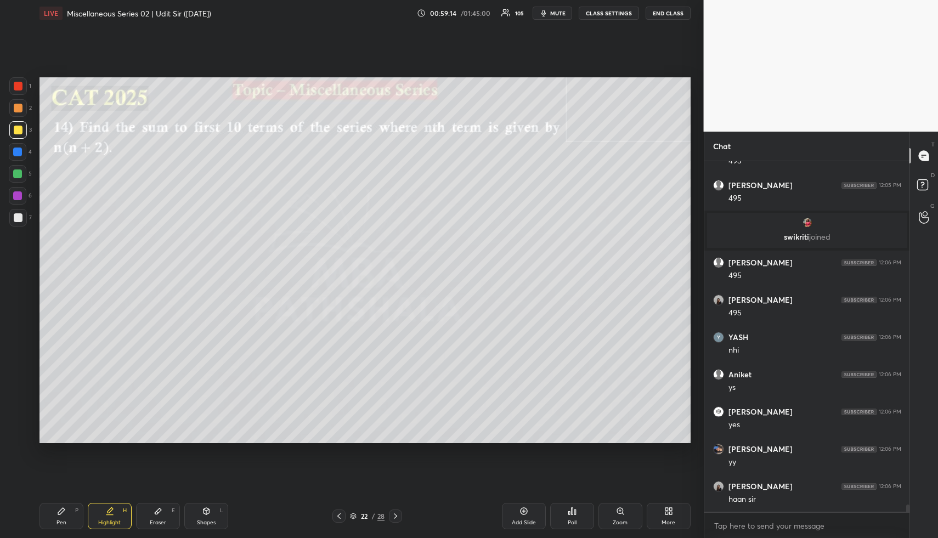
click at [199, 506] on div "Shapes L" at bounding box center [206, 516] width 44 height 26
drag, startPoint x: 150, startPoint y: 524, endPoint x: 118, endPoint y: 448, distance: 82.3
click at [148, 518] on div "Eraser E" at bounding box center [158, 516] width 44 height 26
click at [206, 510] on icon at bounding box center [206, 511] width 6 height 2
click at [17, 438] on icon at bounding box center [18, 435] width 8 height 8
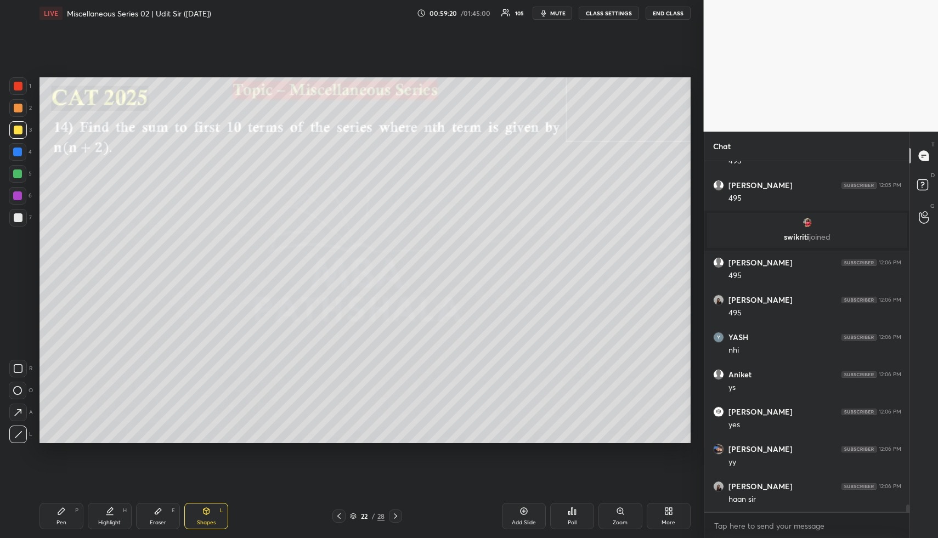
click at [15, 155] on div at bounding box center [18, 152] width 18 height 18
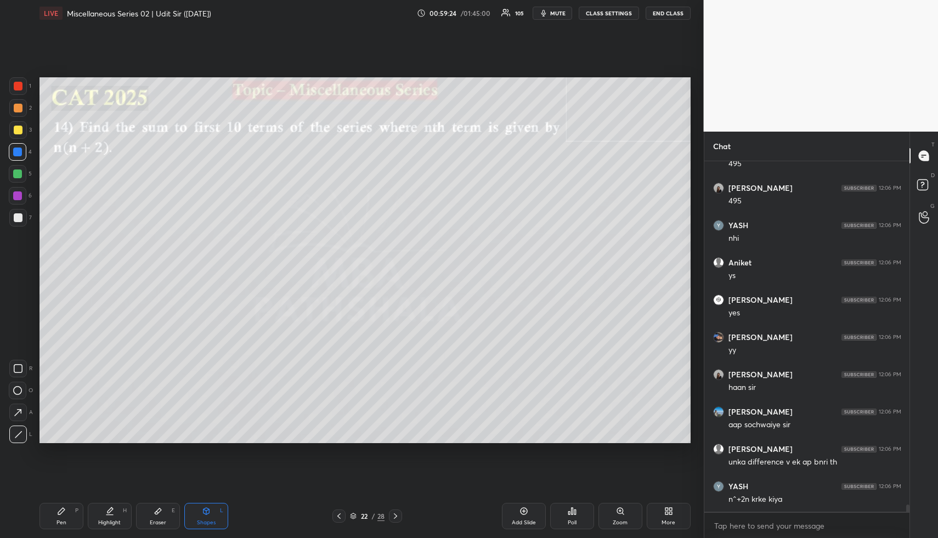
scroll to position [17384, 0]
drag, startPoint x: 66, startPoint y: 513, endPoint x: 62, endPoint y: 507, distance: 7.2
click at [64, 511] on div "Pen P" at bounding box center [62, 516] width 44 height 26
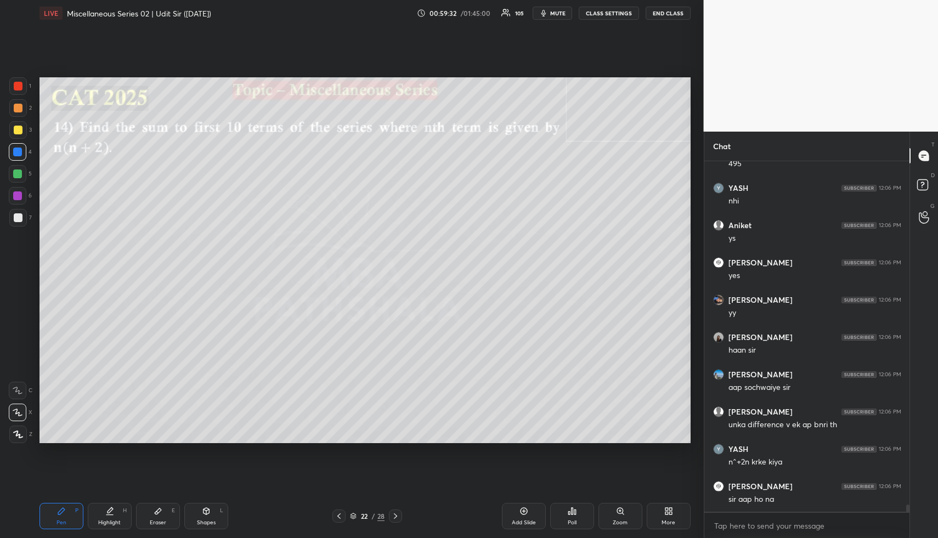
click at [337, 515] on icon at bounding box center [339, 516] width 9 height 9
drag, startPoint x: 518, startPoint y: 512, endPoint x: 506, endPoint y: 510, distance: 12.3
click at [518, 511] on div "Add Slide" at bounding box center [524, 516] width 44 height 26
click at [67, 517] on div "Pen P" at bounding box center [62, 516] width 44 height 26
click at [20, 111] on div at bounding box center [18, 108] width 9 height 9
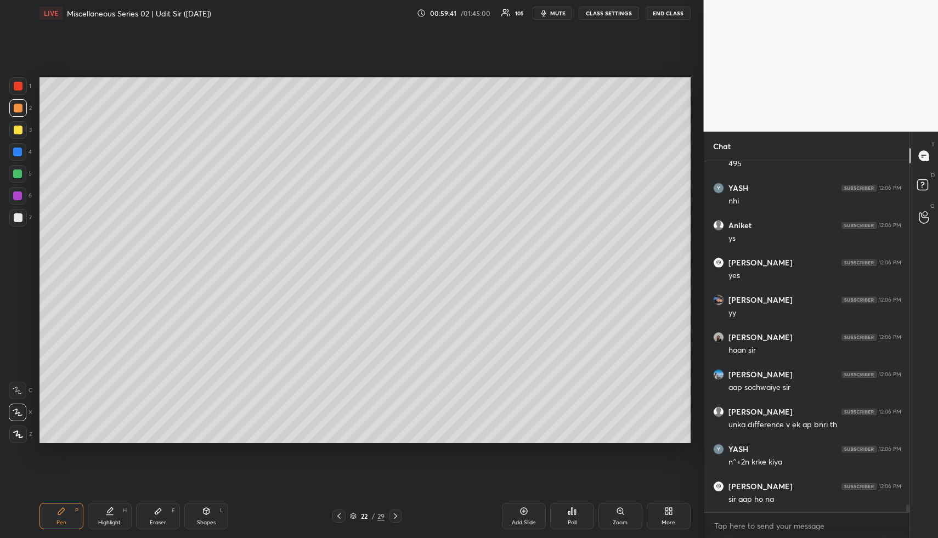
scroll to position [17421, 0]
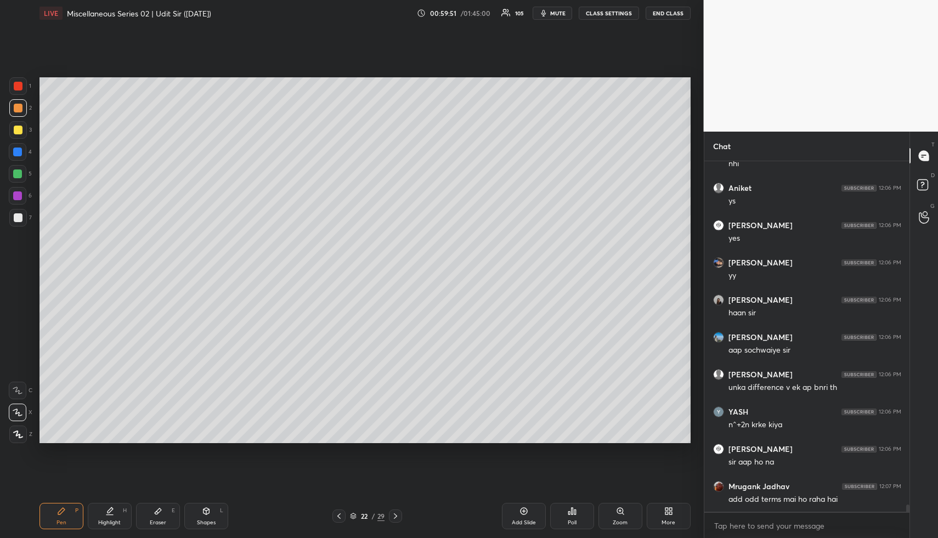
click at [20, 151] on div at bounding box center [17, 152] width 9 height 9
click at [104, 518] on div "Highlight H" at bounding box center [110, 516] width 44 height 26
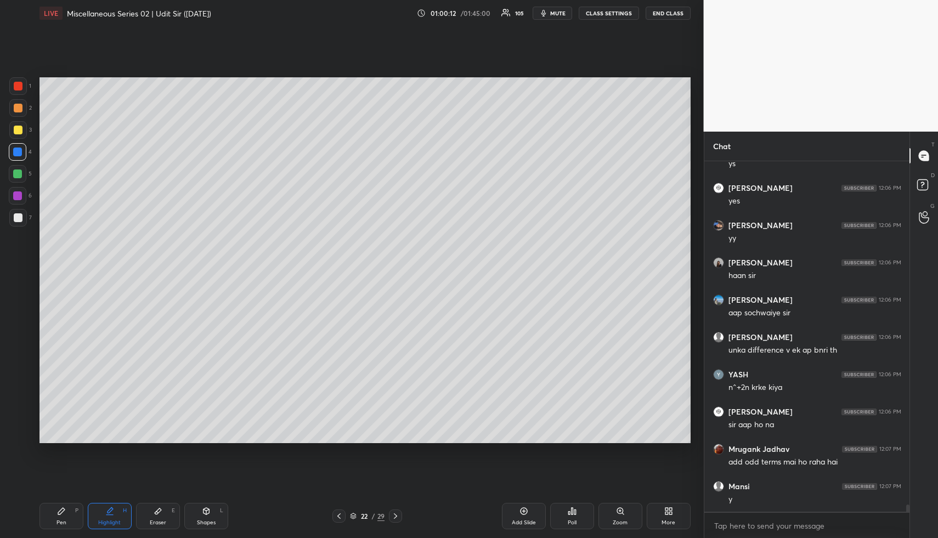
click at [212, 514] on div "Shapes L" at bounding box center [206, 516] width 44 height 26
drag, startPoint x: 20, startPoint y: 176, endPoint x: 19, endPoint y: 253, distance: 77.4
click at [20, 176] on div at bounding box center [17, 174] width 9 height 9
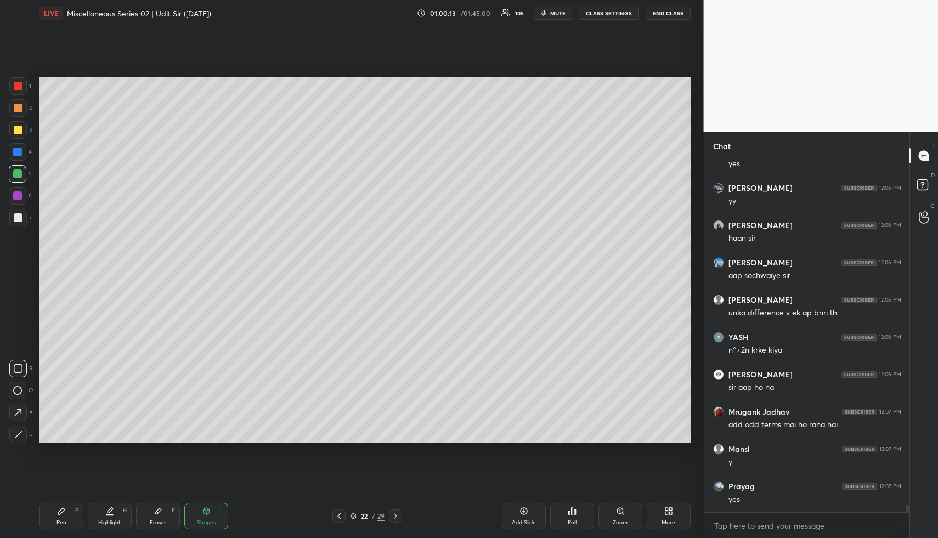
click at [20, 414] on icon at bounding box center [18, 413] width 12 height 12
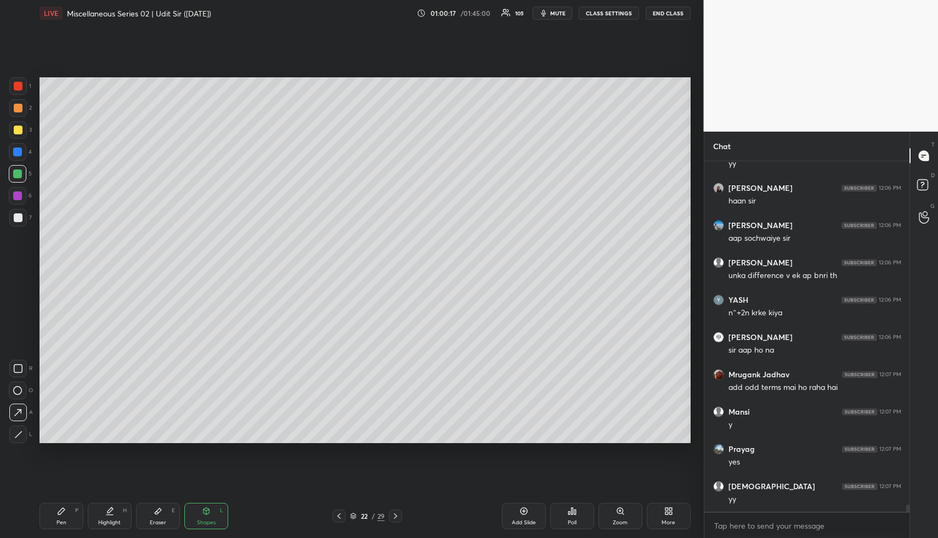
drag, startPoint x: 71, startPoint y: 511, endPoint x: 55, endPoint y: 466, distance: 47.2
click at [67, 507] on div "Pen P" at bounding box center [62, 516] width 44 height 26
drag, startPoint x: 21, startPoint y: 109, endPoint x: 33, endPoint y: 107, distance: 12.3
click at [24, 109] on div at bounding box center [18, 108] width 18 height 18
drag, startPoint x: 101, startPoint y: 512, endPoint x: 102, endPoint y: 505, distance: 7.2
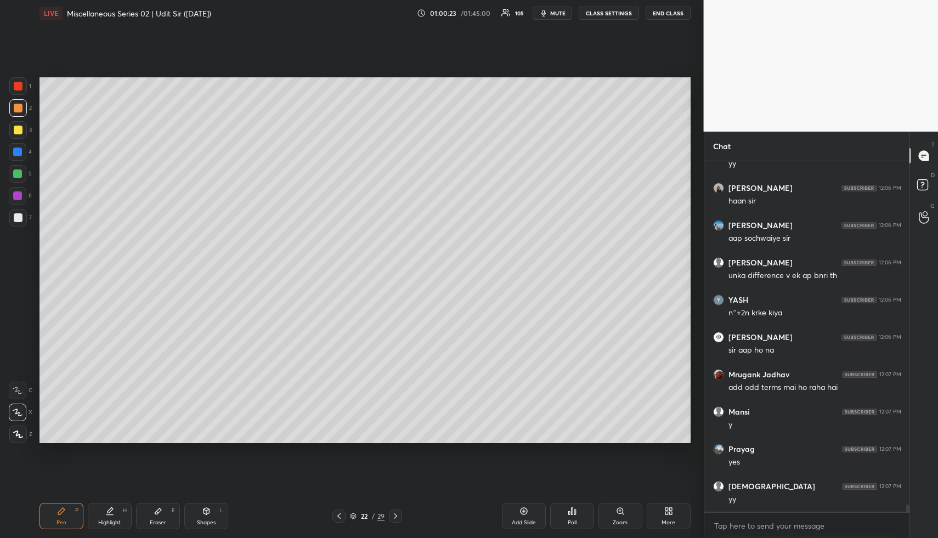
click at [102, 512] on div "Highlight H" at bounding box center [110, 516] width 44 height 26
click at [65, 510] on icon at bounding box center [61, 511] width 9 height 9
drag, startPoint x: 12, startPoint y: 129, endPoint x: 35, endPoint y: 132, distance: 23.1
click at [15, 129] on div at bounding box center [18, 130] width 18 height 18
drag, startPoint x: 112, startPoint y: 517, endPoint x: 102, endPoint y: 514, distance: 10.9
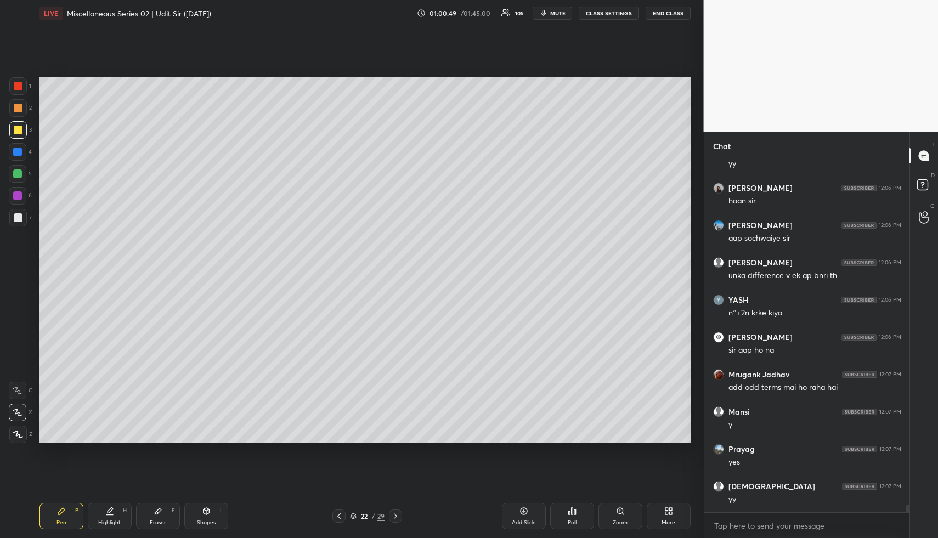
click at [110, 516] on div "Highlight H" at bounding box center [110, 516] width 44 height 26
click at [80, 505] on div "Pen P" at bounding box center [62, 516] width 44 height 26
click at [20, 133] on div at bounding box center [18, 130] width 9 height 9
drag, startPoint x: 20, startPoint y: 179, endPoint x: 29, endPoint y: 182, distance: 9.7
click at [20, 179] on div at bounding box center [18, 174] width 18 height 18
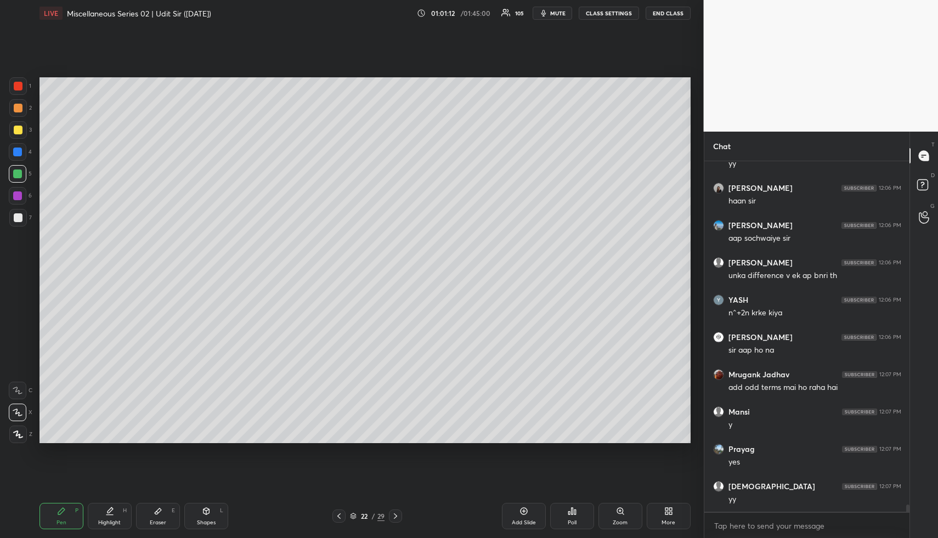
drag, startPoint x: 126, startPoint y: 523, endPoint x: 139, endPoint y: 476, distance: 49.7
click at [125, 522] on div "Highlight H" at bounding box center [110, 516] width 44 height 26
drag, startPoint x: 165, startPoint y: 518, endPoint x: 165, endPoint y: 502, distance: 16.5
click at [166, 516] on div "Eraser E" at bounding box center [158, 516] width 44 height 26
click at [119, 518] on div "Highlight H" at bounding box center [110, 516] width 44 height 26
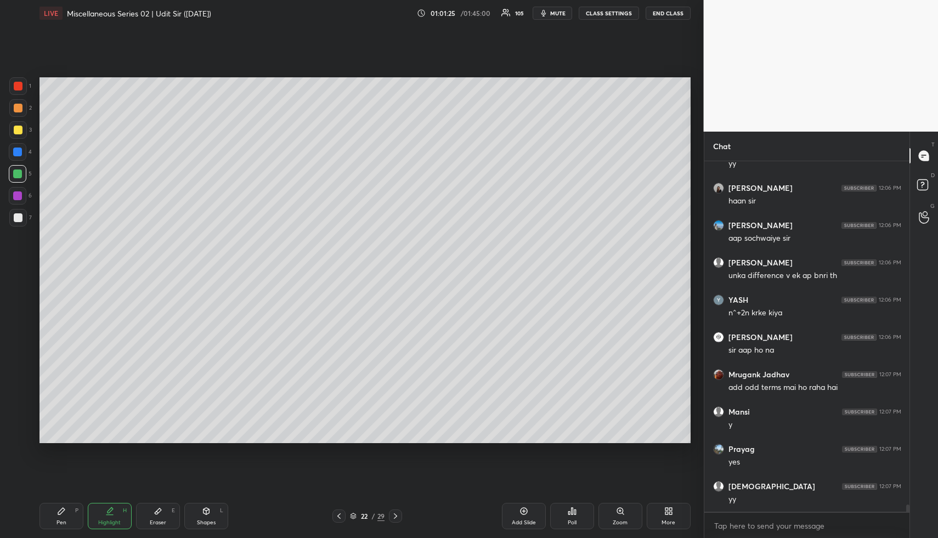
drag, startPoint x: 195, startPoint y: 528, endPoint x: 193, endPoint y: 518, distance: 10.7
click at [194, 523] on div "Shapes L" at bounding box center [206, 516] width 44 height 26
drag, startPoint x: 18, startPoint y: 129, endPoint x: 31, endPoint y: 133, distance: 13.7
click at [20, 131] on div at bounding box center [18, 130] width 9 height 9
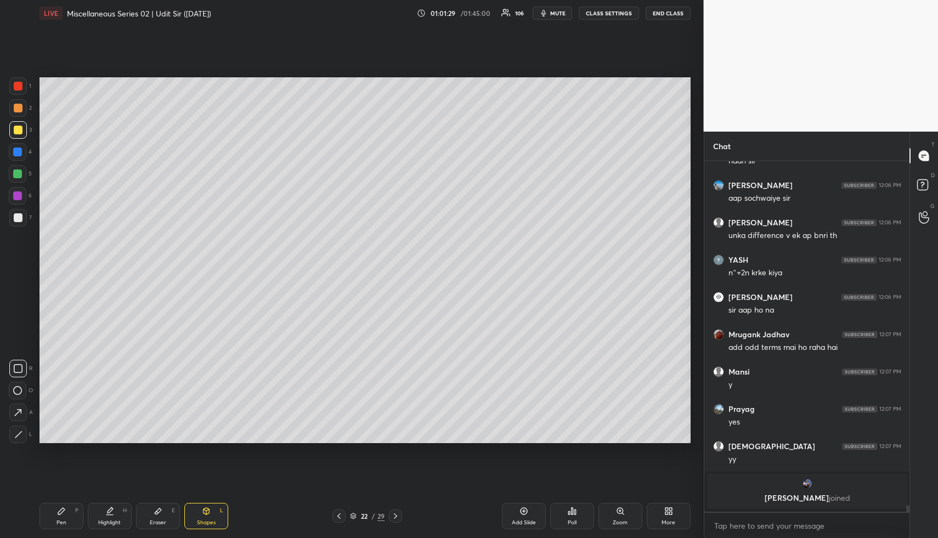
drag, startPoint x: 106, startPoint y: 522, endPoint x: 110, endPoint y: 503, distance: 19.5
click at [108, 520] on div "Highlight" at bounding box center [109, 522] width 22 height 5
drag, startPoint x: 62, startPoint y: 518, endPoint x: 52, endPoint y: 452, distance: 67.1
click at [60, 515] on div "Pen P" at bounding box center [62, 516] width 44 height 26
drag, startPoint x: 13, startPoint y: 217, endPoint x: 22, endPoint y: 218, distance: 8.8
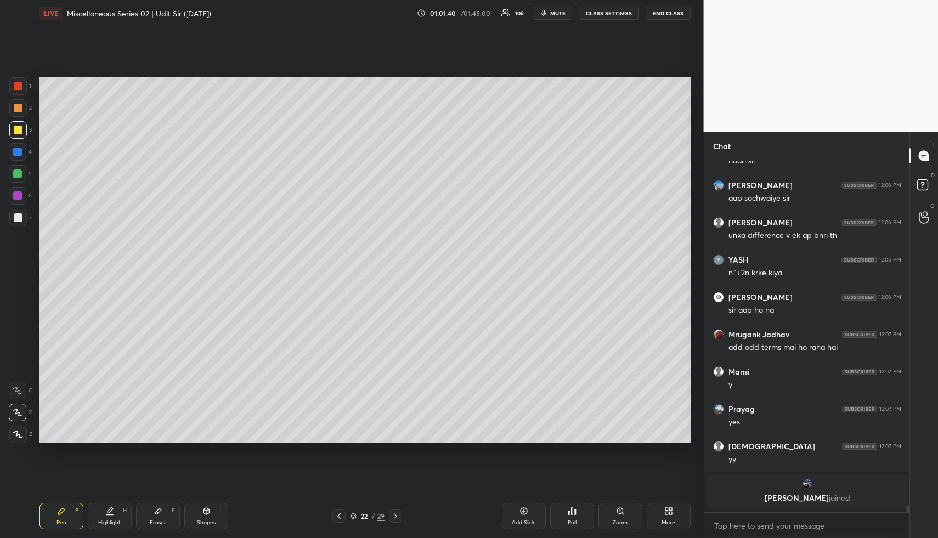
click at [16, 218] on div at bounding box center [18, 217] width 9 height 9
click at [108, 513] on icon at bounding box center [110, 510] width 5 height 5
click at [114, 516] on div "Highlight H" at bounding box center [110, 516] width 44 height 26
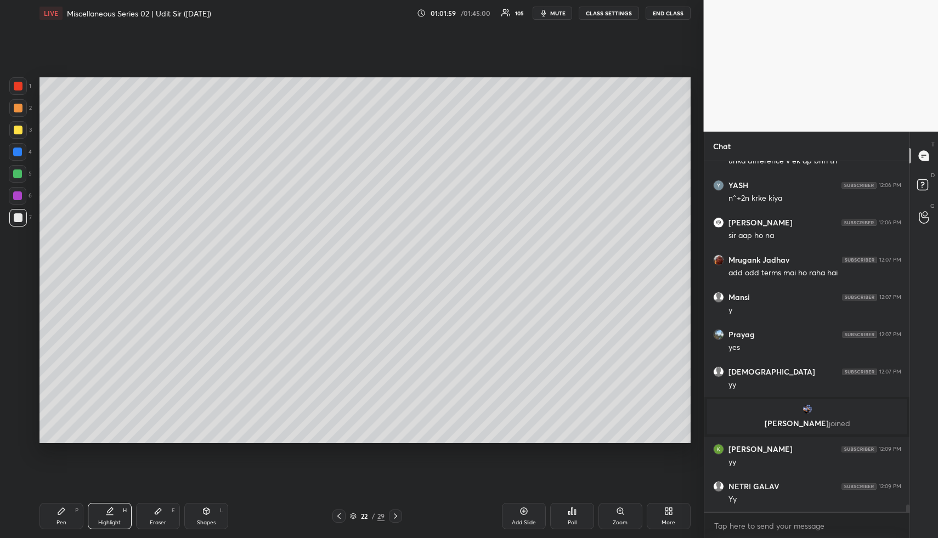
scroll to position [17551, 0]
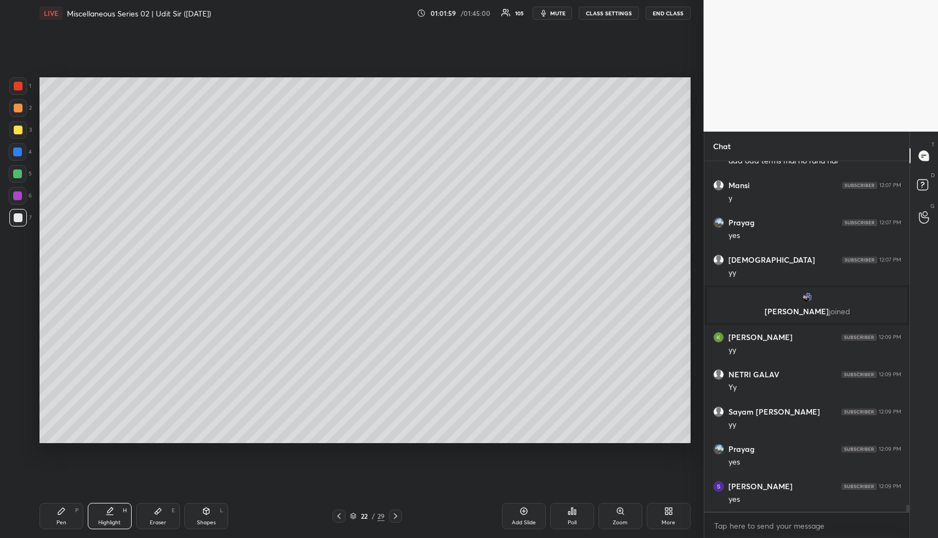
drag, startPoint x: 104, startPoint y: 524, endPoint x: 106, endPoint y: 509, distance: 15.1
click at [104, 522] on div "Highlight" at bounding box center [109, 522] width 22 height 5
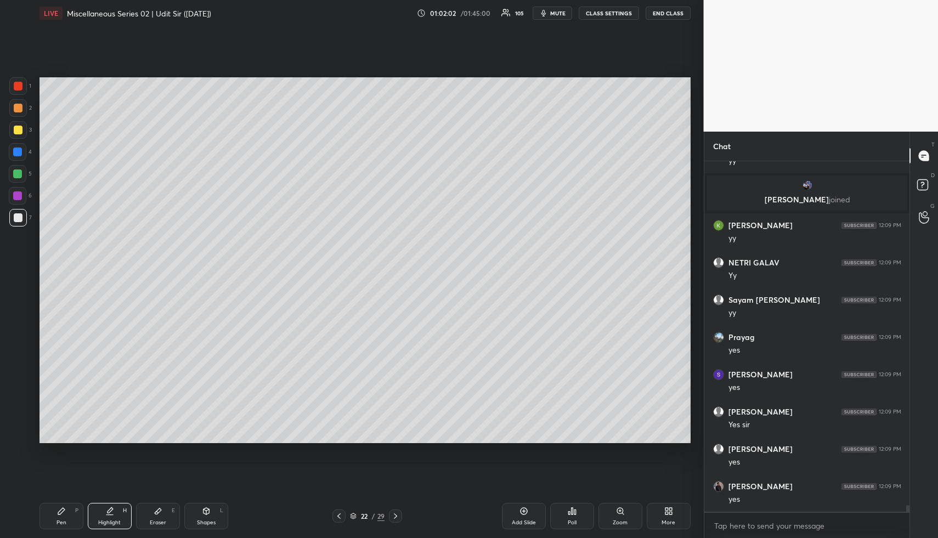
scroll to position [17700, 0]
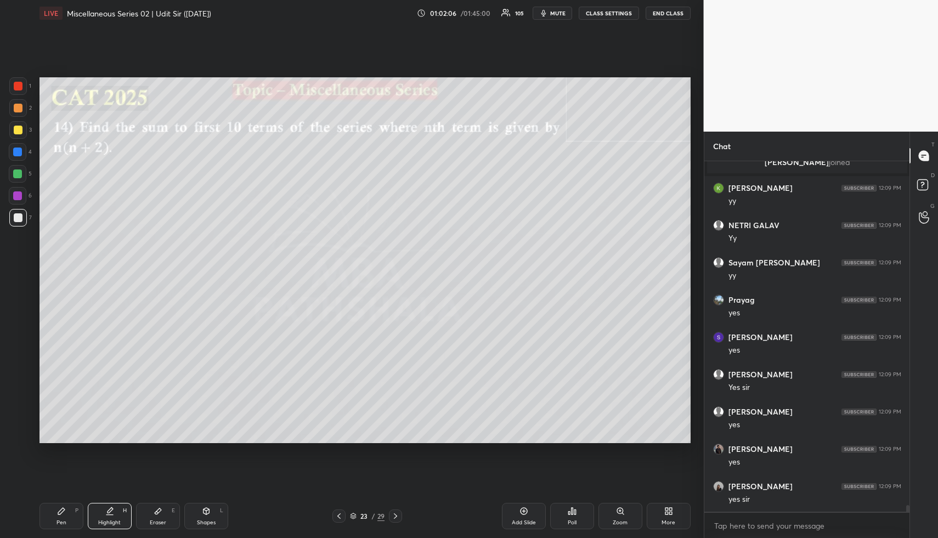
drag, startPoint x: 211, startPoint y: 515, endPoint x: 208, endPoint y: 491, distance: 24.3
click at [210, 514] on div "Shapes L" at bounding box center [206, 516] width 44 height 26
drag, startPoint x: 16, startPoint y: 125, endPoint x: 22, endPoint y: 125, distance: 6.1
click at [17, 126] on div at bounding box center [18, 130] width 9 height 9
click at [66, 512] on div "Pen P" at bounding box center [62, 516] width 44 height 26
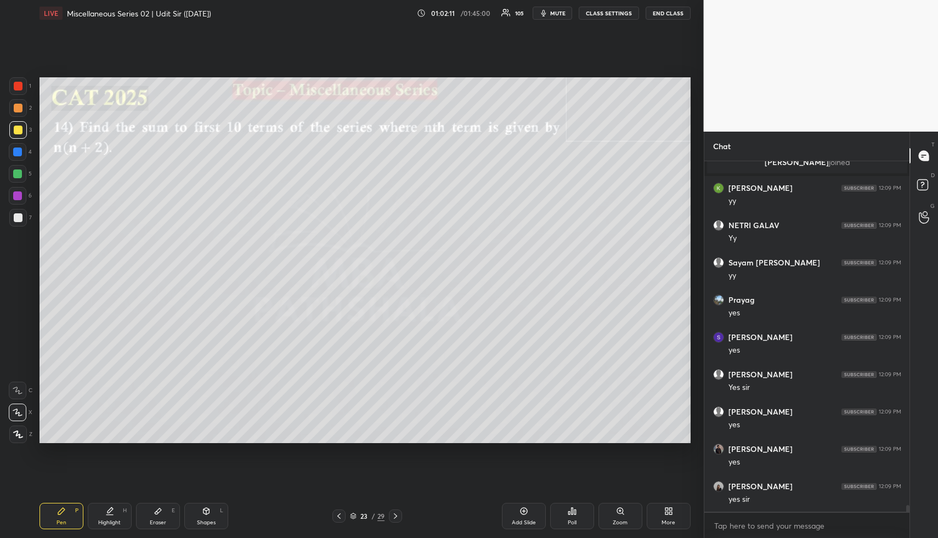
click at [16, 106] on div at bounding box center [18, 108] width 9 height 9
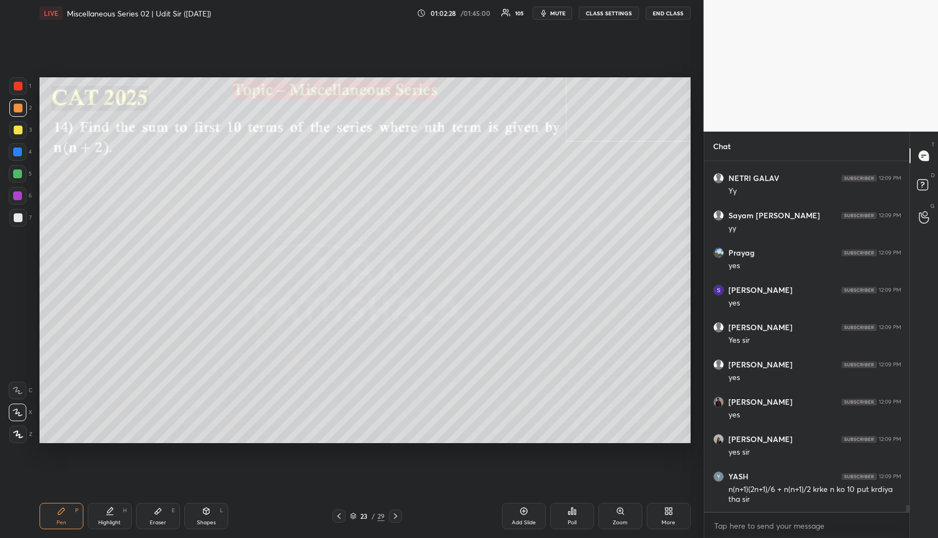
drag, startPoint x: 106, startPoint y: 512, endPoint x: 108, endPoint y: 501, distance: 11.1
click at [107, 508] on div "Highlight H" at bounding box center [110, 516] width 44 height 26
click at [66, 522] on div "Pen P" at bounding box center [62, 516] width 44 height 26
drag, startPoint x: 22, startPoint y: 133, endPoint x: 37, endPoint y: 141, distance: 17.4
click at [21, 133] on div at bounding box center [18, 130] width 18 height 18
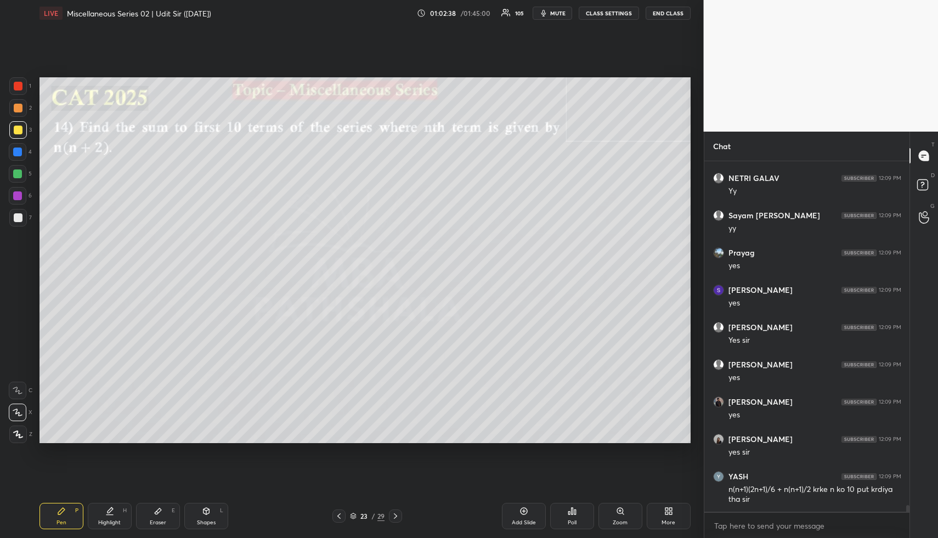
click at [112, 510] on div "Highlight H" at bounding box center [110, 516] width 44 height 26
click at [70, 512] on div "Pen P" at bounding box center [62, 516] width 44 height 26
drag, startPoint x: 18, startPoint y: 148, endPoint x: 38, endPoint y: 185, distance: 41.7
click at [18, 153] on div at bounding box center [17, 152] width 9 height 9
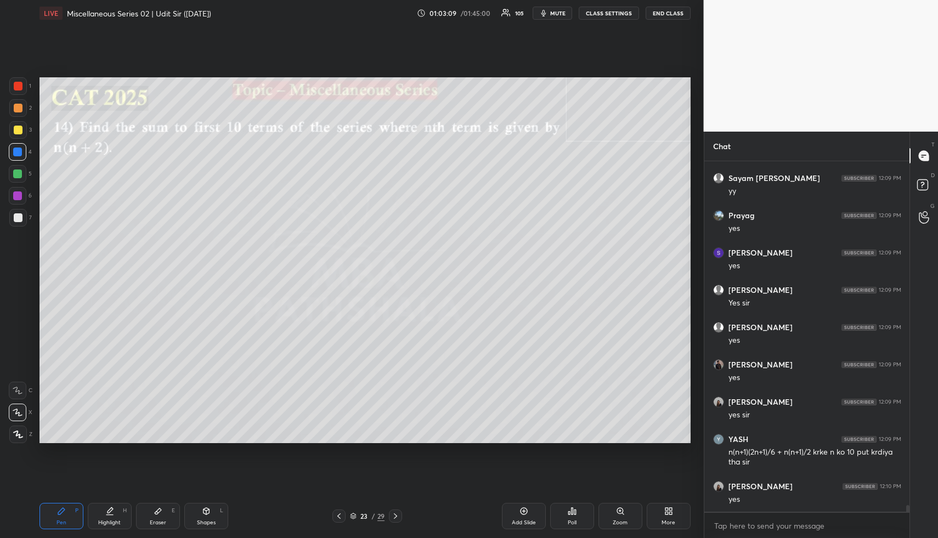
drag, startPoint x: 212, startPoint y: 511, endPoint x: 210, endPoint y: 505, distance: 6.9
click at [212, 510] on div "Shapes L" at bounding box center [206, 516] width 44 height 26
click at [15, 216] on div at bounding box center [18, 217] width 9 height 9
click at [101, 518] on div "Highlight H" at bounding box center [110, 516] width 44 height 26
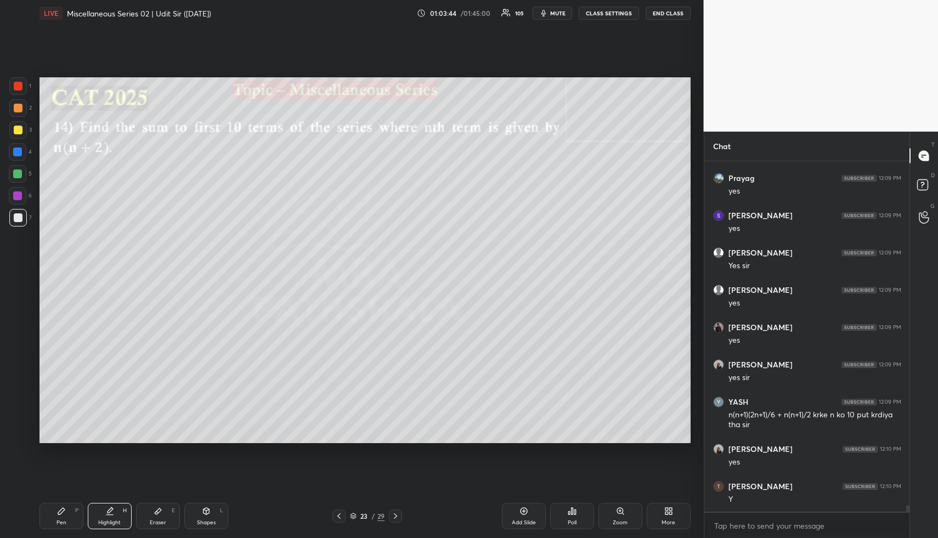
scroll to position [17859, 0]
click at [340, 517] on icon at bounding box center [339, 516] width 9 height 9
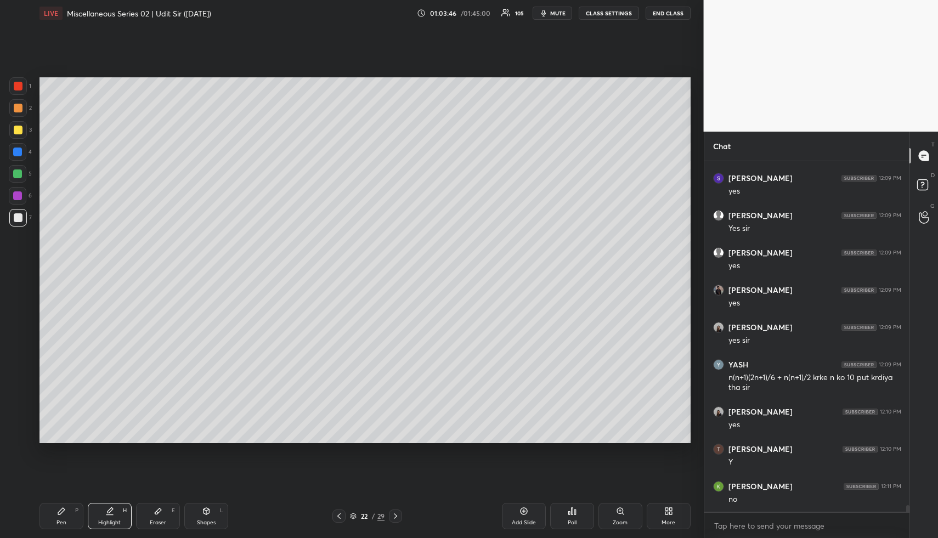
scroll to position [17897, 0]
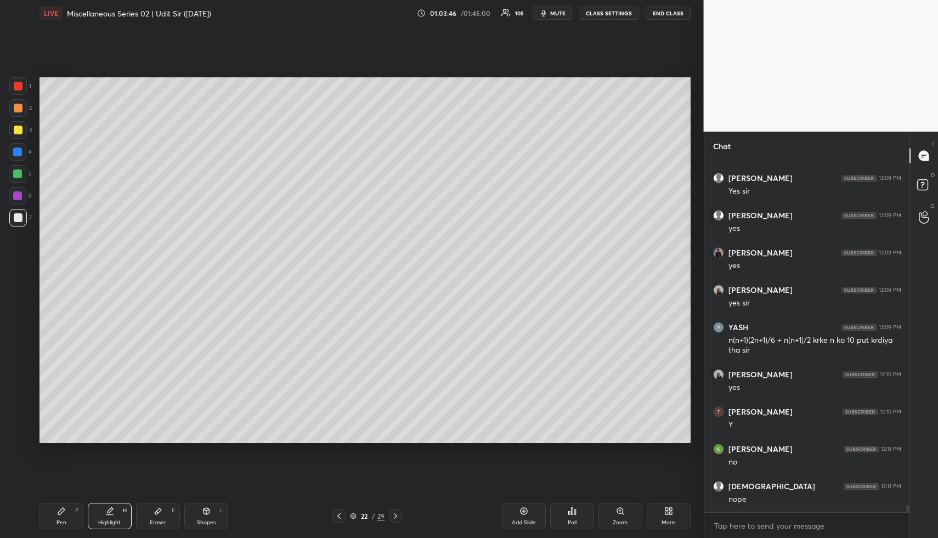
click at [520, 513] on icon at bounding box center [524, 511] width 9 height 9
drag, startPoint x: 70, startPoint y: 515, endPoint x: 67, endPoint y: 445, distance: 70.3
click at [69, 513] on div "Pen P" at bounding box center [62, 516] width 44 height 26
drag, startPoint x: 19, startPoint y: 129, endPoint x: 31, endPoint y: 129, distance: 12.1
click at [19, 129] on div at bounding box center [18, 130] width 9 height 9
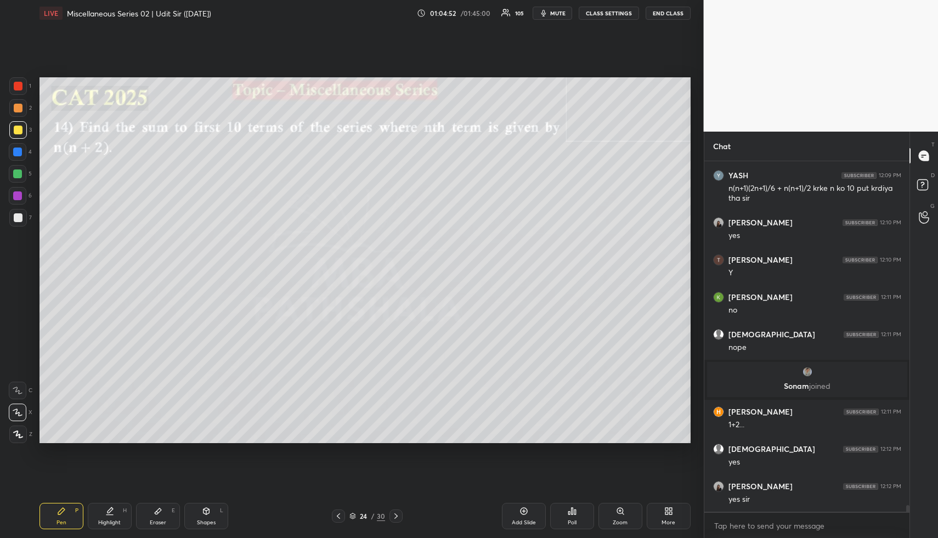
scroll to position [17935, 0]
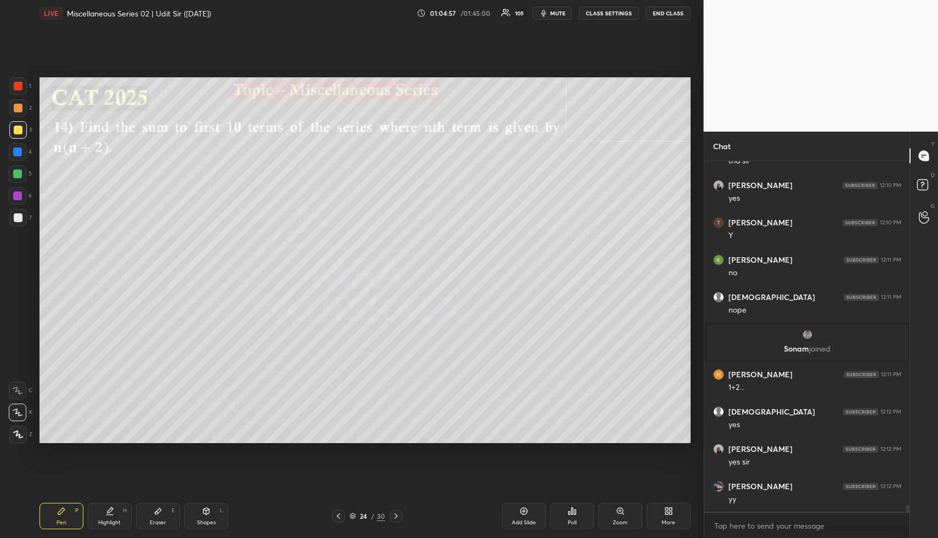
drag, startPoint x: 393, startPoint y: 516, endPoint x: 374, endPoint y: 505, distance: 22.1
click at [393, 516] on icon at bounding box center [396, 516] width 9 height 9
drag, startPoint x: 337, startPoint y: 515, endPoint x: 331, endPoint y: 511, distance: 7.5
click at [336, 514] on icon at bounding box center [338, 516] width 9 height 9
drag, startPoint x: 115, startPoint y: 520, endPoint x: 129, endPoint y: 491, distance: 31.7
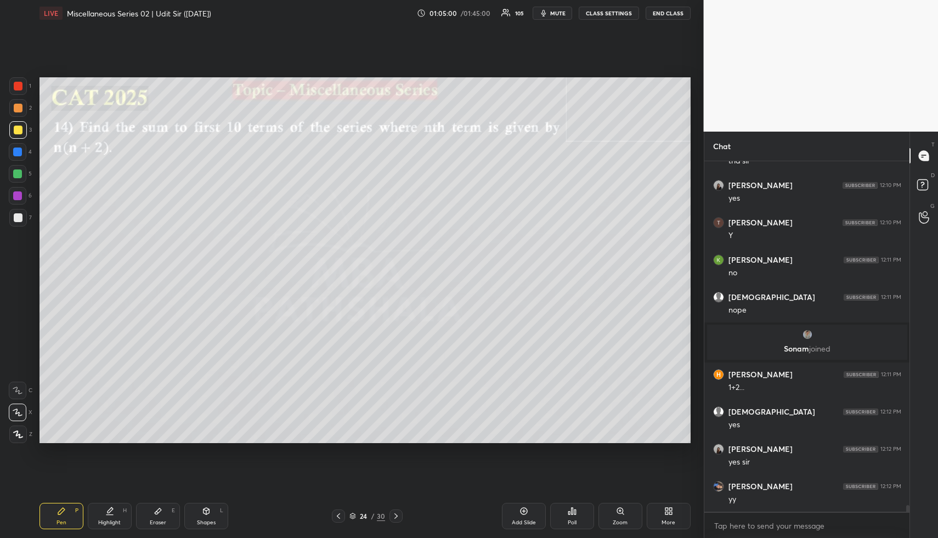
click at [115, 520] on div "Highlight" at bounding box center [109, 522] width 22 height 5
click at [56, 512] on div "Pen P" at bounding box center [62, 516] width 44 height 26
click at [21, 111] on div at bounding box center [18, 108] width 18 height 18
click at [337, 515] on icon at bounding box center [338, 516] width 9 height 9
drag, startPoint x: 109, startPoint y: 517, endPoint x: 120, endPoint y: 460, distance: 58.2
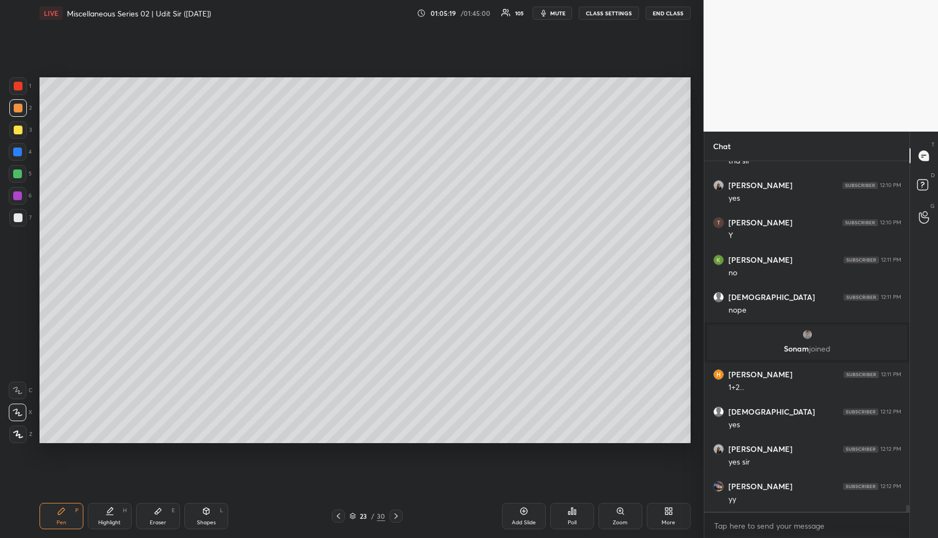
click at [109, 516] on div "Highlight H" at bounding box center [110, 516] width 44 height 26
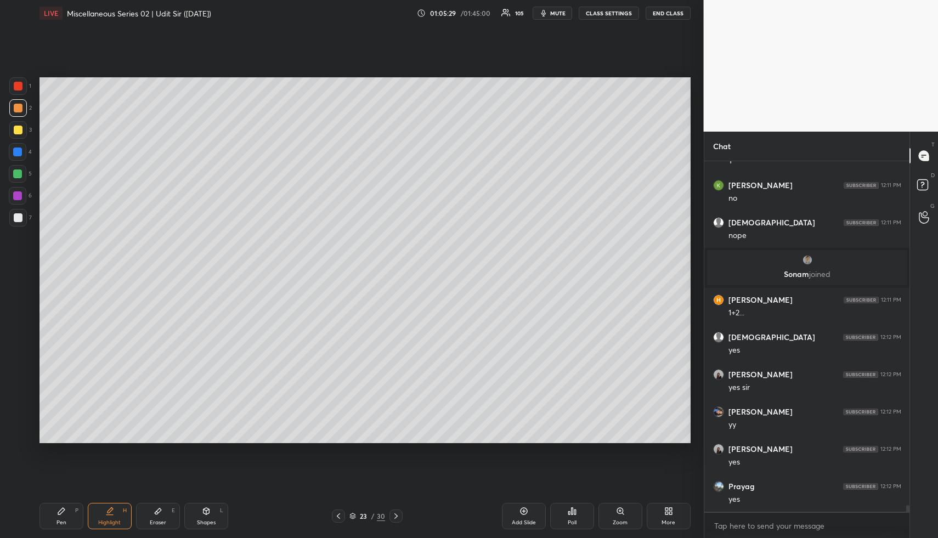
scroll to position [18047, 0]
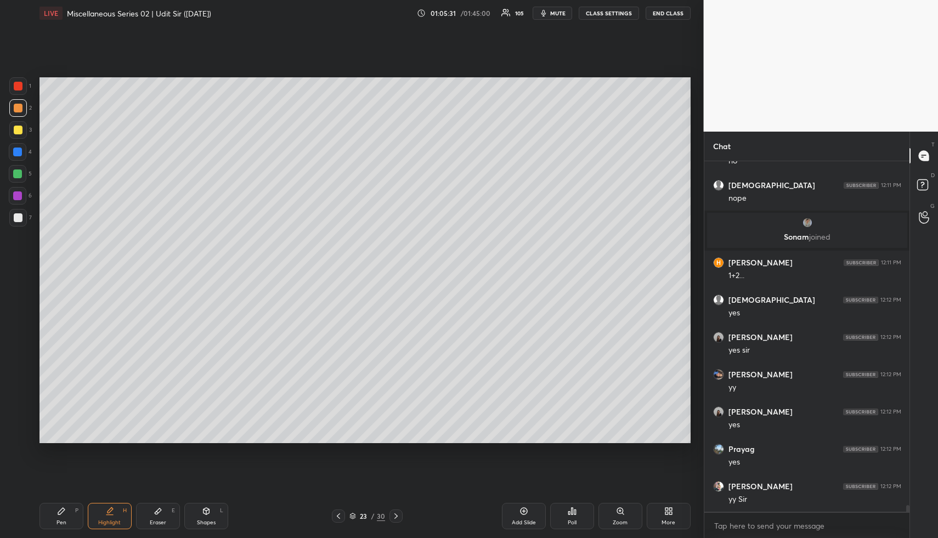
drag, startPoint x: 393, startPoint y: 515, endPoint x: 398, endPoint y: 477, distance: 37.7
click at [392, 516] on icon at bounding box center [396, 516] width 9 height 9
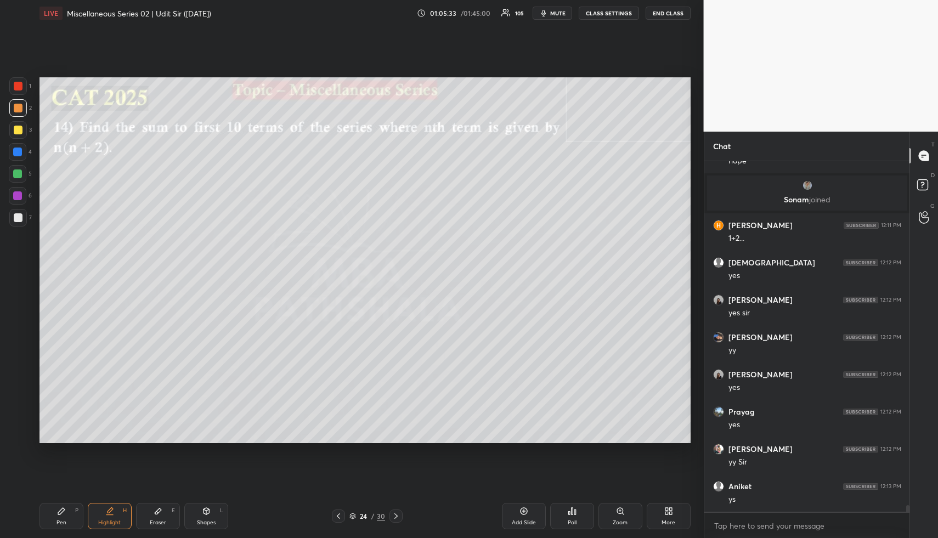
click at [115, 520] on div "Highlight" at bounding box center [109, 522] width 22 height 5
click at [57, 518] on div "Pen P" at bounding box center [62, 516] width 44 height 26
drag, startPoint x: 15, startPoint y: 175, endPoint x: 29, endPoint y: 170, distance: 14.6
click at [16, 175] on div at bounding box center [17, 174] width 9 height 9
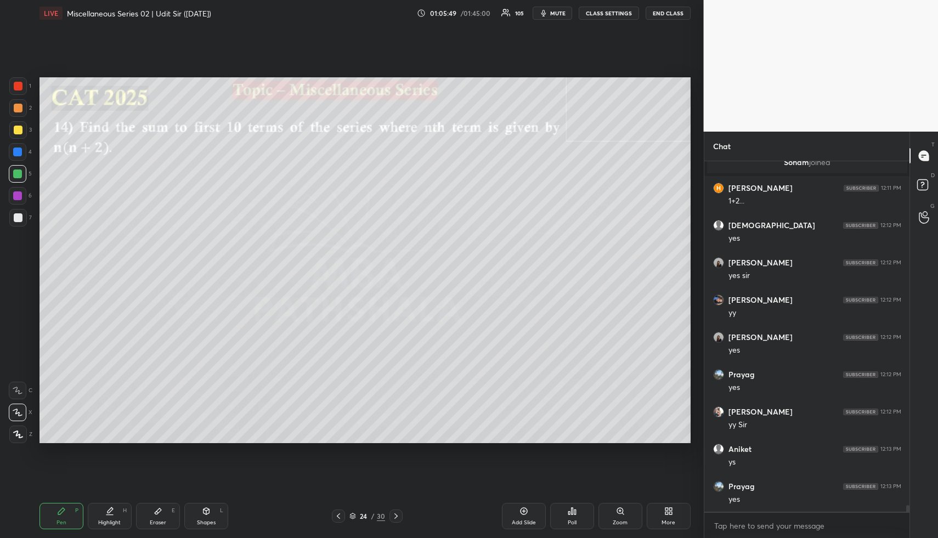
click at [120, 512] on div "Highlight H" at bounding box center [110, 516] width 44 height 26
drag, startPoint x: 120, startPoint y: 516, endPoint x: 154, endPoint y: 452, distance: 72.6
click at [120, 516] on div "Highlight H" at bounding box center [110, 516] width 44 height 26
click at [56, 511] on div "Pen P" at bounding box center [62, 516] width 44 height 26
click at [18, 126] on div at bounding box center [18, 130] width 18 height 18
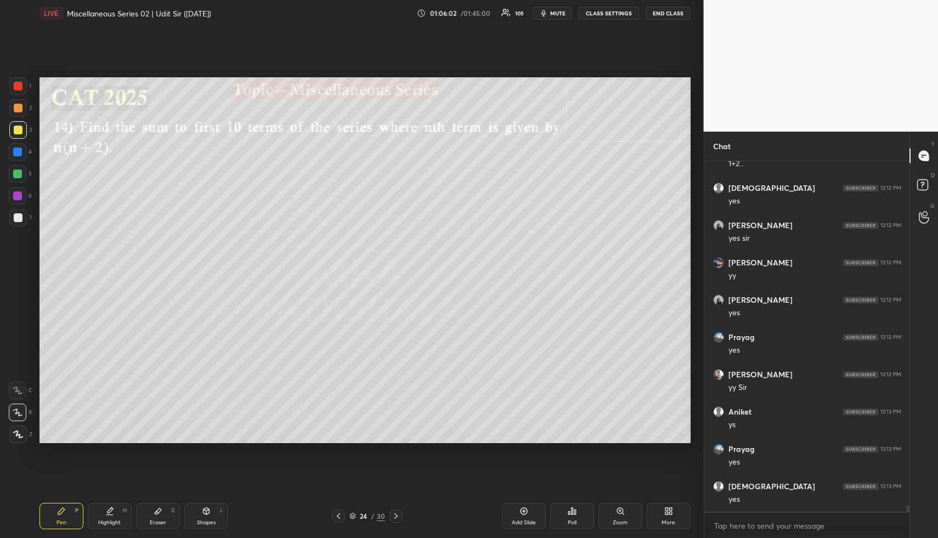
scroll to position [18196, 0]
click at [111, 515] on icon at bounding box center [109, 511] width 9 height 9
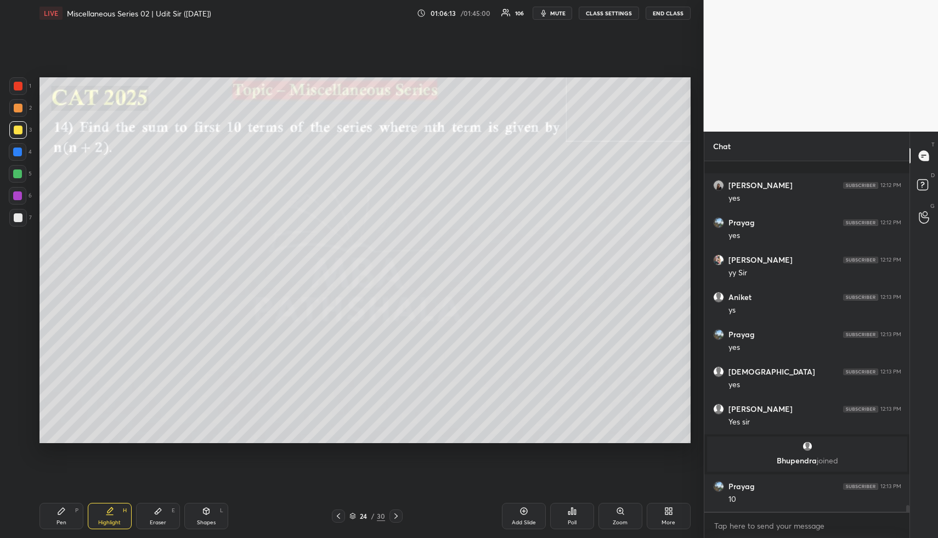
scroll to position [18237, 0]
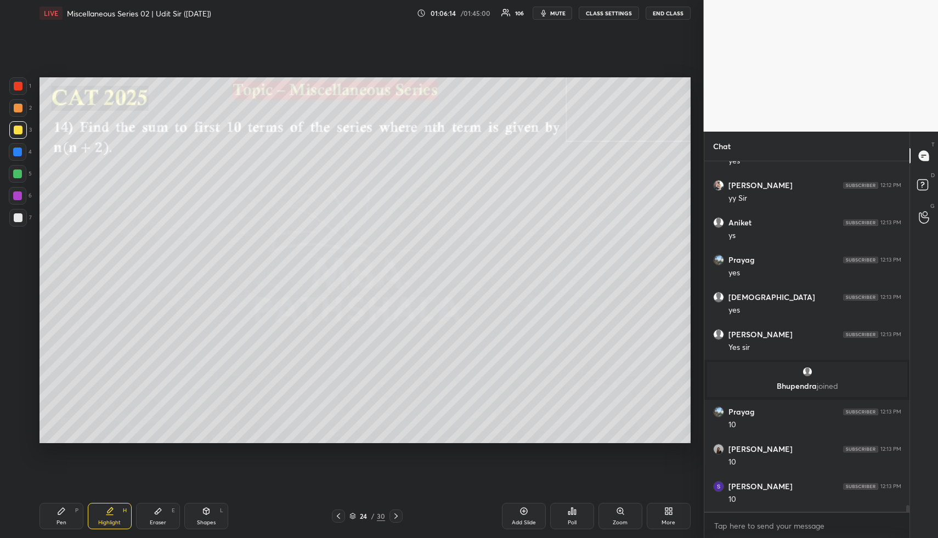
click at [63, 512] on div "Pen P" at bounding box center [62, 516] width 44 height 26
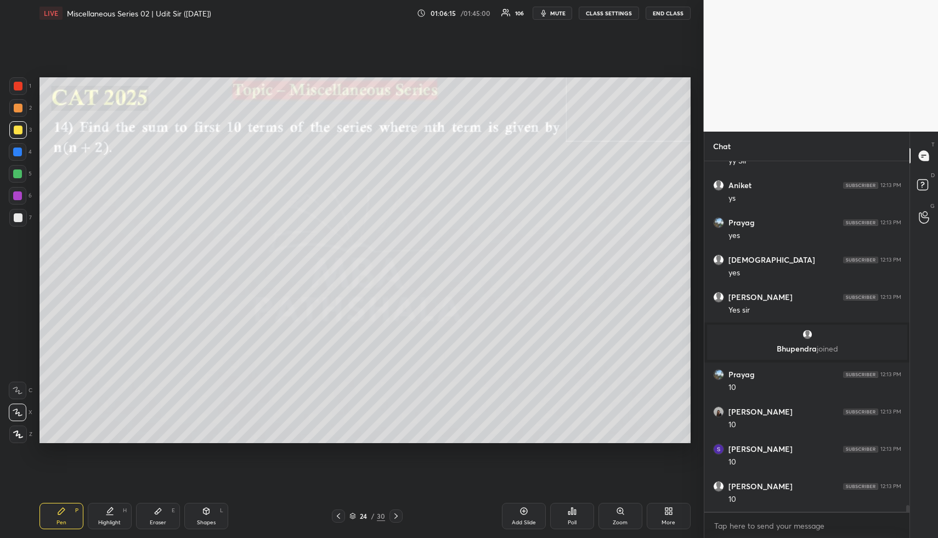
click at [15, 175] on div at bounding box center [17, 174] width 9 height 9
click at [21, 218] on div at bounding box center [18, 217] width 9 height 9
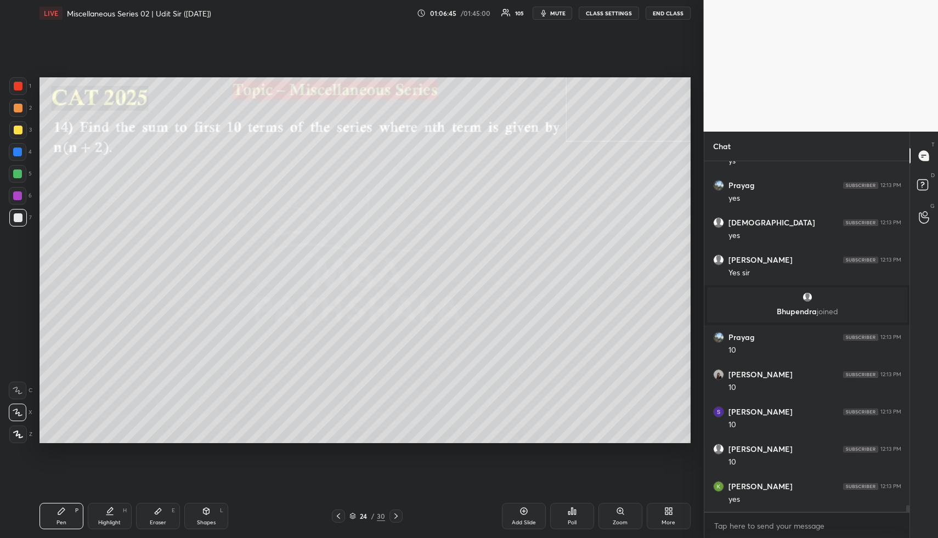
drag, startPoint x: 100, startPoint y: 518, endPoint x: 101, endPoint y: 511, distance: 7.8
click at [100, 517] on div "Highlight H" at bounding box center [110, 516] width 44 height 26
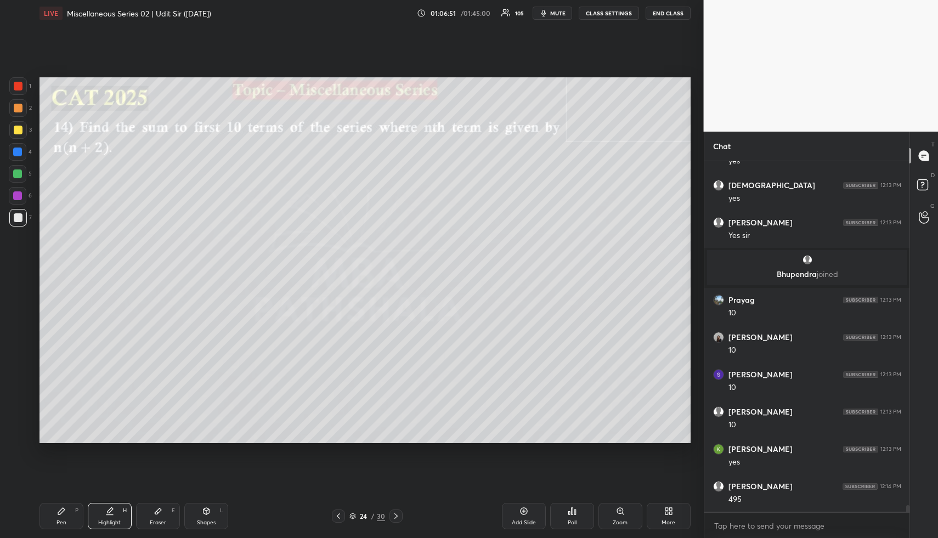
scroll to position [18386, 0]
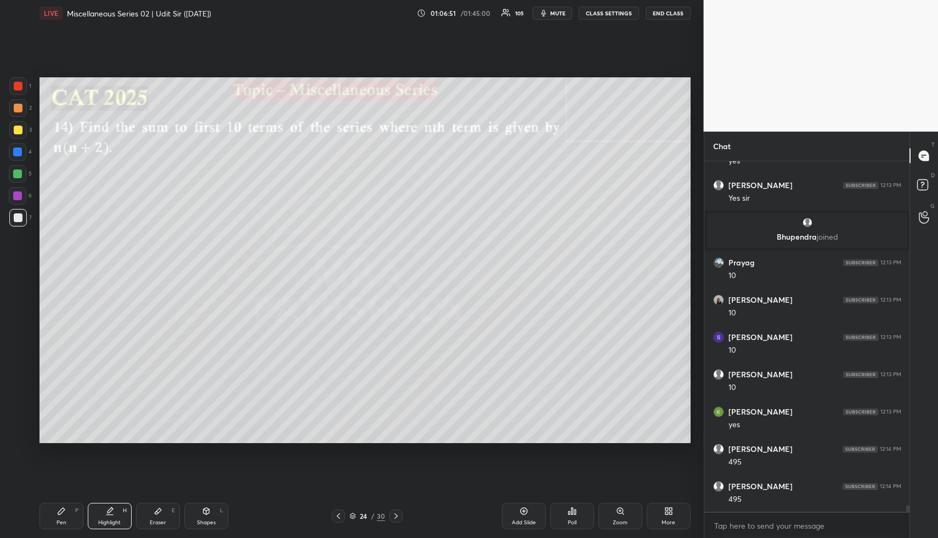
click at [66, 508] on div "Pen P" at bounding box center [62, 516] width 44 height 26
drag, startPoint x: 67, startPoint y: 514, endPoint x: 74, endPoint y: 505, distance: 10.9
click at [67, 514] on div "Pen P" at bounding box center [62, 516] width 44 height 26
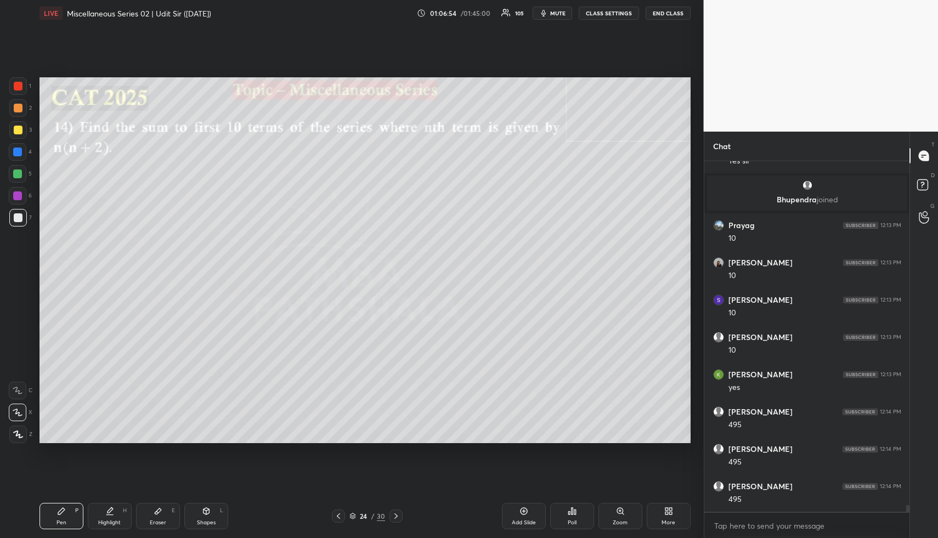
drag, startPoint x: 113, startPoint y: 515, endPoint x: 120, endPoint y: 514, distance: 7.2
click at [113, 515] on icon at bounding box center [109, 515] width 7 height 0
drag, startPoint x: 120, startPoint y: 514, endPoint x: 134, endPoint y: 493, distance: 25.3
click at [120, 514] on div "Highlight H" at bounding box center [110, 516] width 44 height 26
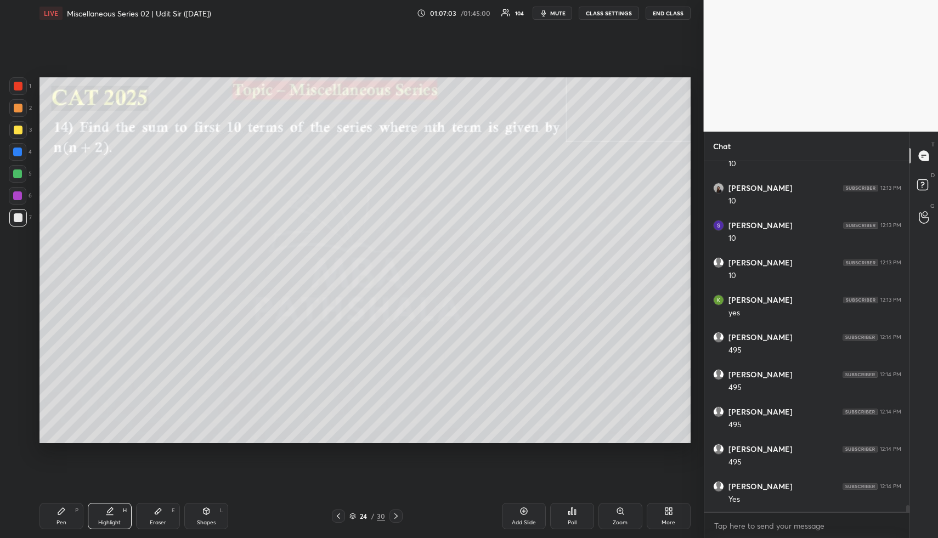
drag, startPoint x: 97, startPoint y: 519, endPoint x: 93, endPoint y: 489, distance: 30.4
click at [94, 517] on div "Highlight H" at bounding box center [110, 516] width 44 height 26
click at [195, 521] on div "Shapes L" at bounding box center [206, 516] width 44 height 26
drag, startPoint x: 18, startPoint y: 111, endPoint x: 35, endPoint y: 114, distance: 17.2
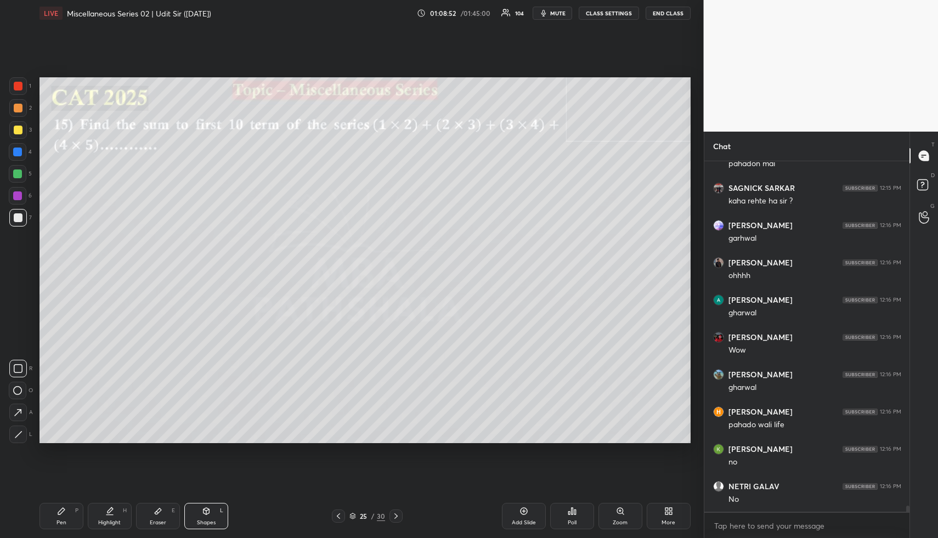
click at [18, 111] on div at bounding box center [18, 108] width 9 height 9
drag, startPoint x: 18, startPoint y: 153, endPoint x: 12, endPoint y: 215, distance: 62.3
click at [18, 153] on div at bounding box center [17, 152] width 9 height 9
drag, startPoint x: 20, startPoint y: 392, endPoint x: 20, endPoint y: 398, distance: 6.1
click at [20, 398] on div at bounding box center [18, 391] width 18 height 18
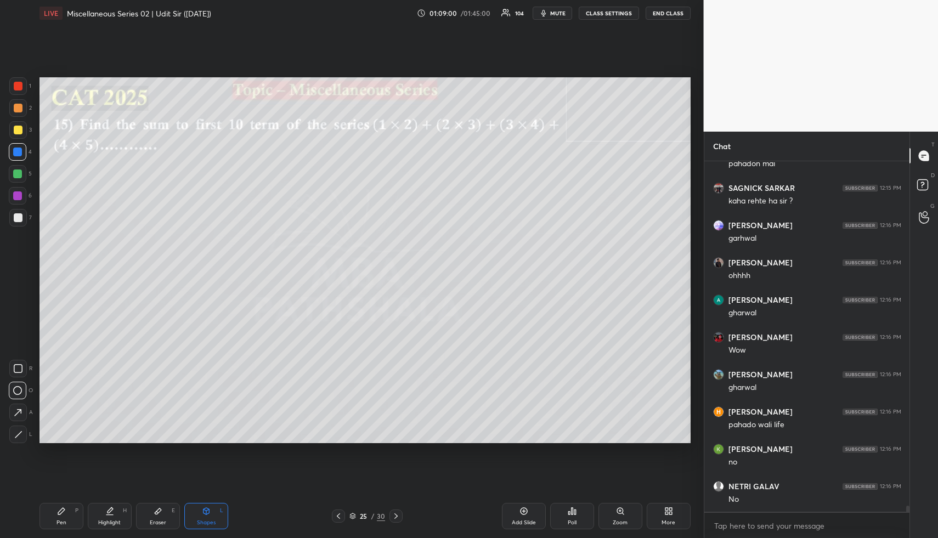
click at [107, 517] on div "Highlight H" at bounding box center [110, 516] width 44 height 26
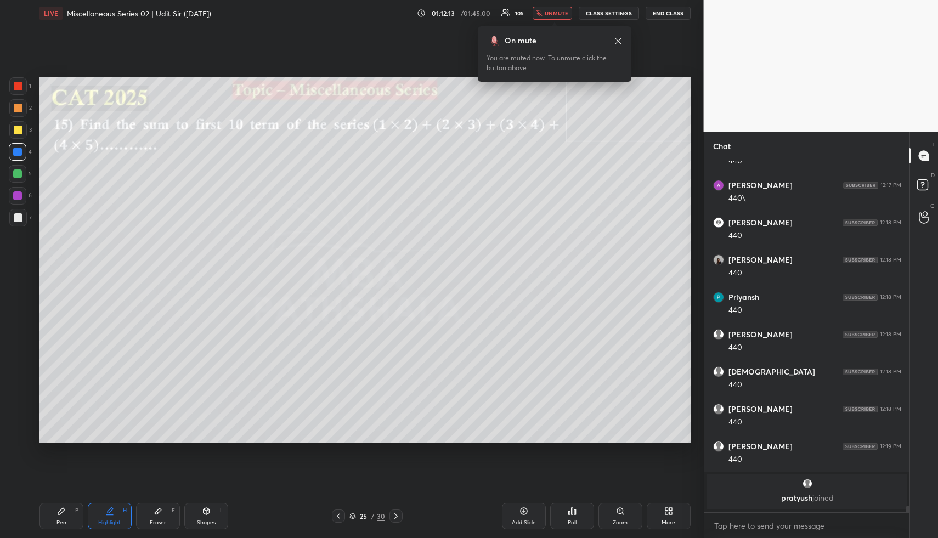
scroll to position [19923, 0]
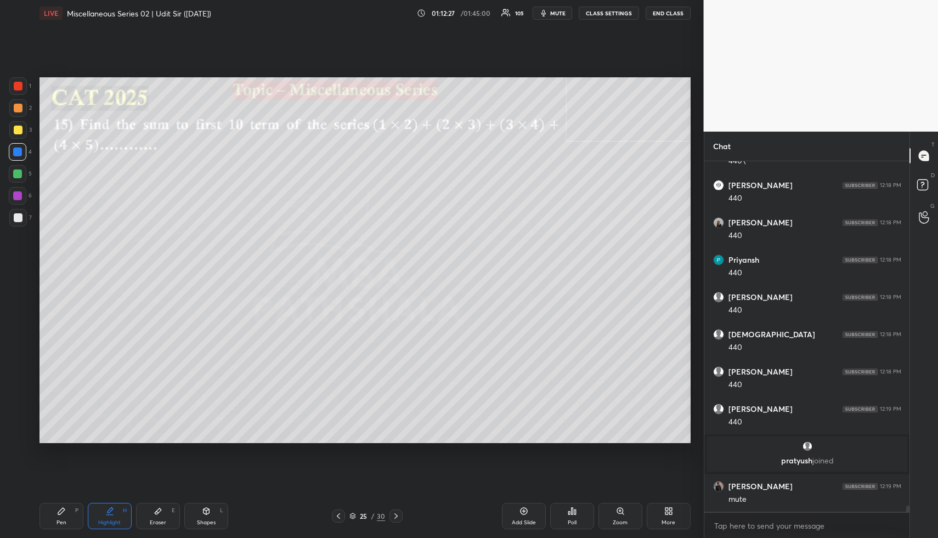
drag, startPoint x: 111, startPoint y: 518, endPoint x: 139, endPoint y: 459, distance: 65.0
click at [109, 514] on div "Highlight H" at bounding box center [110, 516] width 44 height 26
click at [146, 512] on div "Eraser E" at bounding box center [158, 516] width 44 height 26
click at [13, 364] on div "Erase all" at bounding box center [18, 369] width 18 height 18
click at [19, 369] on span "Erase all" at bounding box center [17, 369] width 16 height 8
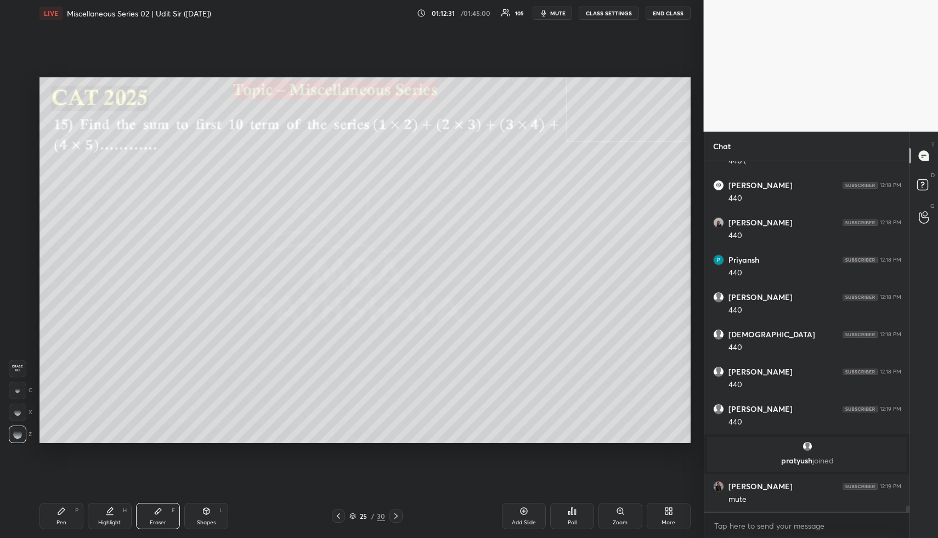
click at [17, 372] on span "Erase all" at bounding box center [17, 369] width 16 height 8
drag, startPoint x: 17, startPoint y: 372, endPoint x: 29, endPoint y: 403, distance: 32.8
click at [17, 372] on span "Erase all" at bounding box center [17, 369] width 16 height 8
click at [18, 370] on span "Erase all" at bounding box center [17, 369] width 16 height 8
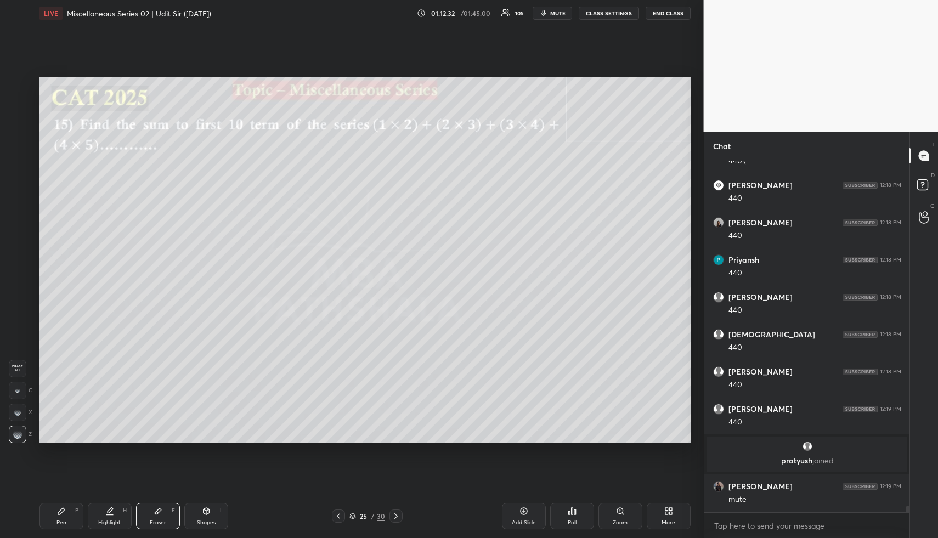
click at [20, 370] on span "Erase all" at bounding box center [17, 369] width 16 height 8
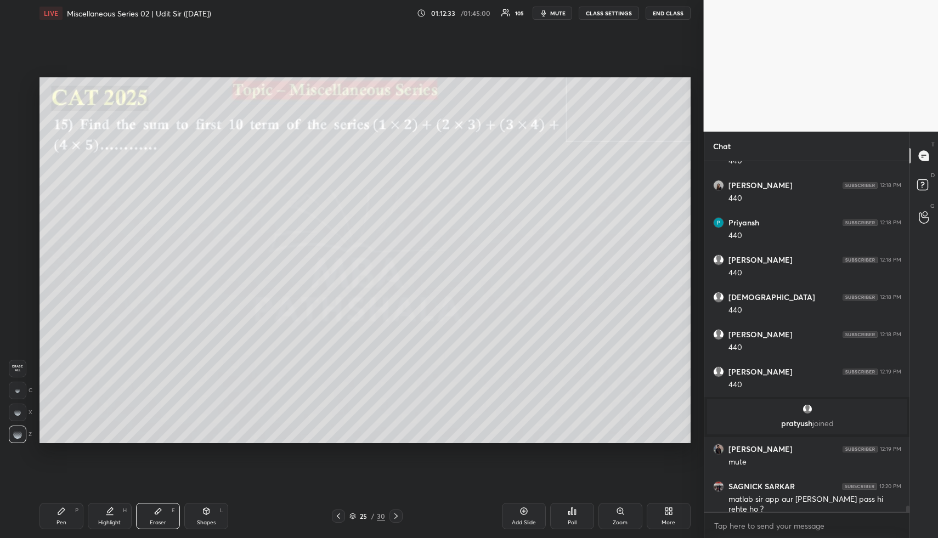
click at [21, 370] on span "Erase all" at bounding box center [17, 369] width 16 height 8
click at [101, 511] on div "Highlight H" at bounding box center [110, 516] width 44 height 26
click at [103, 515] on div "Highlight H" at bounding box center [110, 516] width 44 height 26
drag, startPoint x: 105, startPoint y: 515, endPoint x: 95, endPoint y: 515, distance: 9.9
click at [105, 515] on icon at bounding box center [109, 511] width 9 height 9
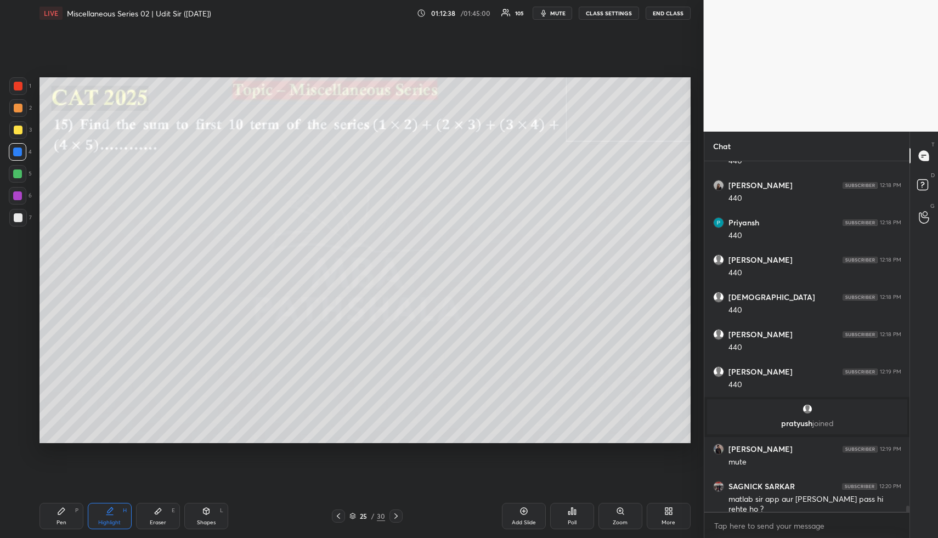
click at [59, 520] on div "Pen" at bounding box center [62, 522] width 10 height 5
drag, startPoint x: 67, startPoint y: 514, endPoint x: 65, endPoint y: 456, distance: 57.1
click at [66, 513] on div "Pen P" at bounding box center [62, 516] width 44 height 26
click at [21, 171] on div at bounding box center [17, 174] width 9 height 9
drag, startPoint x: 65, startPoint y: 517, endPoint x: 67, endPoint y: 496, distance: 21.0
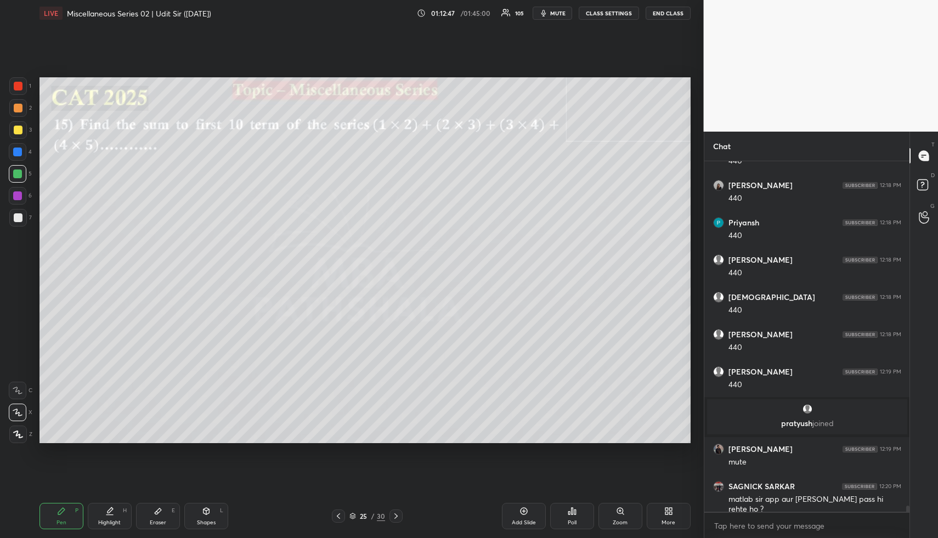
click at [64, 514] on div "Pen P" at bounding box center [62, 516] width 44 height 26
drag, startPoint x: 18, startPoint y: 106, endPoint x: 26, endPoint y: 109, distance: 9.2
click at [18, 106] on div at bounding box center [18, 108] width 9 height 9
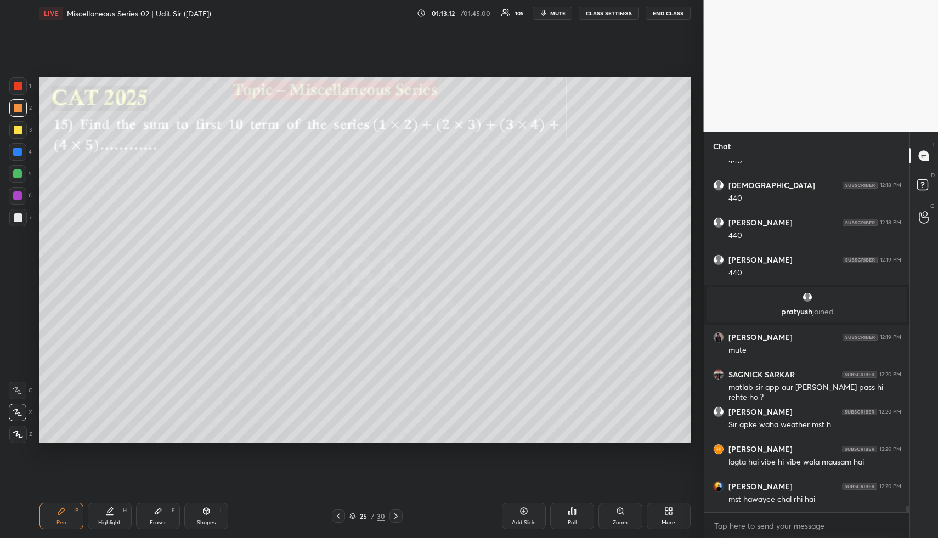
scroll to position [20109, 0]
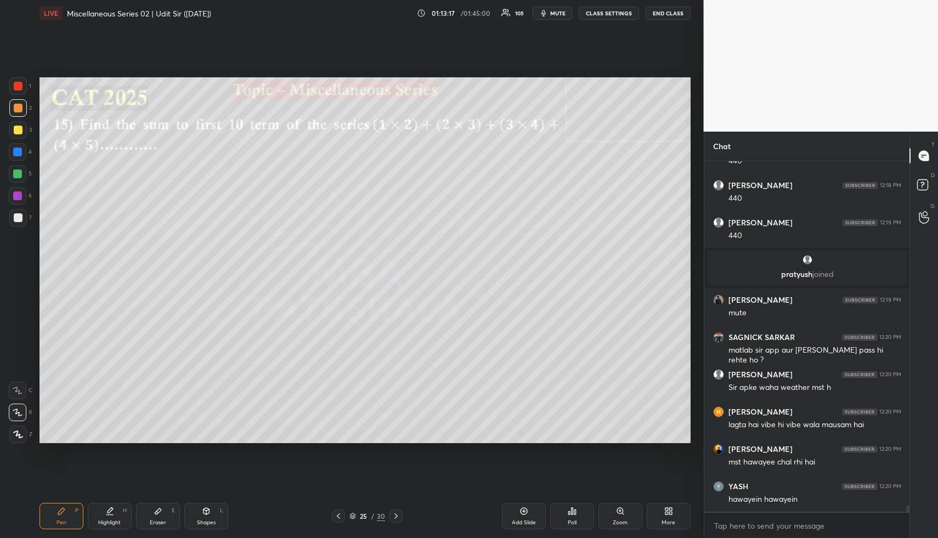
click at [161, 510] on div "Eraser E" at bounding box center [158, 516] width 44 height 26
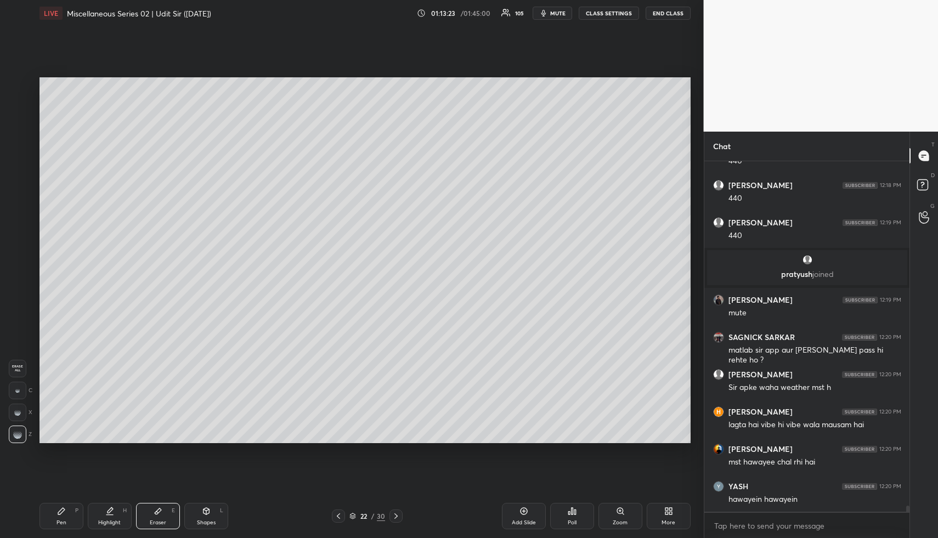
click at [96, 513] on div "Highlight H" at bounding box center [110, 516] width 44 height 26
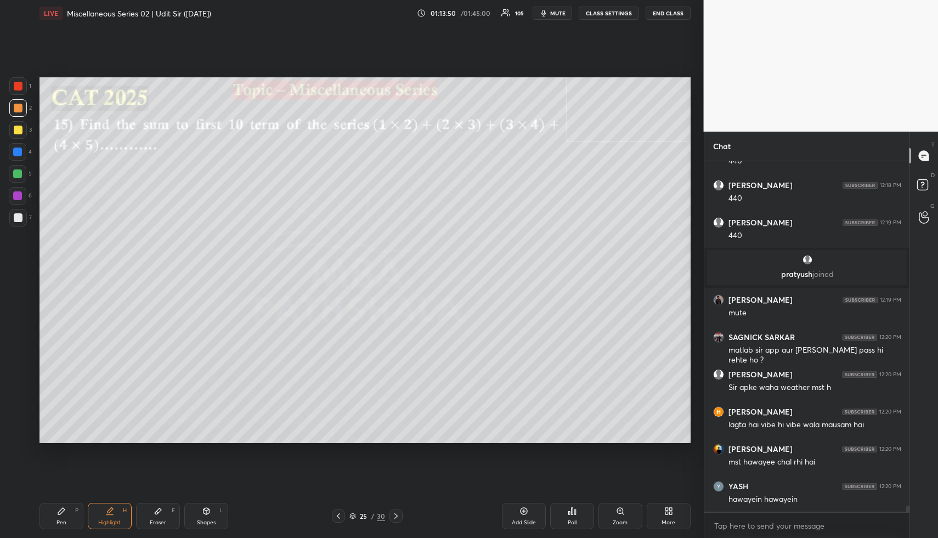
scroll to position [20147, 0]
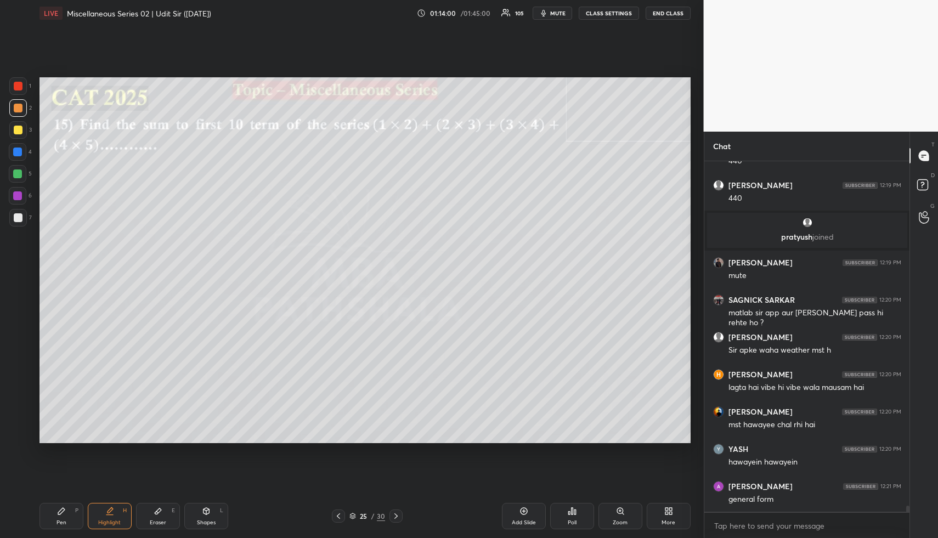
drag, startPoint x: 69, startPoint y: 514, endPoint x: 71, endPoint y: 449, distance: 64.2
click at [69, 507] on div "Pen P" at bounding box center [62, 516] width 44 height 26
click at [16, 127] on div at bounding box center [18, 130] width 9 height 9
click at [116, 511] on div "Highlight H" at bounding box center [110, 516] width 44 height 26
click at [53, 519] on div "Pen P" at bounding box center [62, 516] width 44 height 26
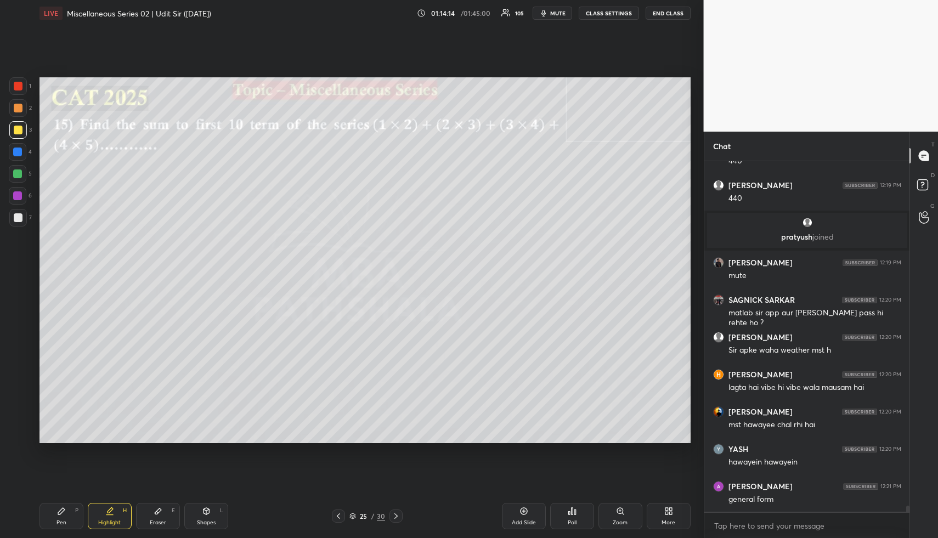
scroll to position [20184, 0]
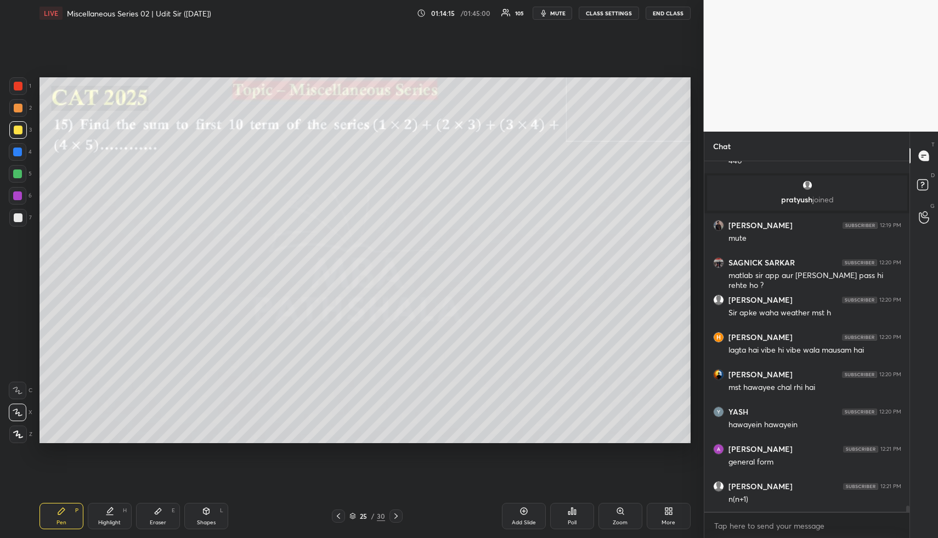
drag, startPoint x: 18, startPoint y: 152, endPoint x: 24, endPoint y: 152, distance: 6.0
click at [18, 152] on div at bounding box center [17, 152] width 9 height 9
drag, startPoint x: 156, startPoint y: 511, endPoint x: 171, endPoint y: 446, distance: 66.8
click at [154, 507] on icon at bounding box center [158, 511] width 9 height 9
drag, startPoint x: 70, startPoint y: 511, endPoint x: 98, endPoint y: 455, distance: 63.3
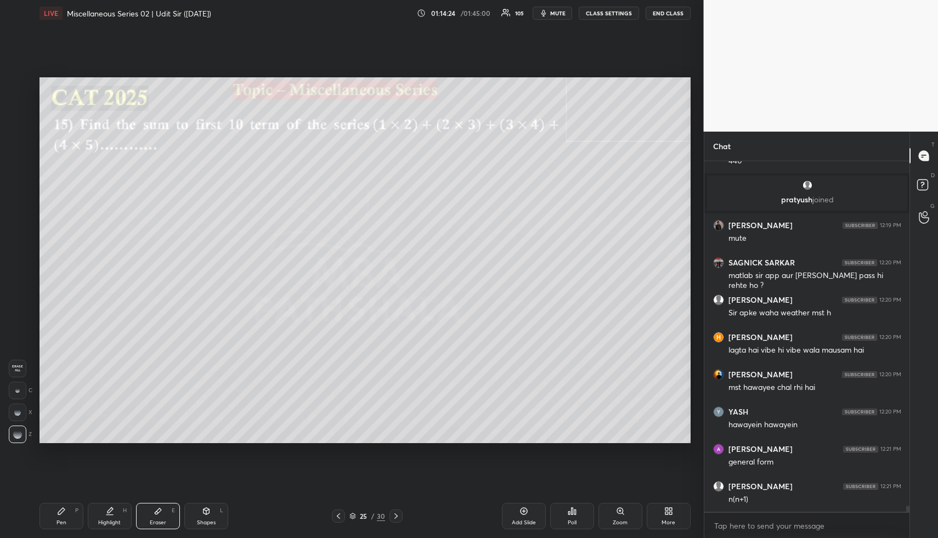
click at [69, 513] on div "Pen P" at bounding box center [62, 516] width 44 height 26
click at [205, 513] on div "Shapes L" at bounding box center [206, 516] width 44 height 26
drag, startPoint x: 20, startPoint y: 168, endPoint x: 37, endPoint y: 167, distance: 16.5
click at [21, 169] on div at bounding box center [18, 174] width 18 height 18
drag, startPoint x: 107, startPoint y: 516, endPoint x: 125, endPoint y: 480, distance: 41.0
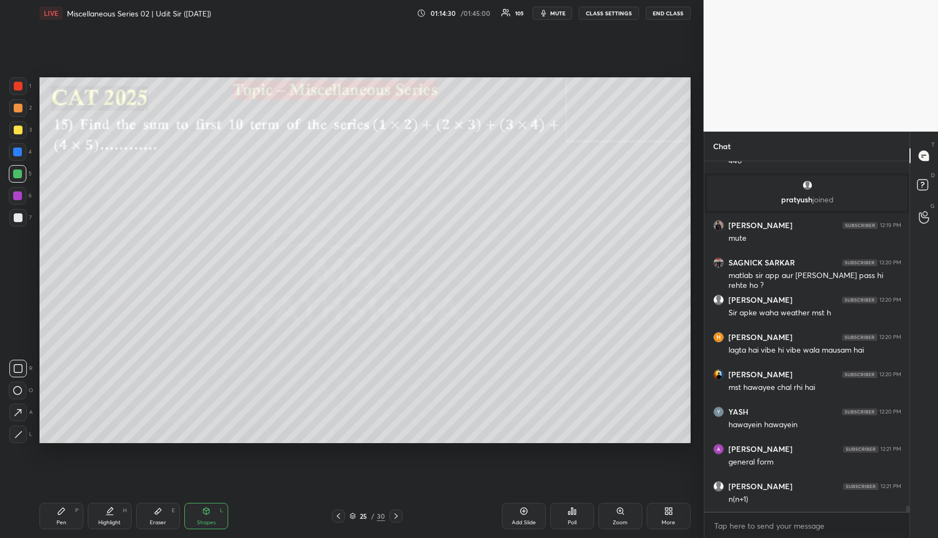
click at [107, 515] on div "Highlight H" at bounding box center [110, 516] width 44 height 26
click at [201, 521] on div "Shapes" at bounding box center [206, 522] width 19 height 5
click at [16, 127] on div at bounding box center [18, 130] width 9 height 9
click at [102, 516] on div "Highlight H" at bounding box center [110, 516] width 44 height 26
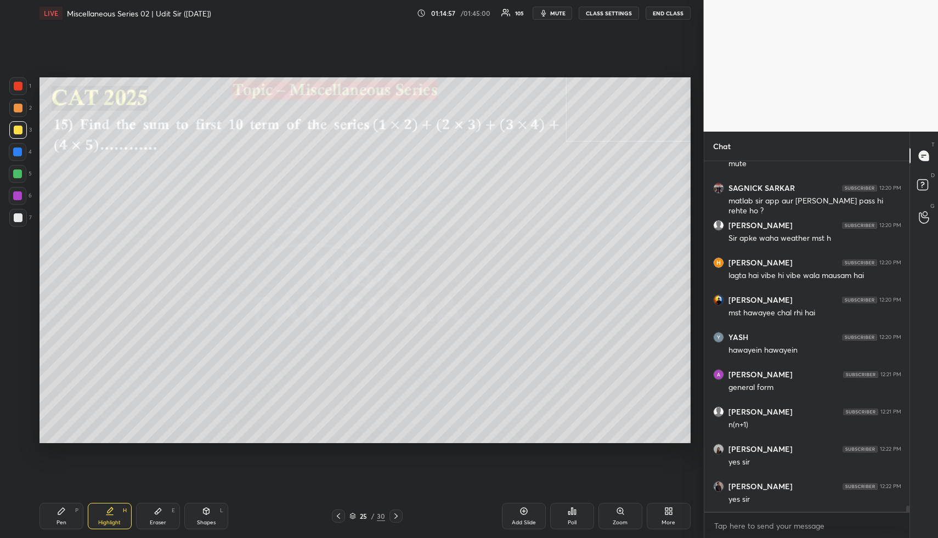
scroll to position [20296, 0]
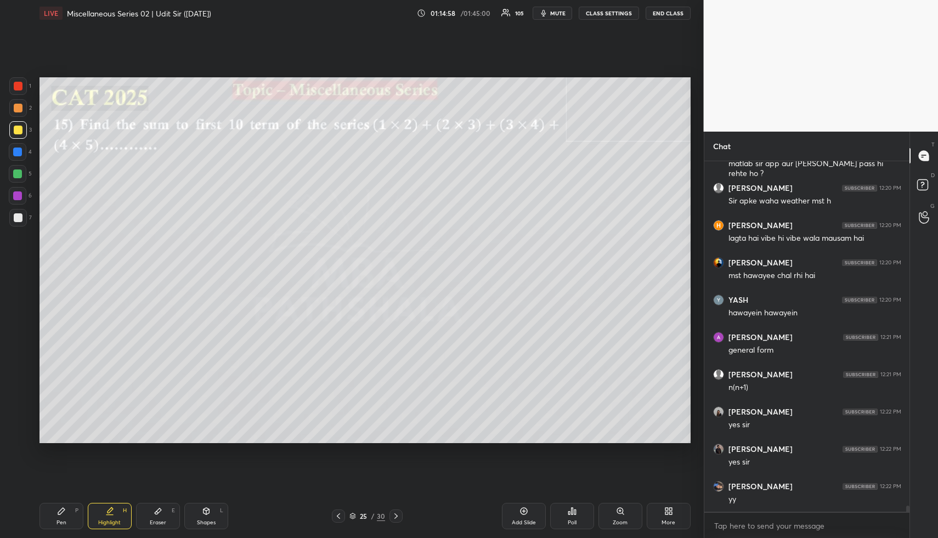
drag, startPoint x: 211, startPoint y: 514, endPoint x: 208, endPoint y: 508, distance: 7.1
click at [210, 510] on div "Shapes L" at bounding box center [206, 516] width 44 height 26
click at [18, 83] on div at bounding box center [18, 86] width 9 height 9
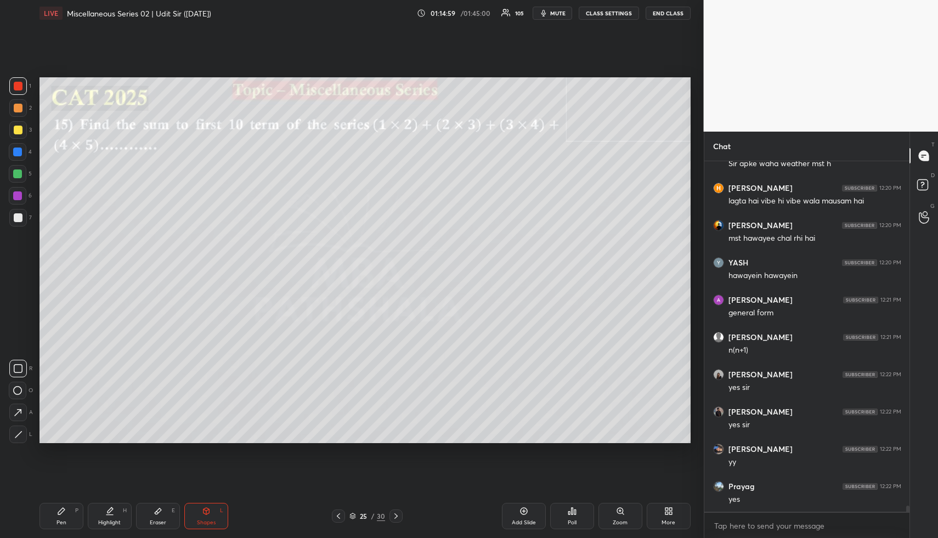
drag, startPoint x: 18, startPoint y: 395, endPoint x: 18, endPoint y: 386, distance: 8.8
click at [18, 395] on div at bounding box center [18, 391] width 18 height 18
drag, startPoint x: 112, startPoint y: 521, endPoint x: 115, endPoint y: 462, distance: 58.7
click at [112, 517] on div "Highlight H" at bounding box center [110, 516] width 44 height 26
drag, startPoint x: 55, startPoint y: 520, endPoint x: 51, endPoint y: 501, distance: 19.0
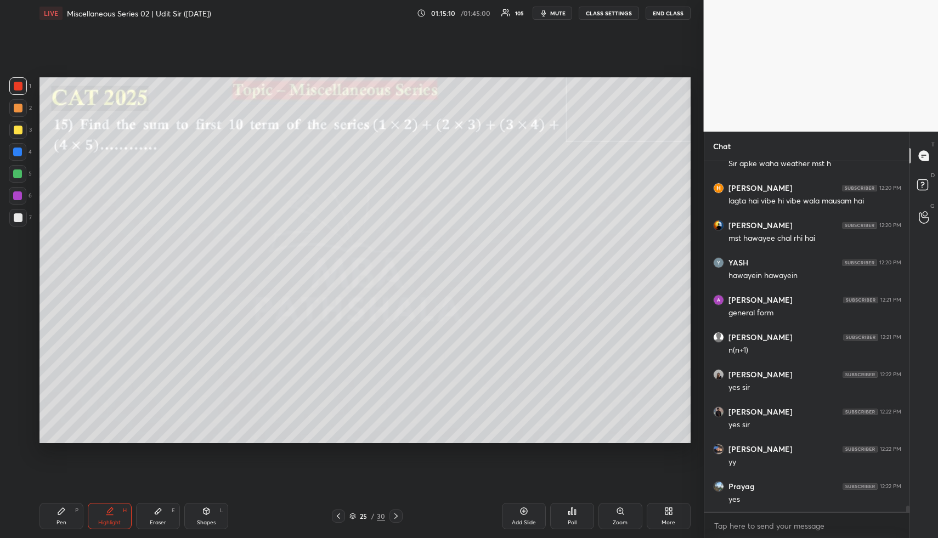
click at [54, 518] on div "Pen P" at bounding box center [62, 516] width 44 height 26
drag, startPoint x: 16, startPoint y: 127, endPoint x: 18, endPoint y: 119, distance: 8.8
click at [17, 127] on div at bounding box center [18, 130] width 9 height 9
drag, startPoint x: 18, startPoint y: 108, endPoint x: 35, endPoint y: 138, distance: 34.6
click at [18, 108] on div at bounding box center [18, 108] width 9 height 9
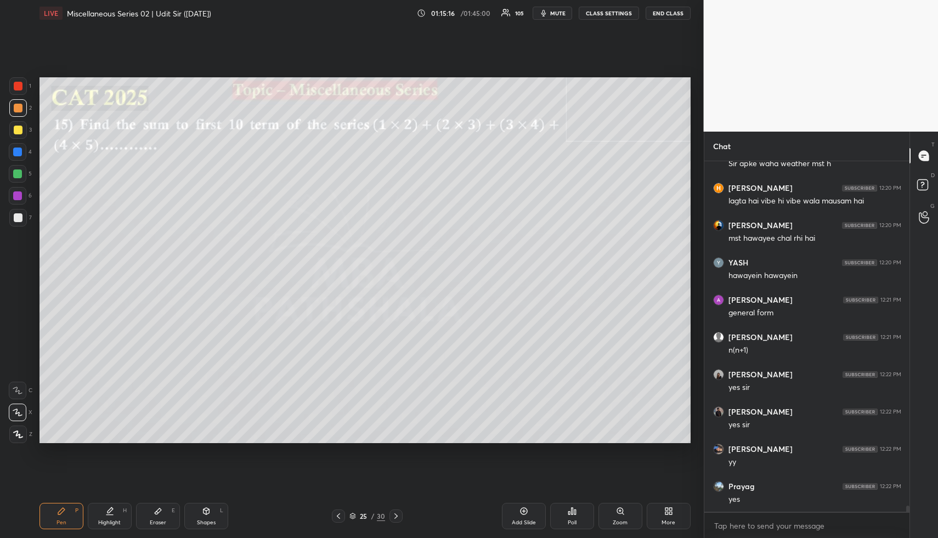
drag, startPoint x: 212, startPoint y: 514, endPoint x: 189, endPoint y: 447, distance: 70.8
click at [211, 511] on div "Shapes L" at bounding box center [206, 516] width 44 height 26
drag, startPoint x: 19, startPoint y: 174, endPoint x: 30, endPoint y: 185, distance: 15.1
click at [19, 175] on div at bounding box center [17, 174] width 9 height 9
click at [119, 515] on div "Highlight H" at bounding box center [110, 516] width 44 height 26
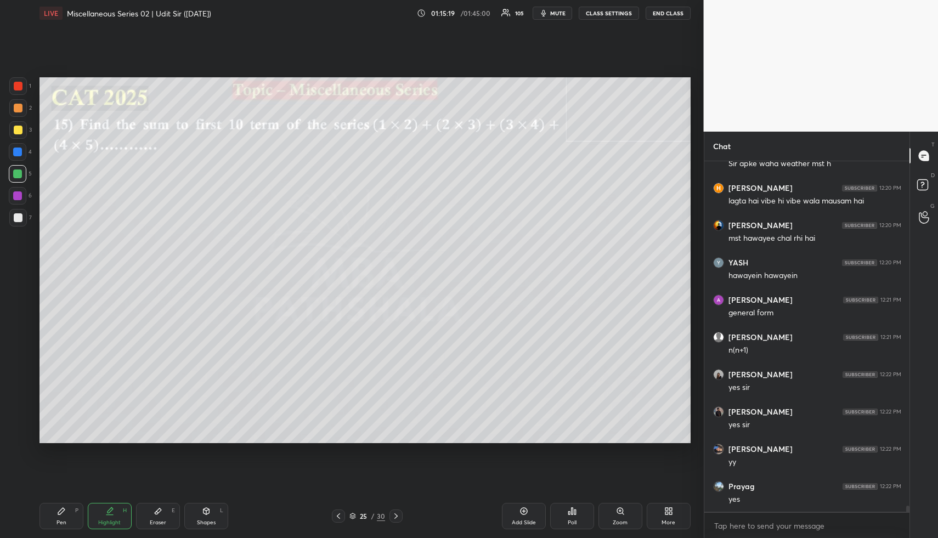
drag, startPoint x: 119, startPoint y: 515, endPoint x: 127, endPoint y: 455, distance: 60.9
click at [119, 515] on div "Highlight H" at bounding box center [110, 516] width 44 height 26
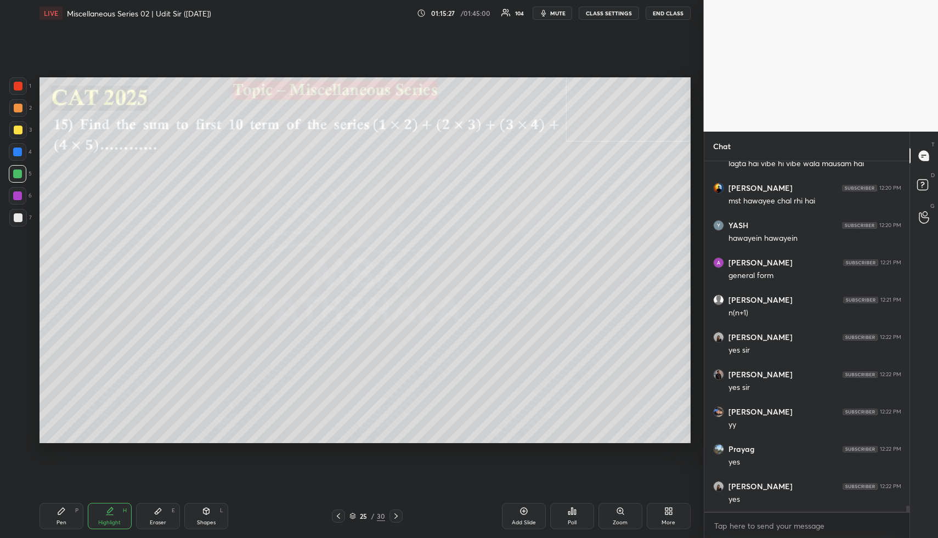
scroll to position [20408, 0]
click at [62, 518] on div "Pen P" at bounding box center [62, 516] width 44 height 26
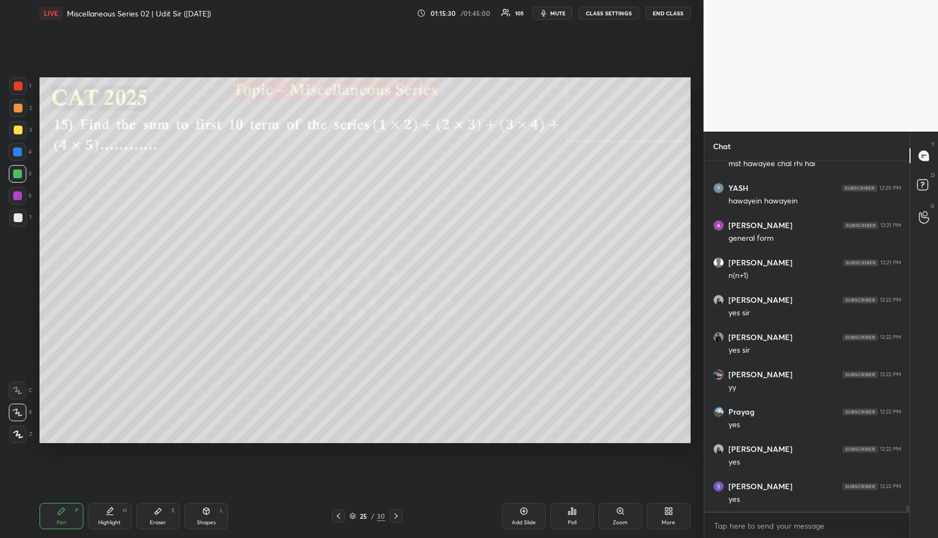
scroll to position [20445, 0]
drag, startPoint x: 18, startPoint y: 109, endPoint x: 21, endPoint y: 128, distance: 20.0
click at [18, 109] on div at bounding box center [18, 108] width 9 height 9
click at [104, 530] on div "Pen P Highlight H Eraser E Shapes L 25 / 30 Add Slide Poll Zoom More" at bounding box center [365, 516] width 651 height 44
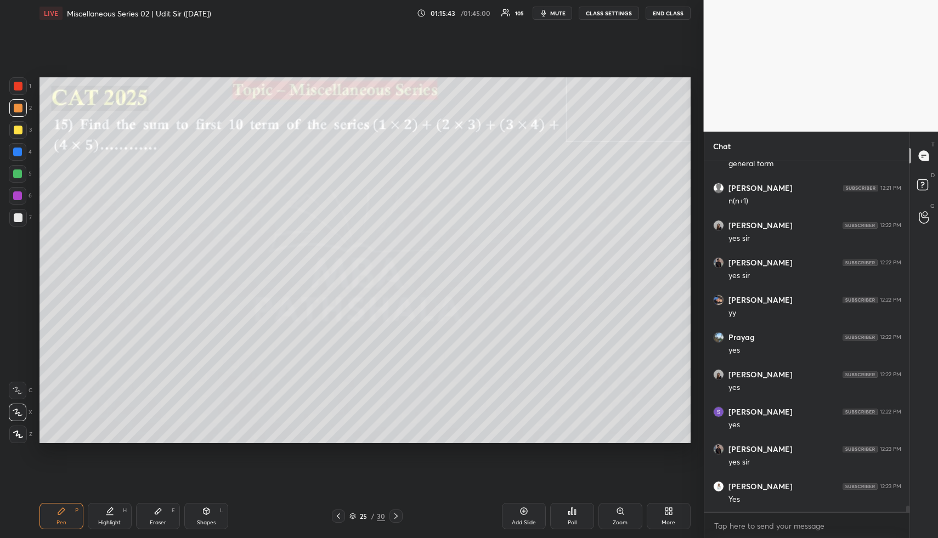
drag, startPoint x: 110, startPoint y: 518, endPoint x: 117, endPoint y: 512, distance: 8.6
click at [110, 518] on div "Highlight H" at bounding box center [110, 516] width 44 height 26
drag, startPoint x: 57, startPoint y: 521, endPoint x: 77, endPoint y: 454, distance: 69.9
click at [57, 517] on div "Pen P" at bounding box center [62, 516] width 44 height 26
click at [211, 510] on div "Shapes L" at bounding box center [206, 516] width 44 height 26
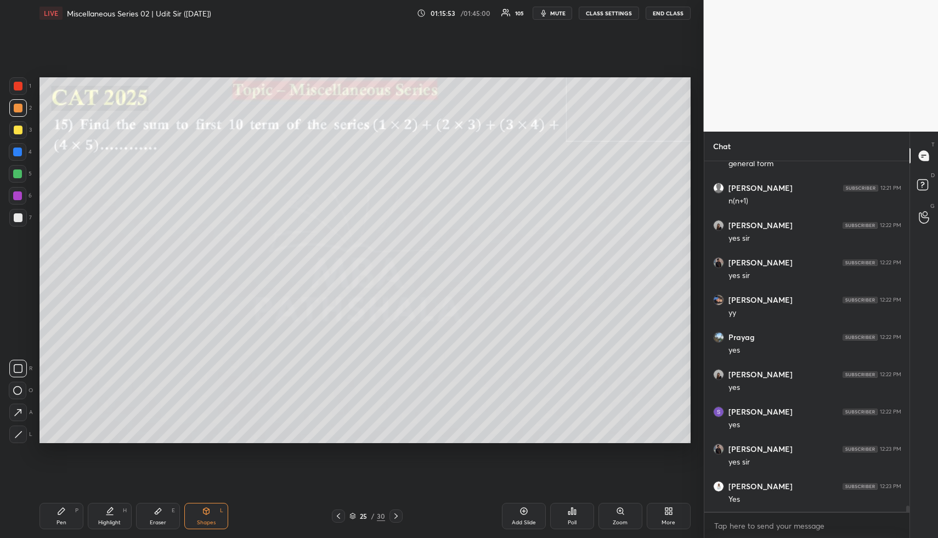
click at [19, 168] on div at bounding box center [18, 174] width 18 height 18
click at [102, 518] on div "Highlight H" at bounding box center [110, 516] width 44 height 26
drag, startPoint x: 108, startPoint y: 520, endPoint x: 107, endPoint y: 505, distance: 15.4
click at [108, 520] on div "Highlight" at bounding box center [109, 522] width 22 height 5
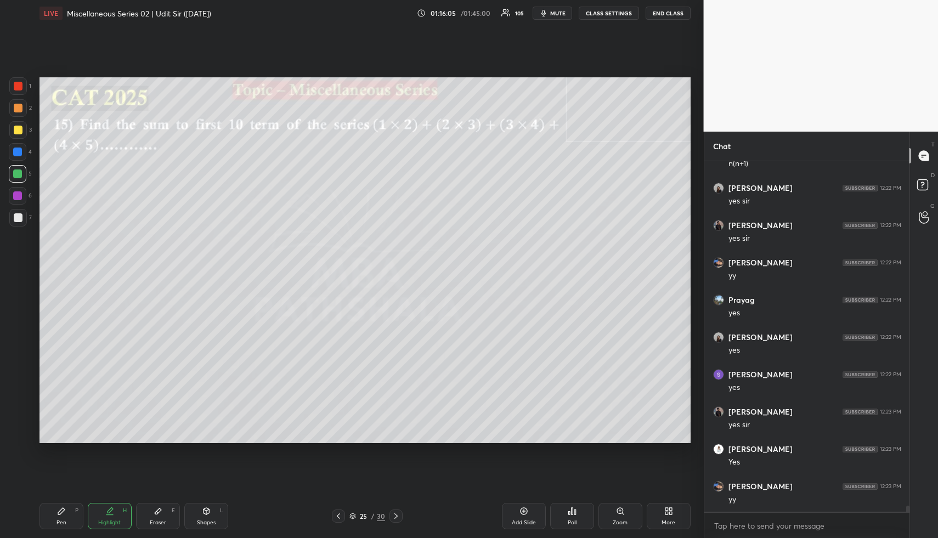
click at [65, 509] on div "Pen P" at bounding box center [62, 516] width 44 height 26
click at [63, 511] on div "Pen P" at bounding box center [62, 516] width 44 height 26
click at [24, 107] on div at bounding box center [18, 108] width 18 height 18
drag, startPoint x: 24, startPoint y: 107, endPoint x: 32, endPoint y: 121, distance: 16.5
click at [24, 107] on div at bounding box center [18, 108] width 18 height 18
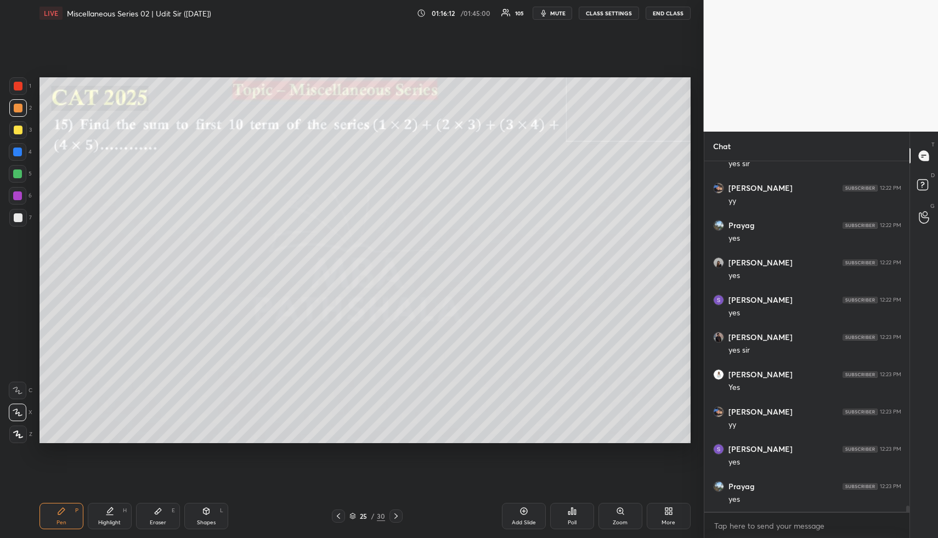
scroll to position [20632, 0]
drag, startPoint x: 22, startPoint y: 218, endPoint x: 30, endPoint y: 234, distance: 18.2
click at [23, 219] on div at bounding box center [18, 218] width 18 height 18
drag, startPoint x: 21, startPoint y: 159, endPoint x: 27, endPoint y: 160, distance: 6.6
click at [21, 159] on div at bounding box center [18, 152] width 18 height 18
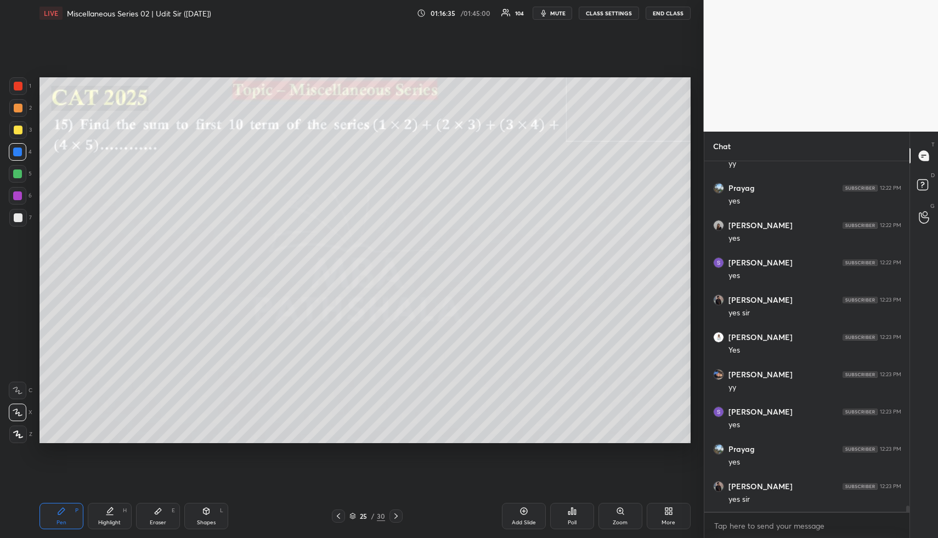
drag, startPoint x: 206, startPoint y: 522, endPoint x: 176, endPoint y: 473, distance: 57.4
click at [203, 521] on div "Shapes" at bounding box center [206, 522] width 19 height 5
click at [112, 516] on div "Highlight H" at bounding box center [110, 516] width 44 height 26
click at [114, 518] on div "Highlight H" at bounding box center [110, 516] width 44 height 26
click at [61, 514] on div "Pen P" at bounding box center [62, 516] width 44 height 26
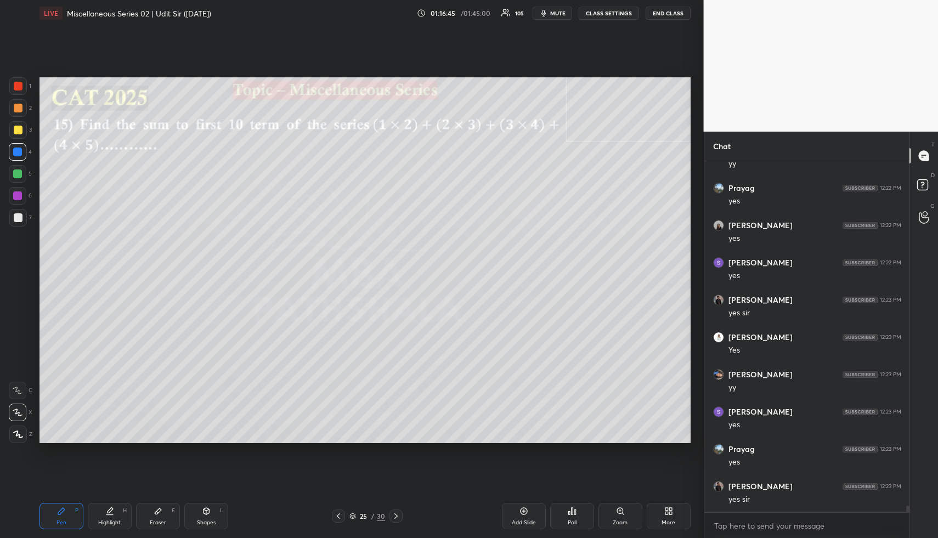
click at [18, 171] on div at bounding box center [17, 174] width 9 height 9
click at [354, 513] on icon at bounding box center [352, 516] width 7 height 7
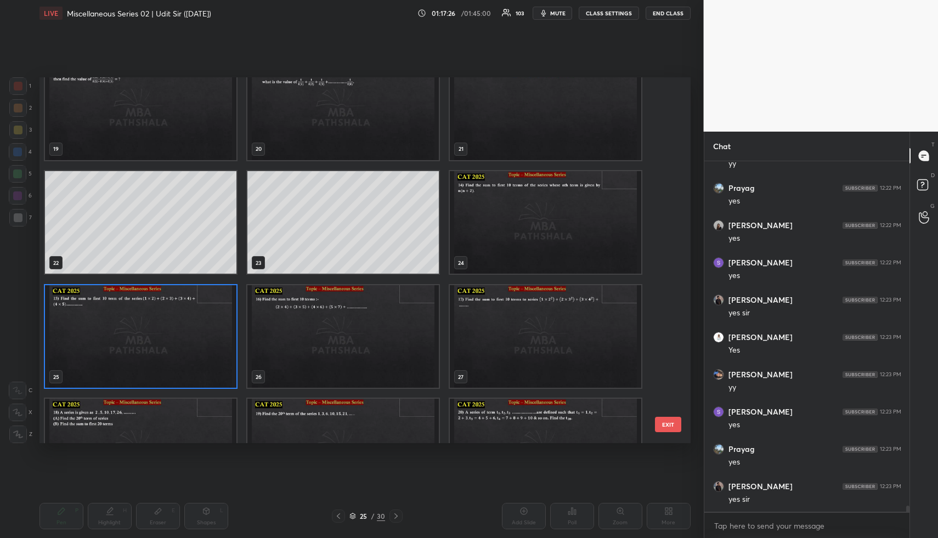
scroll to position [772, 0]
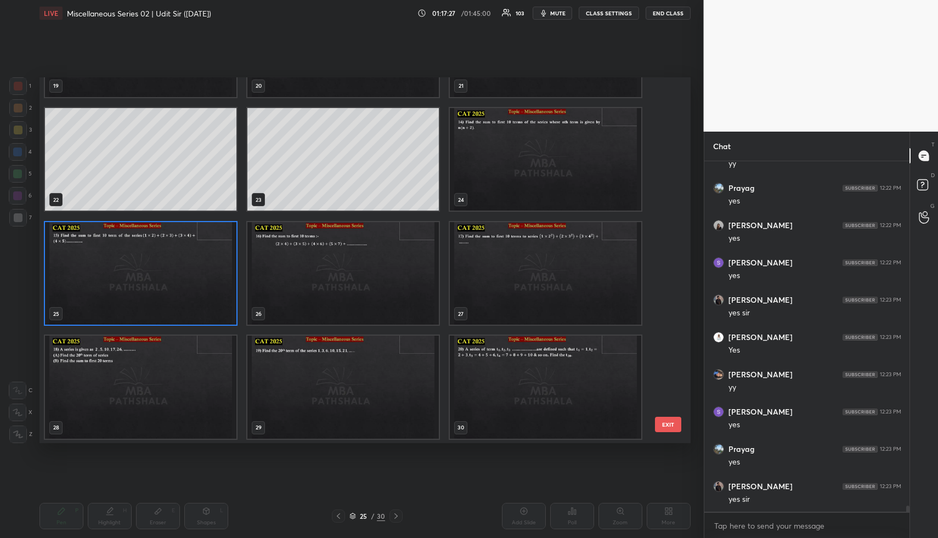
click at [166, 279] on img "grid" at bounding box center [140, 273] width 191 height 103
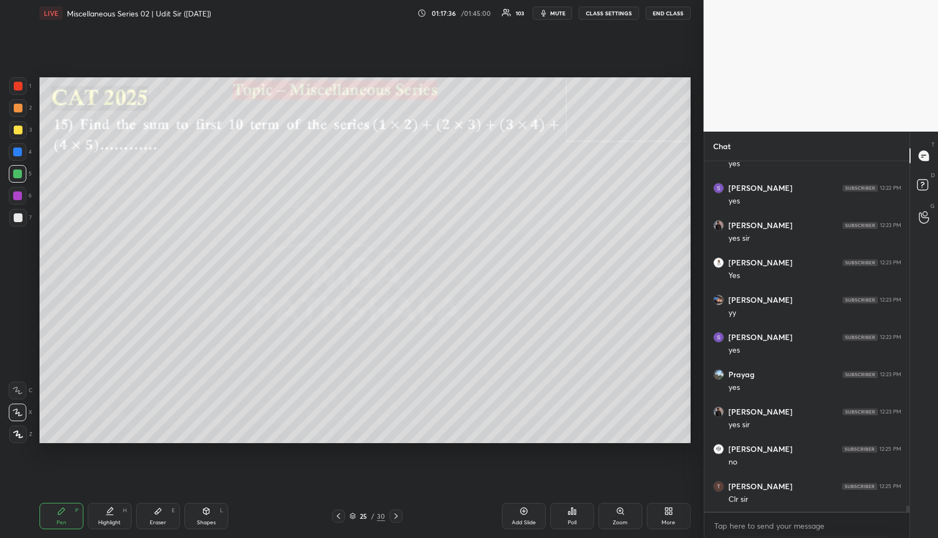
scroll to position [20744, 0]
drag, startPoint x: 221, startPoint y: 511, endPoint x: 206, endPoint y: 464, distance: 48.9
click at [218, 511] on div "Shapes L" at bounding box center [206, 516] width 44 height 26
click at [21, 105] on div at bounding box center [18, 108] width 9 height 9
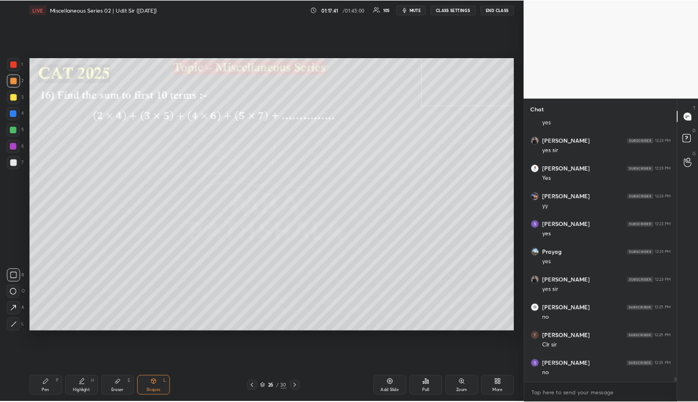
scroll to position [20791, 0]
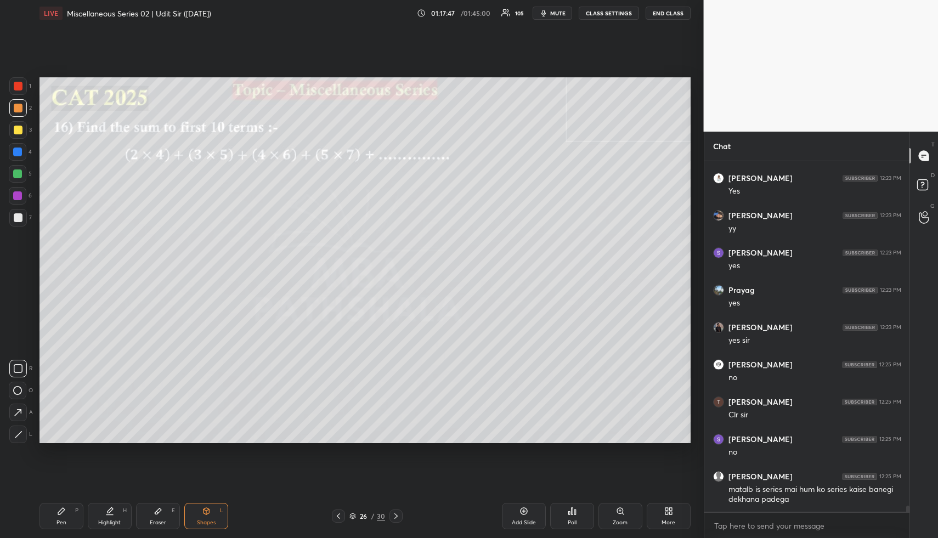
click at [335, 511] on div at bounding box center [338, 516] width 13 height 13
click at [110, 511] on icon at bounding box center [110, 510] width 5 height 5
click at [112, 512] on icon at bounding box center [109, 511] width 9 height 9
drag, startPoint x: 158, startPoint y: 523, endPoint x: 154, endPoint y: 517, distance: 7.0
click at [156, 520] on div "Eraser" at bounding box center [158, 522] width 16 height 5
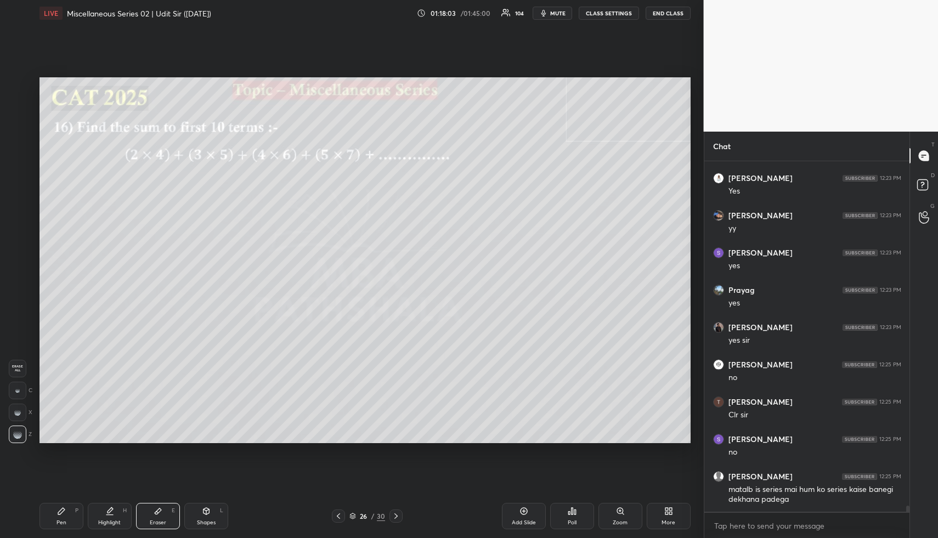
click at [14, 365] on div "Erase all" at bounding box center [18, 369] width 18 height 18
click at [55, 507] on div "Pen P Highlight H Eraser E Shapes L 26 / 30 Add Slide Poll Zoom More" at bounding box center [365, 516] width 651 height 44
drag, startPoint x: 66, startPoint y: 525, endPoint x: 58, endPoint y: 448, distance: 77.7
click at [59, 523] on div "Pen P" at bounding box center [62, 516] width 44 height 26
drag, startPoint x: 18, startPoint y: 149, endPoint x: 35, endPoint y: 149, distance: 17.0
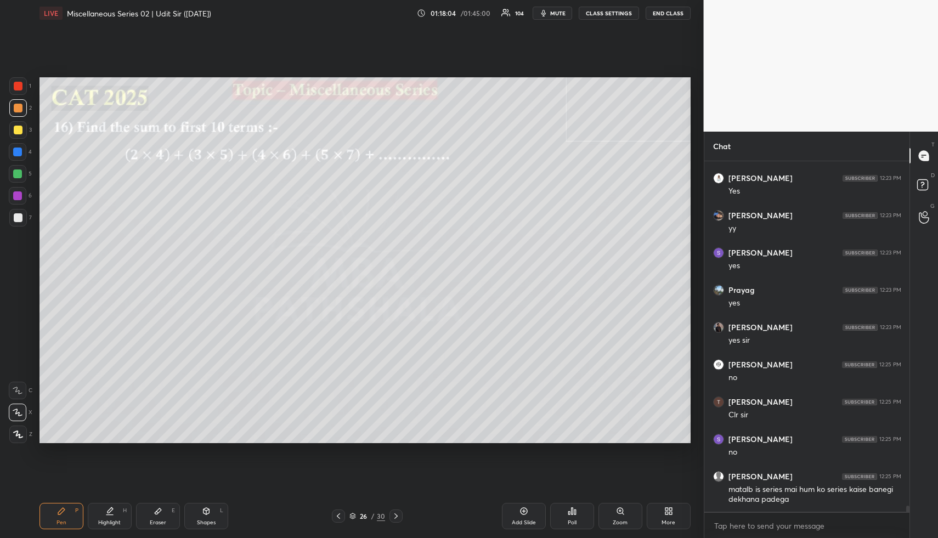
click at [18, 150] on div at bounding box center [17, 152] width 9 height 9
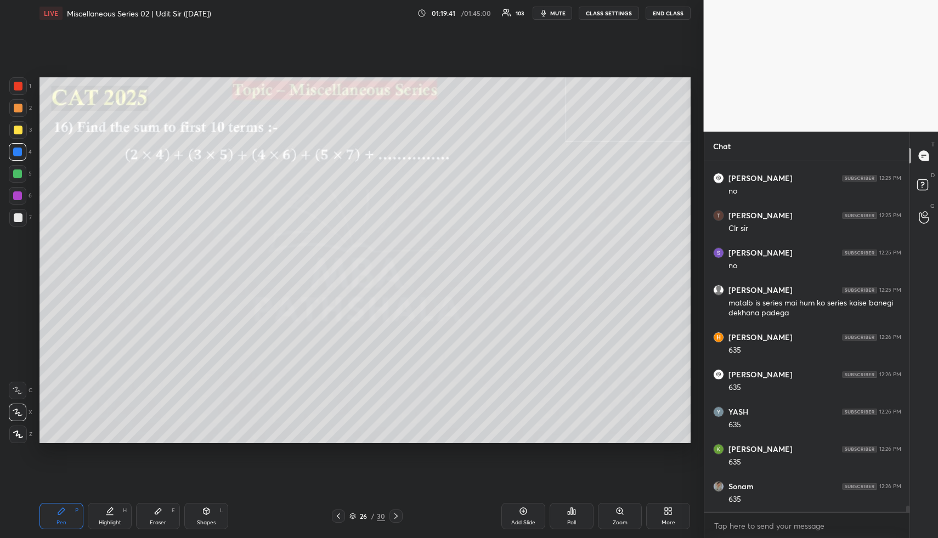
scroll to position [20857, 0]
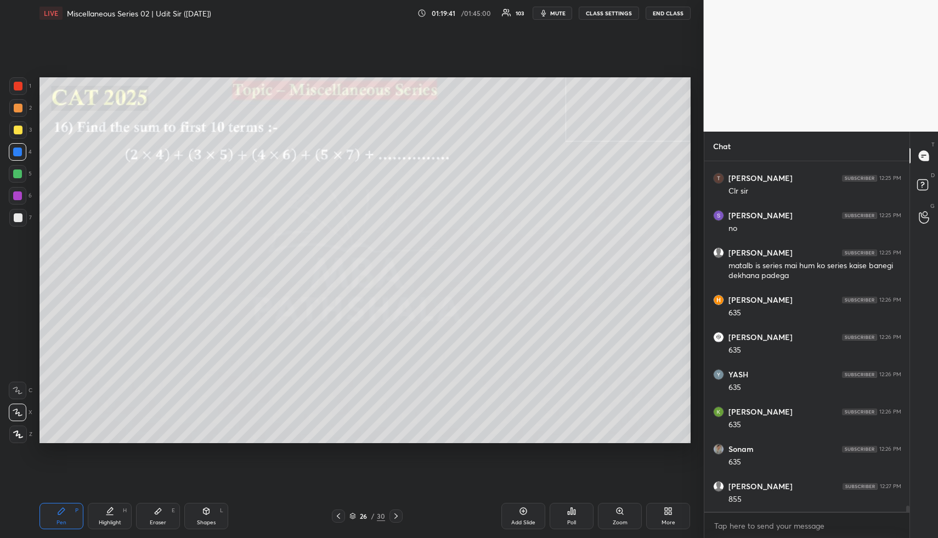
click at [104, 510] on div "Highlight H" at bounding box center [110, 516] width 44 height 26
click at [58, 512] on icon at bounding box center [61, 511] width 7 height 7
click at [12, 131] on div at bounding box center [18, 130] width 18 height 18
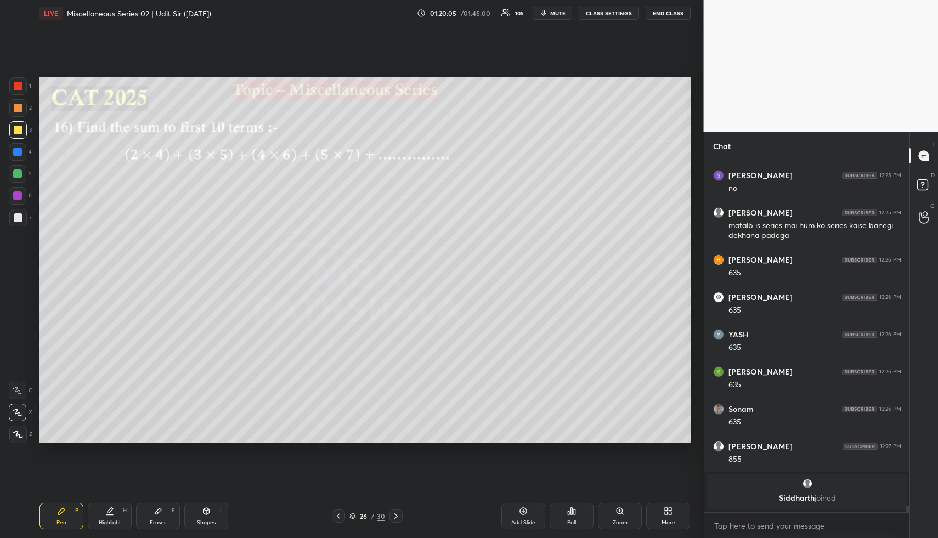
drag, startPoint x: 198, startPoint y: 512, endPoint x: 195, endPoint y: 505, distance: 7.1
click at [198, 510] on div "Shapes L" at bounding box center [206, 516] width 44 height 26
click at [16, 154] on div at bounding box center [17, 152] width 9 height 9
drag, startPoint x: 18, startPoint y: 175, endPoint x: 38, endPoint y: 176, distance: 20.3
click at [18, 175] on div at bounding box center [17, 174] width 9 height 9
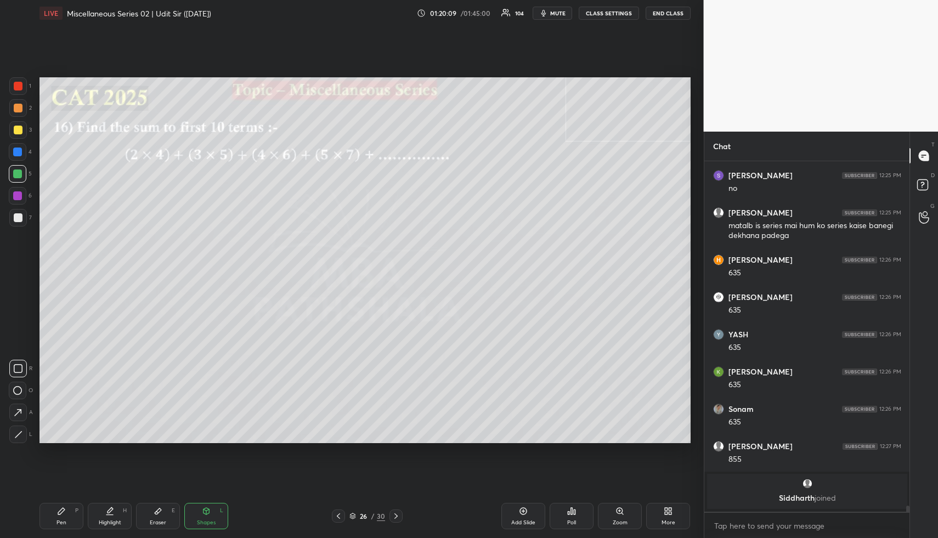
click at [100, 521] on div "Highlight" at bounding box center [110, 522] width 22 height 5
drag, startPoint x: 100, startPoint y: 521, endPoint x: 98, endPoint y: 460, distance: 60.9
click at [100, 515] on div "Highlight H" at bounding box center [110, 516] width 44 height 26
drag, startPoint x: 60, startPoint y: 511, endPoint x: 56, endPoint y: 494, distance: 17.4
click at [58, 507] on icon at bounding box center [61, 511] width 9 height 9
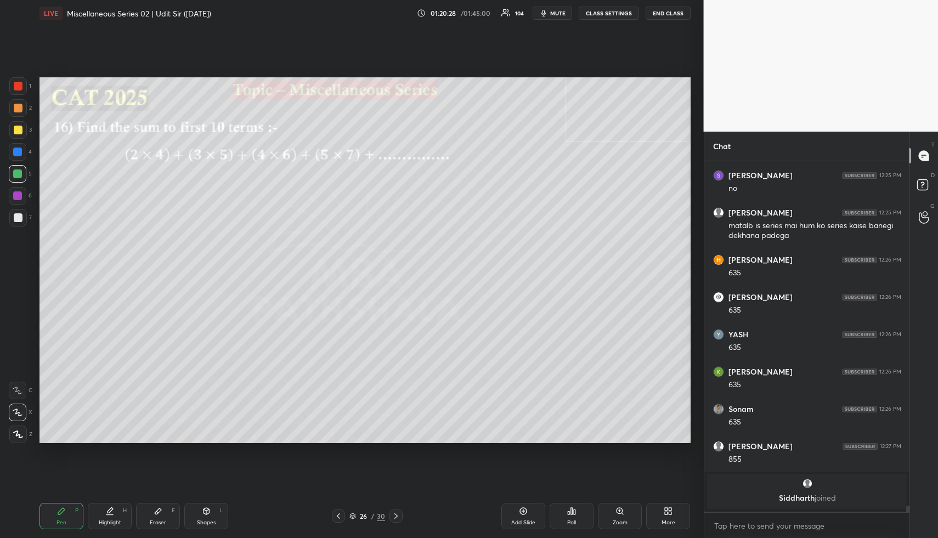
click at [17, 108] on div at bounding box center [18, 108] width 9 height 9
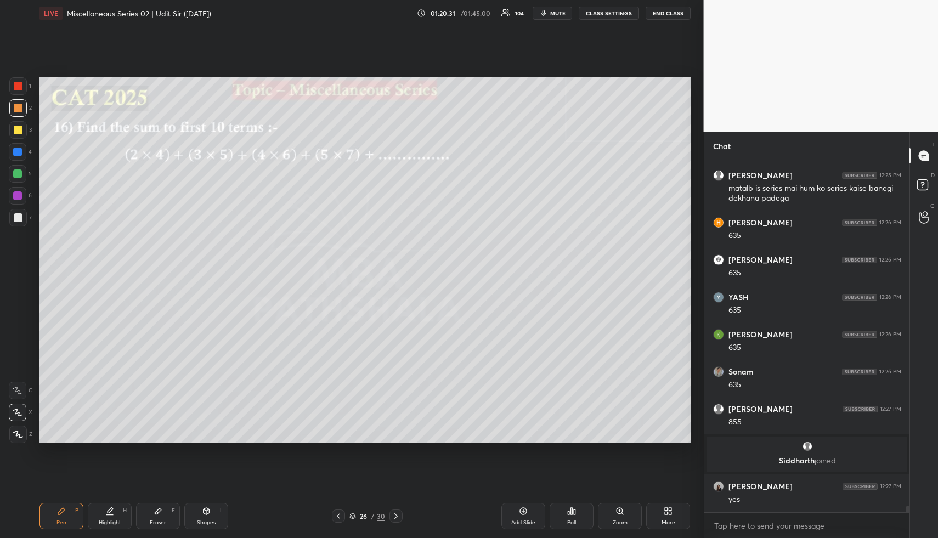
scroll to position [20820, 0]
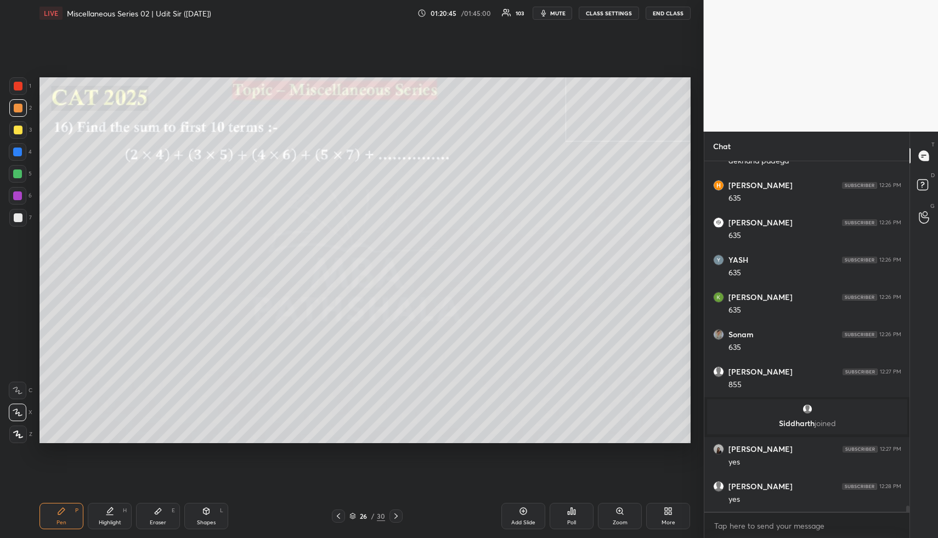
click at [106, 514] on icon at bounding box center [109, 511] width 9 height 9
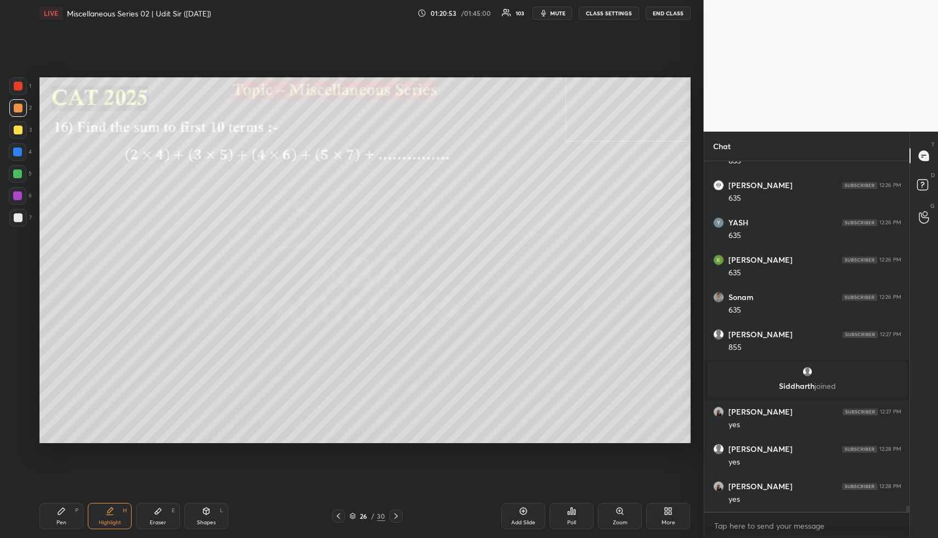
click at [103, 510] on div "Highlight H" at bounding box center [110, 516] width 44 height 26
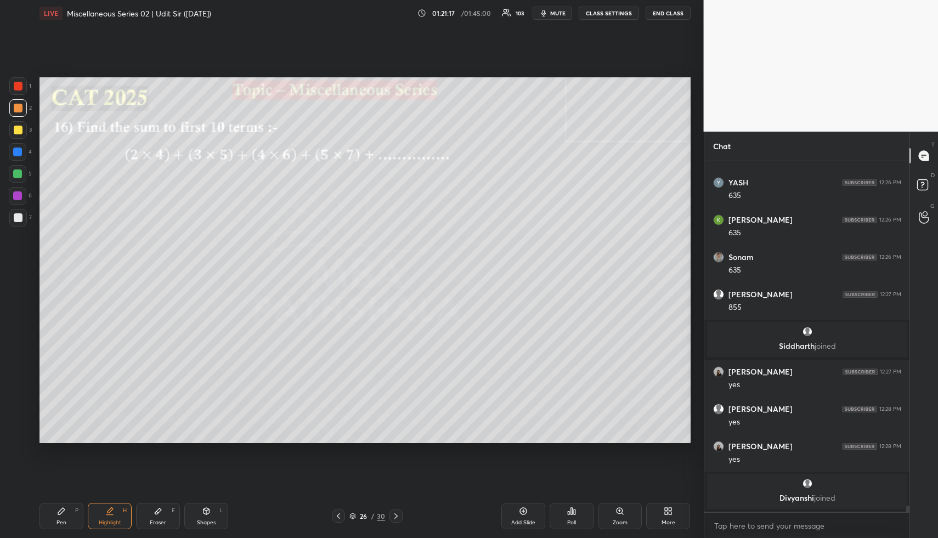
click at [61, 505] on div "Pen P" at bounding box center [62, 516] width 44 height 26
drag, startPoint x: 22, startPoint y: 155, endPoint x: 26, endPoint y: 168, distance: 14.1
click at [24, 154] on div at bounding box center [18, 152] width 18 height 18
drag, startPoint x: 118, startPoint y: 516, endPoint x: 123, endPoint y: 503, distance: 14.3
click at [118, 516] on div "Highlight H" at bounding box center [110, 516] width 44 height 26
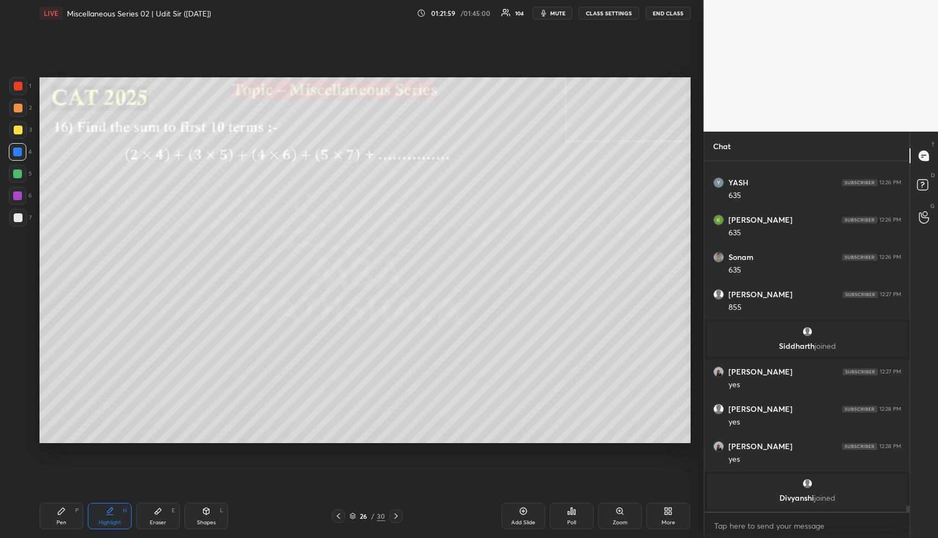
click at [110, 517] on div "Highlight H" at bounding box center [110, 516] width 44 height 26
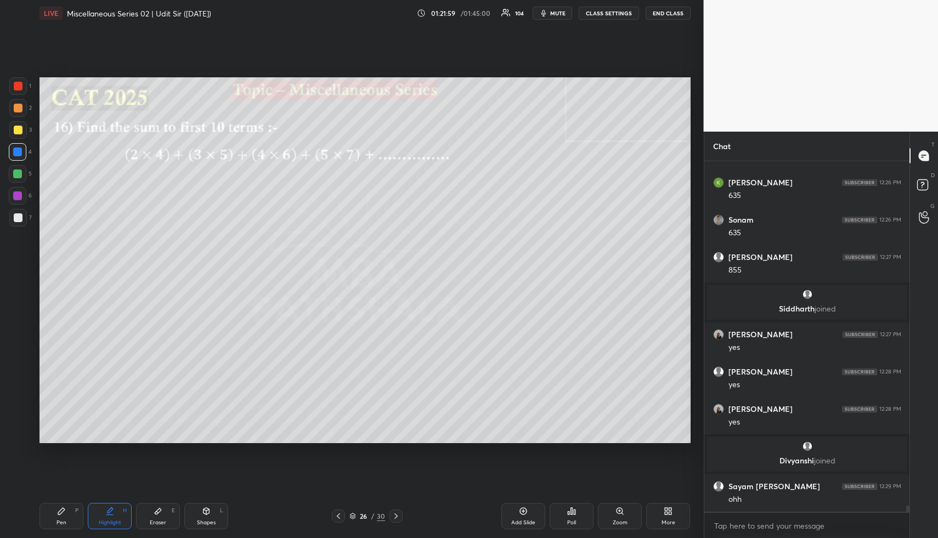
scroll to position [20896, 0]
click at [207, 518] on div "Shapes L" at bounding box center [206, 516] width 44 height 26
click at [16, 218] on div at bounding box center [18, 217] width 9 height 9
drag, startPoint x: 95, startPoint y: 520, endPoint x: 95, endPoint y: 514, distance: 5.5
click at [95, 518] on div "Highlight H" at bounding box center [110, 516] width 44 height 26
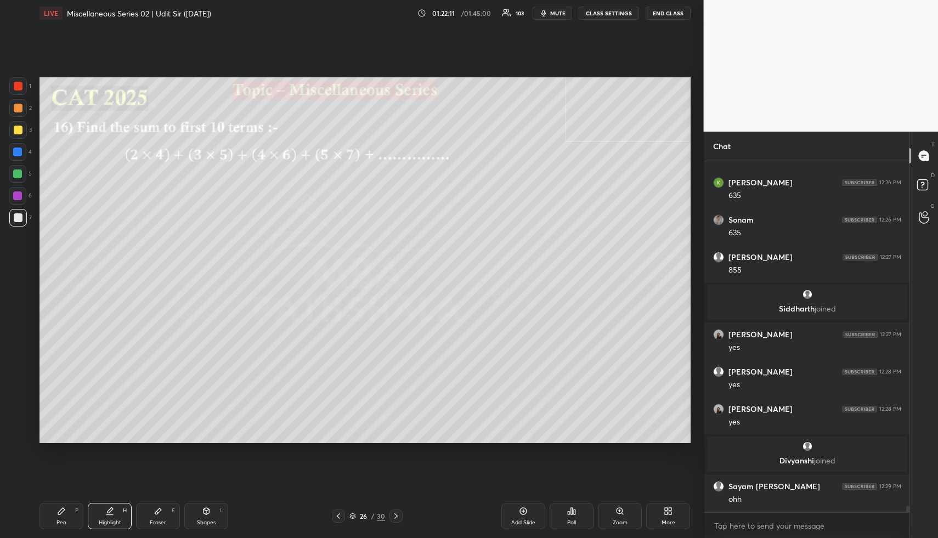
click at [60, 507] on icon at bounding box center [61, 511] width 9 height 9
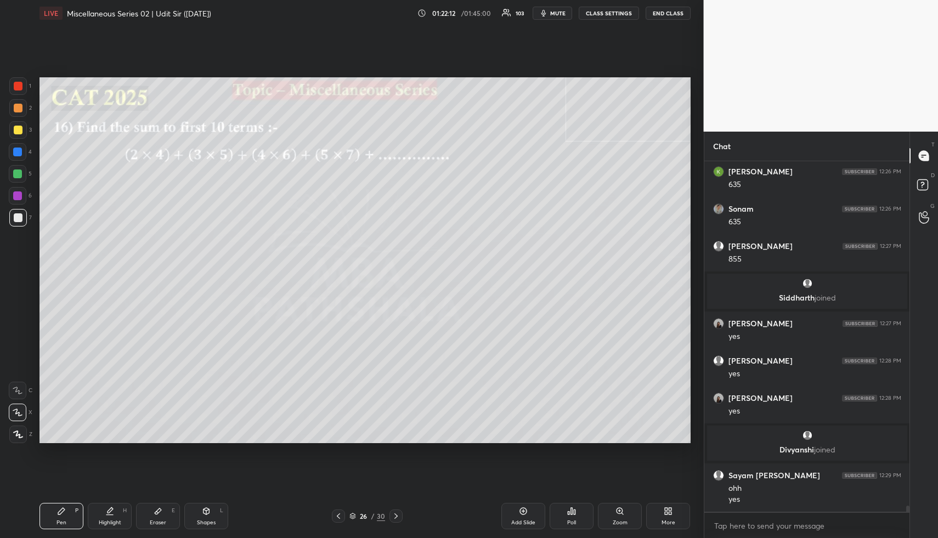
click at [20, 105] on div at bounding box center [18, 108] width 9 height 9
drag, startPoint x: 16, startPoint y: 132, endPoint x: 32, endPoint y: 175, distance: 45.9
click at [16, 134] on div at bounding box center [18, 130] width 18 height 18
click at [59, 508] on icon at bounding box center [61, 511] width 9 height 9
click at [19, 109] on div at bounding box center [18, 108] width 9 height 9
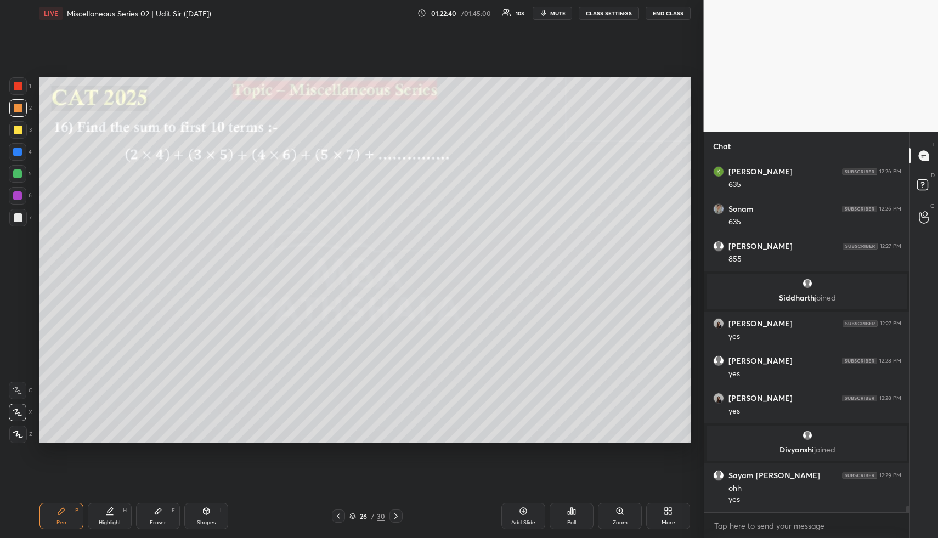
click at [108, 508] on icon at bounding box center [109, 511] width 9 height 9
drag, startPoint x: 57, startPoint y: 510, endPoint x: 55, endPoint y: 504, distance: 6.7
click at [55, 508] on div "Pen P" at bounding box center [62, 516] width 44 height 26
click at [12, 127] on div at bounding box center [18, 130] width 18 height 18
drag, startPoint x: 13, startPoint y: 102, endPoint x: 16, endPoint y: 109, distance: 8.1
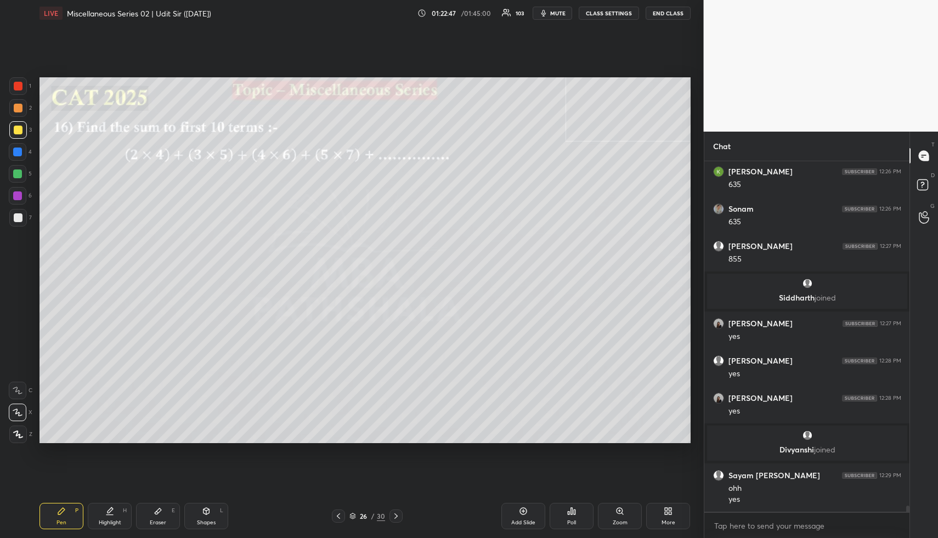
click at [13, 103] on div at bounding box center [18, 108] width 18 height 18
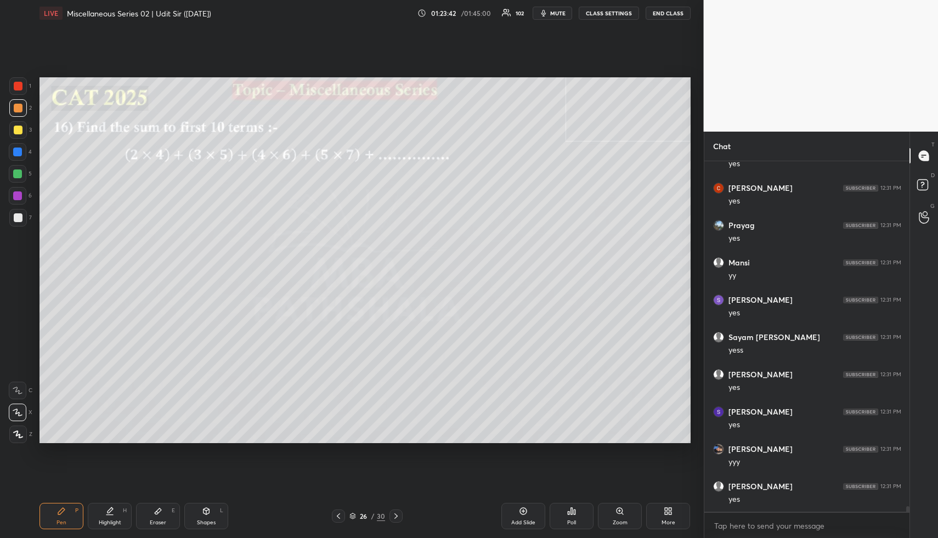
scroll to position [21429, 0]
drag, startPoint x: 113, startPoint y: 511, endPoint x: 143, endPoint y: 447, distance: 70.2
click at [111, 506] on div "Highlight H" at bounding box center [110, 516] width 44 height 26
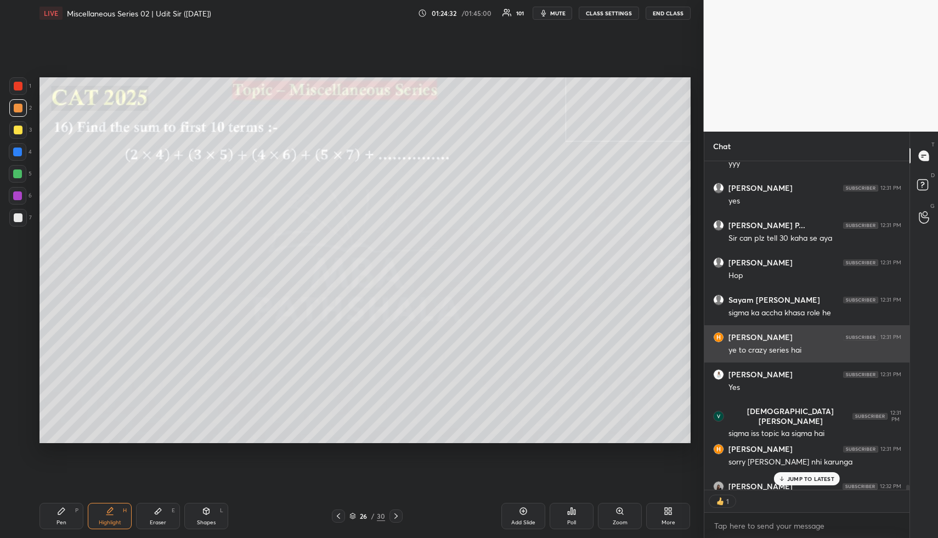
scroll to position [21712, 0]
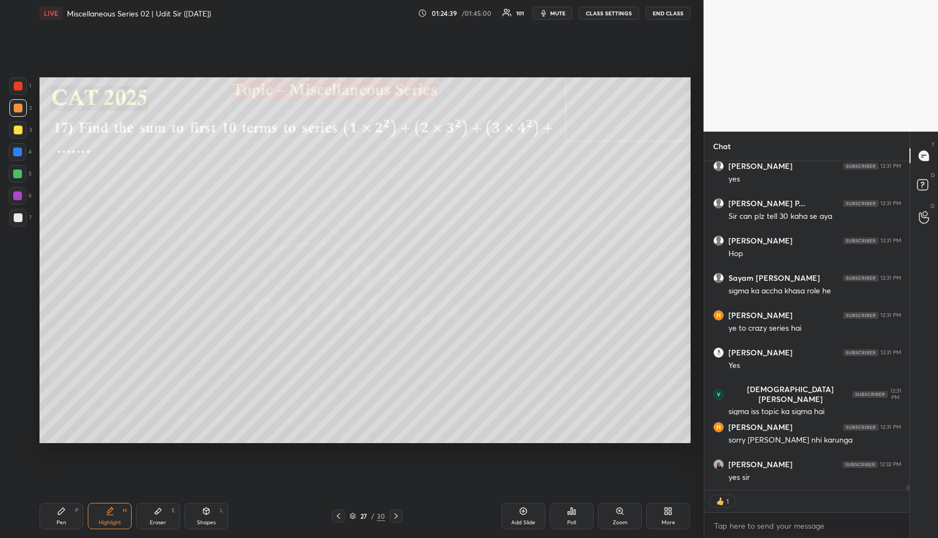
drag, startPoint x: 341, startPoint y: 514, endPoint x: 347, endPoint y: 512, distance: 6.7
click at [341, 513] on icon at bounding box center [338, 516] width 9 height 9
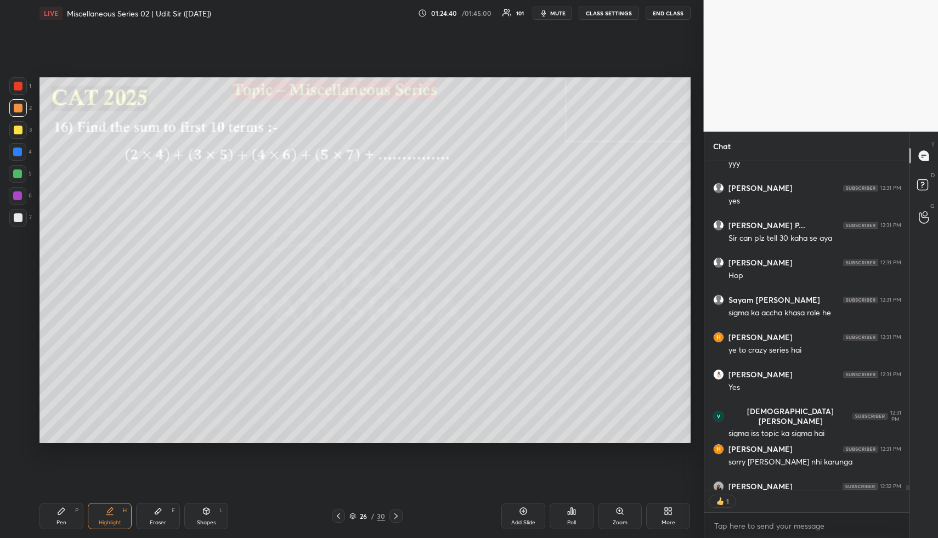
click at [399, 513] on div at bounding box center [396, 516] width 13 height 13
drag, startPoint x: 206, startPoint y: 515, endPoint x: 181, endPoint y: 462, distance: 58.9
click at [206, 515] on icon at bounding box center [206, 511] width 9 height 9
click at [18, 130] on div at bounding box center [18, 130] width 9 height 9
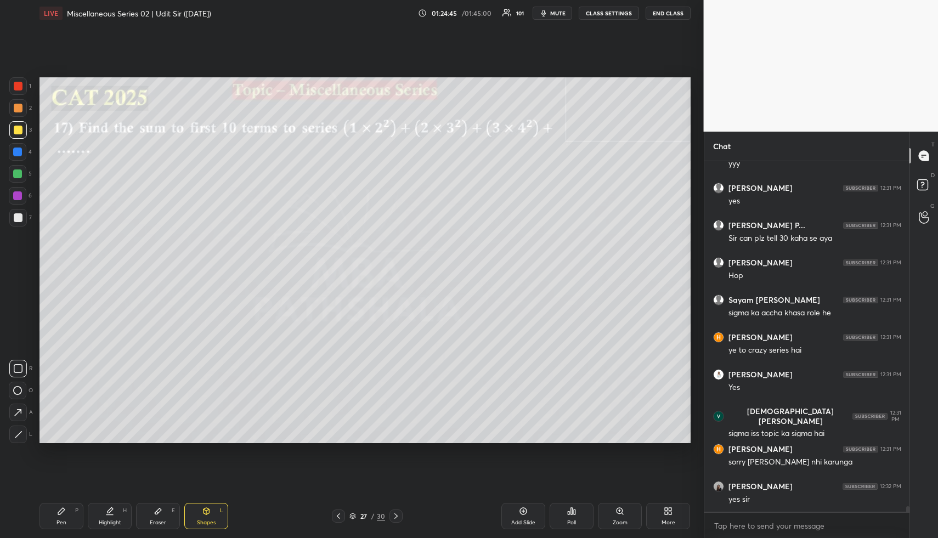
click at [114, 521] on div "Highlight" at bounding box center [110, 522] width 22 height 5
drag, startPoint x: 65, startPoint y: 510, endPoint x: 63, endPoint y: 504, distance: 6.4
click at [65, 510] on icon at bounding box center [61, 511] width 9 height 9
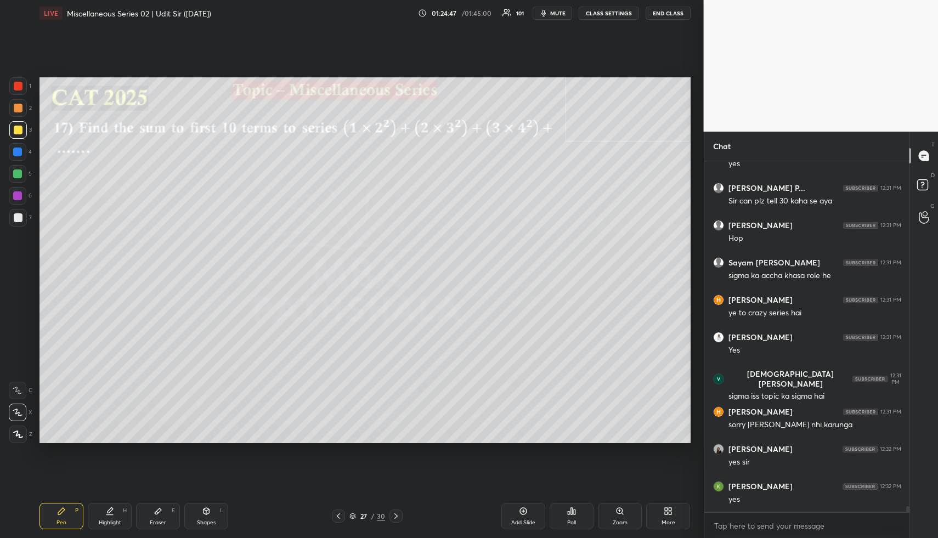
click at [22, 109] on div at bounding box center [18, 108] width 18 height 18
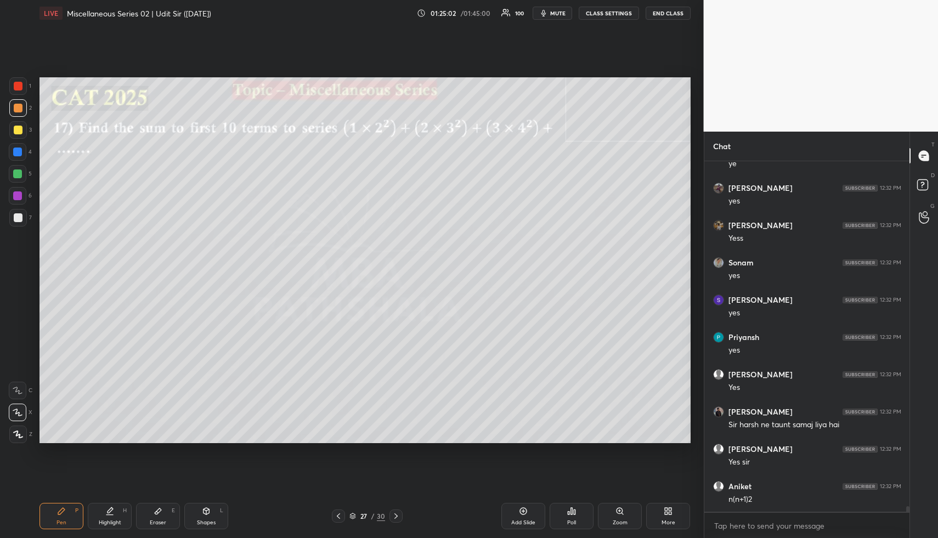
scroll to position [22250, 0]
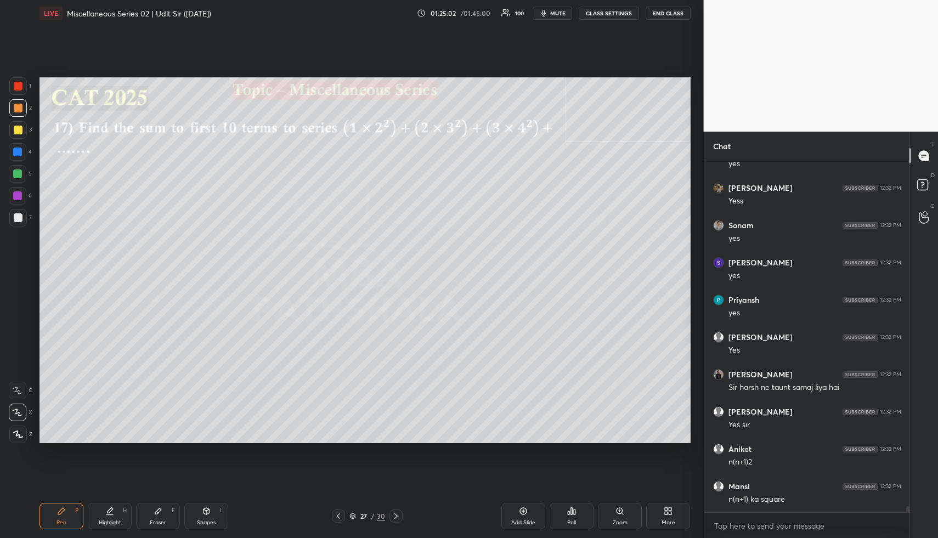
drag, startPoint x: 116, startPoint y: 515, endPoint x: 131, endPoint y: 444, distance: 72.3
click at [116, 515] on div "Highlight H" at bounding box center [110, 516] width 44 height 26
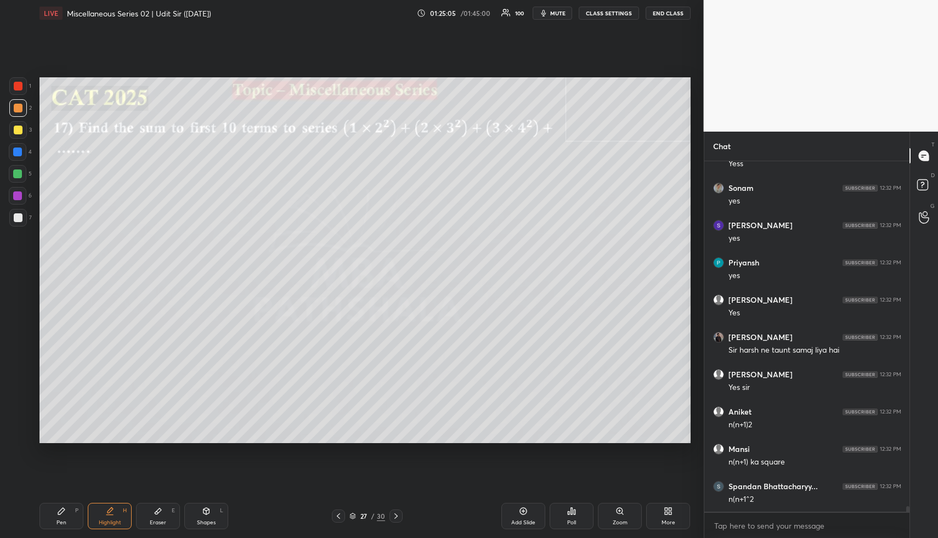
scroll to position [22324, 0]
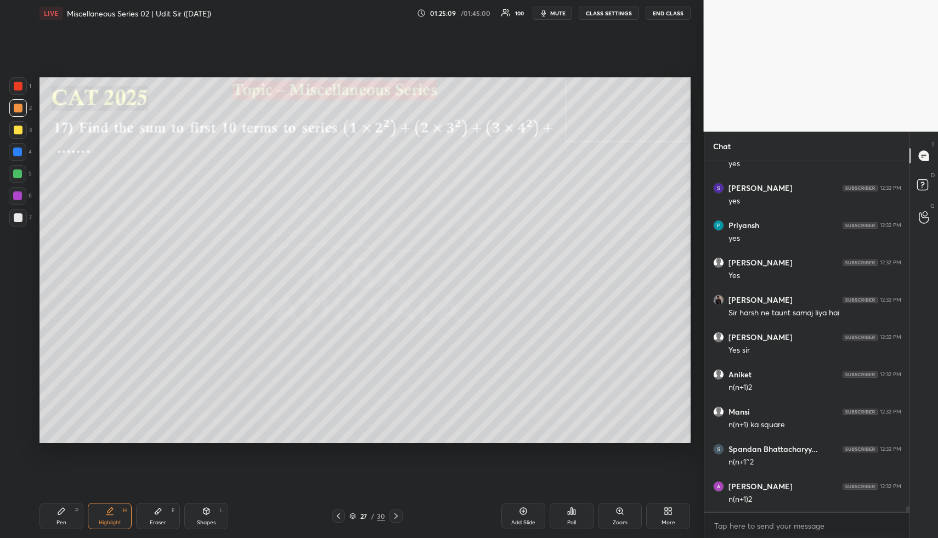
click at [67, 523] on div "Pen P" at bounding box center [62, 516] width 44 height 26
click at [21, 178] on div at bounding box center [18, 174] width 18 height 18
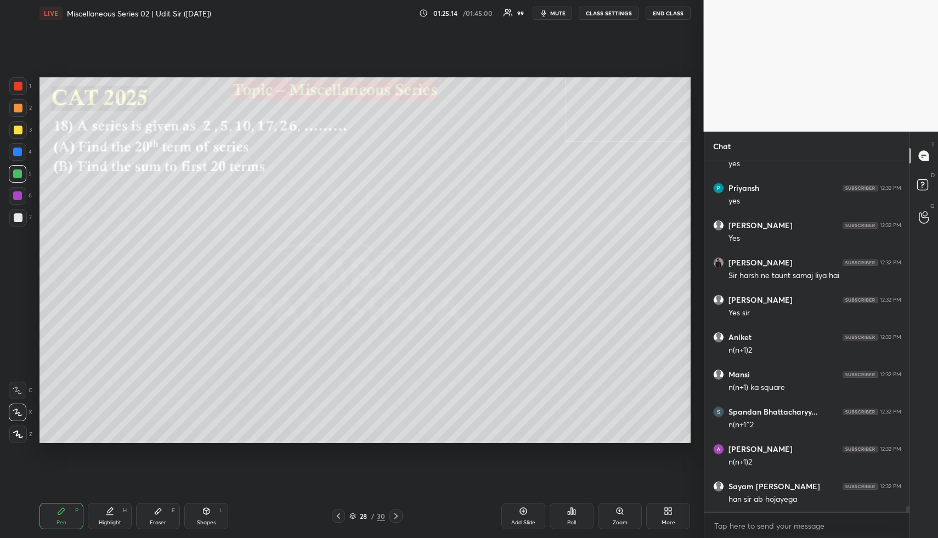
drag, startPoint x: 221, startPoint y: 515, endPoint x: 217, endPoint y: 509, distance: 7.2
click at [221, 515] on div "Shapes L" at bounding box center [206, 516] width 44 height 26
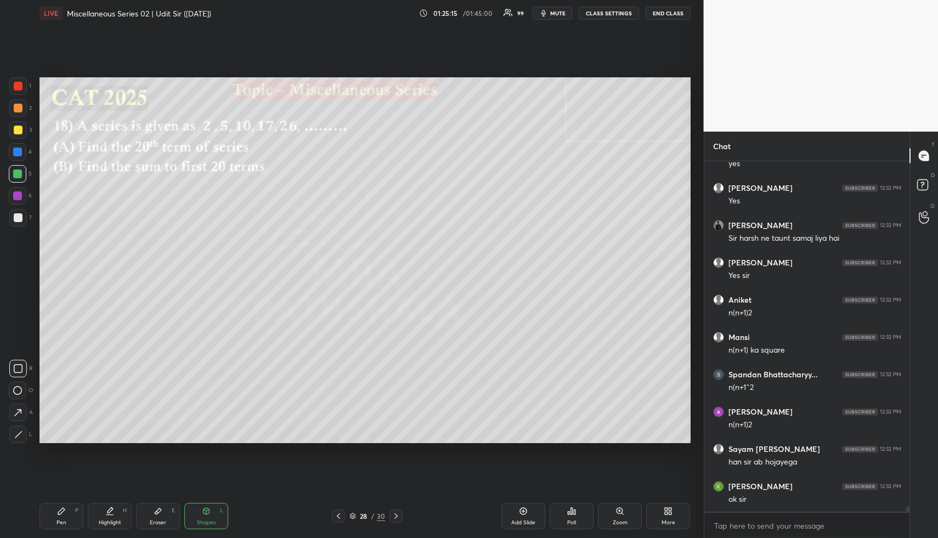
click at [18, 106] on div at bounding box center [18, 108] width 9 height 9
click at [105, 511] on div "Highlight H" at bounding box center [110, 516] width 44 height 26
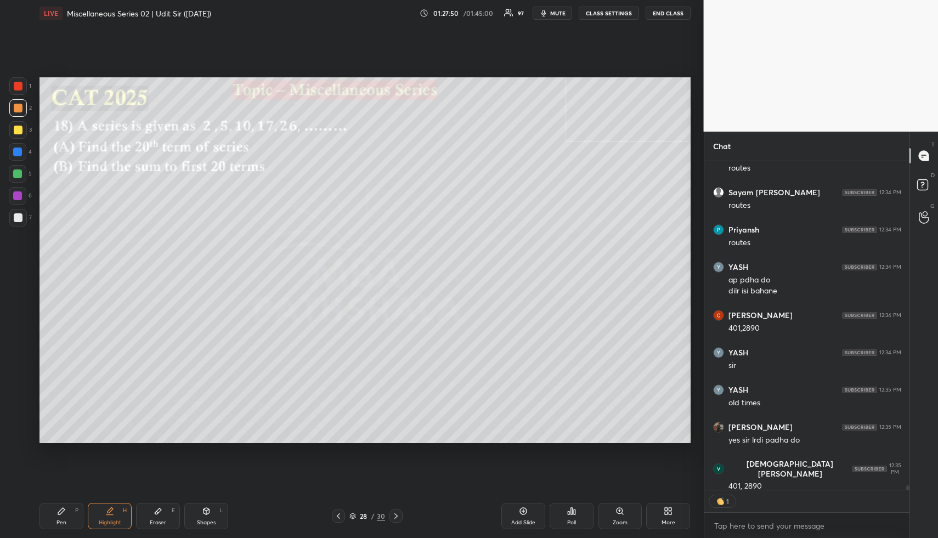
scroll to position [23141, 0]
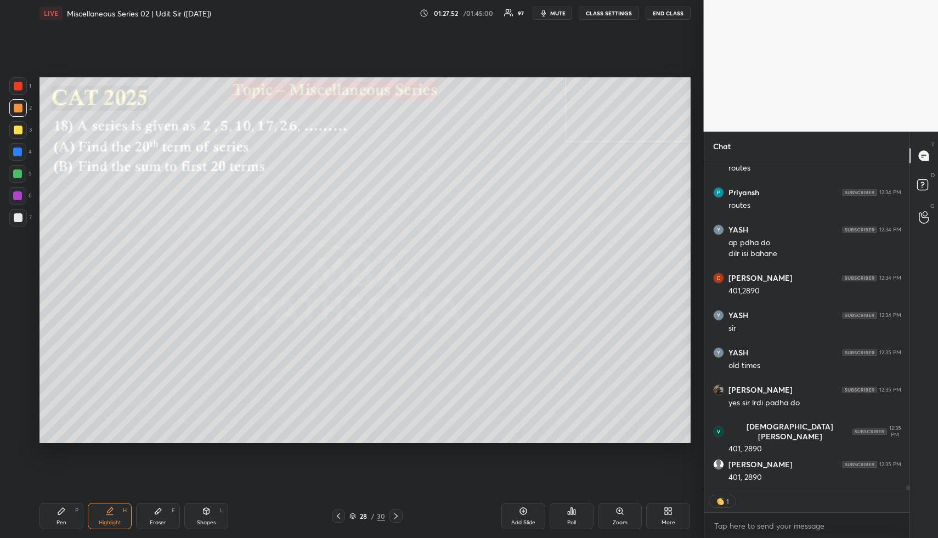
drag, startPoint x: 162, startPoint y: 511, endPoint x: 154, endPoint y: 500, distance: 14.2
click at [162, 511] on div "Eraser E" at bounding box center [158, 516] width 44 height 26
drag, startPoint x: 17, startPoint y: 368, endPoint x: 37, endPoint y: 399, distance: 36.8
click at [17, 368] on span "Erase all" at bounding box center [17, 369] width 16 height 8
click at [109, 510] on icon at bounding box center [110, 510] width 5 height 5
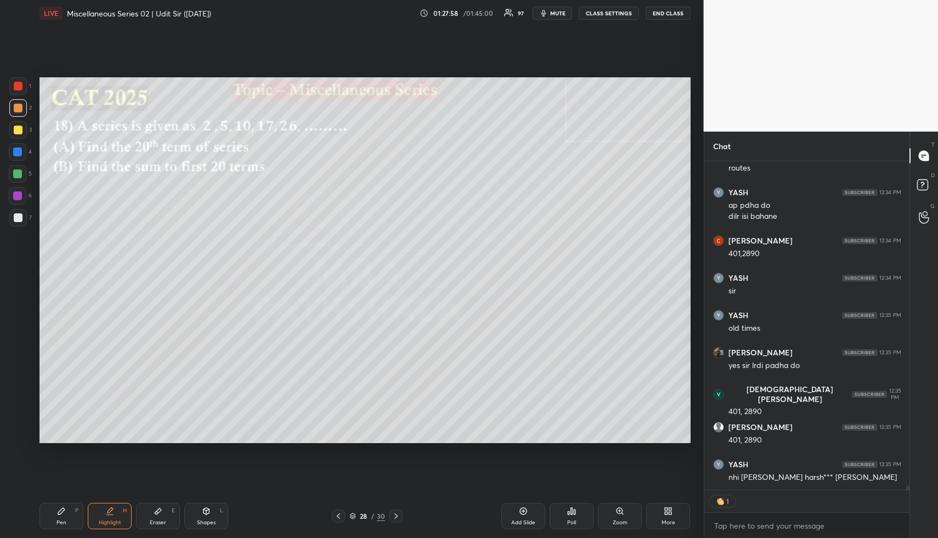
scroll to position [23156, 0]
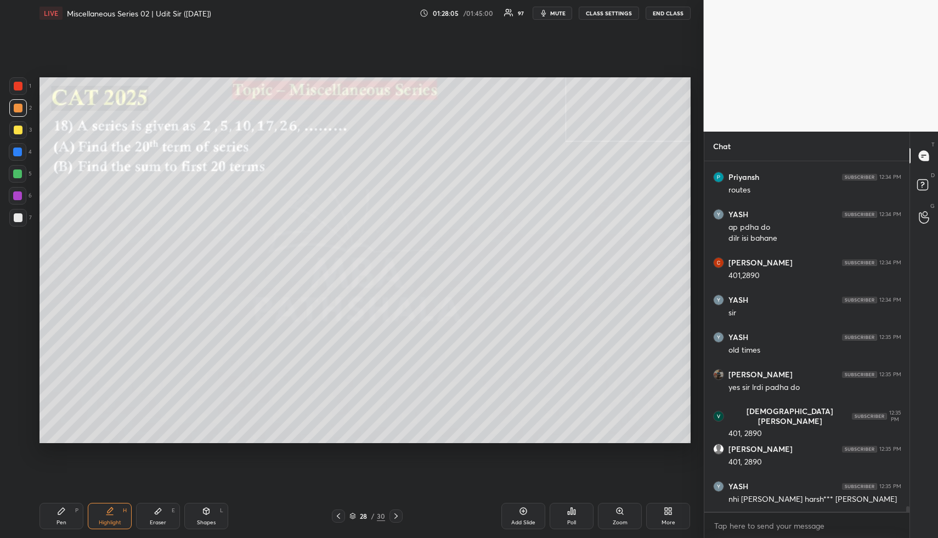
drag, startPoint x: 201, startPoint y: 514, endPoint x: 188, endPoint y: 482, distance: 33.9
click at [201, 508] on div "Shapes L" at bounding box center [206, 516] width 44 height 26
click at [19, 133] on div at bounding box center [18, 130] width 9 height 9
click at [19, 367] on icon at bounding box center [18, 368] width 9 height 9
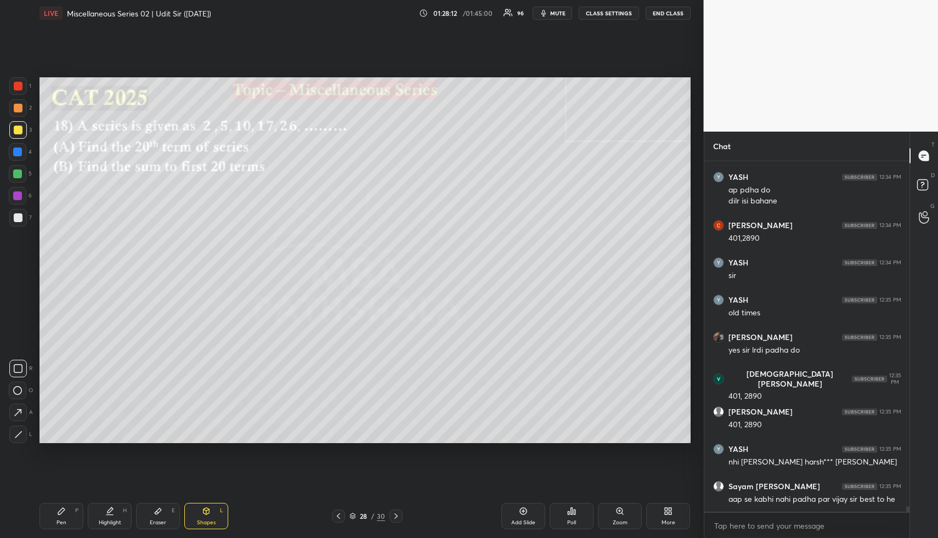
drag, startPoint x: 106, startPoint y: 522, endPoint x: 109, endPoint y: 474, distance: 47.8
click at [106, 521] on div "Highlight" at bounding box center [110, 522] width 22 height 5
drag, startPoint x: 98, startPoint y: 532, endPoint x: 111, endPoint y: 471, distance: 61.8
click at [101, 532] on div "Pen P Highlight H Eraser E Shapes L 28 / 30 Add Slide Poll Zoom More" at bounding box center [365, 516] width 651 height 44
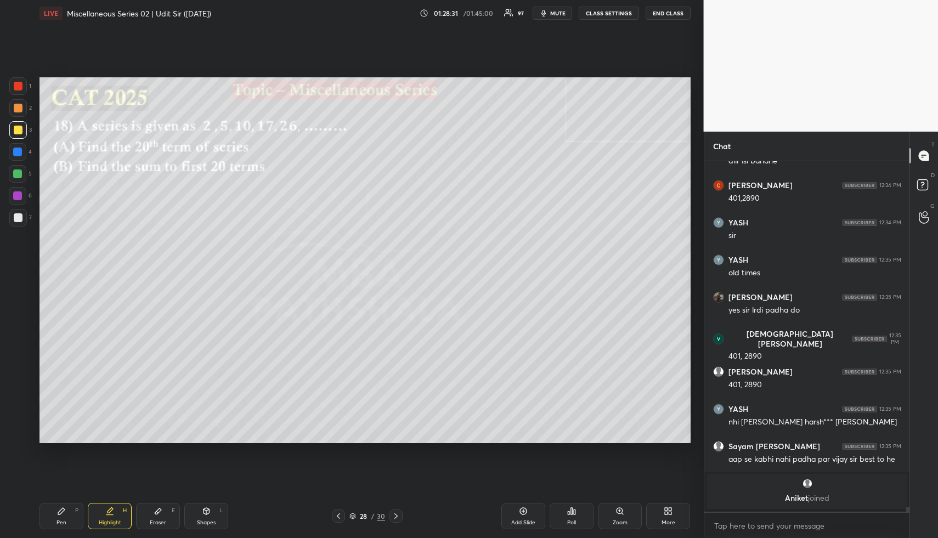
scroll to position [22622, 0]
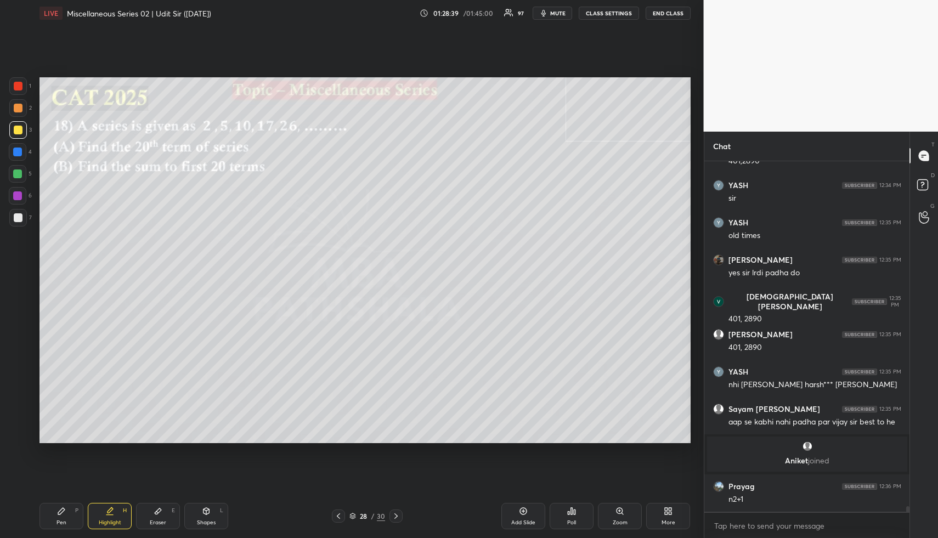
drag, startPoint x: 69, startPoint y: 515, endPoint x: 61, endPoint y: 456, distance: 59.2
click at [70, 514] on div "Pen P" at bounding box center [62, 516] width 44 height 26
drag, startPoint x: 19, startPoint y: 153, endPoint x: 32, endPoint y: 147, distance: 14.3
click at [19, 153] on div at bounding box center [17, 152] width 9 height 9
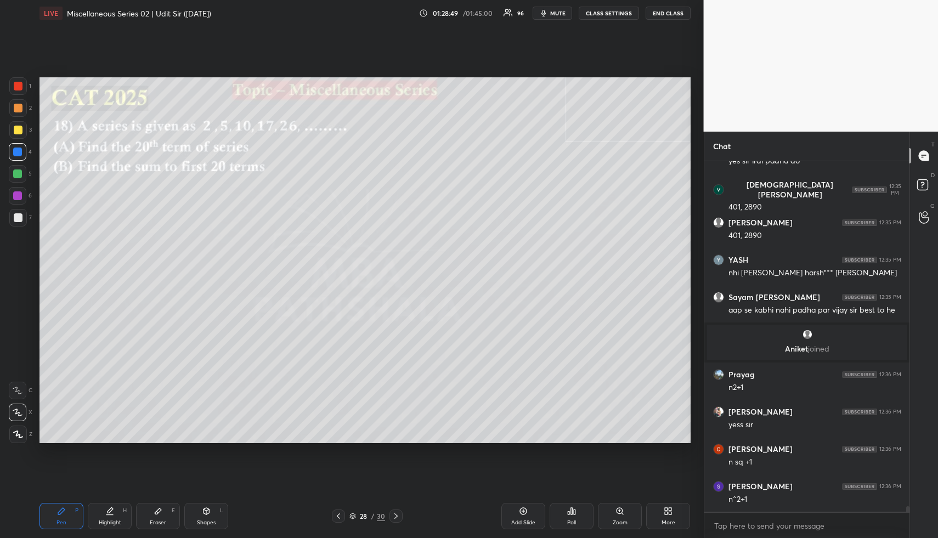
scroll to position [22771, 0]
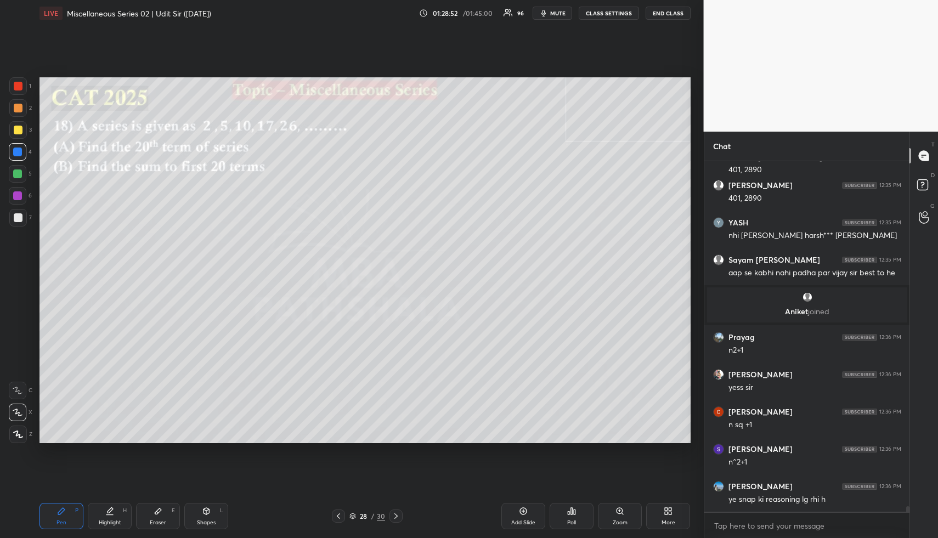
drag, startPoint x: 108, startPoint y: 516, endPoint x: 123, endPoint y: 465, distance: 53.4
click at [106, 514] on div "Highlight H" at bounding box center [110, 516] width 44 height 26
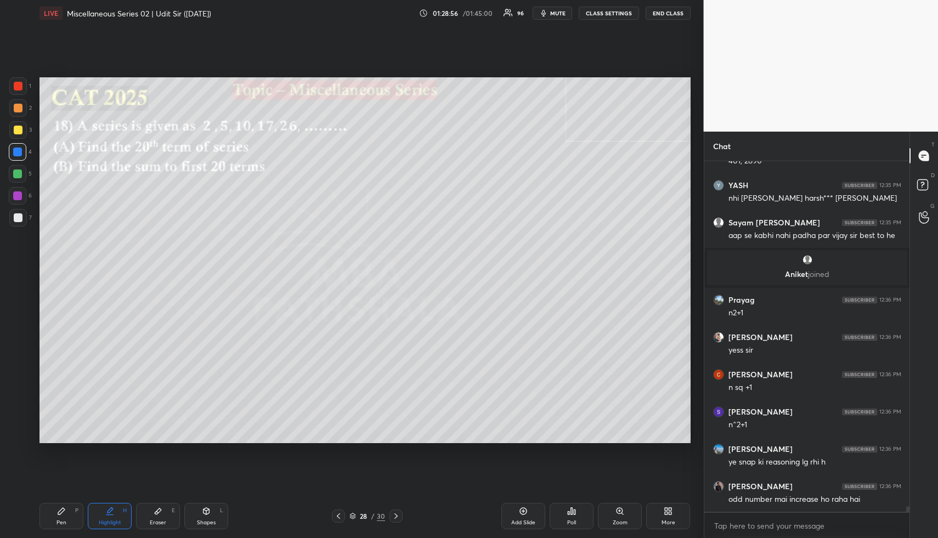
click at [58, 515] on div "Pen P" at bounding box center [62, 516] width 44 height 26
drag, startPoint x: 19, startPoint y: 109, endPoint x: 35, endPoint y: 112, distance: 16.9
click at [21, 110] on div at bounding box center [18, 108] width 9 height 9
drag, startPoint x: 69, startPoint y: 518, endPoint x: 69, endPoint y: 448, distance: 69.7
click at [66, 515] on div "Pen P" at bounding box center [62, 516] width 44 height 26
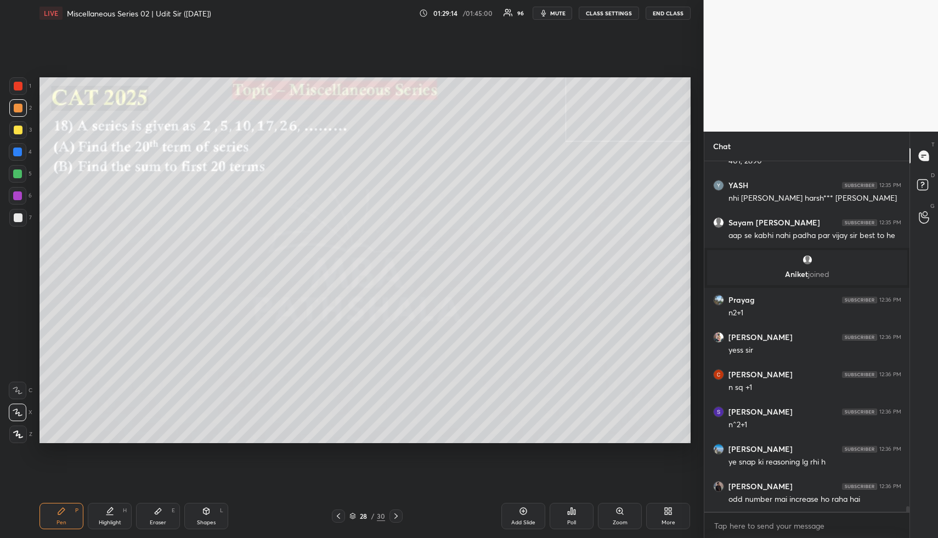
drag, startPoint x: 15, startPoint y: 129, endPoint x: 30, endPoint y: 137, distance: 16.4
click at [16, 130] on div at bounding box center [18, 130] width 9 height 9
click at [110, 517] on div "Highlight H" at bounding box center [110, 516] width 44 height 26
click at [112, 514] on div "Highlight H" at bounding box center [110, 516] width 44 height 26
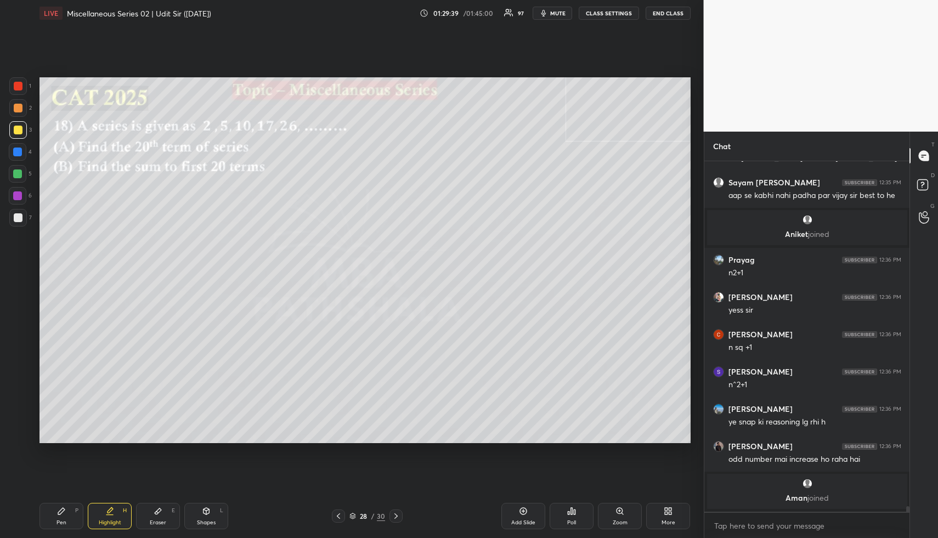
scroll to position [22817, 0]
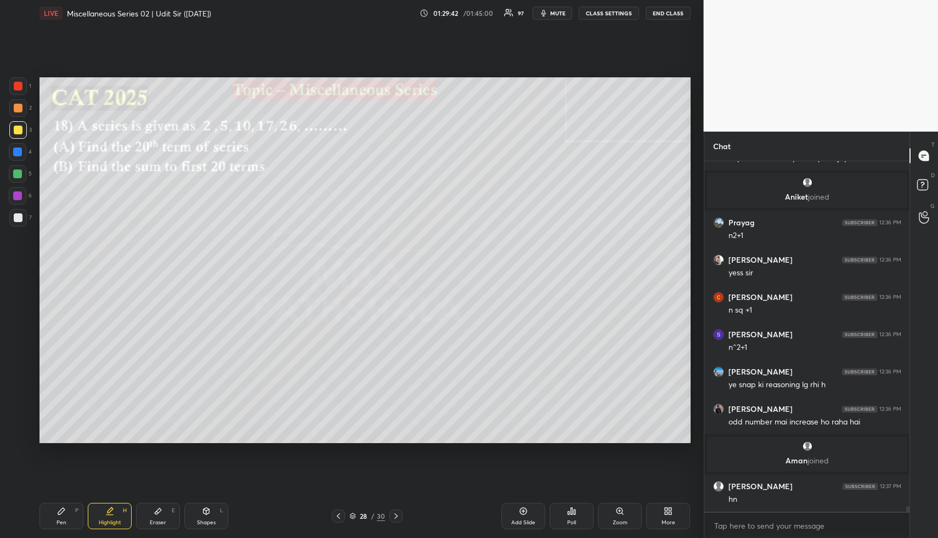
drag, startPoint x: 64, startPoint y: 521, endPoint x: 61, endPoint y: 513, distance: 8.9
click at [61, 517] on div "Pen P" at bounding box center [62, 516] width 44 height 26
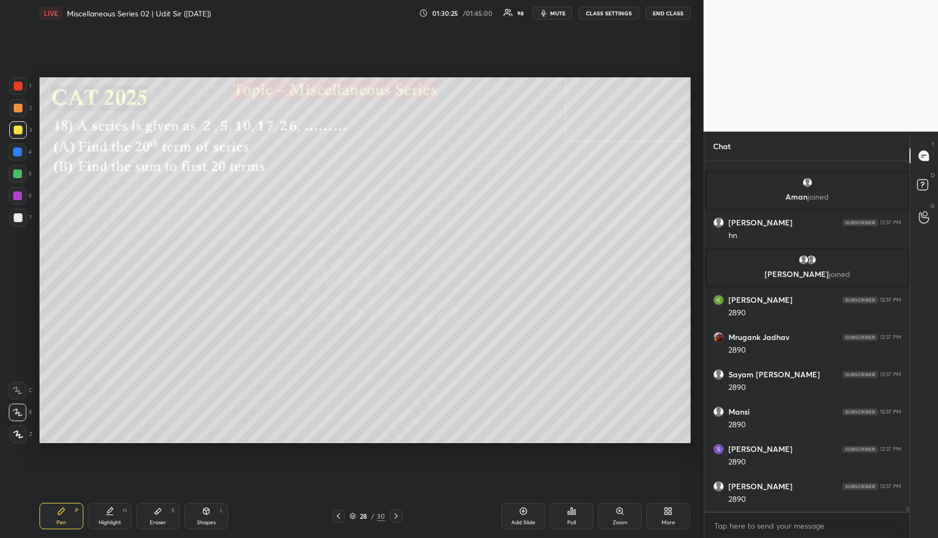
scroll to position [23098, 0]
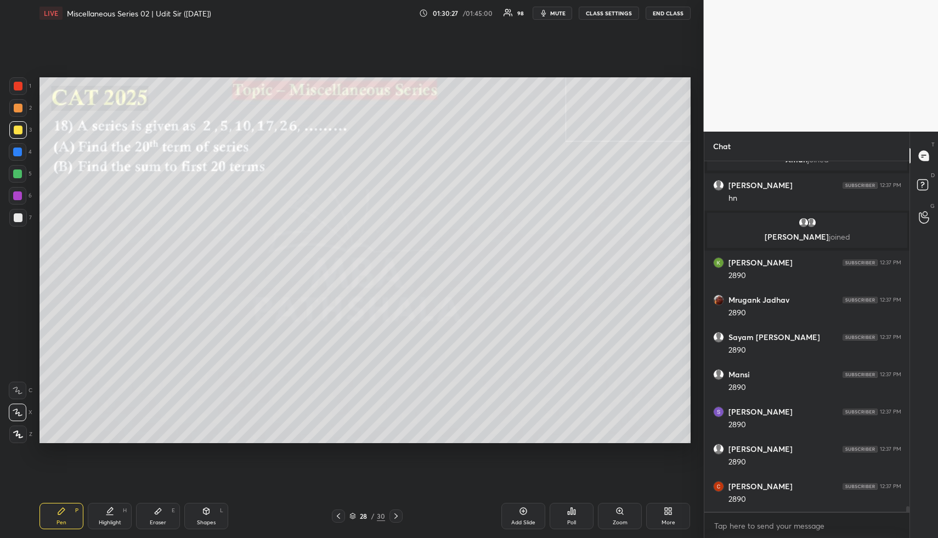
drag, startPoint x: 108, startPoint y: 516, endPoint x: 131, endPoint y: 506, distance: 25.1
click at [116, 518] on div "Highlight H" at bounding box center [110, 516] width 44 height 26
click at [210, 522] on div "Shapes" at bounding box center [206, 522] width 19 height 5
click at [19, 144] on div at bounding box center [18, 152] width 18 height 18
drag, startPoint x: 18, startPoint y: 144, endPoint x: 29, endPoint y: 148, distance: 12.0
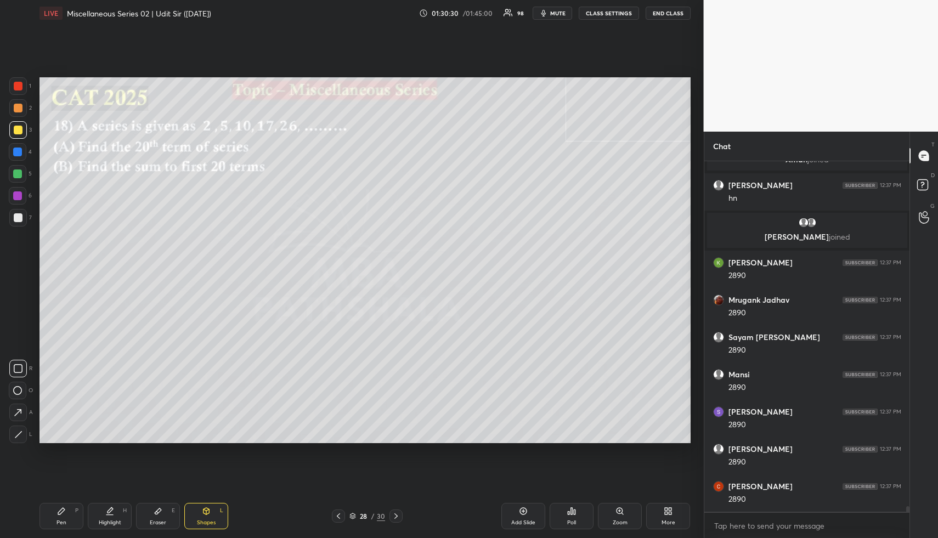
click at [22, 148] on div at bounding box center [18, 152] width 18 height 18
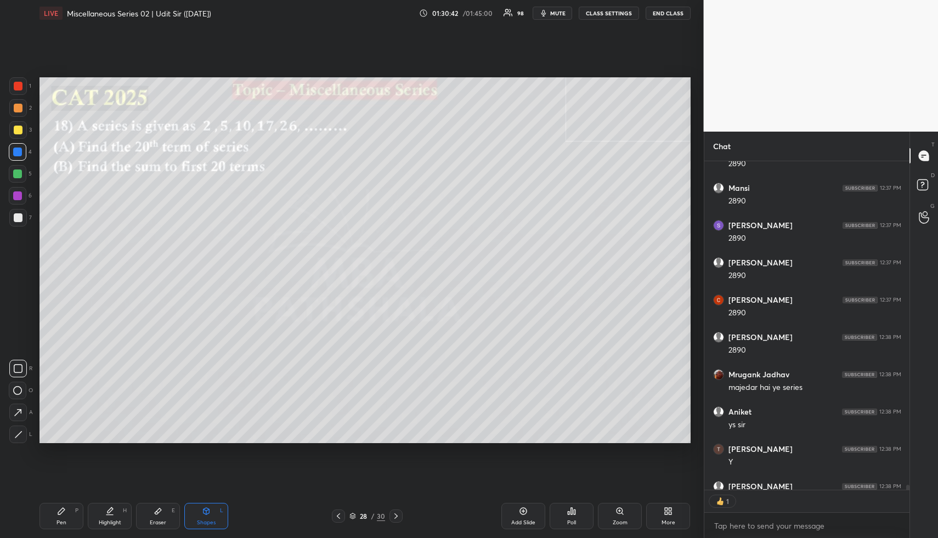
scroll to position [4, 4]
click at [196, 516] on div "Shapes L" at bounding box center [206, 516] width 44 height 26
click at [22, 132] on div at bounding box center [18, 130] width 18 height 18
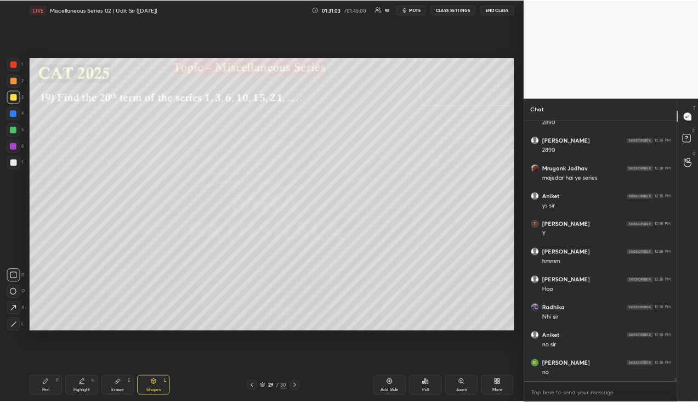
scroll to position [23472, 0]
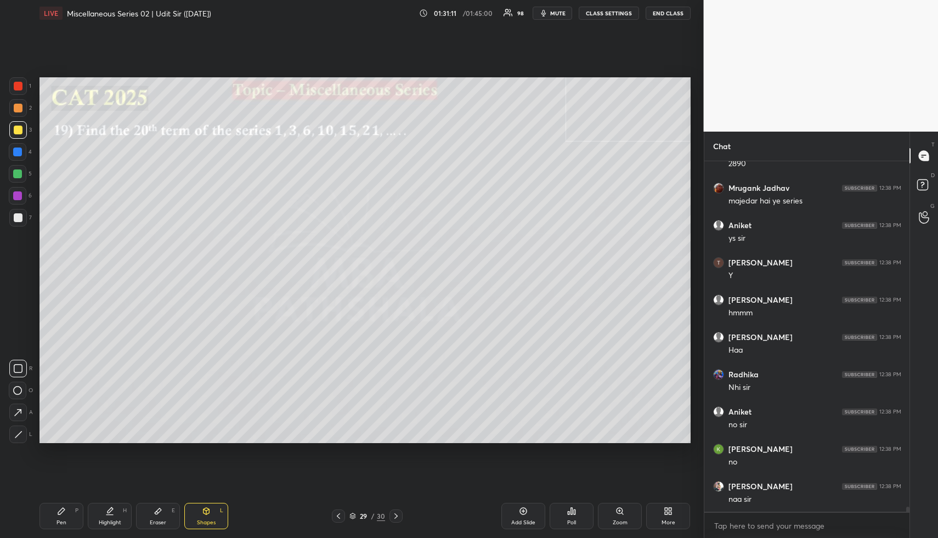
click at [552, 12] on span "mute" at bounding box center [557, 13] width 15 height 8
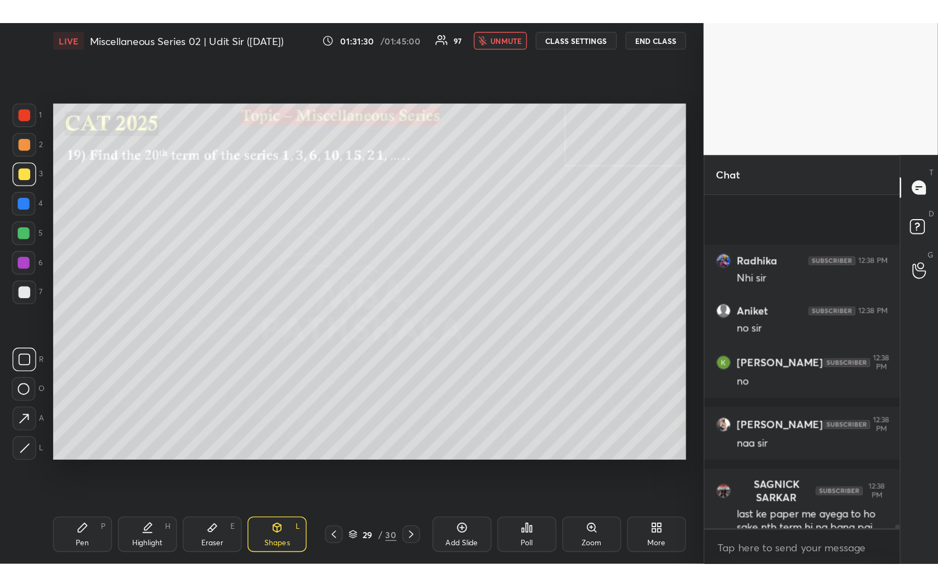
scroll to position [23642, 0]
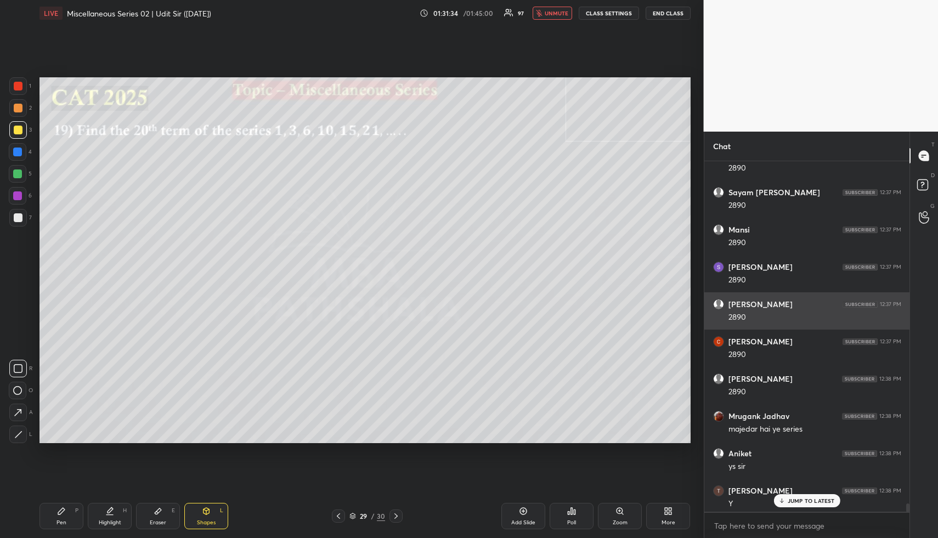
type textarea "x"
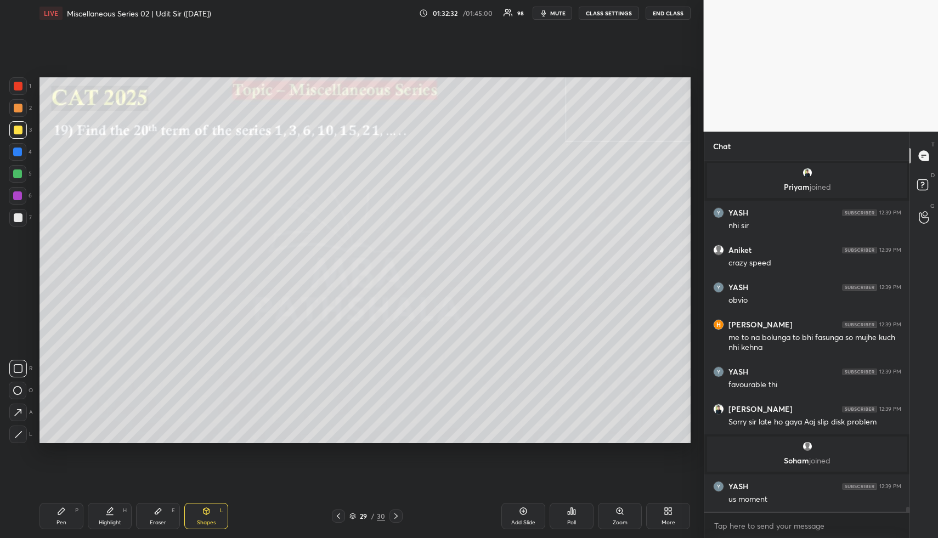
scroll to position [23741, 0]
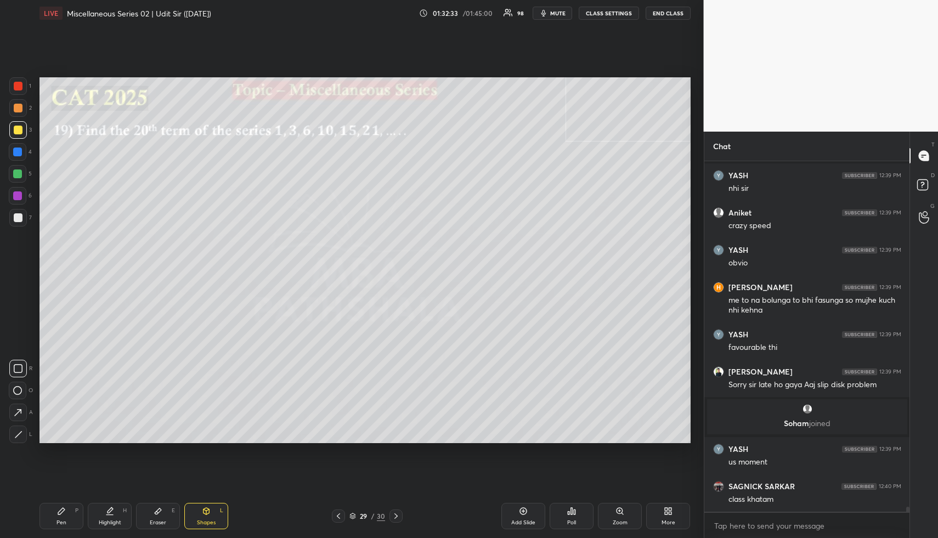
drag, startPoint x: 160, startPoint y: 516, endPoint x: 122, endPoint y: 460, distance: 67.4
click at [160, 518] on div "Eraser E" at bounding box center [158, 516] width 44 height 26
drag, startPoint x: 20, startPoint y: 365, endPoint x: 32, endPoint y: 348, distance: 20.9
click at [19, 365] on span "Erase all" at bounding box center [17, 369] width 16 height 8
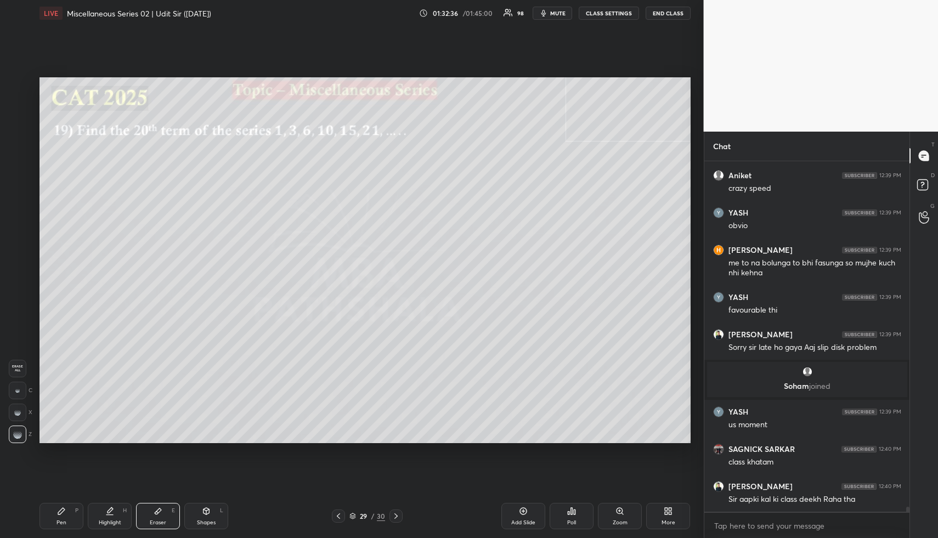
click at [206, 517] on div "Shapes L" at bounding box center [206, 516] width 44 height 26
click at [20, 408] on icon at bounding box center [18, 413] width 12 height 12
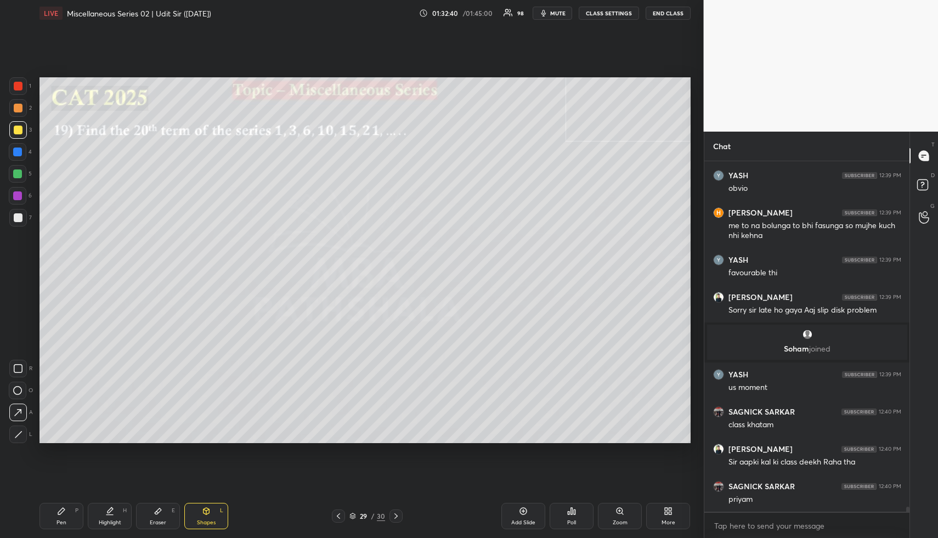
click at [16, 150] on div at bounding box center [17, 152] width 9 height 9
click at [20, 152] on div at bounding box center [17, 152] width 9 height 9
click at [60, 516] on div "Pen P" at bounding box center [62, 516] width 44 height 26
click at [200, 506] on div "Shapes L" at bounding box center [206, 516] width 44 height 26
click at [18, 134] on div at bounding box center [18, 130] width 9 height 9
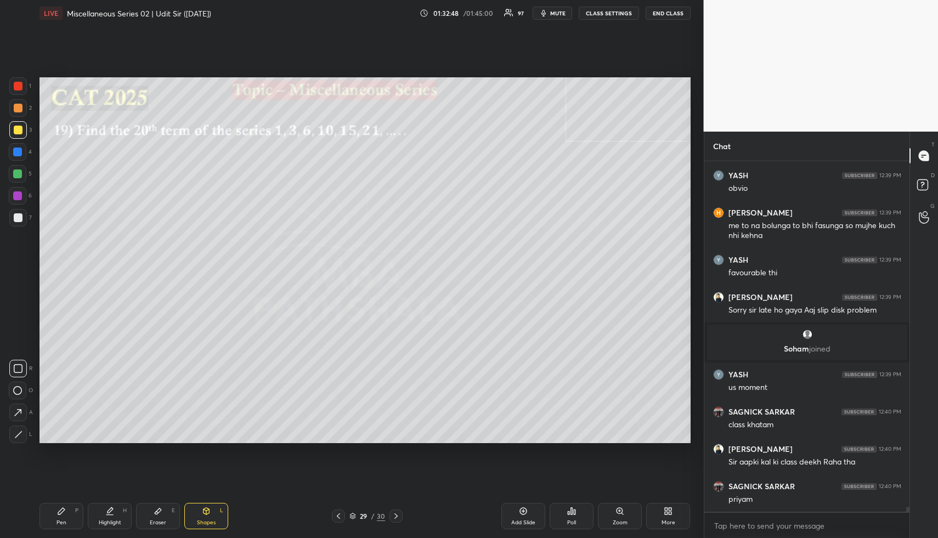
drag, startPoint x: 21, startPoint y: 418, endPoint x: 35, endPoint y: 390, distance: 31.4
click at [20, 419] on div at bounding box center [18, 413] width 18 height 18
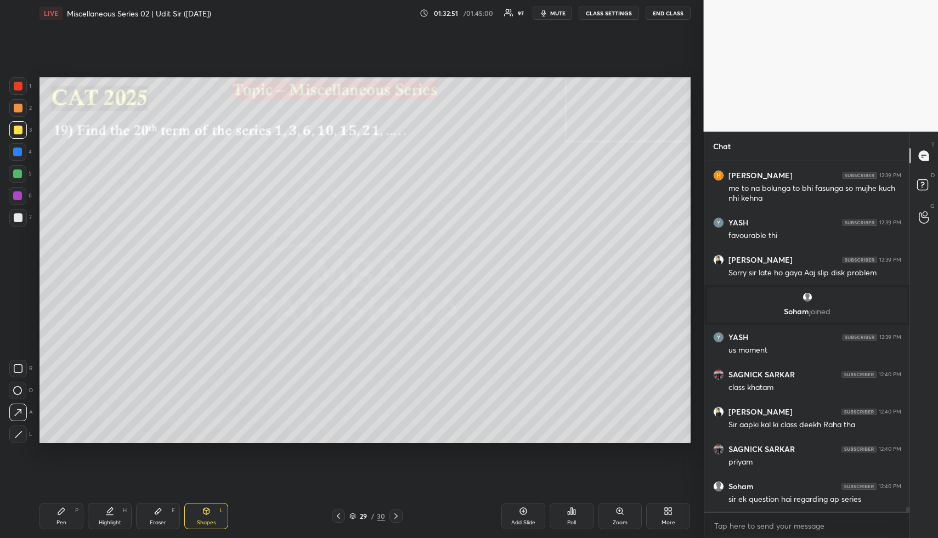
click at [65, 519] on div "Pen P" at bounding box center [62, 516] width 44 height 26
click at [18, 150] on div at bounding box center [17, 152] width 9 height 9
click at [199, 510] on div "Shapes L" at bounding box center [206, 516] width 44 height 26
drag, startPoint x: 16, startPoint y: 413, endPoint x: 15, endPoint y: 399, distance: 14.3
click at [17, 412] on icon at bounding box center [18, 413] width 12 height 12
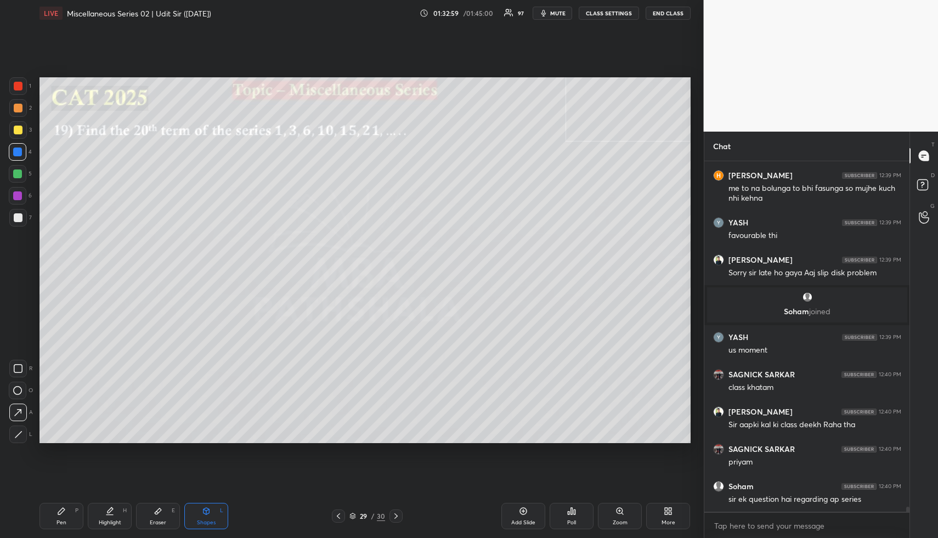
click at [25, 131] on div at bounding box center [18, 130] width 18 height 18
drag, startPoint x: 65, startPoint y: 517, endPoint x: 63, endPoint y: 490, distance: 27.5
click at [64, 516] on div "Pen P" at bounding box center [62, 516] width 44 height 26
click at [20, 149] on div at bounding box center [17, 152] width 9 height 9
click at [215, 511] on div "Shapes L" at bounding box center [206, 516] width 44 height 26
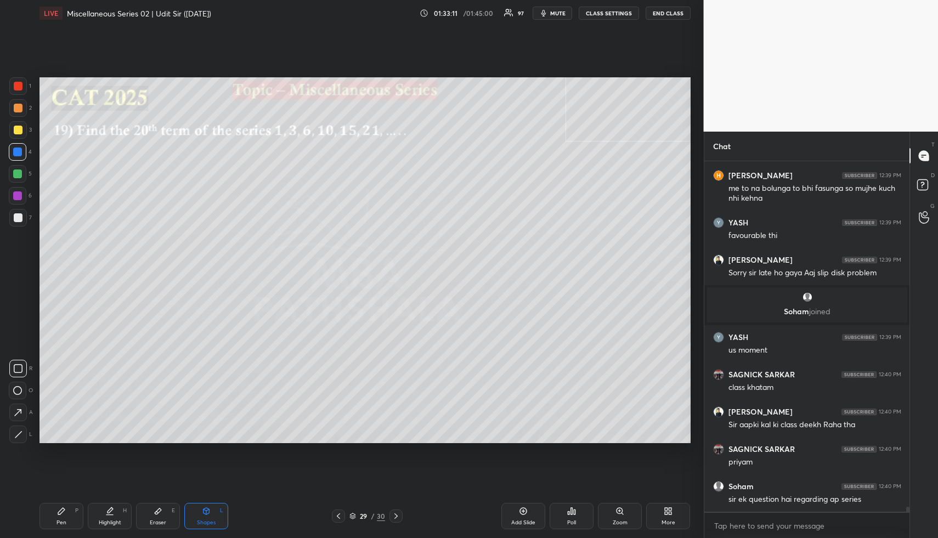
drag, startPoint x: 20, startPoint y: 127, endPoint x: 18, endPoint y: 158, distance: 30.8
click at [20, 127] on div at bounding box center [18, 130] width 9 height 9
drag, startPoint x: 15, startPoint y: 412, endPoint x: 36, endPoint y: 366, distance: 50.6
click at [17, 410] on icon at bounding box center [18, 413] width 12 height 12
click at [69, 513] on div "Pen P" at bounding box center [62, 516] width 44 height 26
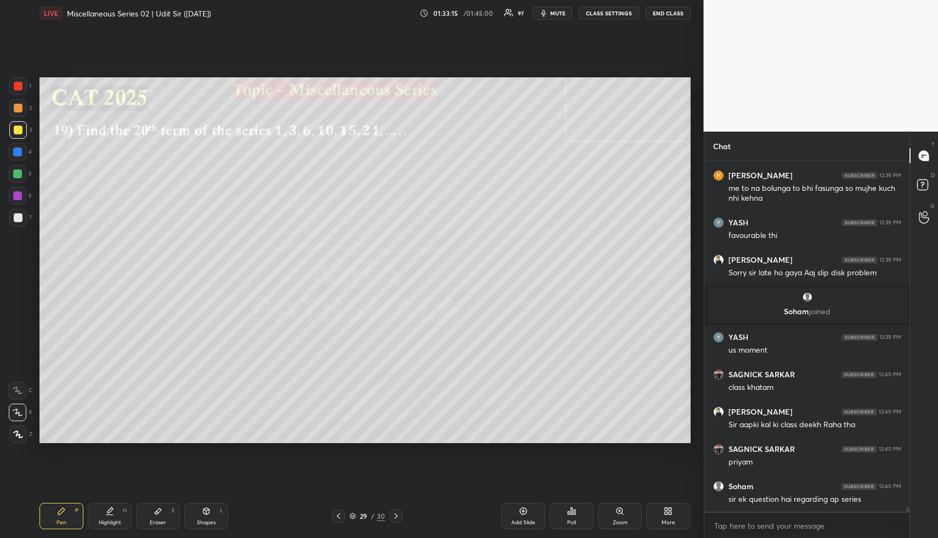
click at [22, 150] on div at bounding box center [18, 152] width 18 height 18
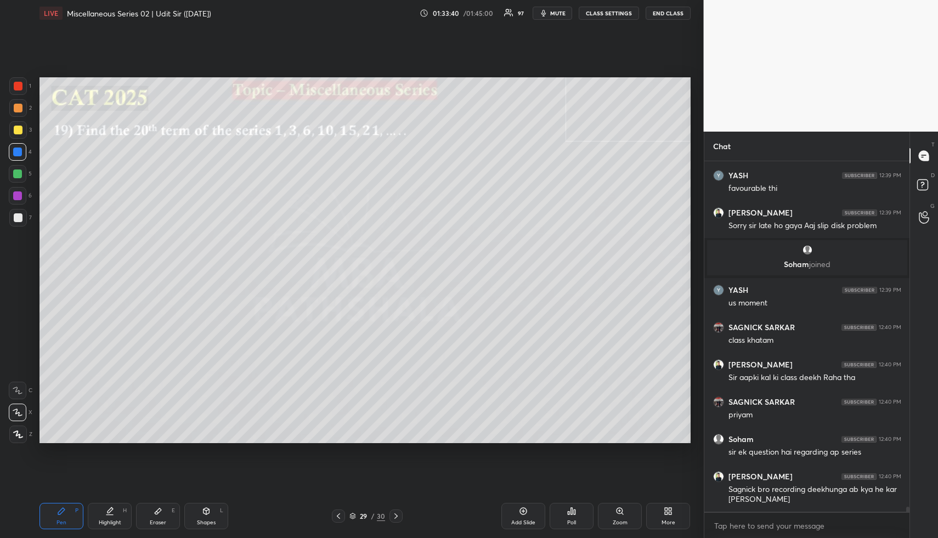
click at [55, 519] on div "Pen P" at bounding box center [62, 516] width 44 height 26
drag, startPoint x: 22, startPoint y: 109, endPoint x: 24, endPoint y: 116, distance: 6.8
click at [23, 109] on div at bounding box center [18, 108] width 18 height 18
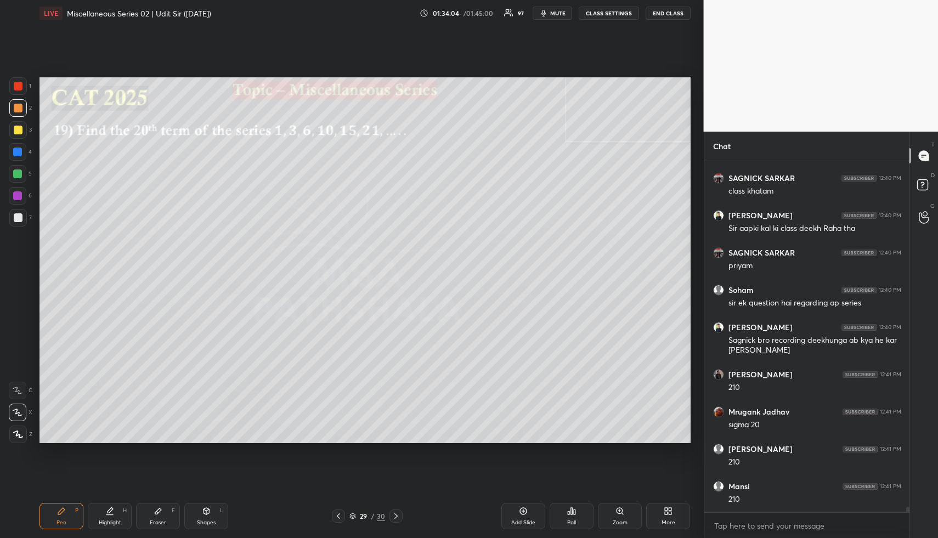
scroll to position [24087, 0]
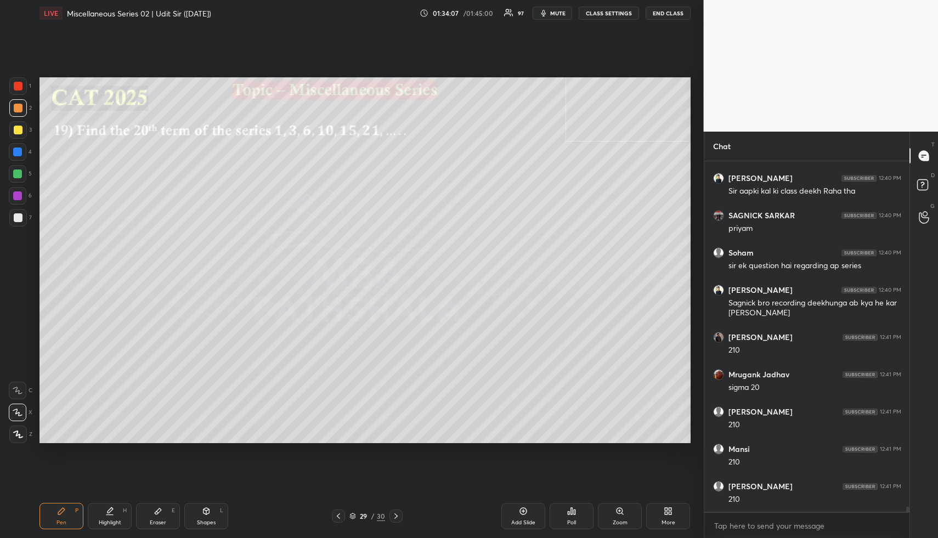
drag, startPoint x: 106, startPoint y: 511, endPoint x: 105, endPoint y: 522, distance: 10.6
click at [106, 511] on icon at bounding box center [109, 511] width 9 height 9
drag, startPoint x: 105, startPoint y: 522, endPoint x: 134, endPoint y: 457, distance: 71.0
click at [111, 516] on div "Highlight H" at bounding box center [110, 516] width 44 height 26
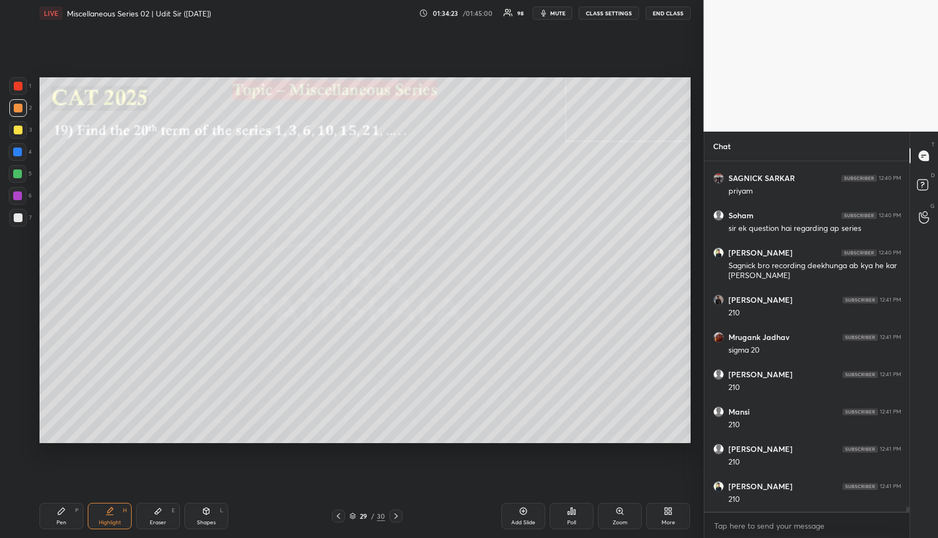
click at [64, 502] on div "Pen P Highlight H Eraser E Shapes L 29 / 30 Add Slide Poll Zoom More" at bounding box center [365, 516] width 651 height 44
click at [55, 497] on div "Pen P Highlight H Eraser E Shapes L 29 / 30 Add Slide Poll Zoom More" at bounding box center [365, 516] width 651 height 44
click at [57, 511] on icon at bounding box center [61, 511] width 9 height 9
click at [116, 511] on div "Highlight H" at bounding box center [110, 516] width 44 height 26
drag, startPoint x: 116, startPoint y: 511, endPoint x: 143, endPoint y: 466, distance: 52.4
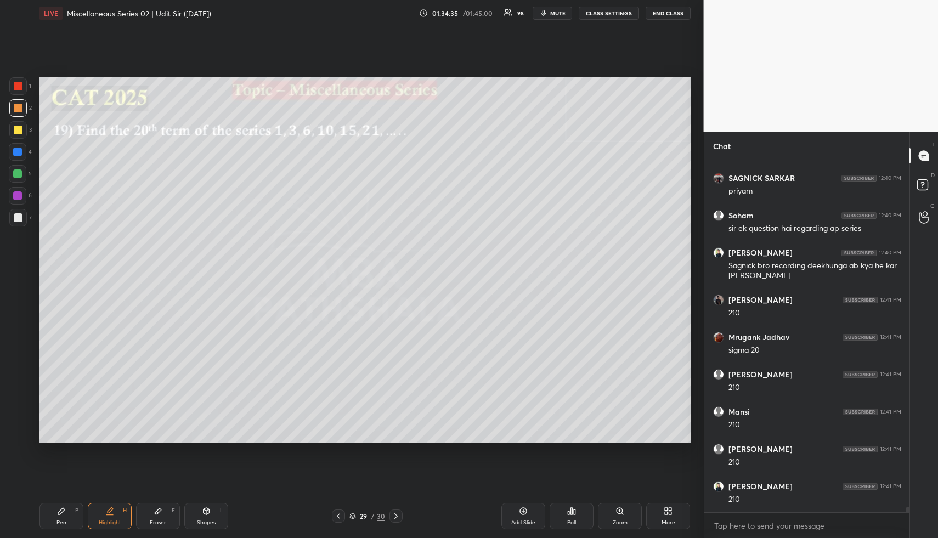
click at [116, 511] on div "Highlight H" at bounding box center [110, 516] width 44 height 26
click at [106, 518] on div "Highlight H" at bounding box center [110, 516] width 44 height 26
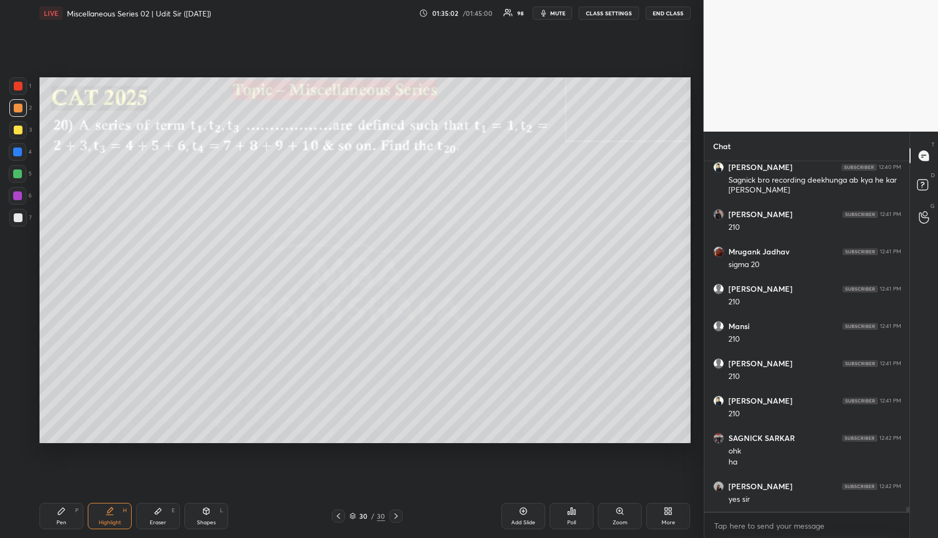
scroll to position [24247, 0]
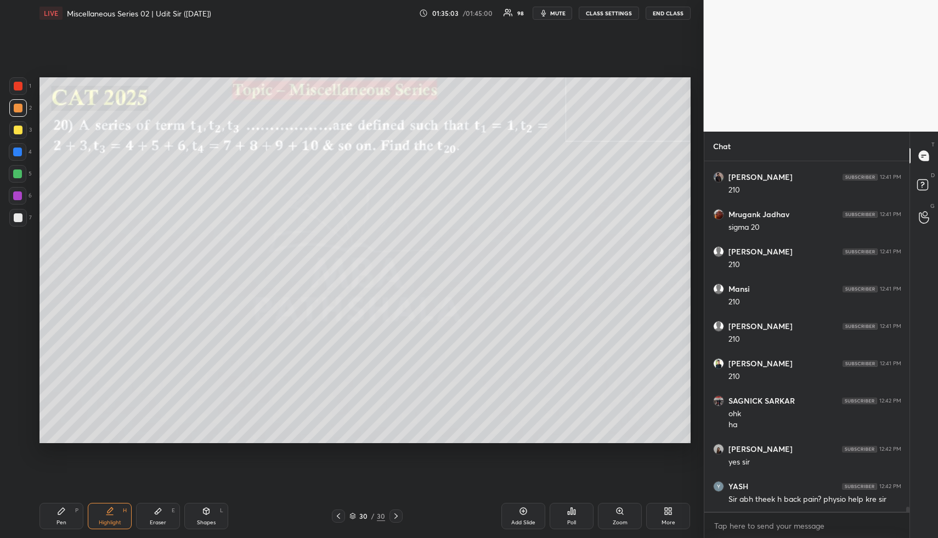
click at [208, 509] on icon at bounding box center [207, 511] width 6 height 7
drag, startPoint x: 17, startPoint y: 108, endPoint x: 38, endPoint y: 113, distance: 22.0
click at [18, 109] on div at bounding box center [18, 108] width 9 height 9
click at [111, 513] on icon at bounding box center [109, 511] width 9 height 9
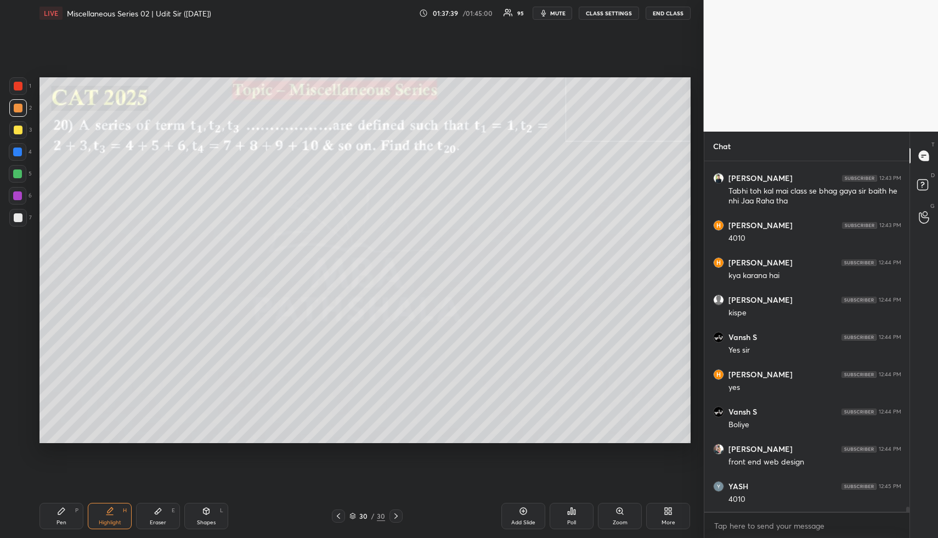
scroll to position [24678, 0]
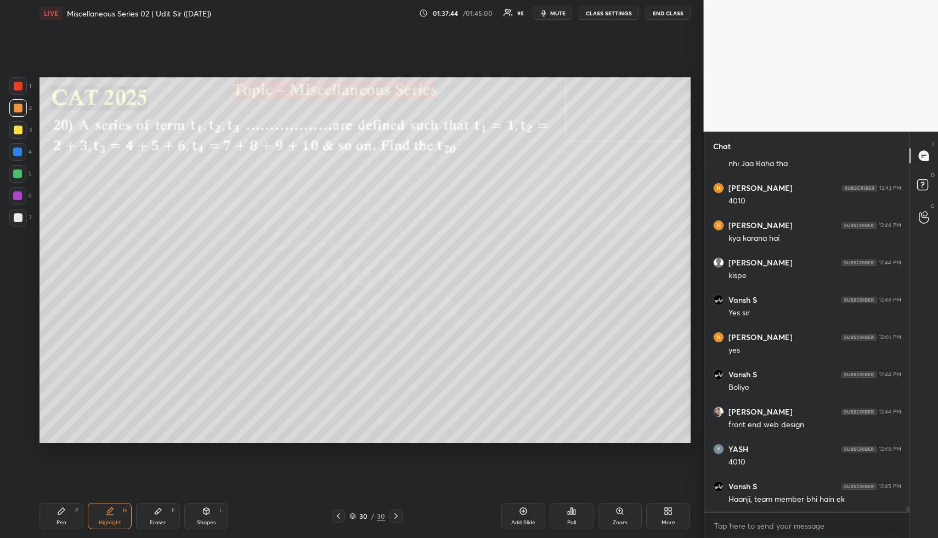
click at [63, 513] on icon at bounding box center [61, 511] width 9 height 9
click at [20, 173] on div at bounding box center [17, 174] width 9 height 9
drag, startPoint x: 20, startPoint y: 172, endPoint x: 29, endPoint y: 174, distance: 8.4
click at [20, 172] on div at bounding box center [17, 174] width 9 height 9
click at [60, 517] on div "Pen P" at bounding box center [62, 516] width 44 height 26
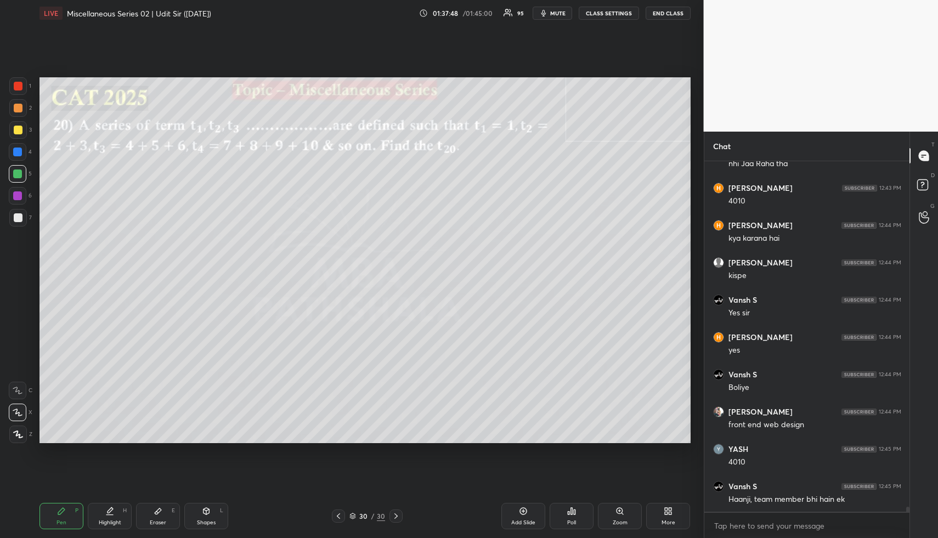
click at [17, 177] on div at bounding box center [17, 174] width 9 height 9
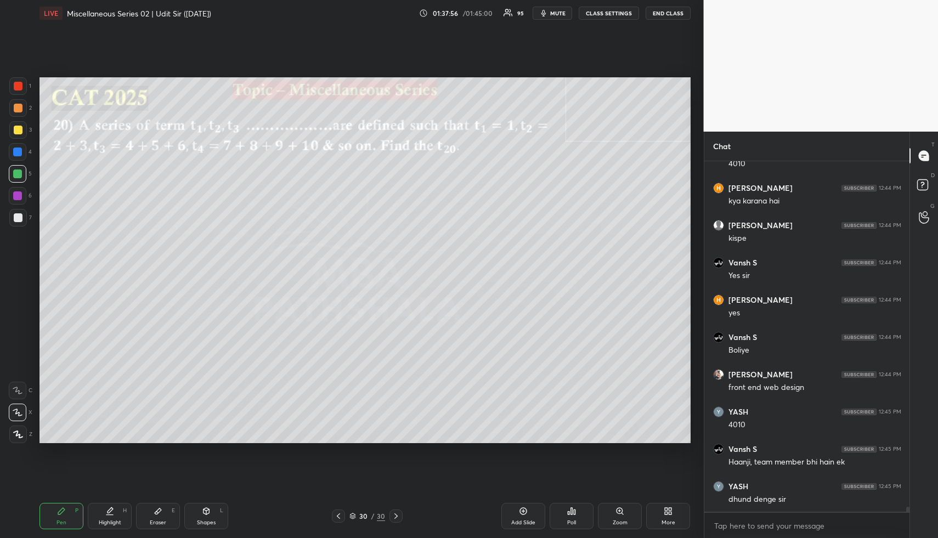
scroll to position [24753, 0]
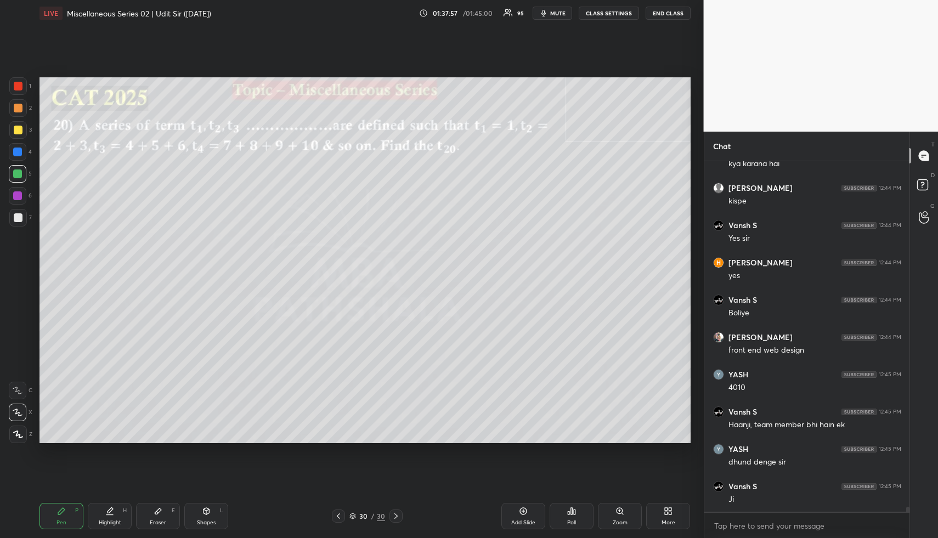
click at [149, 514] on div "Eraser E" at bounding box center [158, 516] width 44 height 26
click at [108, 511] on icon at bounding box center [110, 510] width 5 height 5
click at [111, 511] on icon at bounding box center [110, 510] width 5 height 5
click at [57, 515] on div "Pen P" at bounding box center [62, 516] width 44 height 26
click at [20, 128] on div at bounding box center [18, 130] width 9 height 9
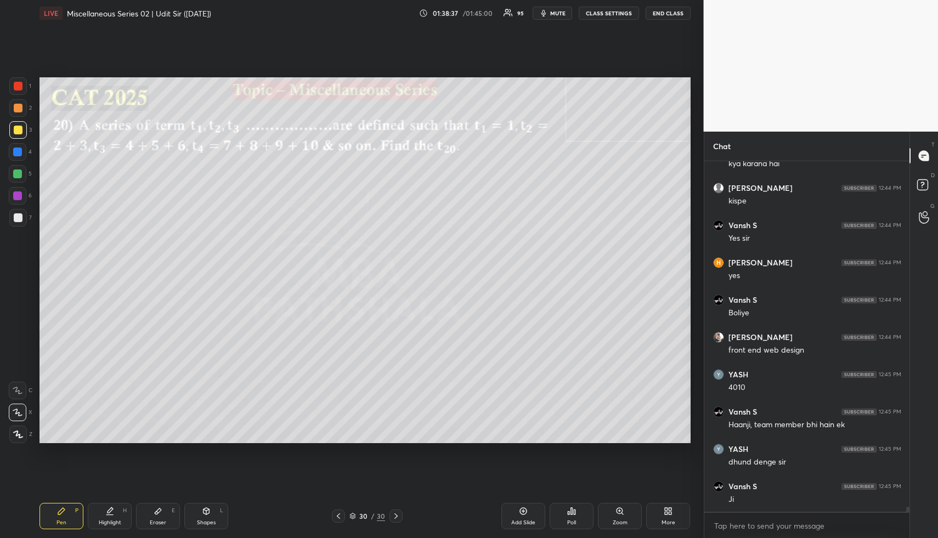
drag, startPoint x: 341, startPoint y: 515, endPoint x: 332, endPoint y: 516, distance: 8.8
click at [341, 515] on icon at bounding box center [338, 516] width 9 height 9
click at [116, 508] on div "Highlight H" at bounding box center [110, 516] width 44 height 26
drag, startPoint x: 109, startPoint y: 512, endPoint x: 112, endPoint y: 502, distance: 11.1
click at [112, 507] on icon at bounding box center [109, 511] width 9 height 9
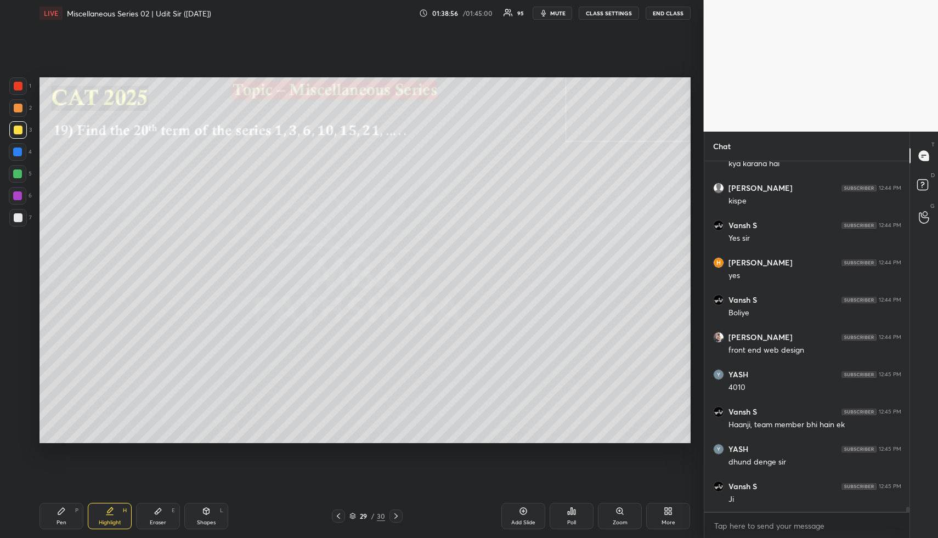
click at [398, 517] on icon at bounding box center [396, 516] width 9 height 9
drag, startPoint x: 206, startPoint y: 512, endPoint x: 181, endPoint y: 449, distance: 68.5
click at [203, 510] on icon at bounding box center [206, 511] width 9 height 9
drag, startPoint x: 22, startPoint y: 220, endPoint x: 32, endPoint y: 217, distance: 10.9
click at [22, 220] on div at bounding box center [18, 217] width 9 height 9
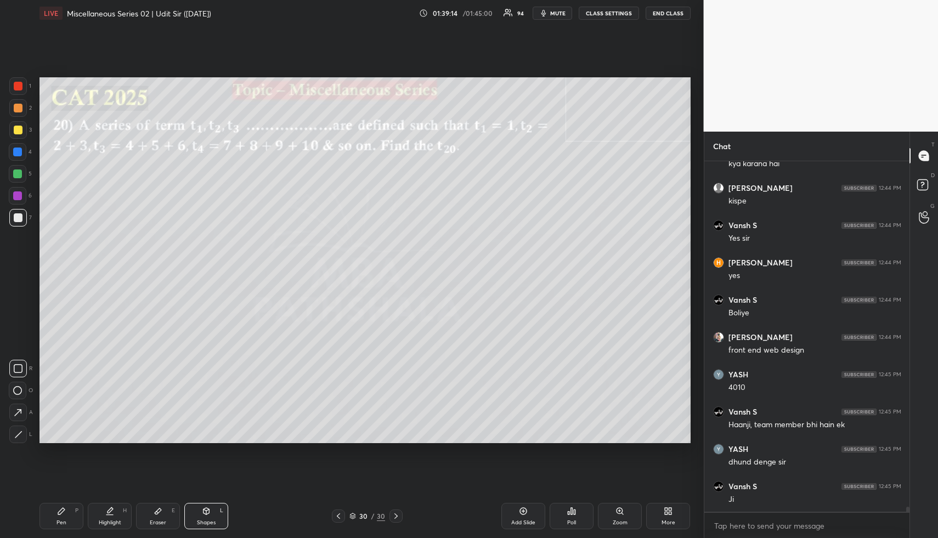
click at [97, 521] on div "Highlight H" at bounding box center [110, 516] width 44 height 26
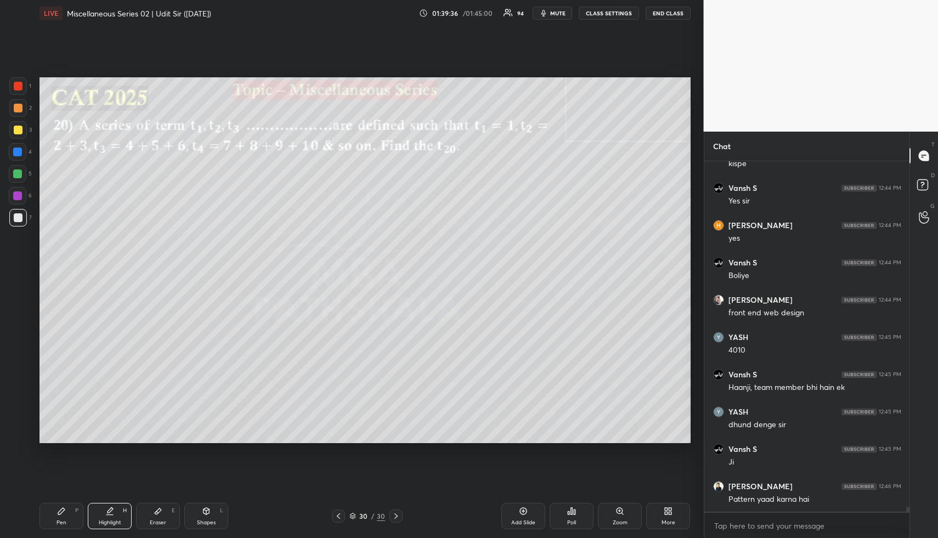
click at [63, 520] on div "Pen" at bounding box center [62, 522] width 10 height 5
click at [14, 129] on div at bounding box center [18, 130] width 9 height 9
drag, startPoint x: 100, startPoint y: 517, endPoint x: 140, endPoint y: 470, distance: 62.7
click at [100, 518] on div "Highlight H" at bounding box center [110, 516] width 44 height 26
drag, startPoint x: 206, startPoint y: 516, endPoint x: 202, endPoint y: 495, distance: 21.2
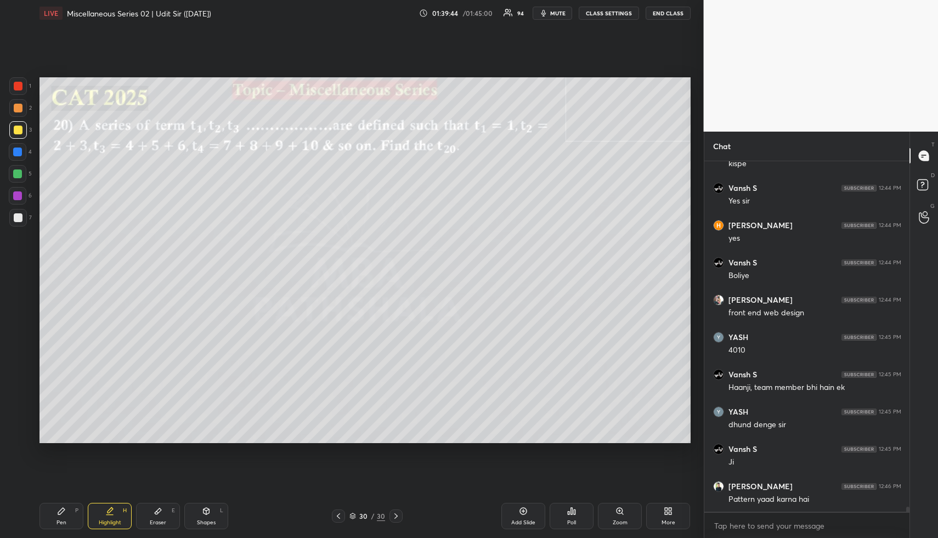
click at [205, 515] on div "Shapes L" at bounding box center [206, 516] width 44 height 26
drag, startPoint x: 21, startPoint y: 218, endPoint x: 31, endPoint y: 228, distance: 13.6
click at [21, 219] on div at bounding box center [18, 217] width 9 height 9
drag, startPoint x: 115, startPoint y: 506, endPoint x: 131, endPoint y: 483, distance: 28.0
click at [115, 506] on div "Highlight H" at bounding box center [110, 516] width 44 height 26
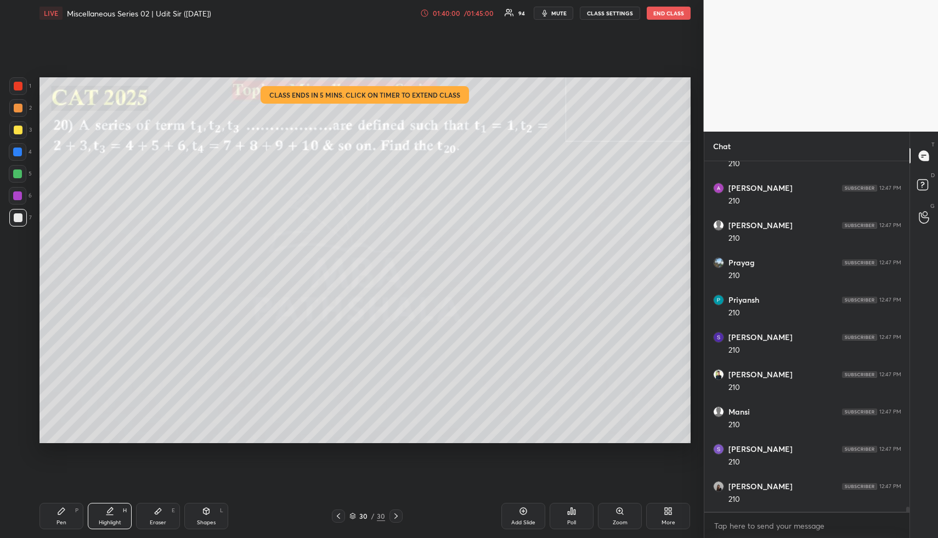
scroll to position [25275, 0]
click at [194, 525] on div "Shapes L" at bounding box center [206, 516] width 44 height 26
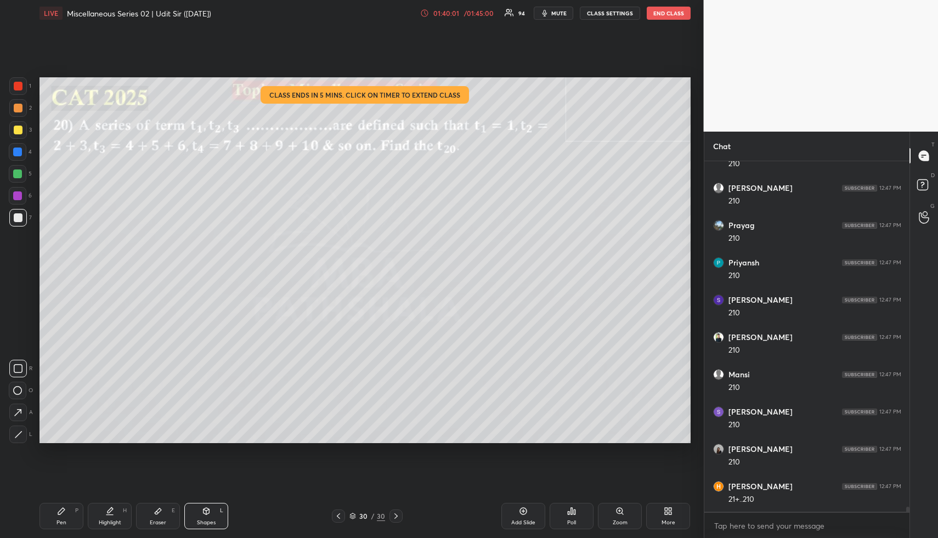
click at [18, 152] on div at bounding box center [17, 152] width 9 height 9
drag, startPoint x: 24, startPoint y: 436, endPoint x: 30, endPoint y: 435, distance: 6.3
click at [26, 435] on div at bounding box center [18, 435] width 18 height 18
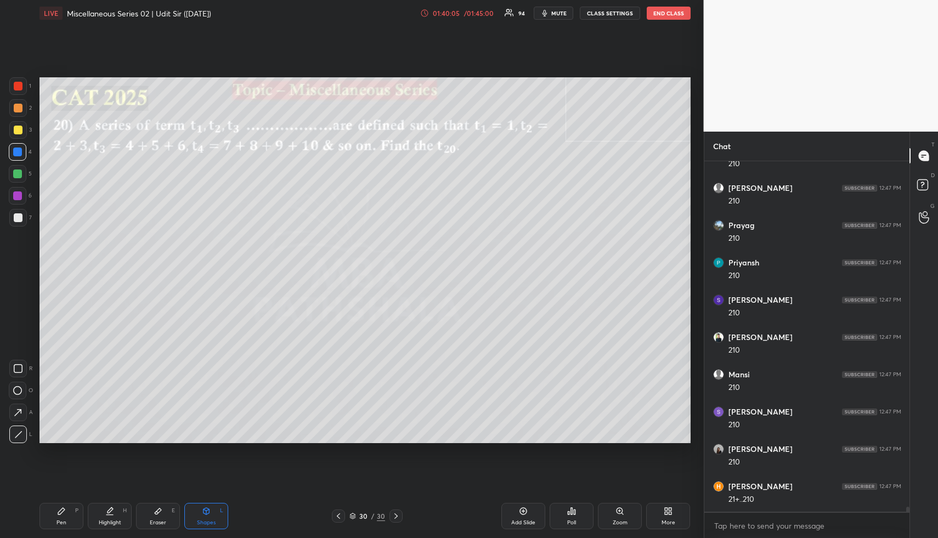
click at [58, 517] on div "Pen P" at bounding box center [62, 516] width 44 height 26
click at [16, 128] on div at bounding box center [18, 130] width 9 height 9
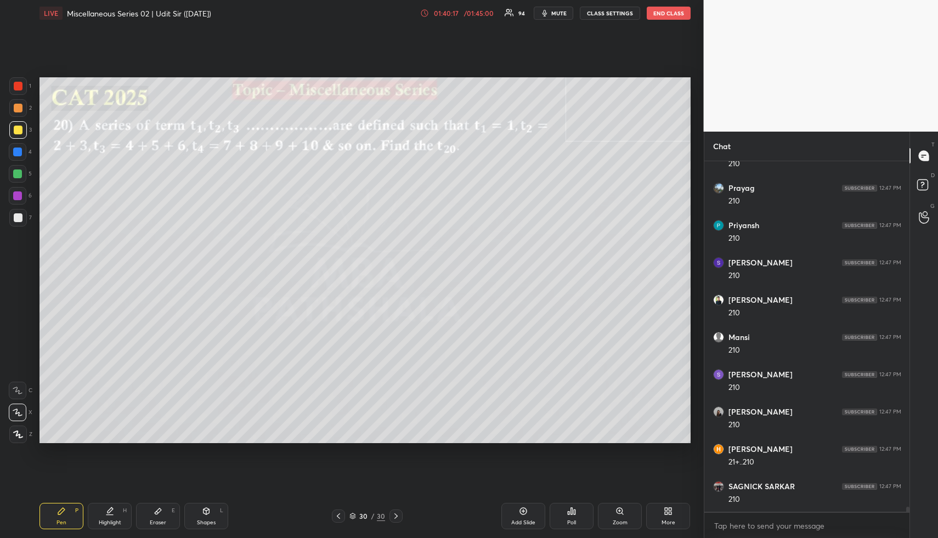
scroll to position [25350, 0]
click at [117, 516] on div "Highlight H" at bounding box center [110, 516] width 44 height 26
click at [336, 515] on icon at bounding box center [338, 516] width 9 height 9
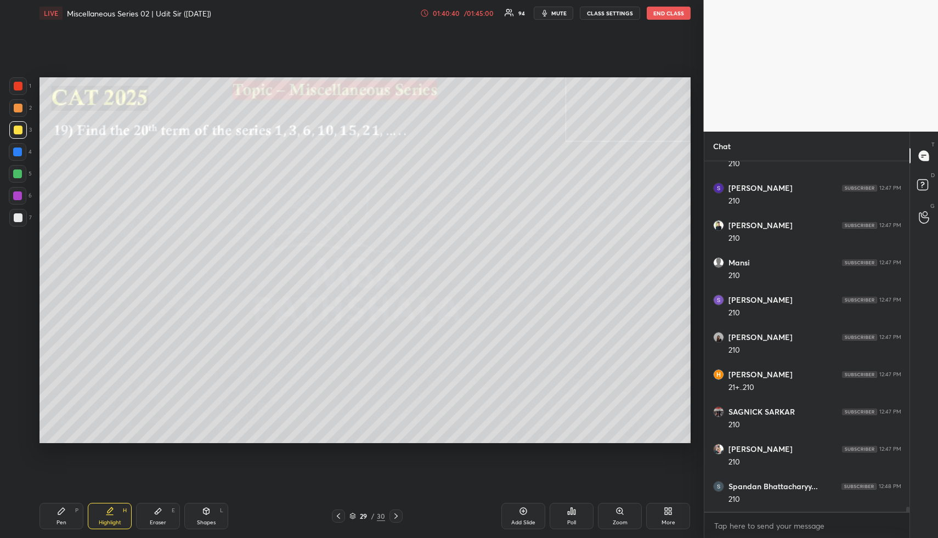
drag, startPoint x: 392, startPoint y: 518, endPoint x: 379, endPoint y: 516, distance: 13.3
click at [392, 518] on icon at bounding box center [396, 516] width 9 height 9
drag, startPoint x: 64, startPoint y: 516, endPoint x: 61, endPoint y: 500, distance: 16.1
click at [61, 510] on div "Pen P" at bounding box center [62, 516] width 44 height 26
click at [19, 110] on div at bounding box center [18, 108] width 9 height 9
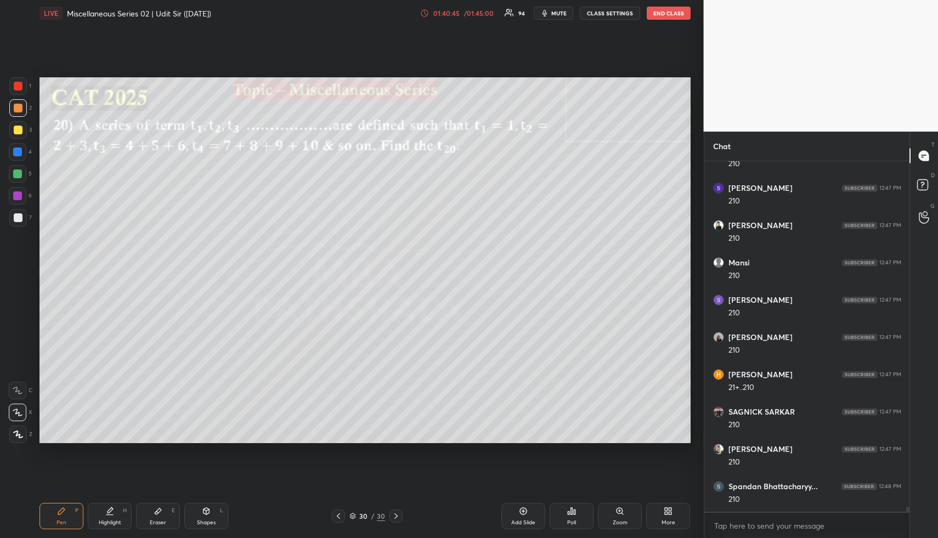
drag, startPoint x: 110, startPoint y: 511, endPoint x: 170, endPoint y: 475, distance: 70.4
click at [109, 511] on icon at bounding box center [110, 510] width 5 height 5
click at [55, 522] on div "Pen P" at bounding box center [62, 516] width 44 height 26
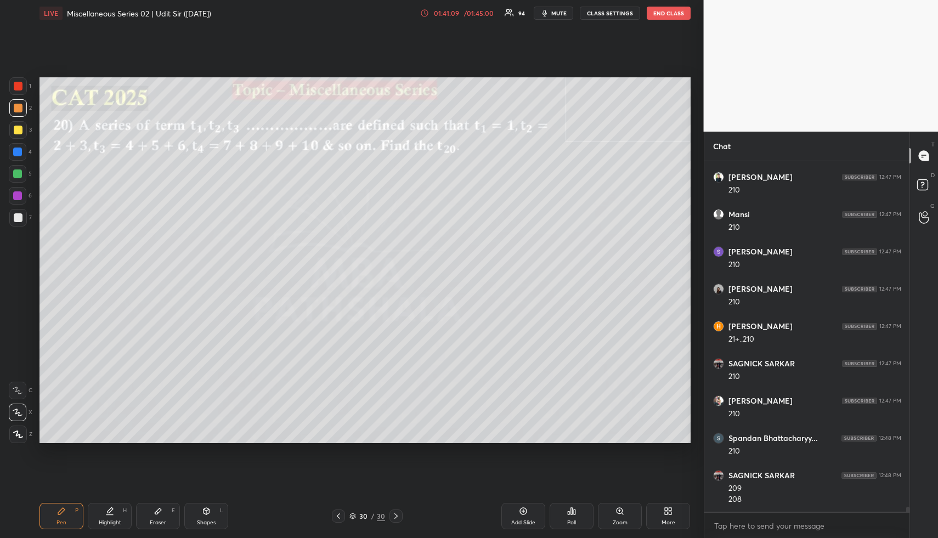
scroll to position [25472, 0]
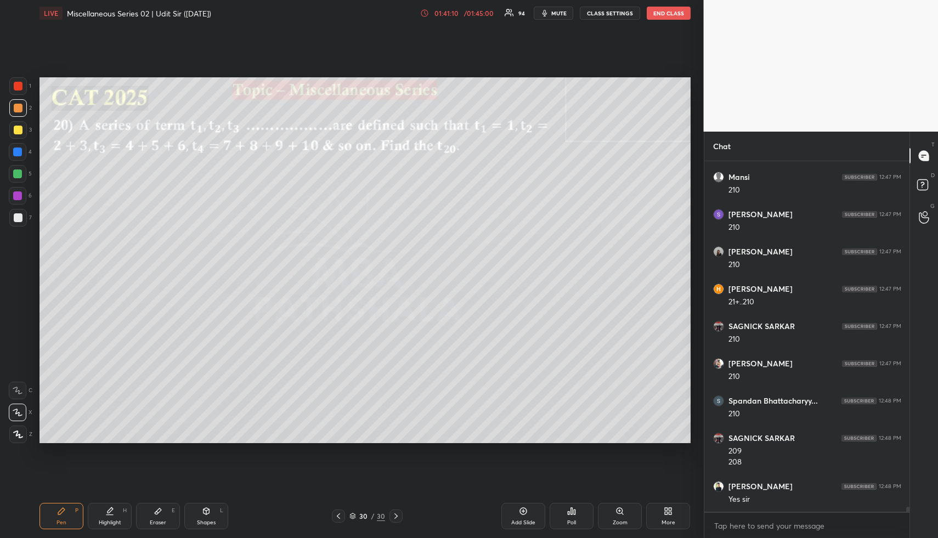
drag, startPoint x: 122, startPoint y: 509, endPoint x: 123, endPoint y: 494, distance: 15.4
click at [122, 507] on div "Highlight H" at bounding box center [110, 516] width 44 height 26
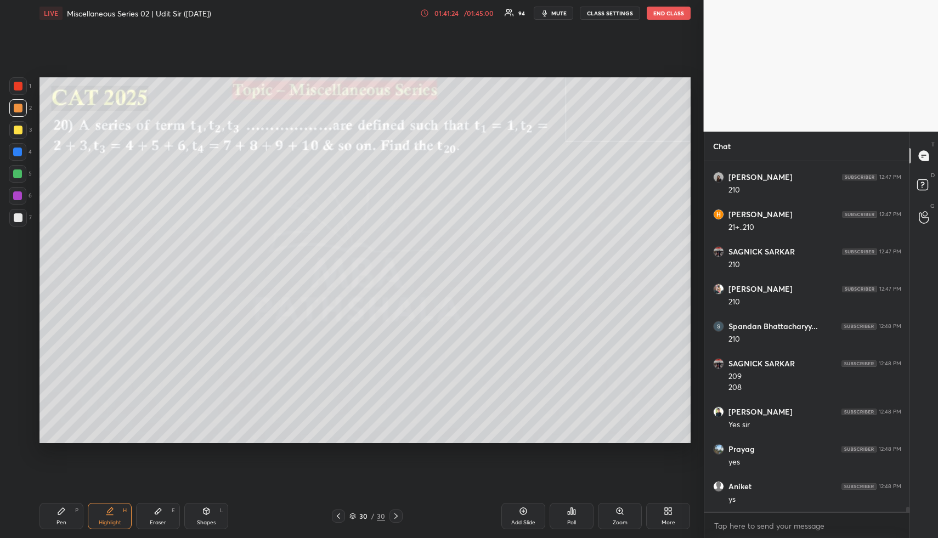
scroll to position [25584, 0]
drag, startPoint x: 109, startPoint y: 520, endPoint x: 149, endPoint y: 450, distance: 80.4
click at [106, 520] on div "Highlight" at bounding box center [110, 522] width 22 height 5
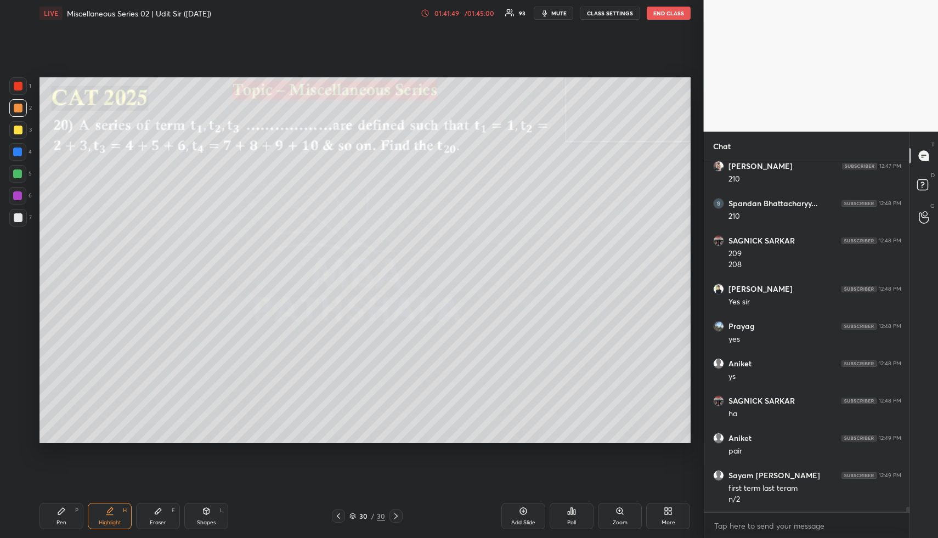
scroll to position [25707, 0]
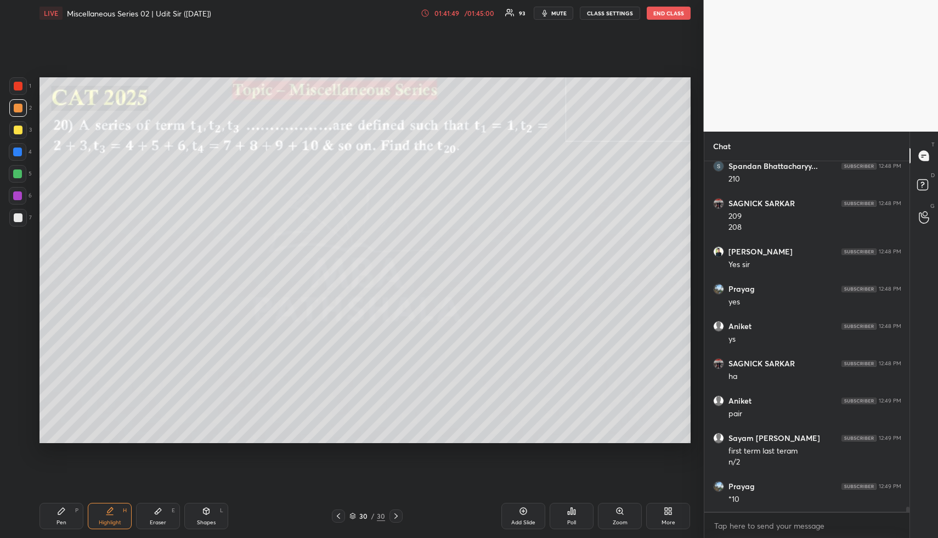
click at [59, 520] on div "Pen" at bounding box center [62, 522] width 10 height 5
drag, startPoint x: 19, startPoint y: 151, endPoint x: 25, endPoint y: 154, distance: 6.9
click at [19, 151] on div at bounding box center [17, 152] width 9 height 9
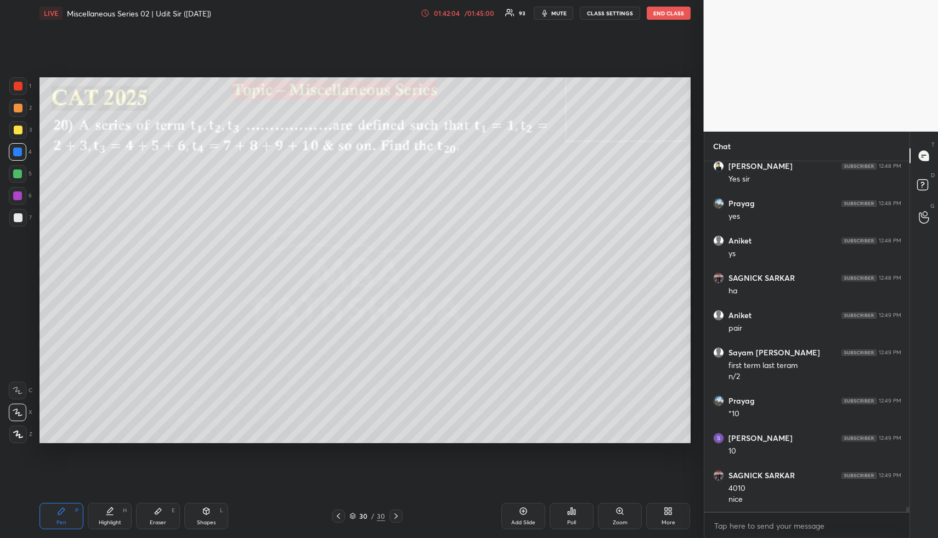
scroll to position [25830, 0]
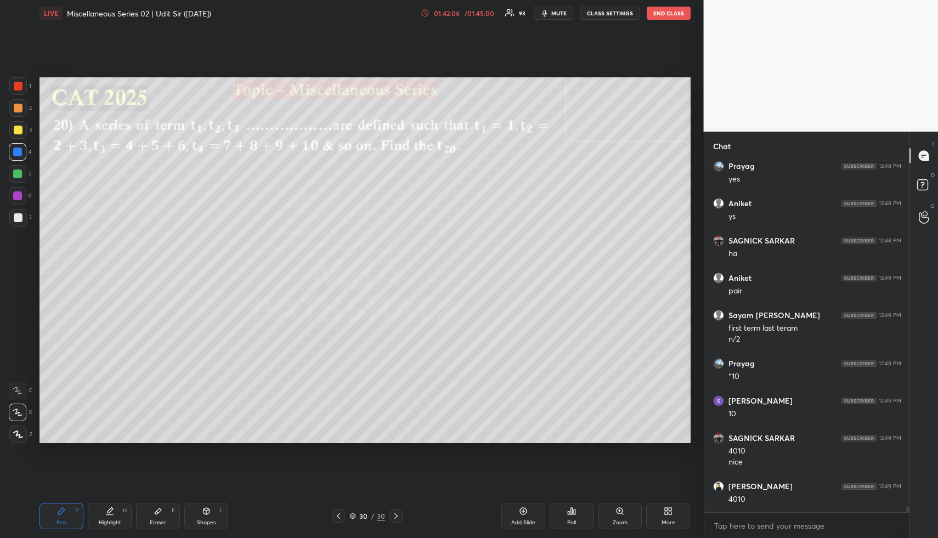
click at [114, 515] on div "Highlight H" at bounding box center [110, 516] width 44 height 26
drag, startPoint x: 117, startPoint y: 514, endPoint x: 122, endPoint y: 500, distance: 14.6
click at [118, 511] on div "Highlight H" at bounding box center [110, 516] width 44 height 26
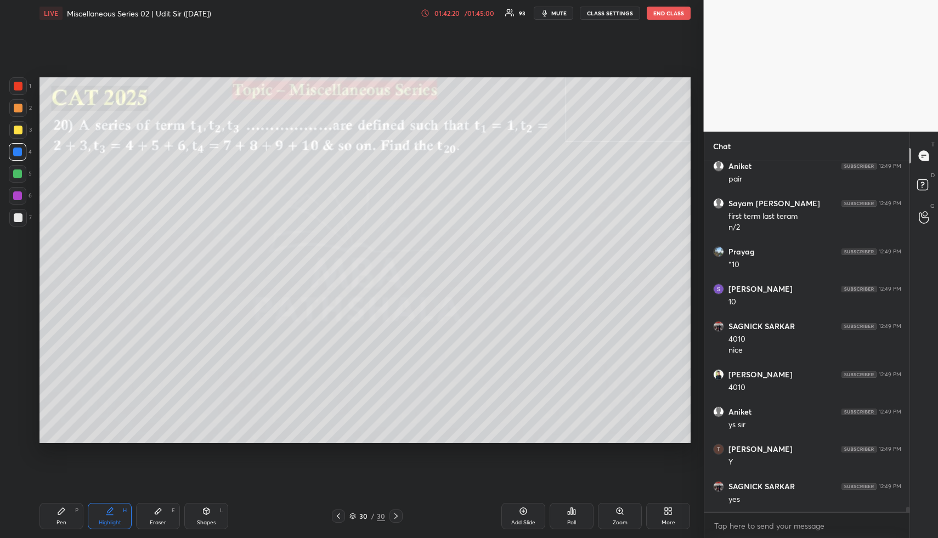
scroll to position [25979, 0]
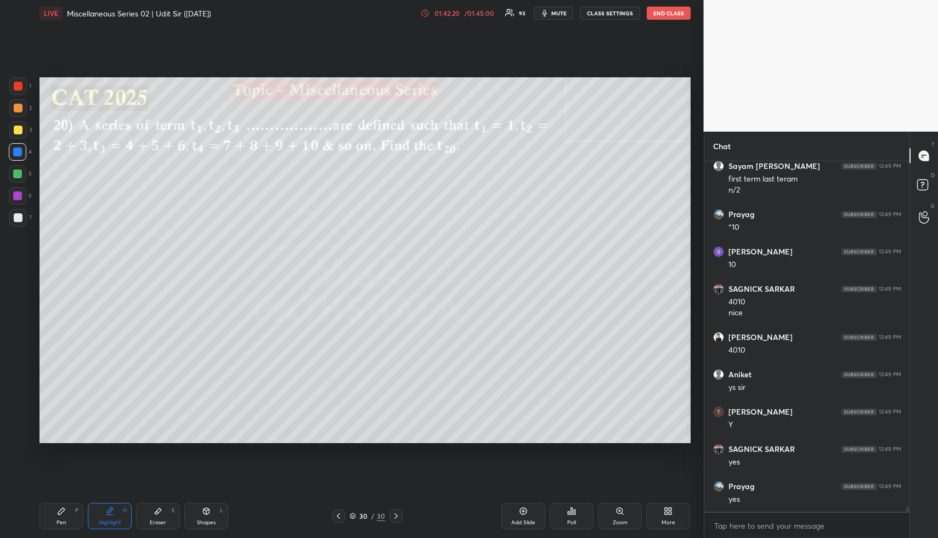
click at [677, 521] on div "More" at bounding box center [668, 516] width 44 height 26
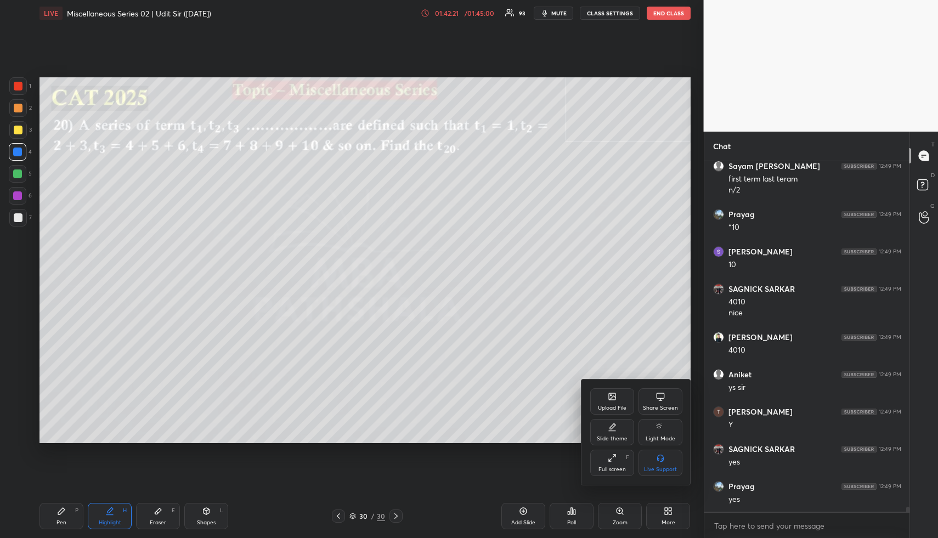
click at [599, 401] on div "Upload File" at bounding box center [612, 401] width 44 height 26
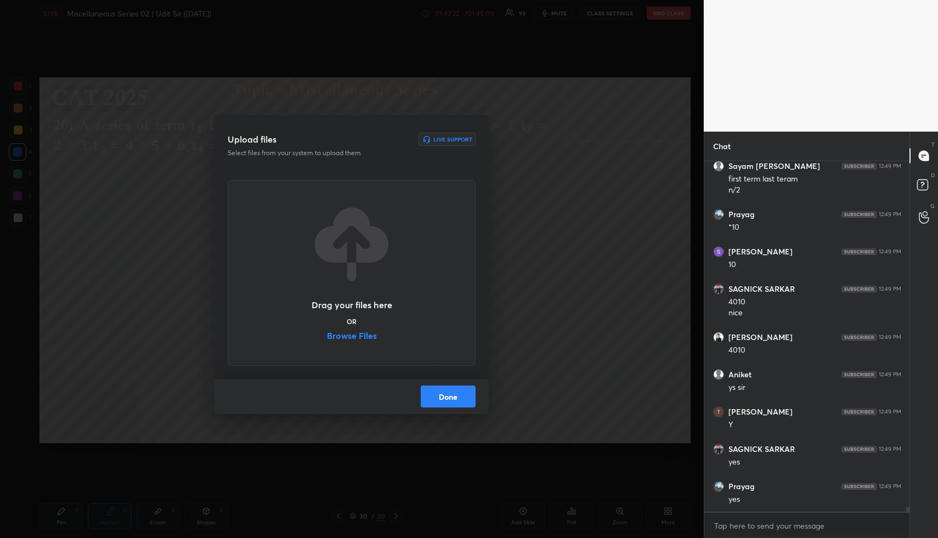
click at [370, 338] on label "Browse Files" at bounding box center [352, 337] width 50 height 12
click at [327, 338] on input "Browse Files" at bounding box center [327, 337] width 0 height 12
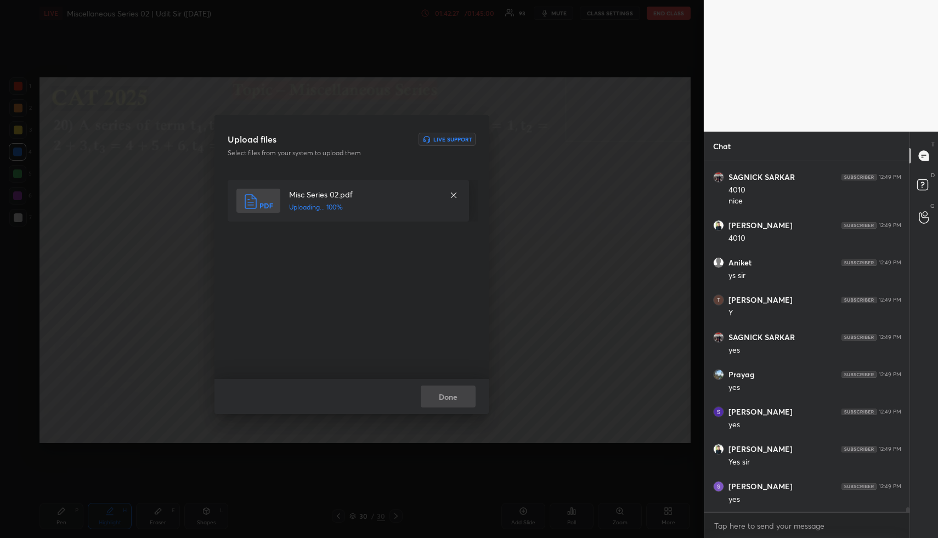
scroll to position [26129, 0]
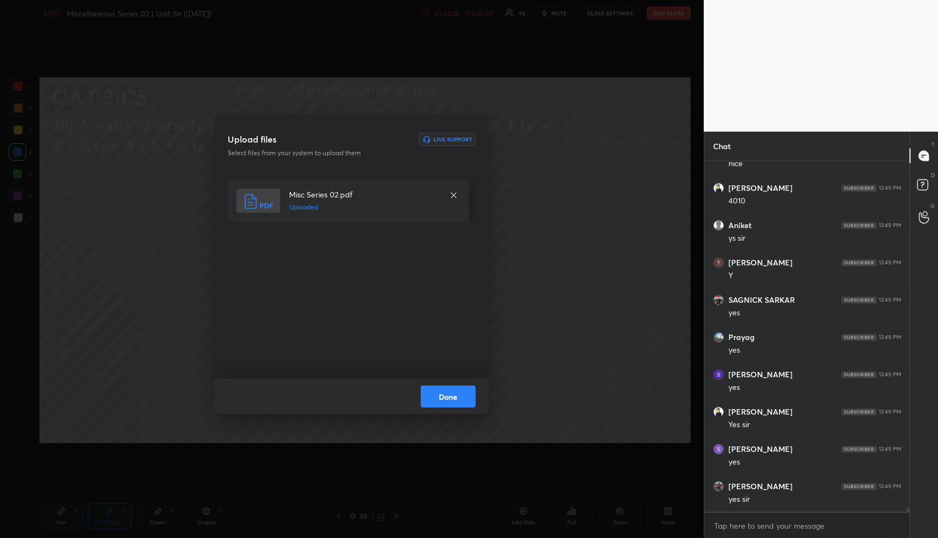
click at [444, 396] on button "Done" at bounding box center [448, 397] width 55 height 22
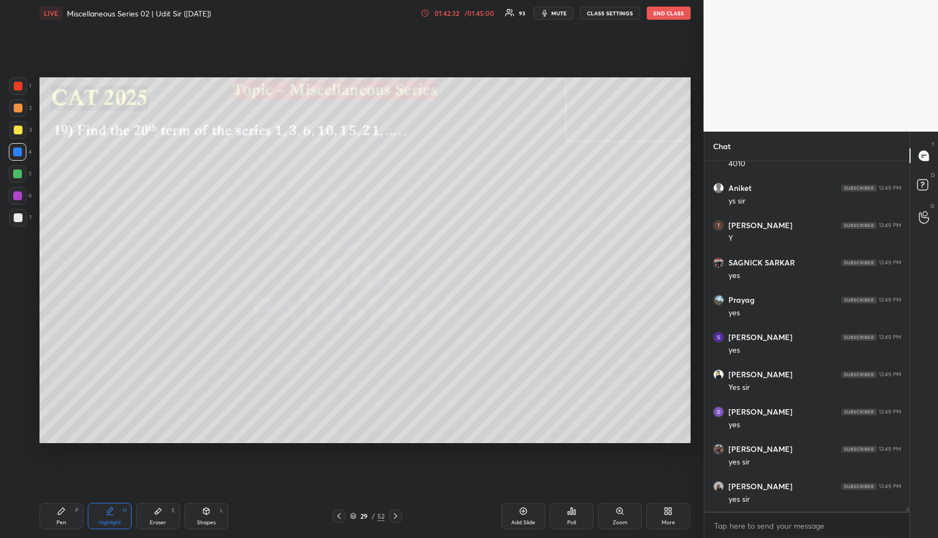
scroll to position [26203, 0]
click at [97, 523] on div "Highlight H" at bounding box center [110, 516] width 44 height 26
click at [200, 516] on div "Shapes L" at bounding box center [206, 516] width 44 height 26
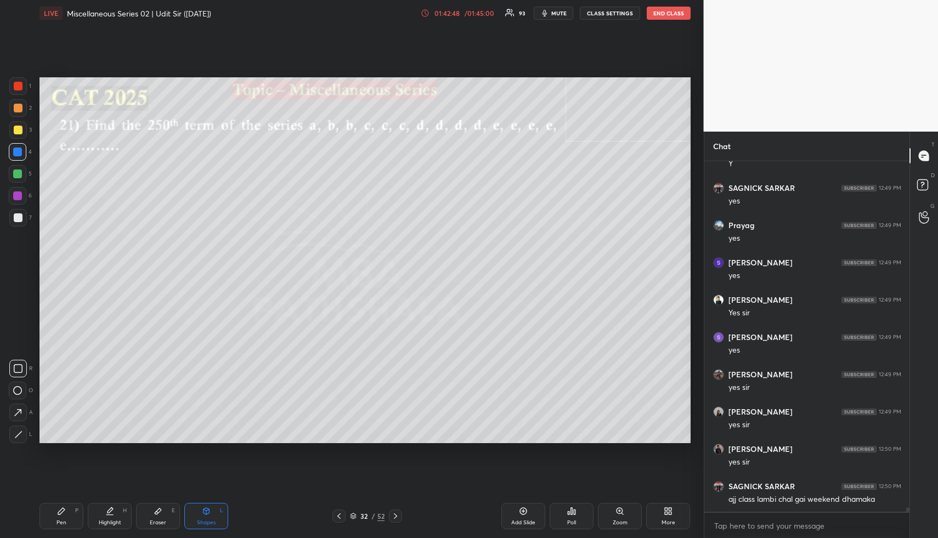
drag, startPoint x: 16, startPoint y: 104, endPoint x: 38, endPoint y: 104, distance: 22.0
click at [19, 104] on div at bounding box center [18, 108] width 9 height 9
drag, startPoint x: 119, startPoint y: 513, endPoint x: 143, endPoint y: 448, distance: 69.4
click at [120, 512] on div "Highlight H" at bounding box center [110, 516] width 44 height 26
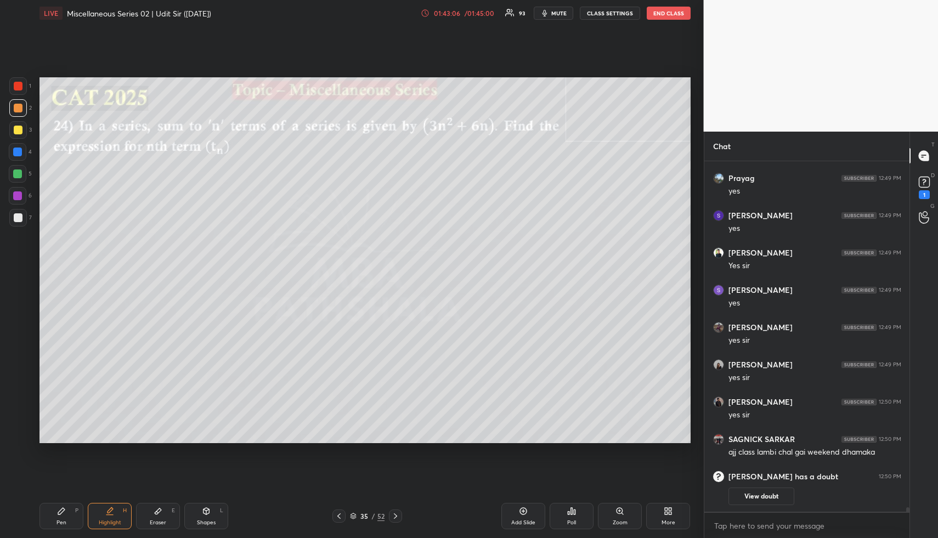
drag, startPoint x: 211, startPoint y: 514, endPoint x: 192, endPoint y: 452, distance: 64.7
click at [208, 514] on div "Shapes L" at bounding box center [206, 516] width 44 height 26
click at [111, 508] on icon at bounding box center [110, 510] width 5 height 5
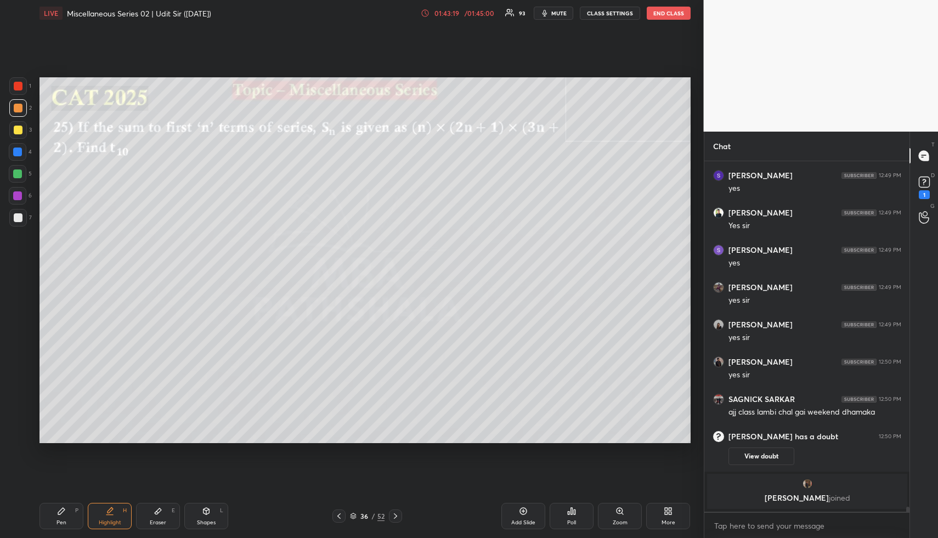
scroll to position [25626, 0]
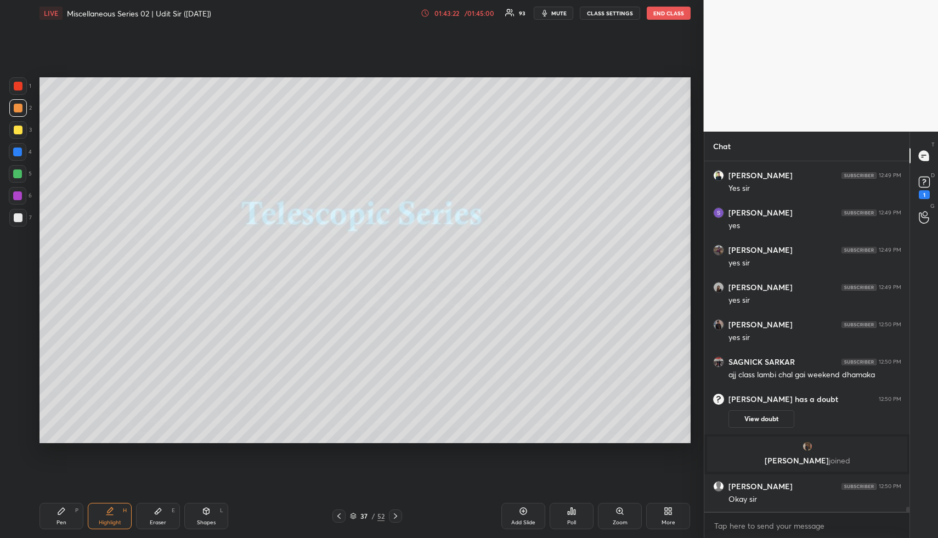
click at [210, 516] on div "Shapes L" at bounding box center [206, 516] width 44 height 26
drag, startPoint x: 21, startPoint y: 127, endPoint x: 38, endPoint y: 135, distance: 18.9
click at [25, 128] on div at bounding box center [18, 130] width 18 height 18
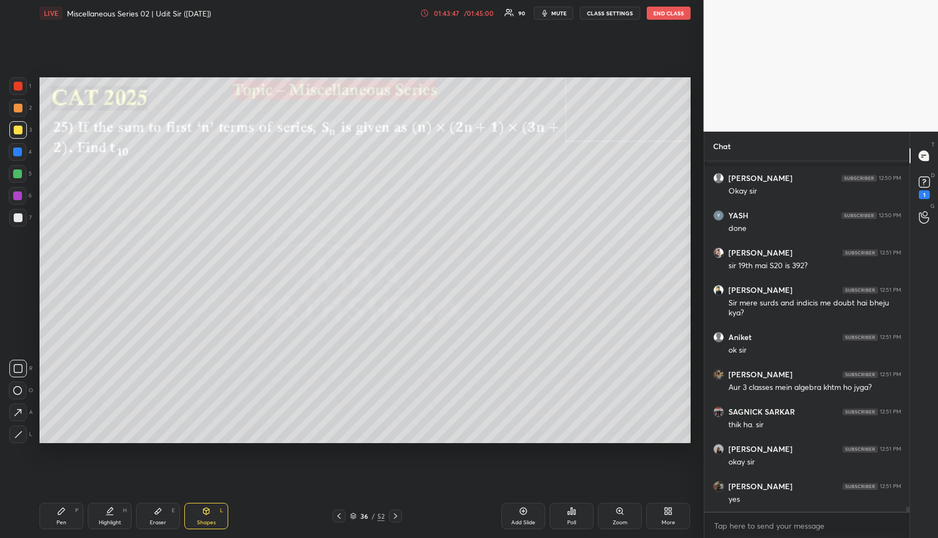
scroll to position [25971, 0]
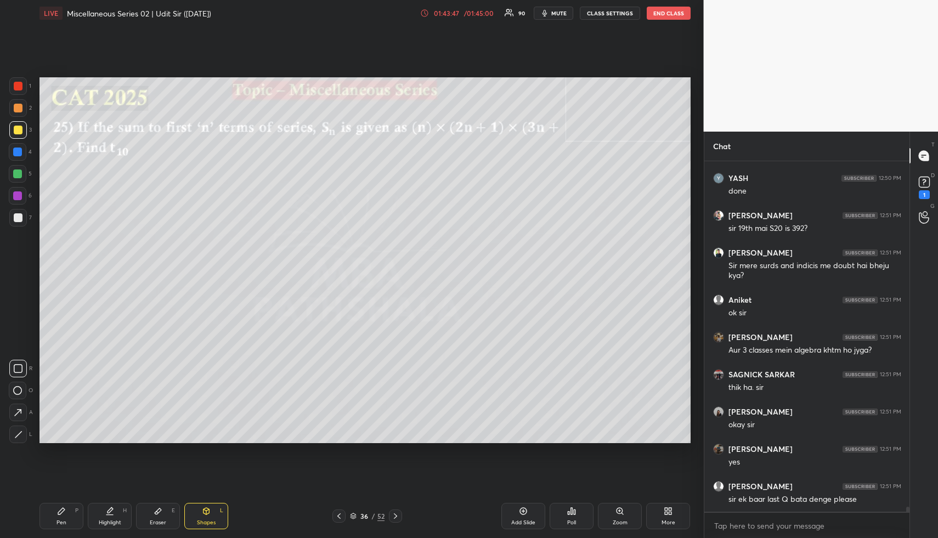
click at [194, 517] on div "Shapes L" at bounding box center [206, 516] width 44 height 26
click at [14, 106] on div at bounding box center [18, 108] width 18 height 18
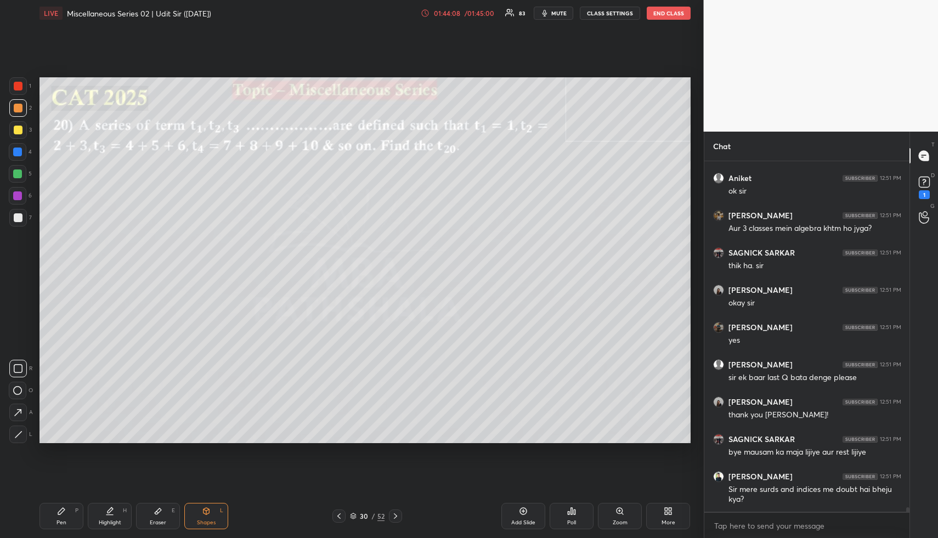
scroll to position [26140, 0]
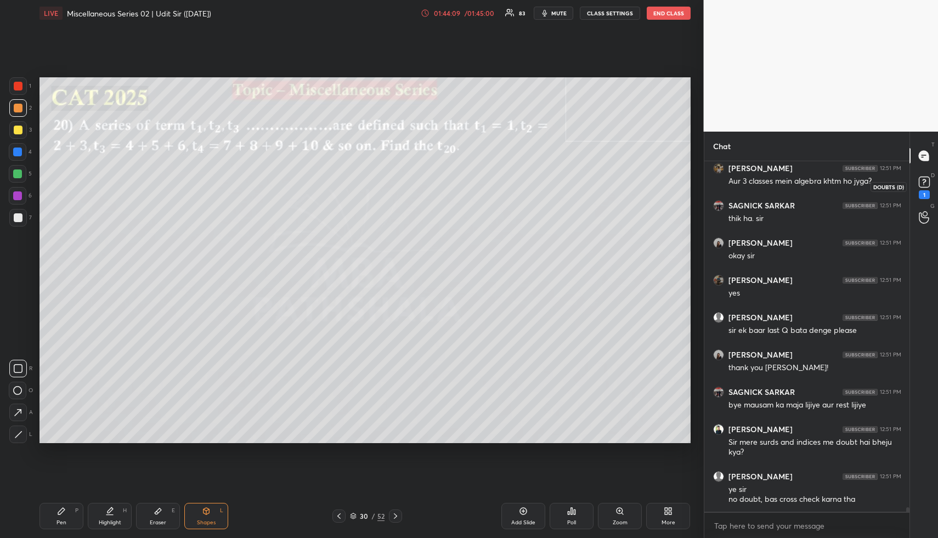
click at [929, 187] on icon at bounding box center [924, 182] width 16 height 16
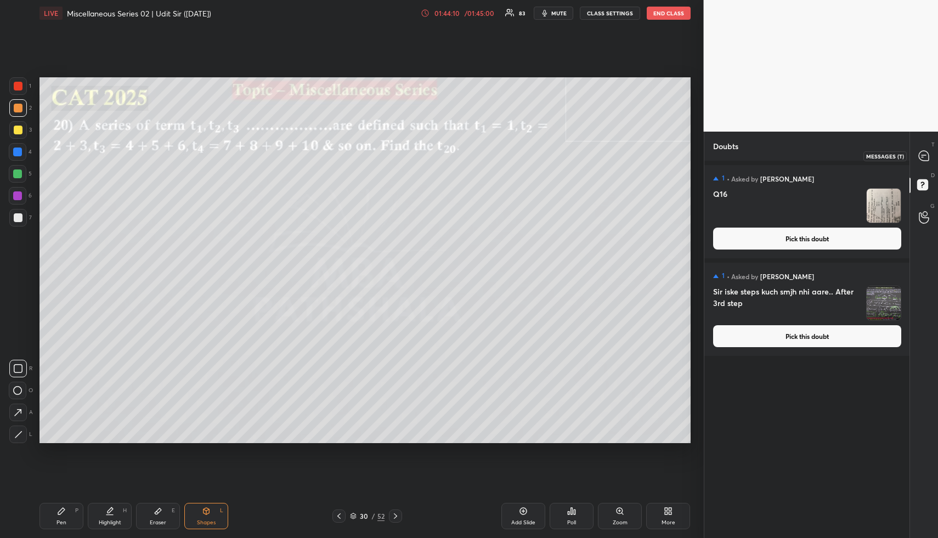
click at [928, 155] on icon at bounding box center [924, 156] width 10 height 10
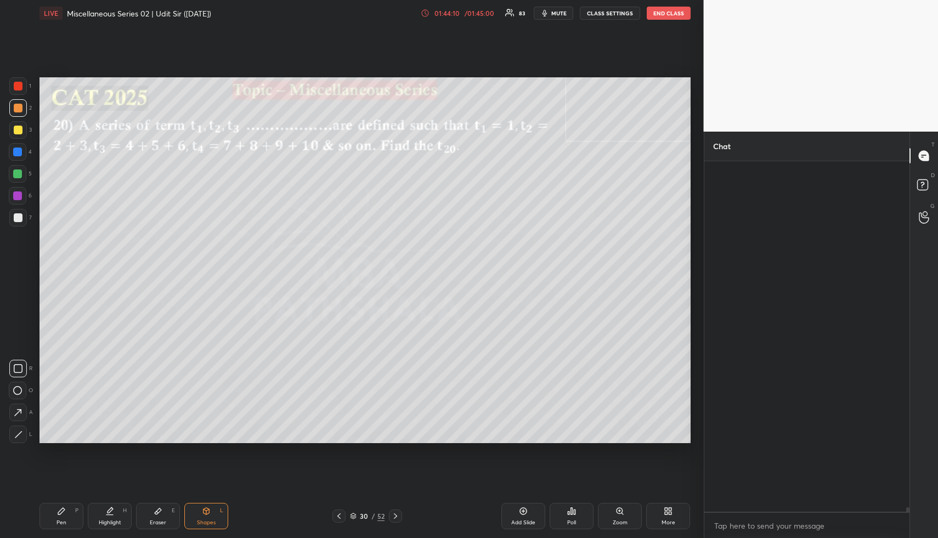
scroll to position [347, 202]
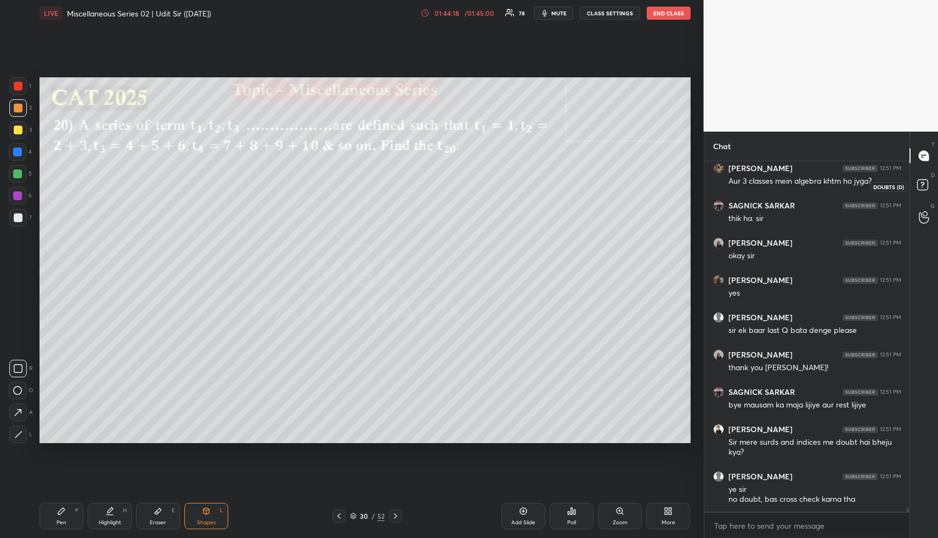
click at [929, 178] on icon at bounding box center [925, 187] width 20 height 20
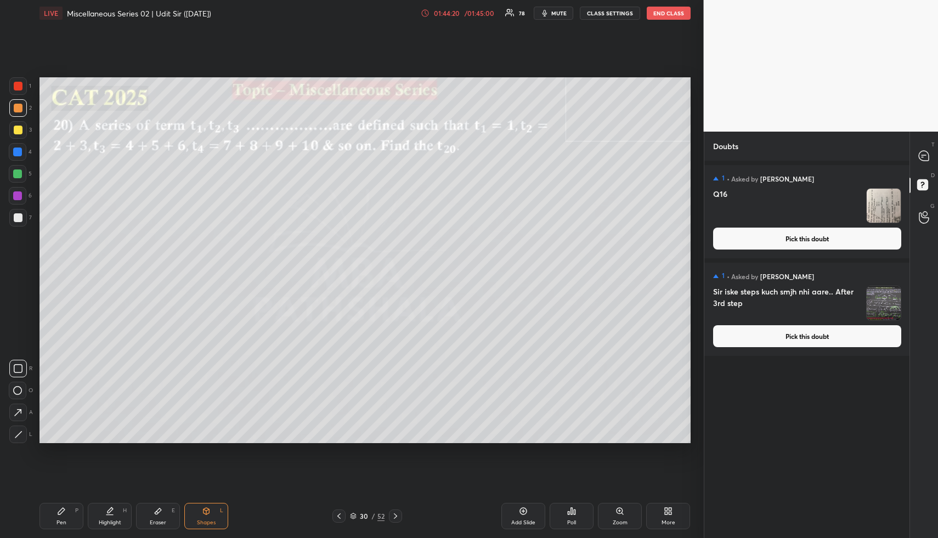
click at [826, 235] on button "Pick this doubt" at bounding box center [807, 239] width 188 height 22
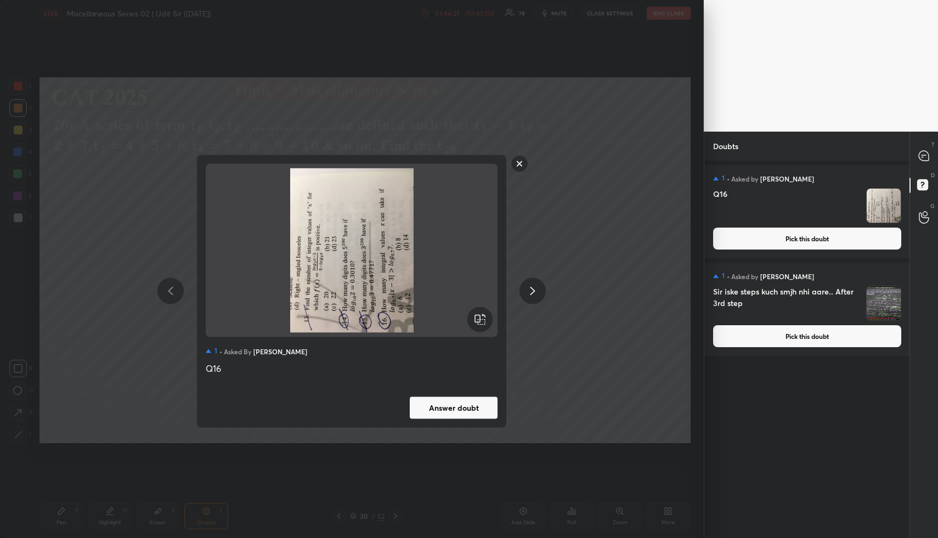
click at [481, 318] on icon at bounding box center [479, 319] width 13 height 13
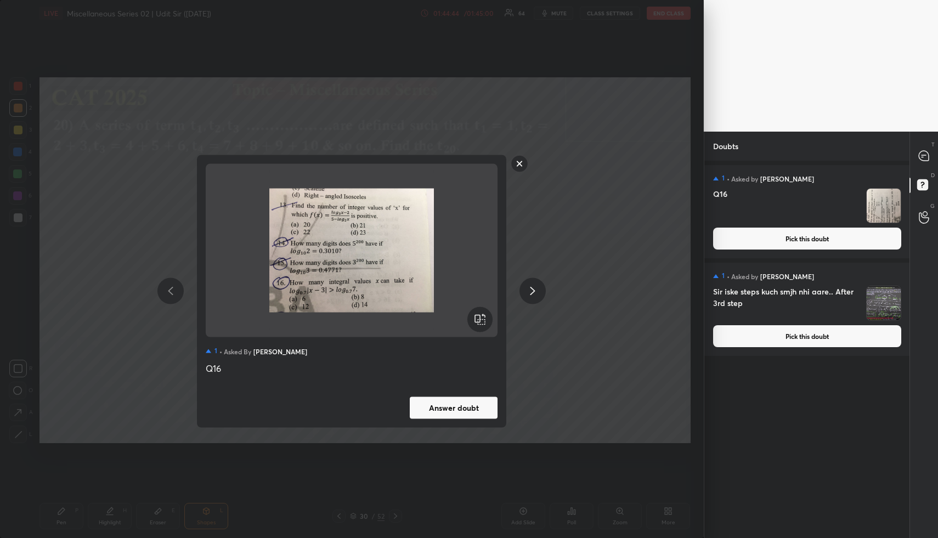
click at [517, 165] on rect at bounding box center [519, 163] width 17 height 17
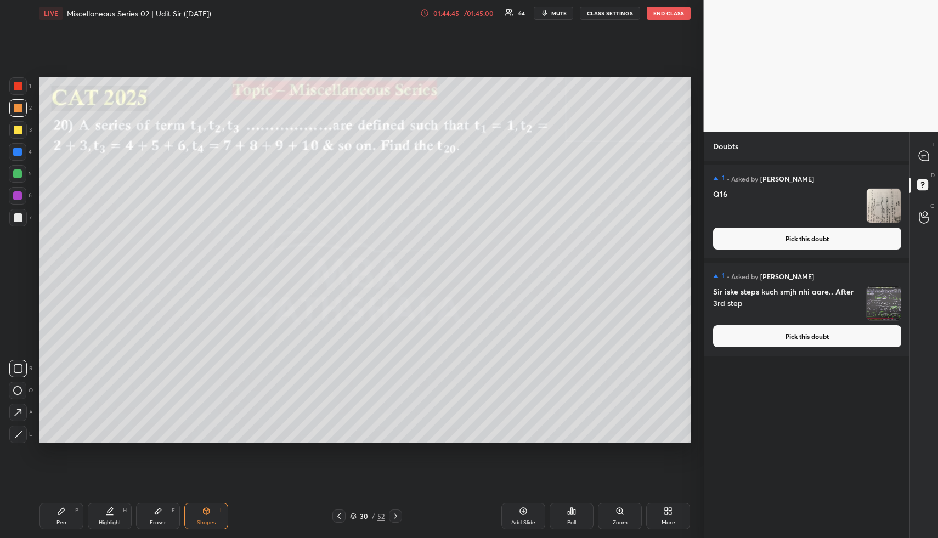
click at [781, 335] on button "Pick this doubt" at bounding box center [807, 336] width 188 height 22
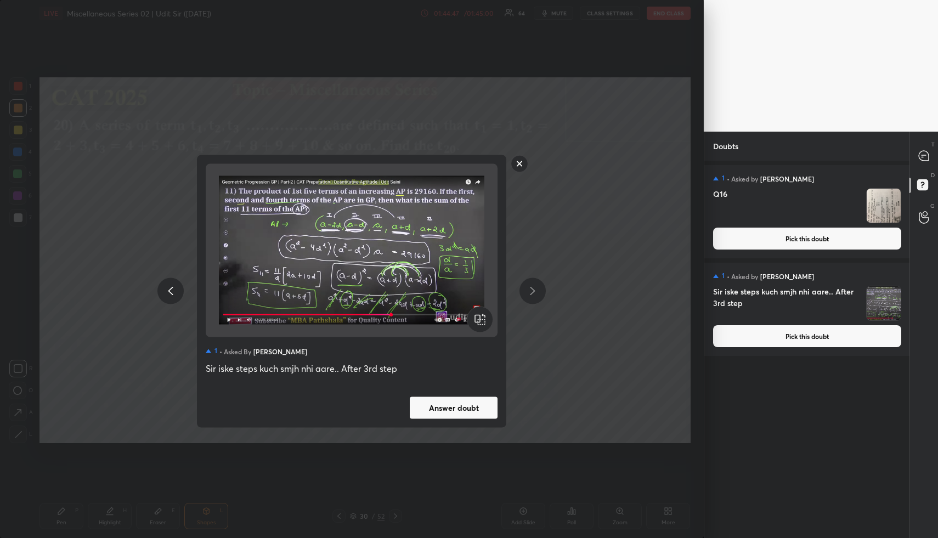
click at [447, 409] on button "Answer doubt" at bounding box center [454, 408] width 88 height 22
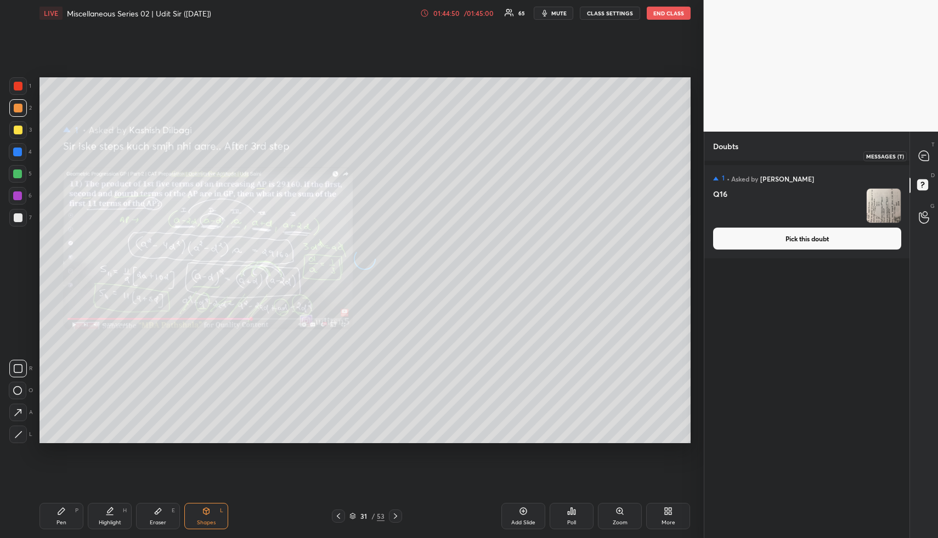
click at [927, 158] on icon at bounding box center [924, 156] width 10 height 10
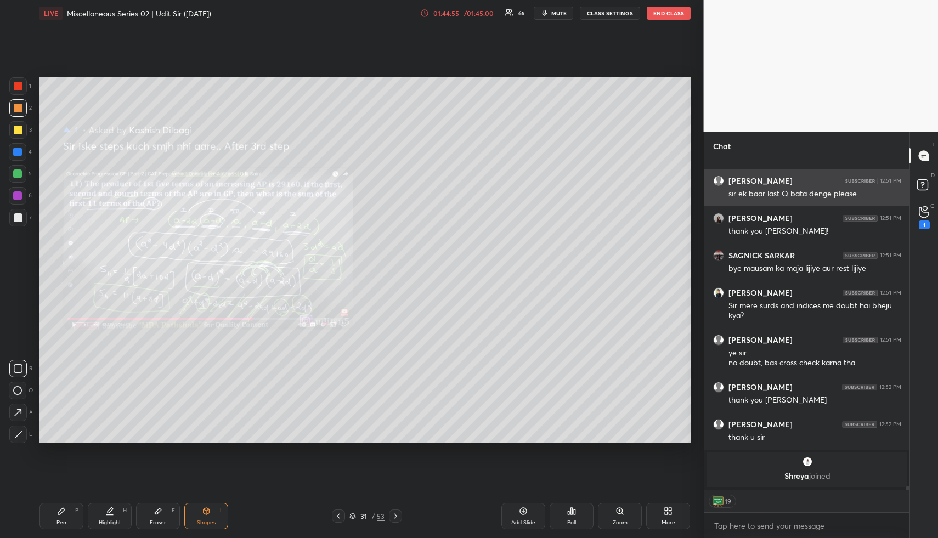
scroll to position [26492, 0]
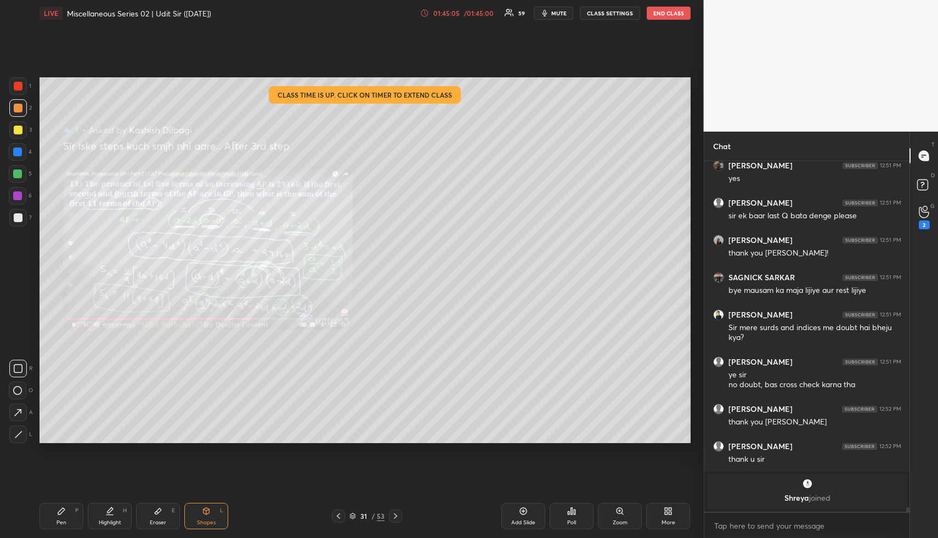
drag, startPoint x: 121, startPoint y: 512, endPoint x: 120, endPoint y: 491, distance: 20.9
click at [121, 512] on div "Highlight H" at bounding box center [110, 516] width 44 height 26
click at [924, 222] on div "2" at bounding box center [924, 225] width 11 height 9
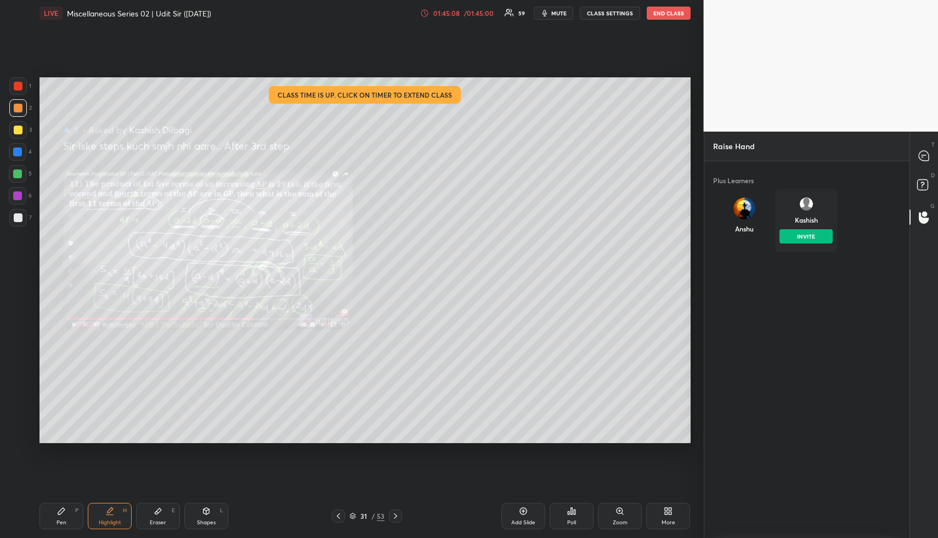
drag, startPoint x: 808, startPoint y: 216, endPoint x: 799, endPoint y: 227, distance: 14.1
click at [807, 217] on div "Kashish INVITE" at bounding box center [806, 221] width 62 height 64
click at [805, 236] on button "INVITE" at bounding box center [806, 236] width 53 height 14
click at [926, 185] on rect at bounding box center [922, 185] width 10 height 10
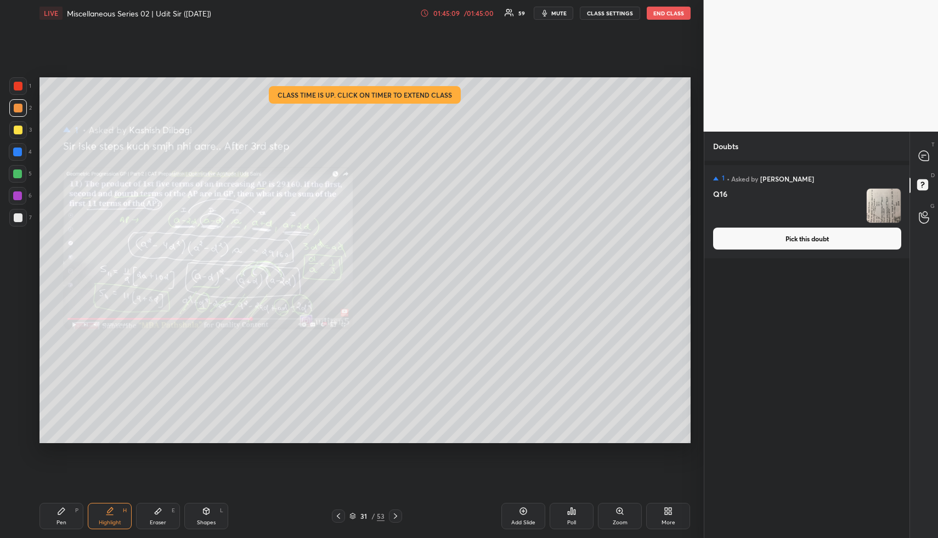
drag, startPoint x: 923, startPoint y: 158, endPoint x: 928, endPoint y: 157, distance: 5.5
click at [923, 156] on icon at bounding box center [924, 156] width 10 height 10
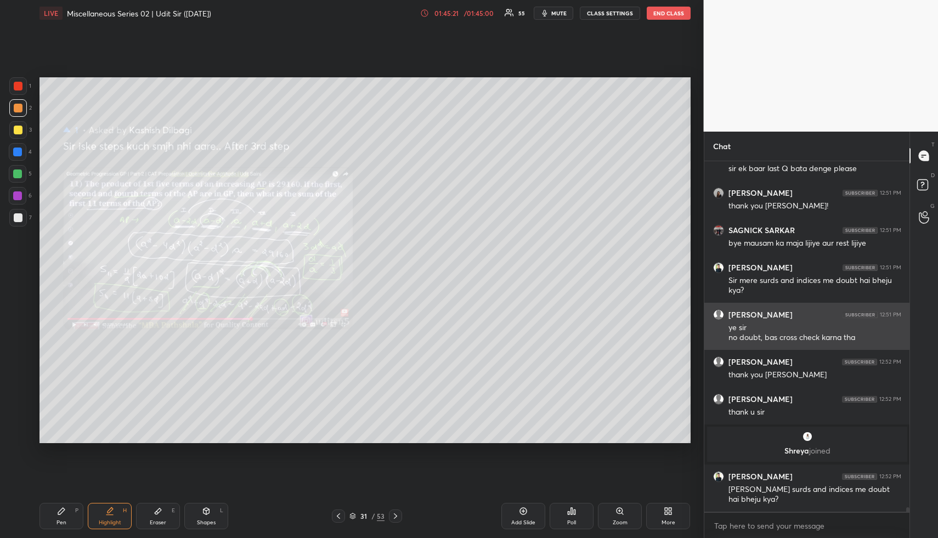
scroll to position [26580, 0]
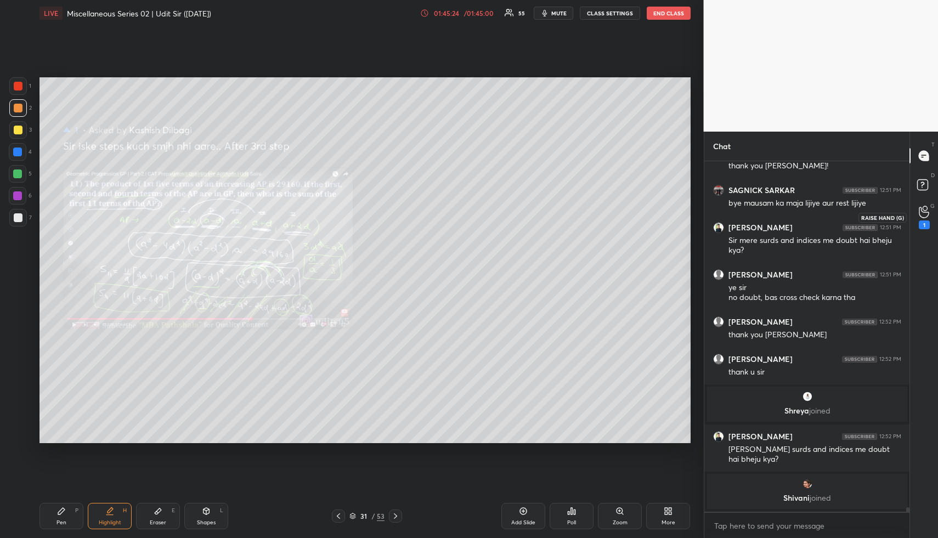
click at [928, 207] on icon at bounding box center [924, 212] width 10 height 13
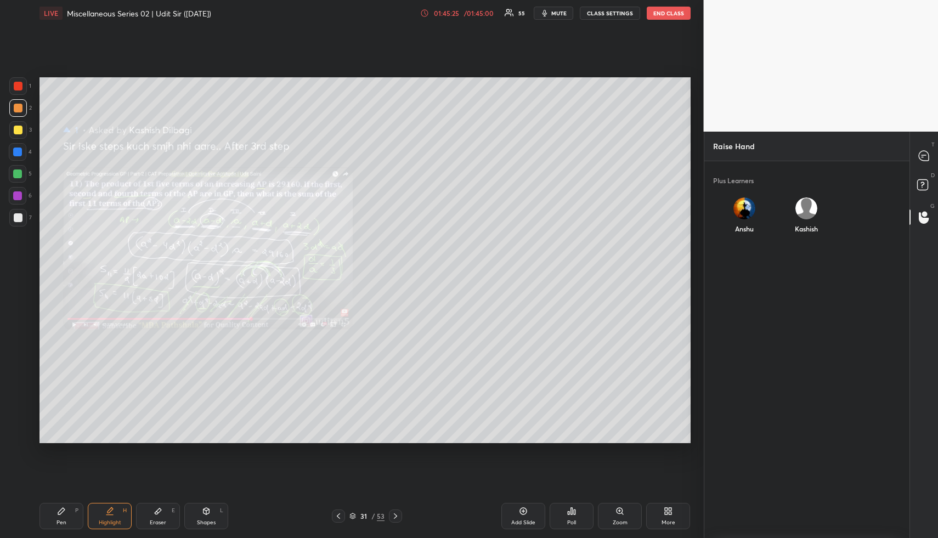
click at [808, 217] on div "Kashish" at bounding box center [806, 218] width 62 height 58
click at [804, 245] on div "Kashish INVITE" at bounding box center [806, 221] width 62 height 64
click at [812, 235] on button "INVITE" at bounding box center [806, 236] width 53 height 14
click at [923, 180] on rect at bounding box center [922, 185] width 10 height 10
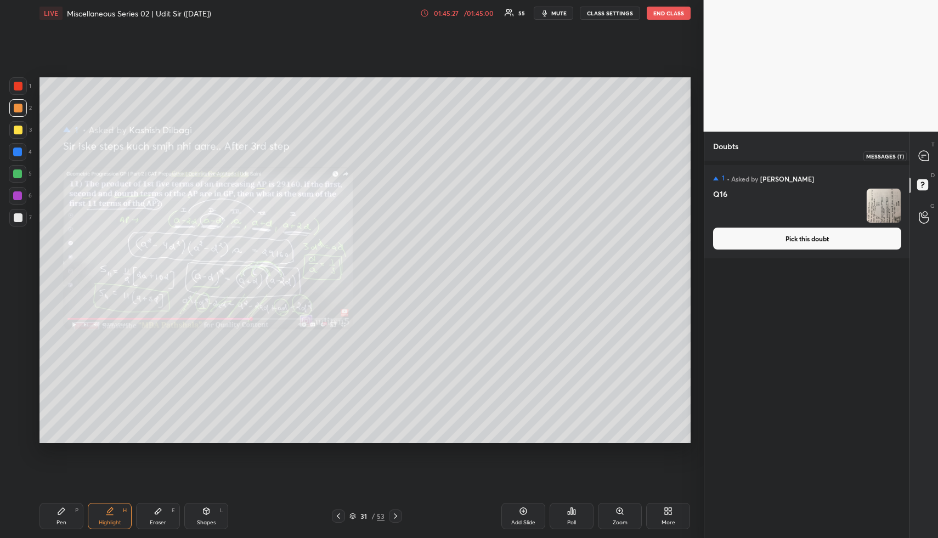
click at [923, 161] on icon at bounding box center [924, 156] width 12 height 12
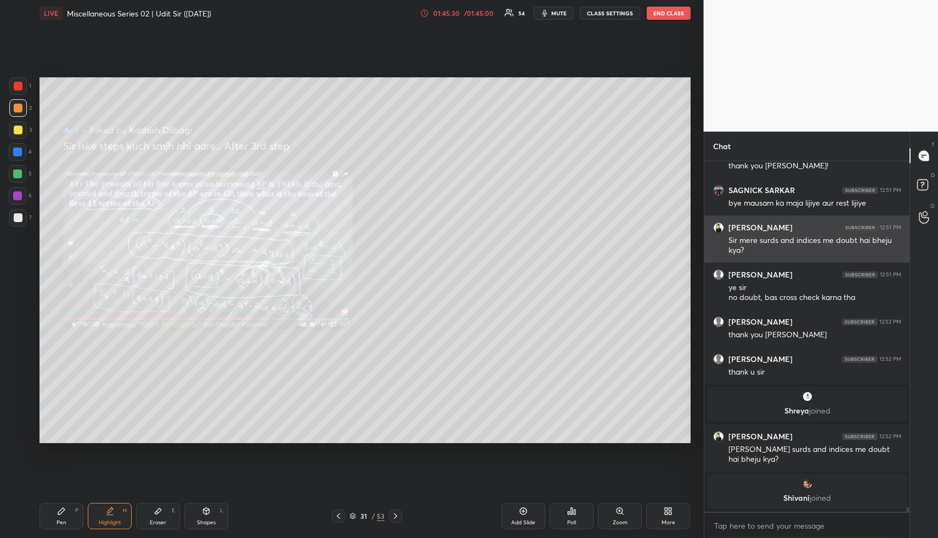
scroll to position [26266, 0]
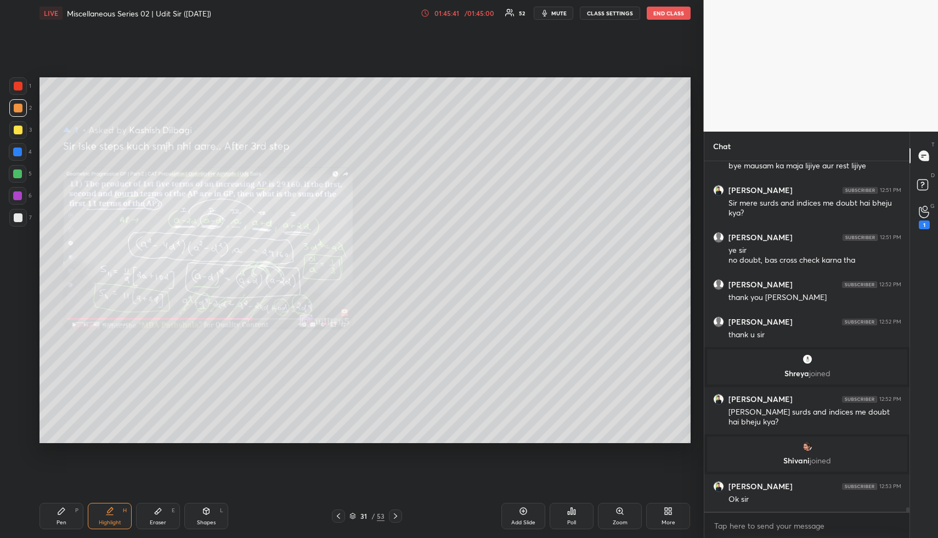
click at [113, 513] on icon at bounding box center [109, 511] width 9 height 9
drag, startPoint x: 936, startPoint y: 213, endPoint x: 930, endPoint y: 213, distance: 6.1
click at [933, 213] on div "G Raise Hand (G) 1" at bounding box center [924, 217] width 28 height 31
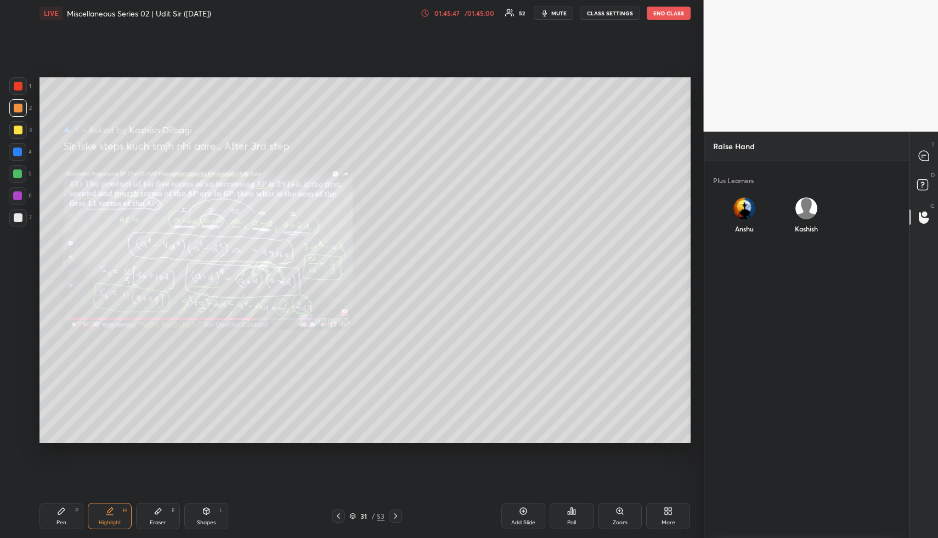
drag, startPoint x: 820, startPoint y: 208, endPoint x: 809, endPoint y: 229, distance: 22.8
click at [820, 209] on div "Kashish" at bounding box center [806, 218] width 62 height 58
click at [812, 237] on button "INVITE" at bounding box center [806, 236] width 53 height 14
drag, startPoint x: 921, startPoint y: 185, endPoint x: 925, endPoint y: 176, distance: 10.3
click at [921, 184] on rect at bounding box center [922, 185] width 10 height 10
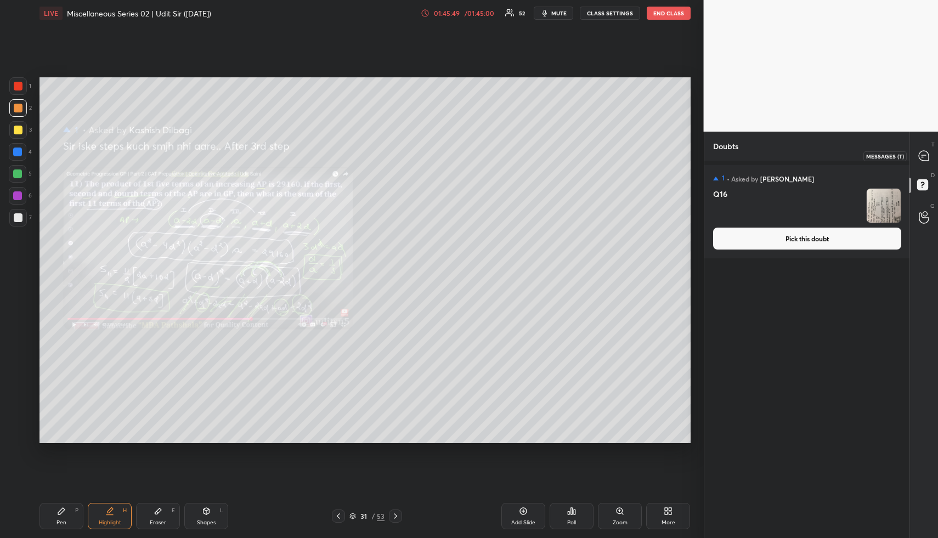
click at [918, 151] on div at bounding box center [925, 156] width 22 height 20
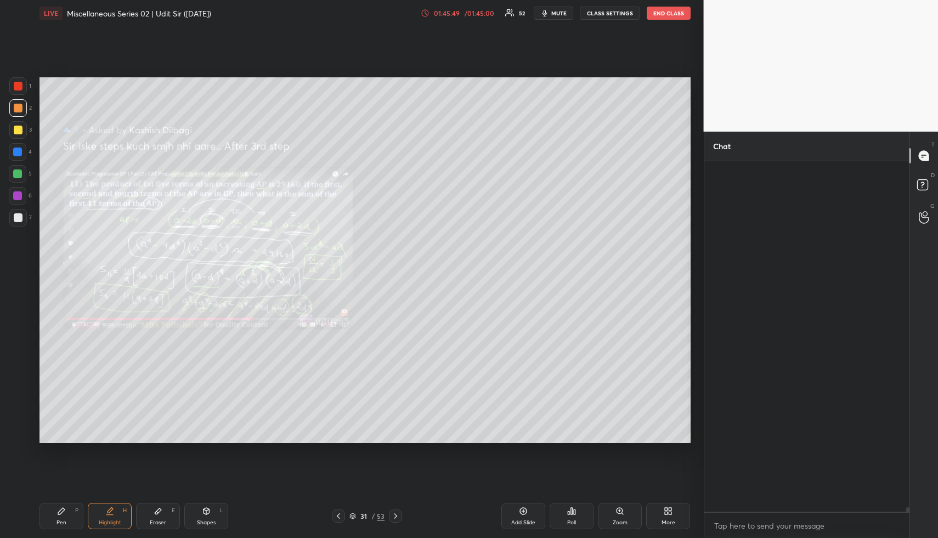
scroll to position [347, 202]
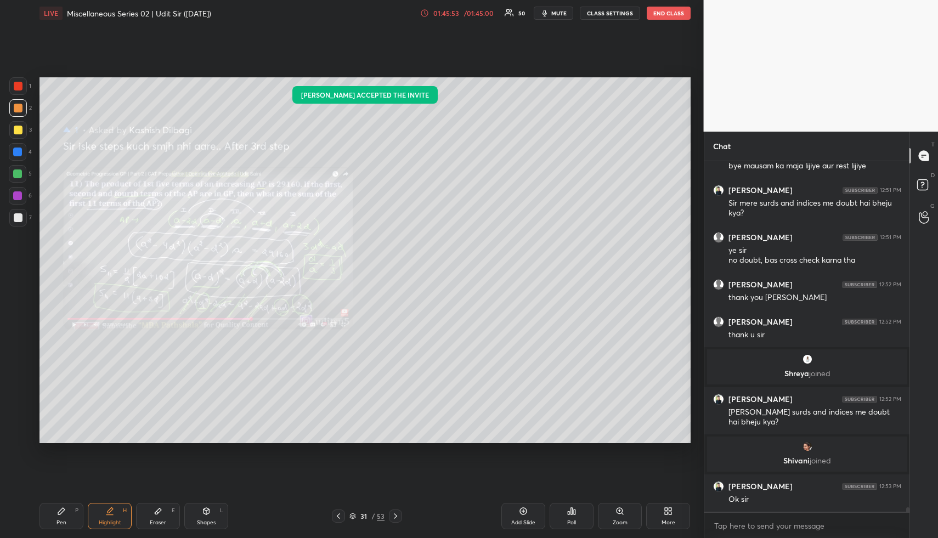
click at [101, 522] on div "Highlight" at bounding box center [110, 522] width 22 height 5
click at [120, 517] on div "Highlight H" at bounding box center [110, 516] width 44 height 26
click at [122, 522] on div "Highlight H" at bounding box center [110, 516] width 44 height 26
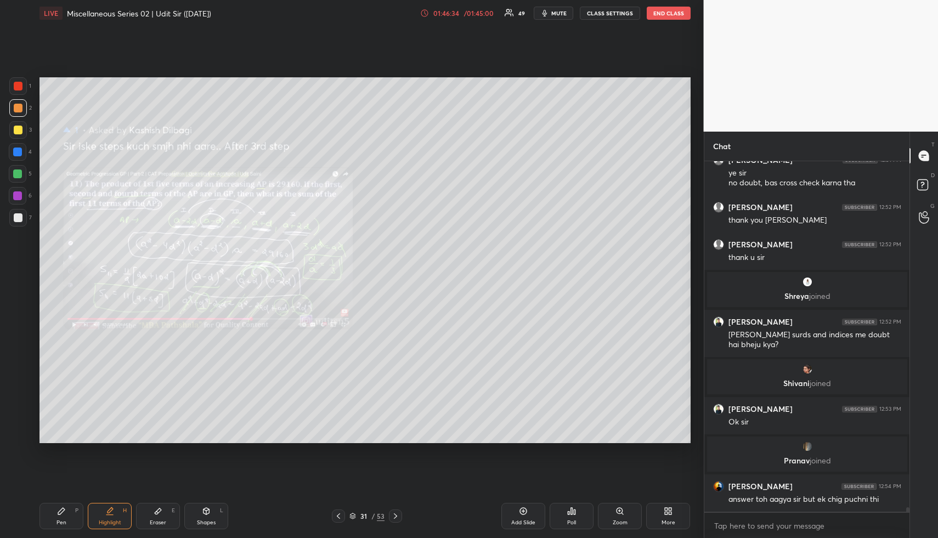
scroll to position [26168, 0]
drag, startPoint x: 63, startPoint y: 516, endPoint x: 63, endPoint y: 491, distance: 24.7
click at [64, 515] on div "Pen P" at bounding box center [62, 516] width 44 height 26
drag, startPoint x: 19, startPoint y: 126, endPoint x: 38, endPoint y: 132, distance: 20.0
click at [19, 126] on div at bounding box center [18, 130] width 9 height 9
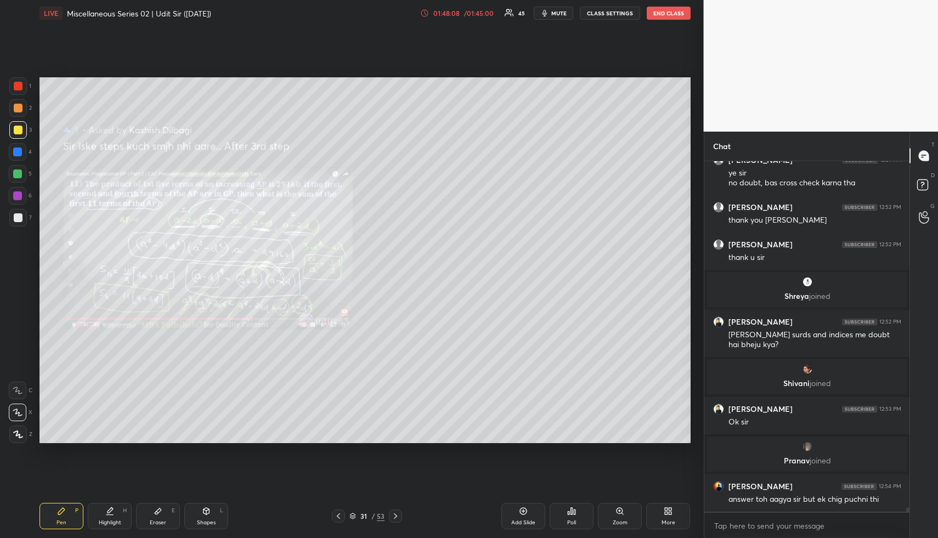
drag, startPoint x: 114, startPoint y: 516, endPoint x: 156, endPoint y: 458, distance: 71.9
click at [115, 516] on div "Highlight H" at bounding box center [110, 516] width 44 height 26
drag, startPoint x: 74, startPoint y: 520, endPoint x: 65, endPoint y: 470, distance: 50.7
click at [72, 516] on div "Pen P" at bounding box center [62, 516] width 44 height 26
drag, startPoint x: 21, startPoint y: 193, endPoint x: 27, endPoint y: 198, distance: 7.9
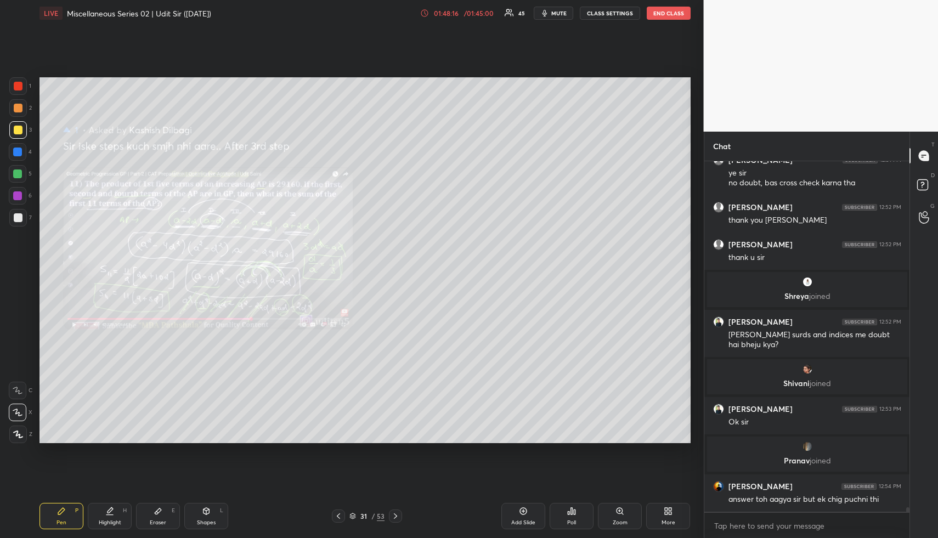
click at [21, 193] on div at bounding box center [17, 195] width 9 height 9
click at [923, 217] on icon at bounding box center [924, 217] width 10 height 11
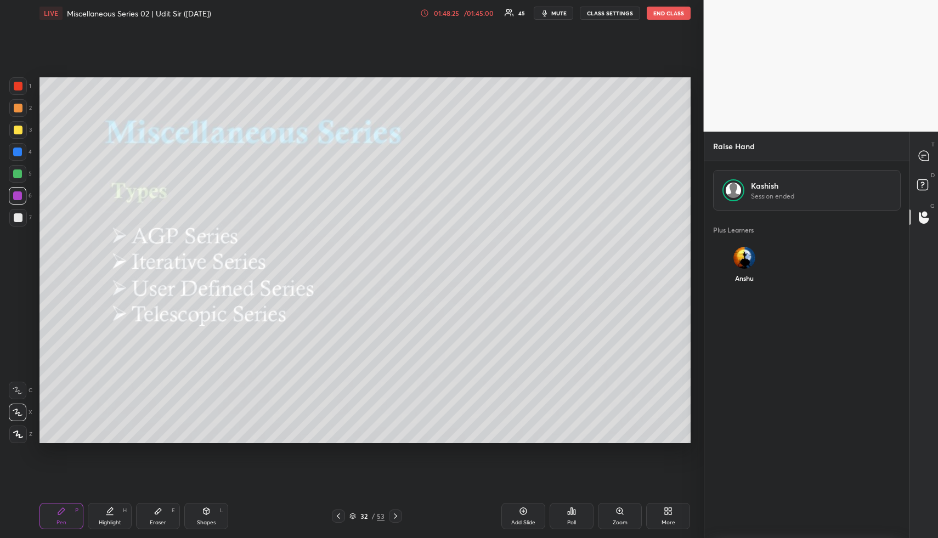
scroll to position [370, 202]
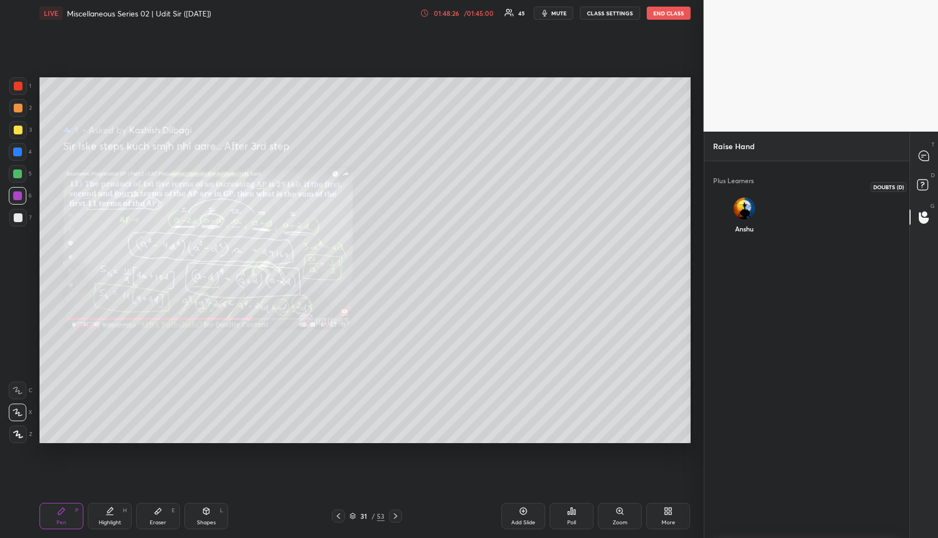
click at [921, 182] on rect at bounding box center [922, 185] width 10 height 10
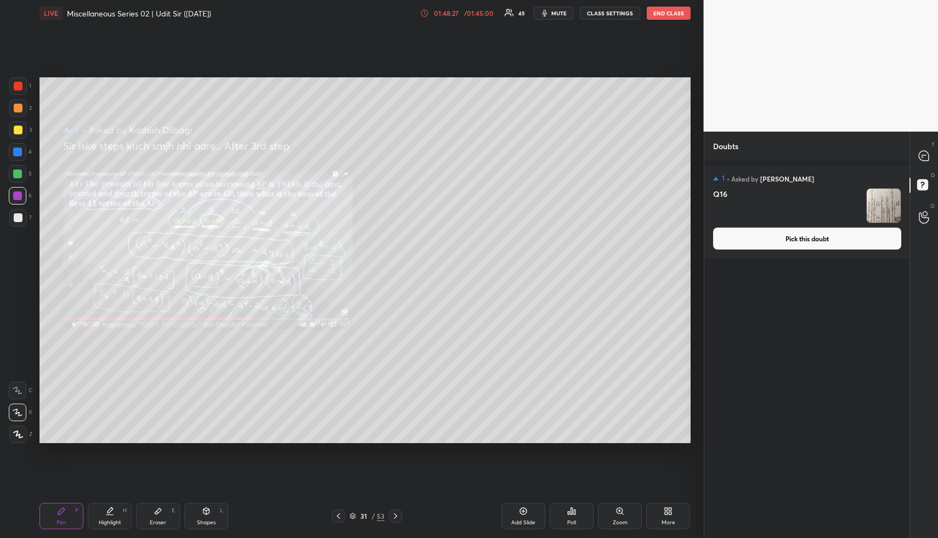
click at [817, 244] on button "Pick this doubt" at bounding box center [807, 239] width 188 height 22
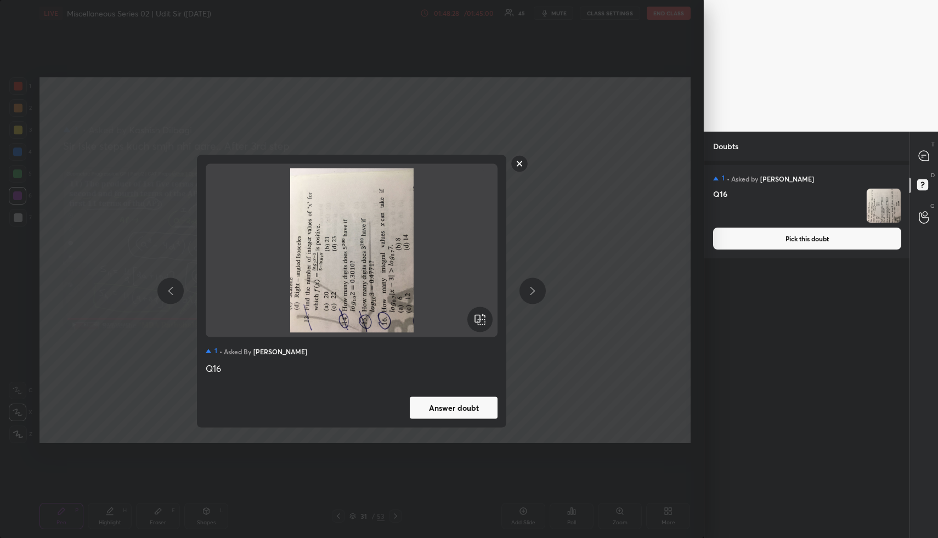
click at [478, 327] on div at bounding box center [480, 319] width 26 height 26
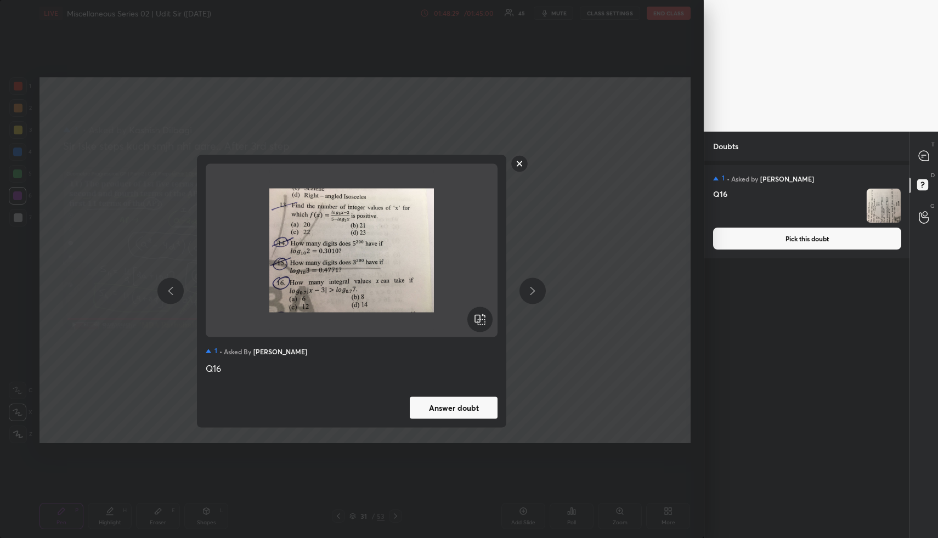
click at [463, 408] on button "Answer doubt" at bounding box center [454, 408] width 88 height 22
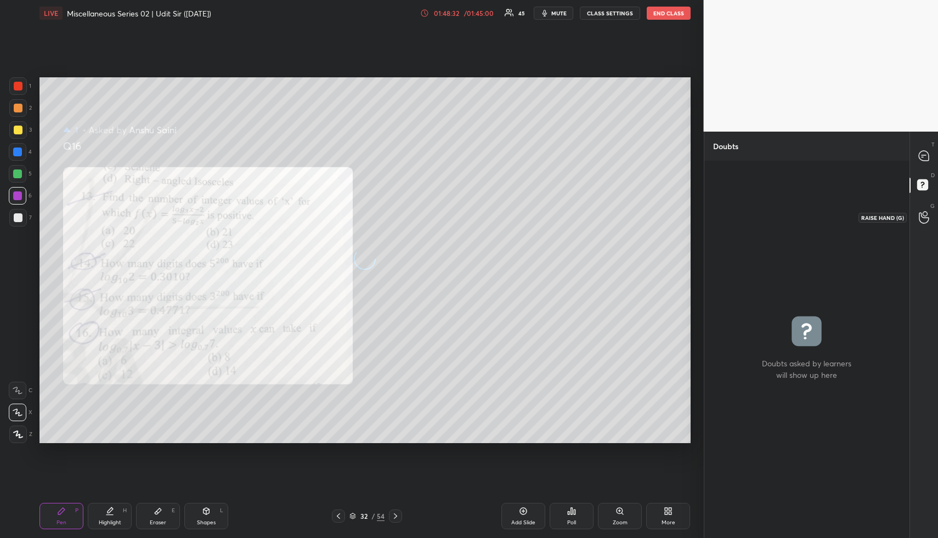
click at [928, 221] on icon at bounding box center [924, 217] width 10 height 11
click at [737, 210] on div "Anshu" at bounding box center [744, 218] width 62 height 58
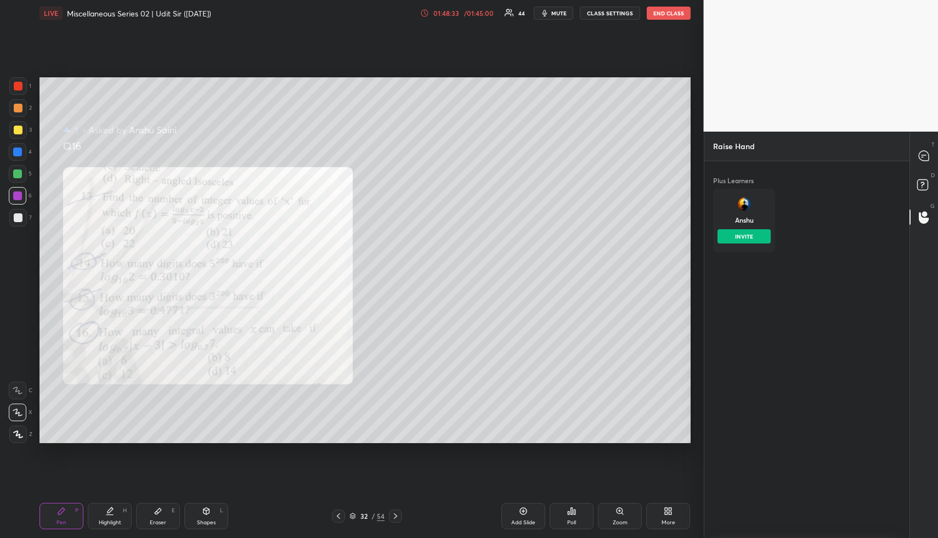
click at [745, 242] on button "INVITE" at bounding box center [744, 236] width 53 height 14
click at [926, 188] on rect at bounding box center [922, 185] width 10 height 10
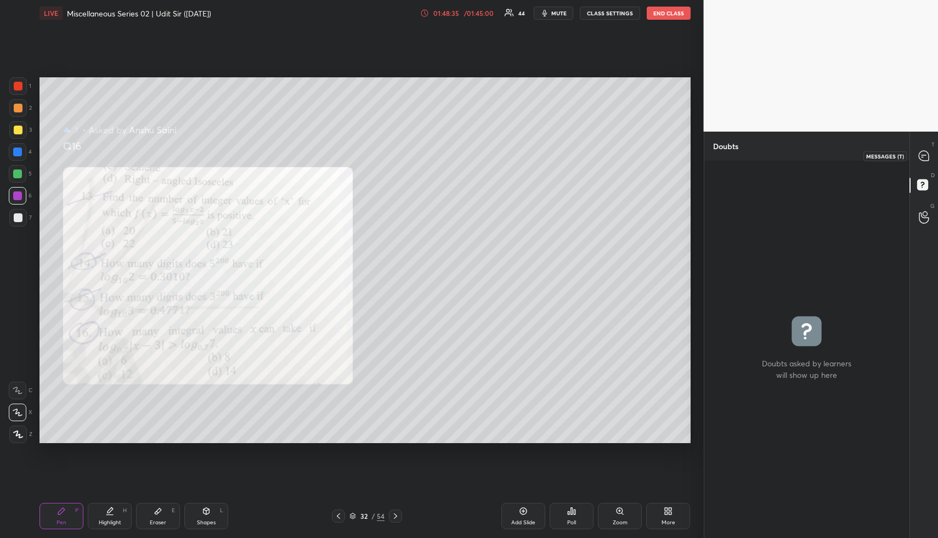
click at [929, 161] on icon at bounding box center [924, 156] width 12 height 12
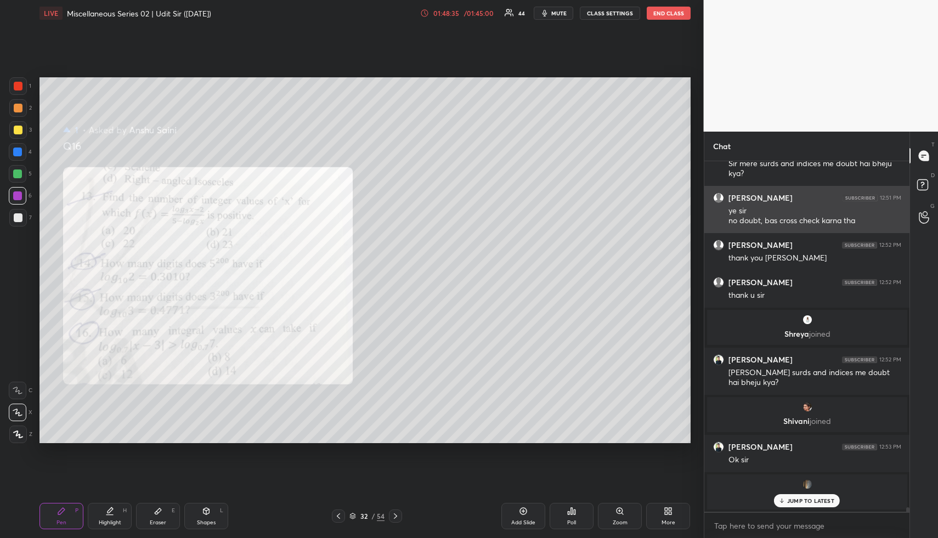
scroll to position [26405, 0]
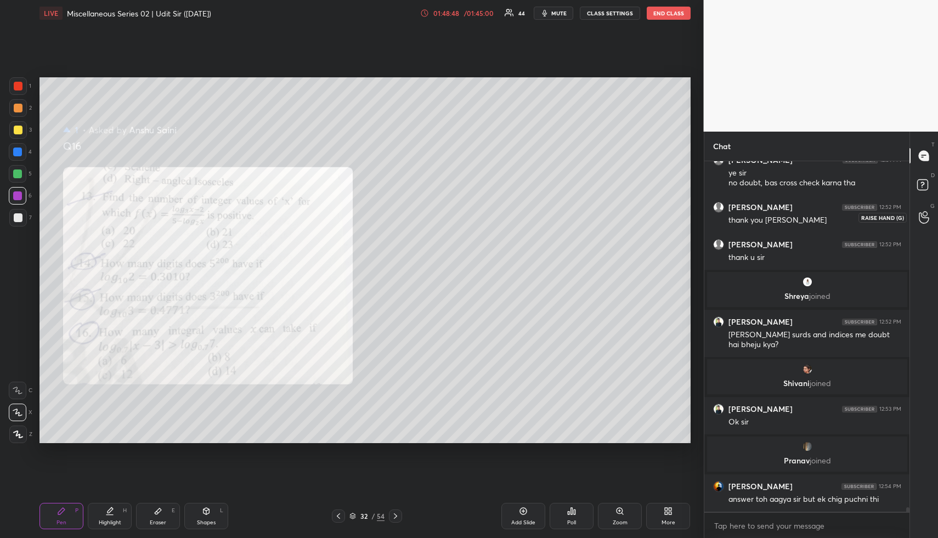
click at [923, 217] on icon at bounding box center [924, 217] width 10 height 13
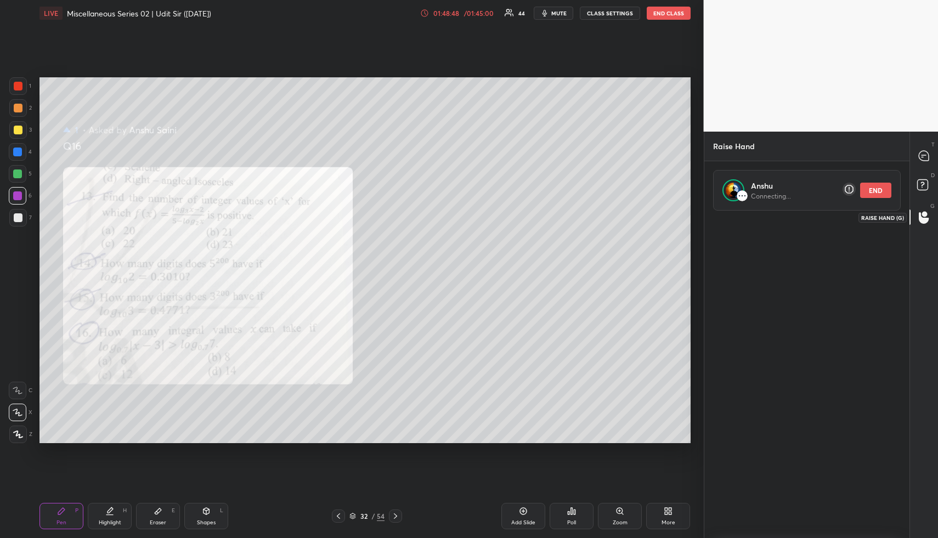
scroll to position [320, 202]
click at [925, 188] on rect at bounding box center [922, 185] width 10 height 10
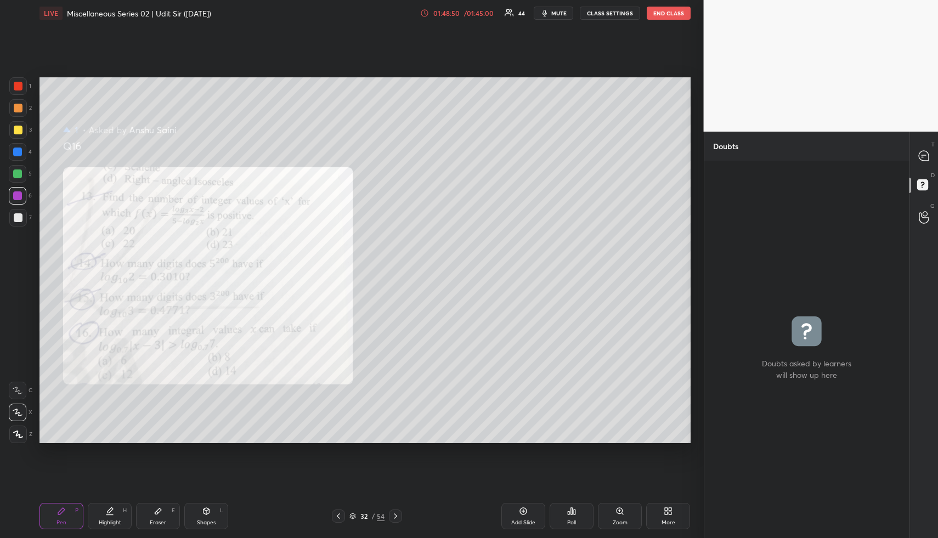
click at [923, 165] on div at bounding box center [925, 156] width 22 height 20
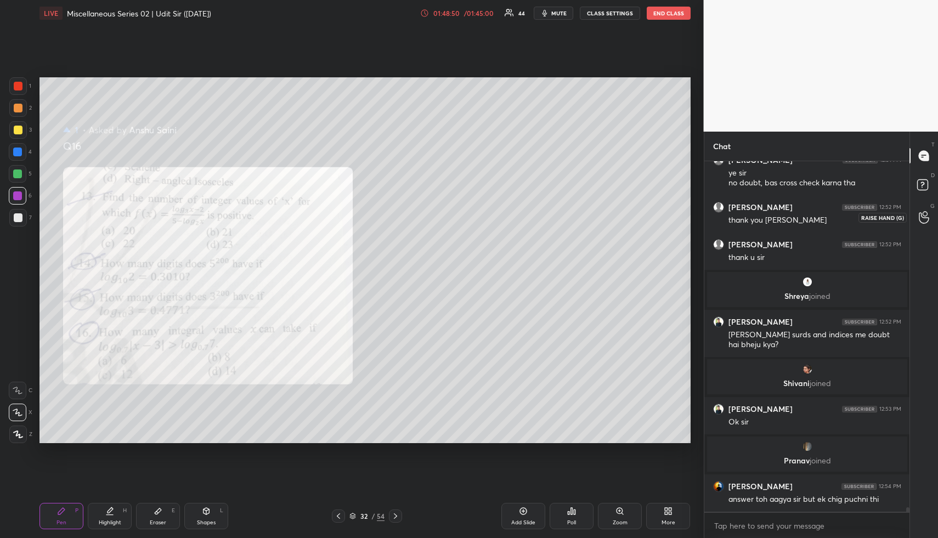
click at [923, 208] on div at bounding box center [925, 217] width 22 height 20
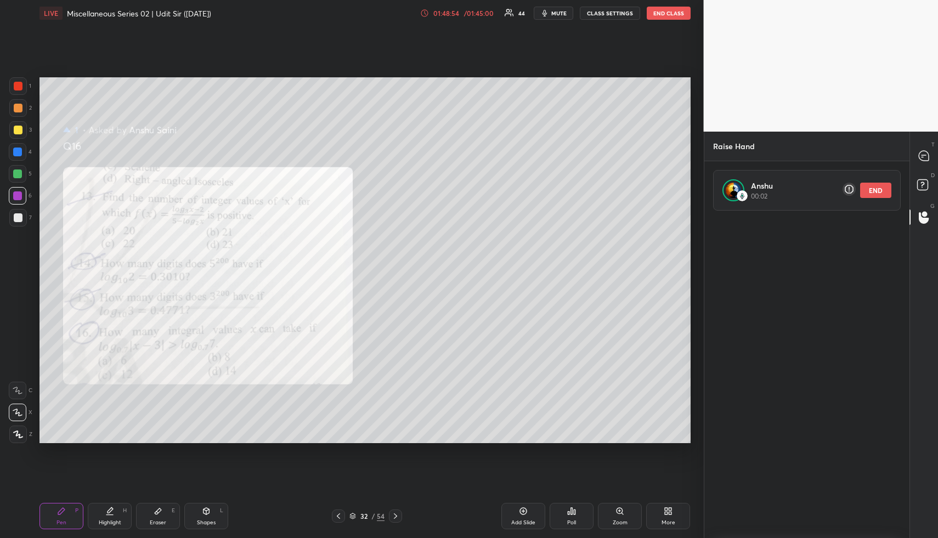
click at [877, 190] on button "END" at bounding box center [875, 190] width 31 height 15
click at [929, 185] on icon at bounding box center [925, 187] width 20 height 20
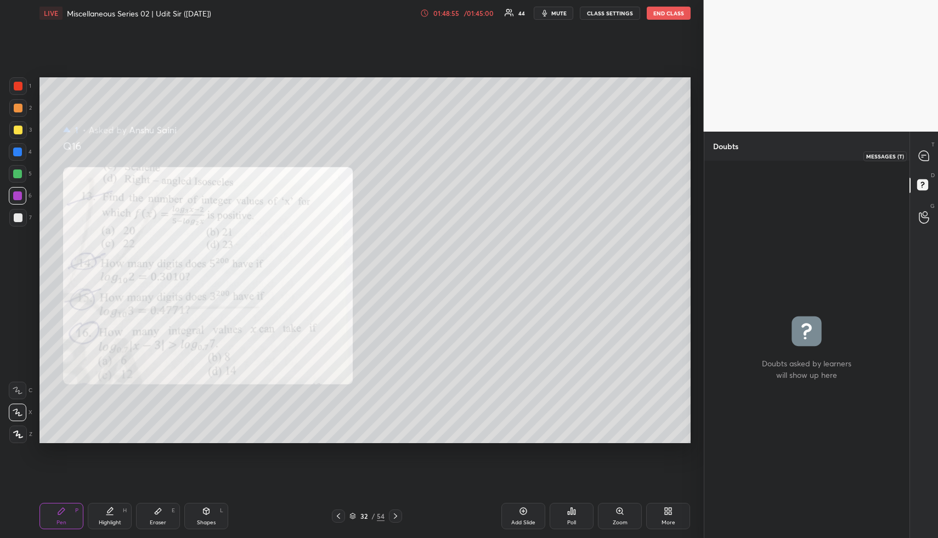
click at [929, 160] on icon at bounding box center [924, 156] width 10 height 10
type textarea "x"
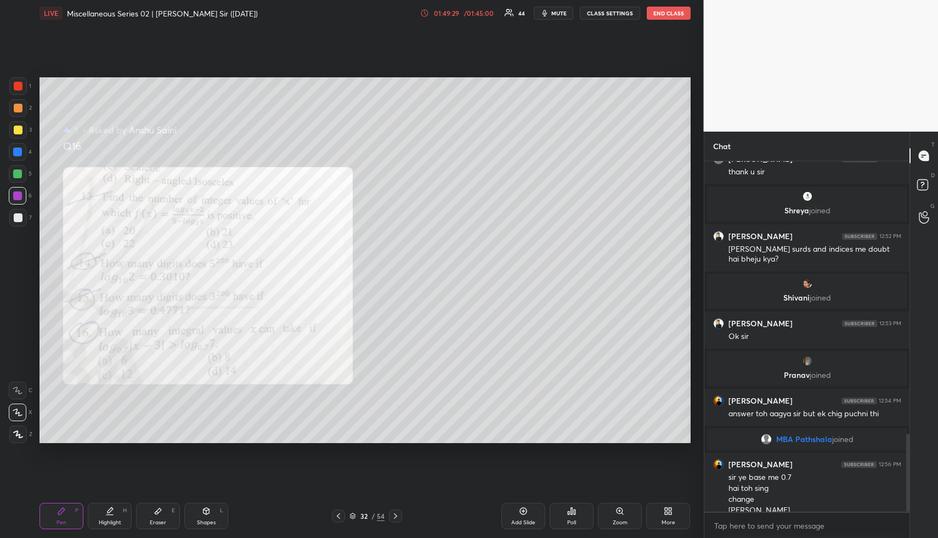
scroll to position [1226, 0]
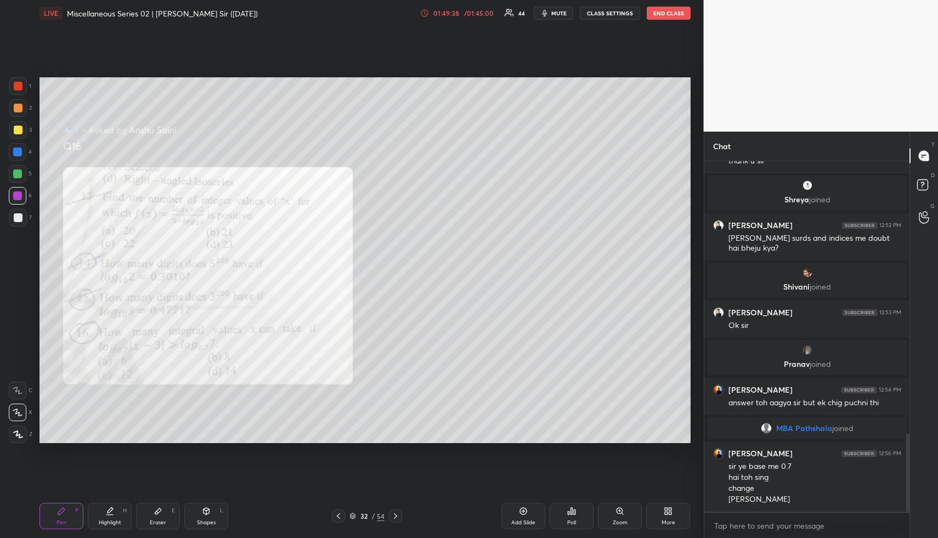
click at [204, 513] on icon at bounding box center [207, 511] width 6 height 7
click at [21, 84] on div at bounding box center [18, 86] width 9 height 9
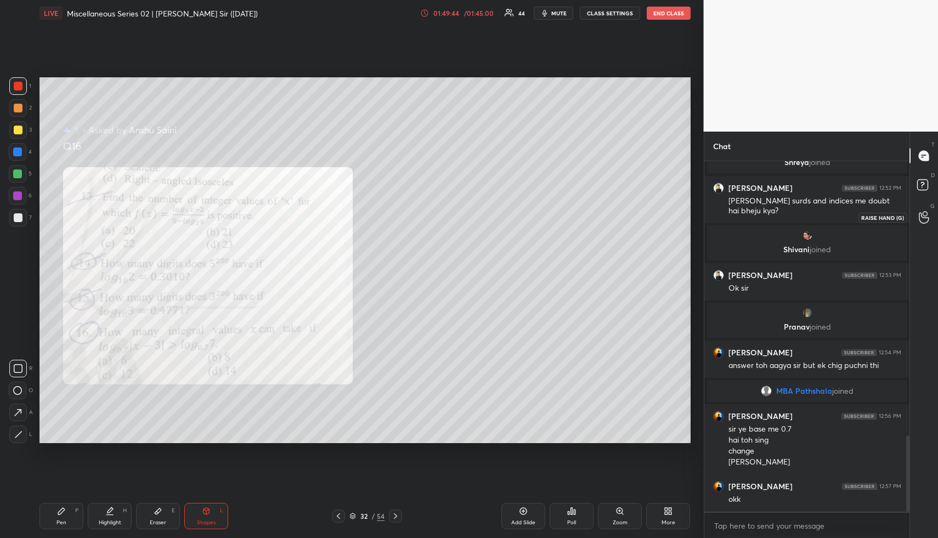
click at [927, 222] on icon at bounding box center [924, 217] width 10 height 11
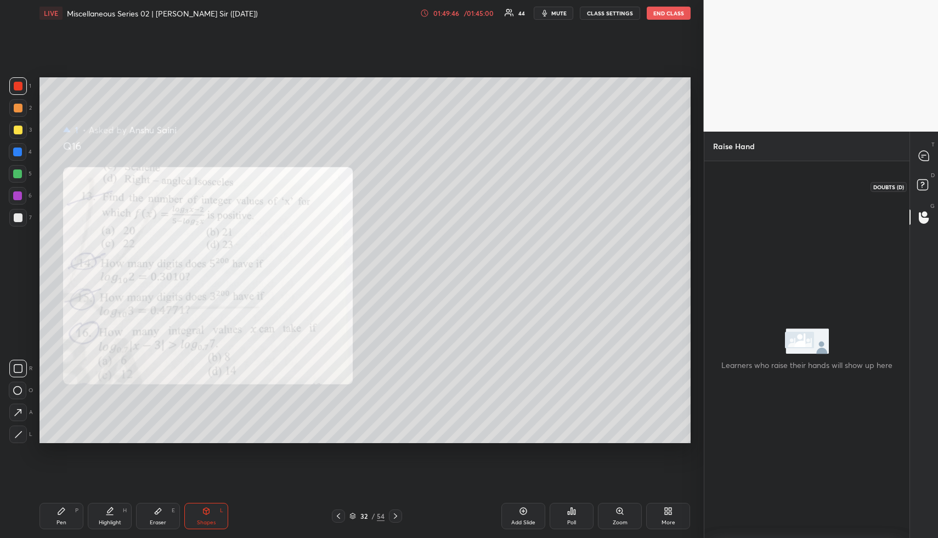
click at [921, 188] on rect at bounding box center [922, 185] width 10 height 10
click at [924, 154] on icon at bounding box center [924, 156] width 10 height 10
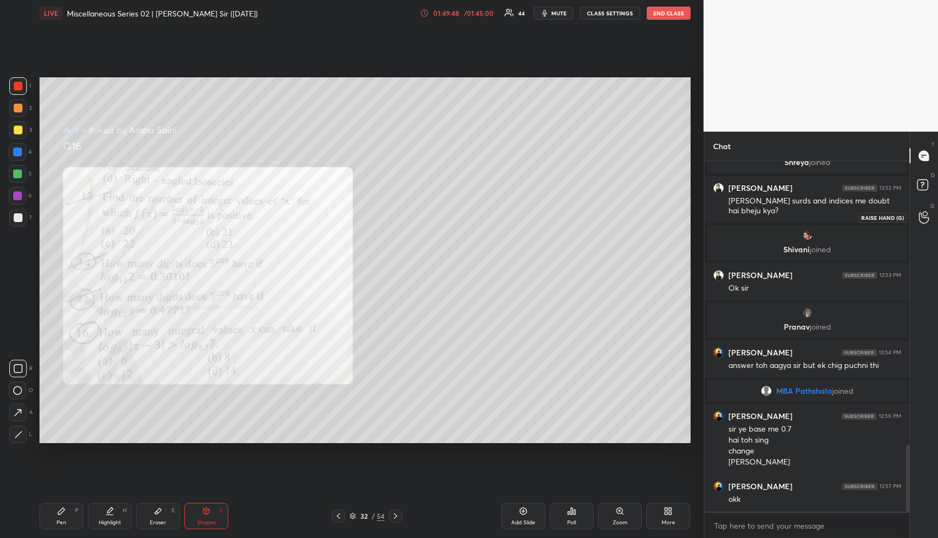
click at [928, 220] on icon at bounding box center [924, 217] width 10 height 11
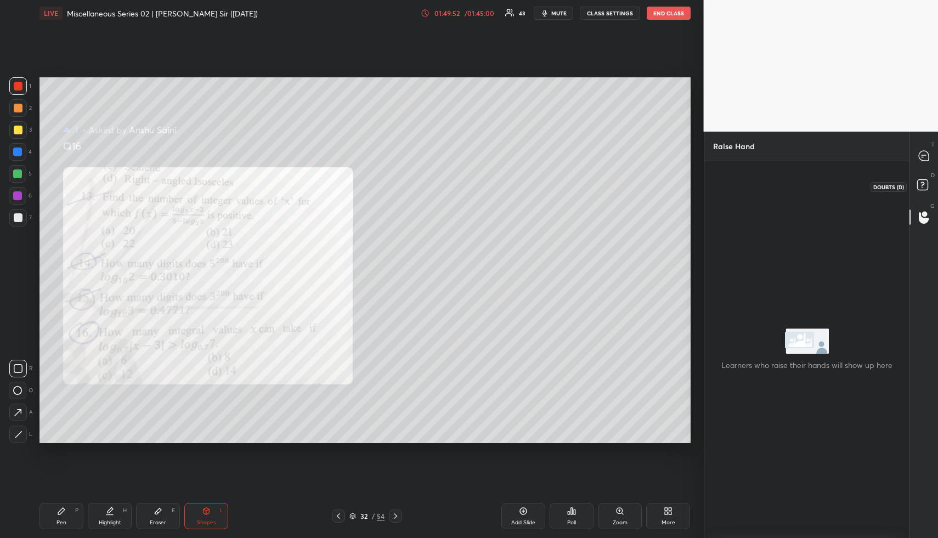
click at [919, 182] on rect at bounding box center [922, 185] width 10 height 10
click at [921, 151] on icon at bounding box center [924, 156] width 10 height 10
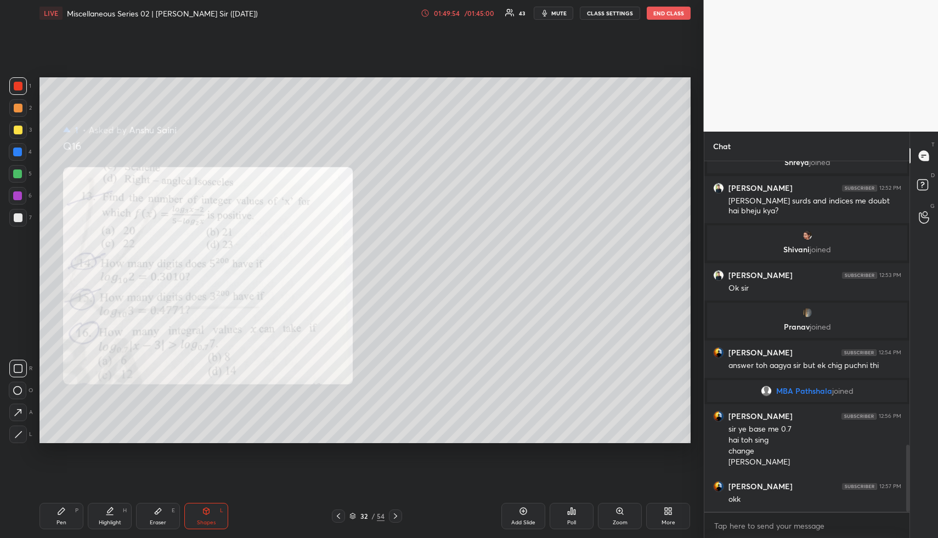
scroll to position [1489, 0]
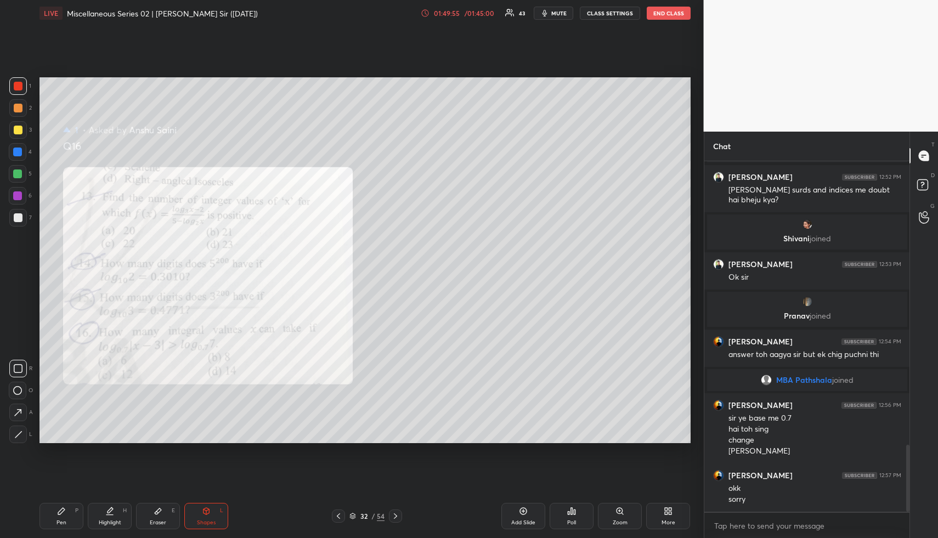
click at [668, 13] on button "END CLASS" at bounding box center [669, 13] width 44 height 13
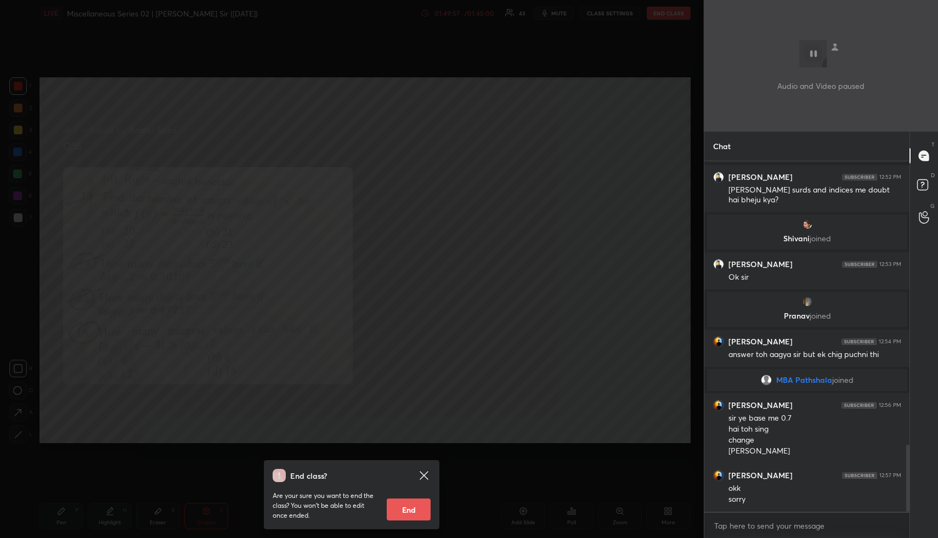
click at [410, 505] on button "End" at bounding box center [409, 510] width 44 height 22
type textarea "x"
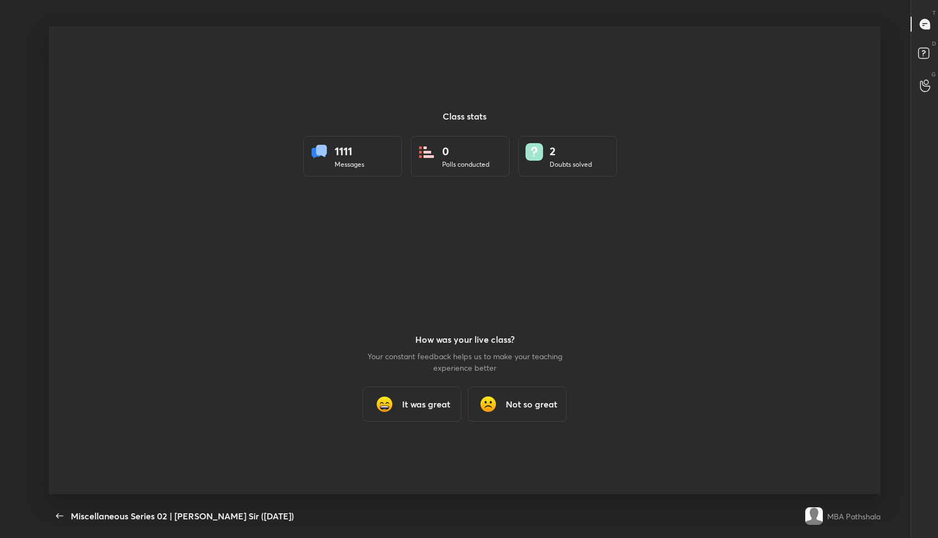
click at [435, 402] on h3 "It was great" at bounding box center [426, 404] width 48 height 13
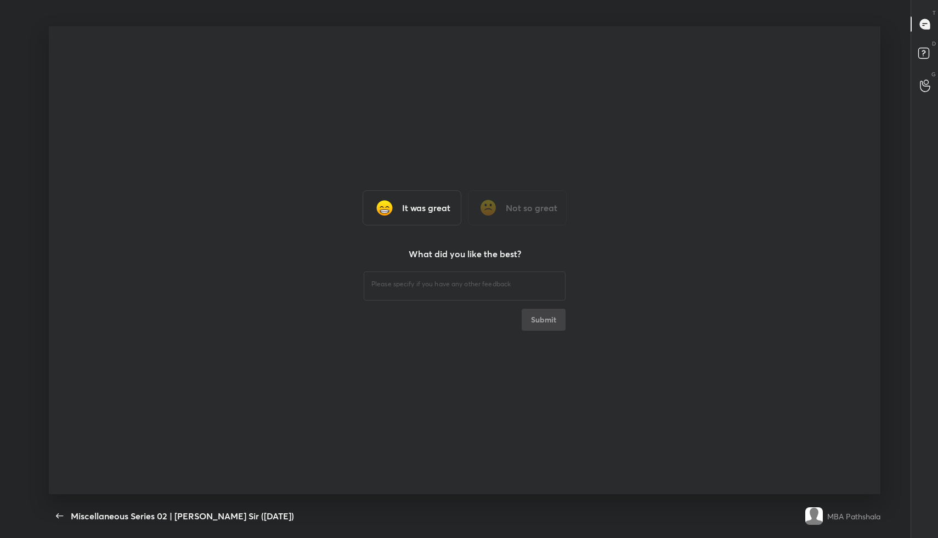
click at [465, 293] on div "​" at bounding box center [465, 284] width 202 height 31
type textarea "Fine"
click at [556, 320] on button "Submit" at bounding box center [544, 320] width 44 height 22
